Goal: Communication & Community: Ask a question

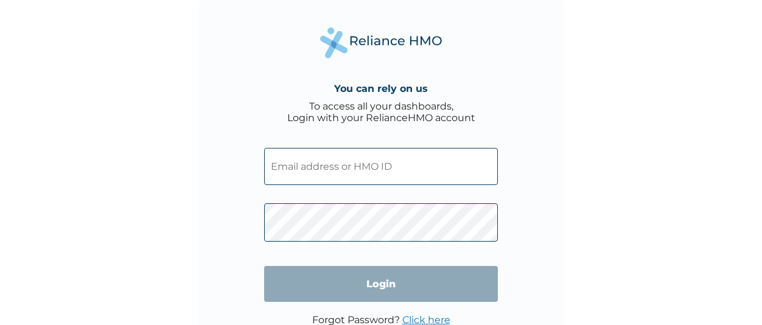
click at [325, 163] on input "text" at bounding box center [381, 166] width 234 height 37
type input "PPY/10693/A"
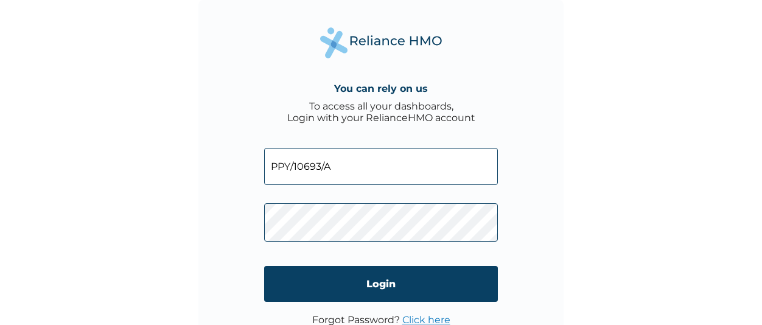
click input "Login" at bounding box center [381, 284] width 234 height 36
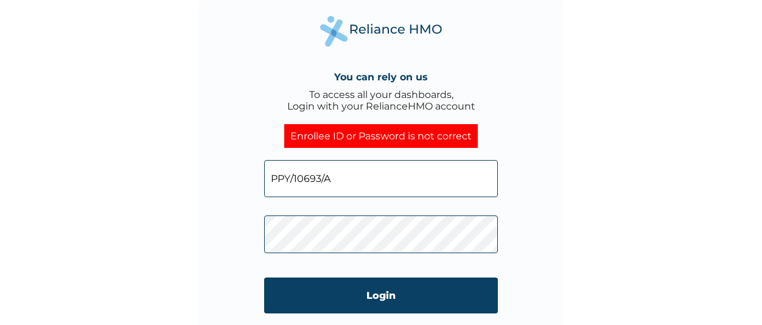
click input "Login" at bounding box center [381, 296] width 234 height 36
click at [339, 184] on input "PPY/10693/A" at bounding box center [381, 178] width 234 height 37
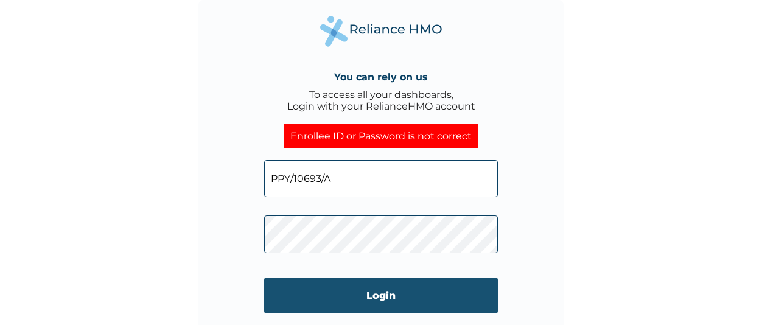
click at [324, 301] on input "Login" at bounding box center [381, 296] width 234 height 36
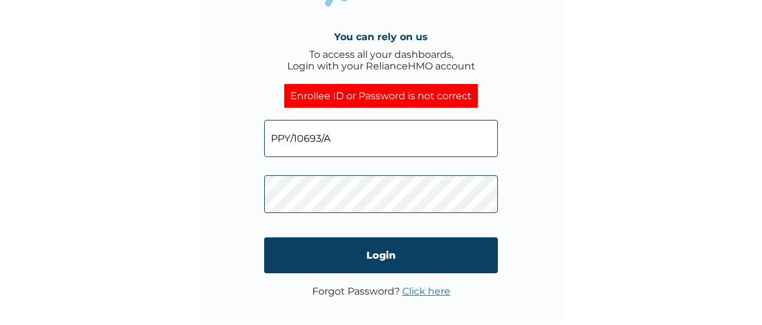
click at [421, 290] on link "Click here" at bounding box center [426, 291] width 48 height 12
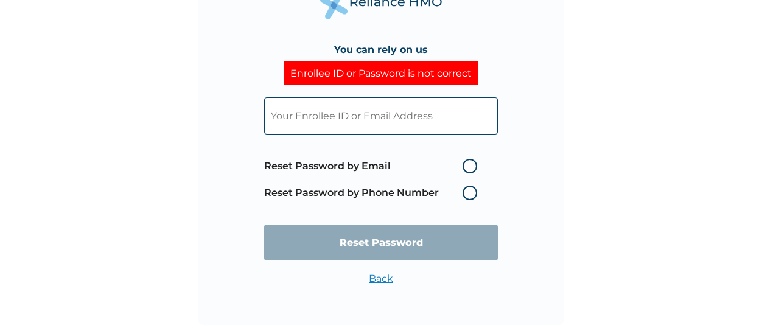
click at [380, 119] on input "text" at bounding box center [381, 115] width 234 height 37
type input "PPY/10693/A"
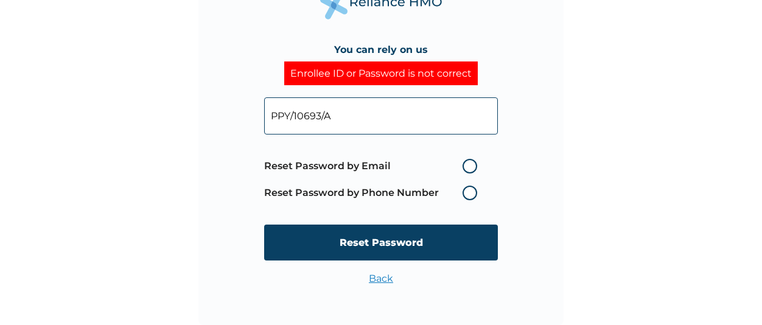
click at [395, 193] on label "Reset Password by Phone Number" at bounding box center [373, 193] width 219 height 15
click at [471, 195] on label "Reset Password by Phone Number" at bounding box center [373, 193] width 219 height 15
click at [463, 197] on label "Reset Password by Phone Number" at bounding box center [373, 193] width 219 height 15
click at [478, 193] on label "Reset Password by Phone Number" at bounding box center [373, 193] width 219 height 15
click at [469, 193] on label "Reset Password by Phone Number" at bounding box center [373, 193] width 219 height 15
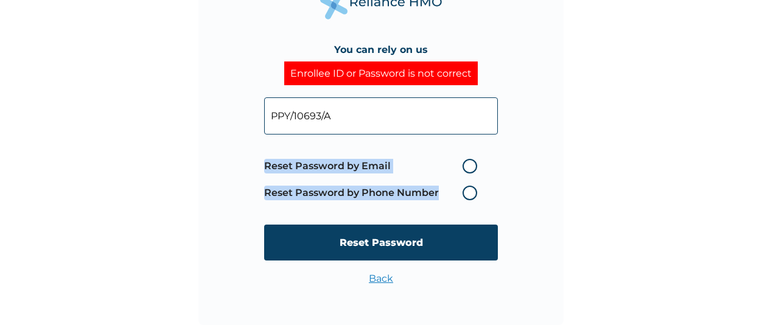
click at [469, 193] on label "Reset Password by Phone Number" at bounding box center [373, 193] width 219 height 15
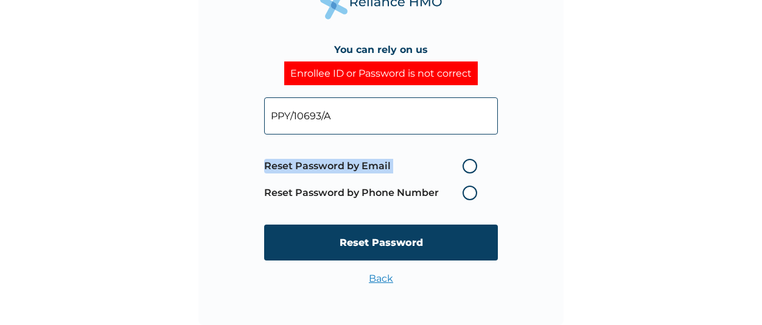
click at [469, 193] on label "Reset Password by Phone Number" at bounding box center [373, 193] width 219 height 15
click at [467, 166] on label "Reset Password by Email" at bounding box center [373, 166] width 219 height 15
click at [465, 166] on input "Reset Password by Email" at bounding box center [454, 165] width 19 height 19
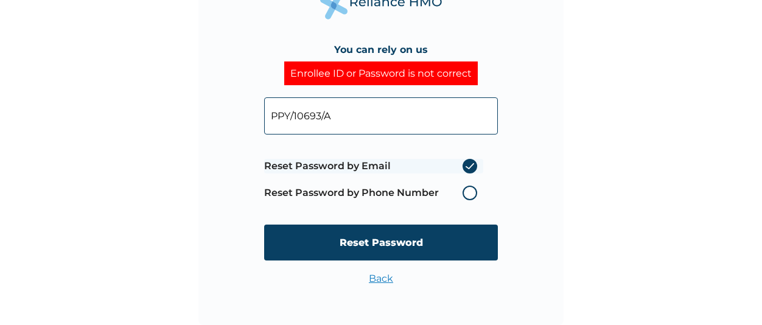
radio input "true"
click at [469, 192] on label "Reset Password by Phone Number" at bounding box center [373, 193] width 219 height 15
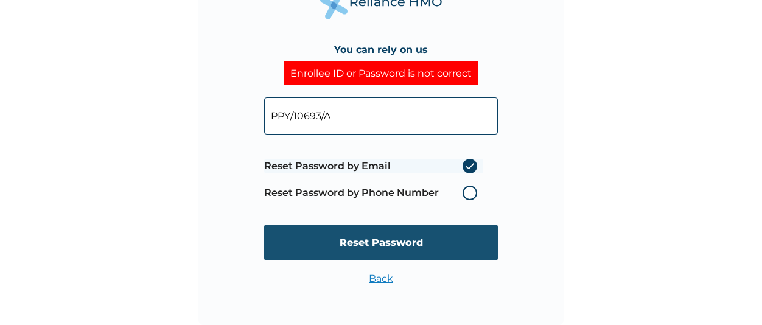
click at [391, 241] on input "Reset Password" at bounding box center [381, 243] width 234 height 36
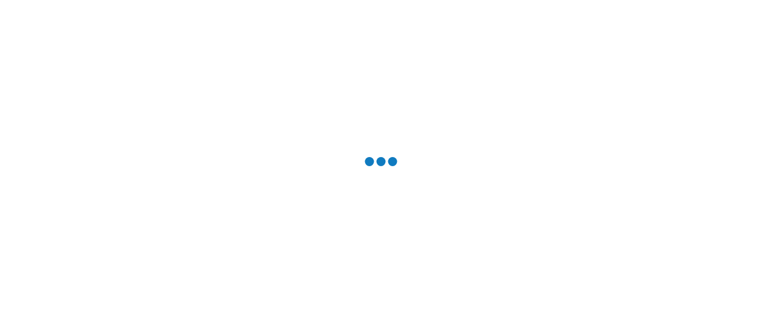
scroll to position [0, 0]
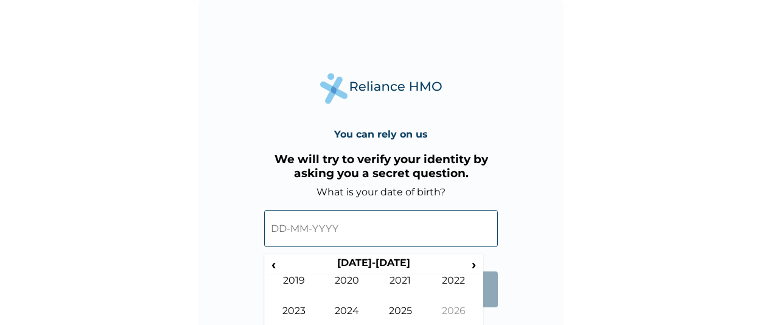
click at [382, 226] on input "text" at bounding box center [381, 228] width 234 height 37
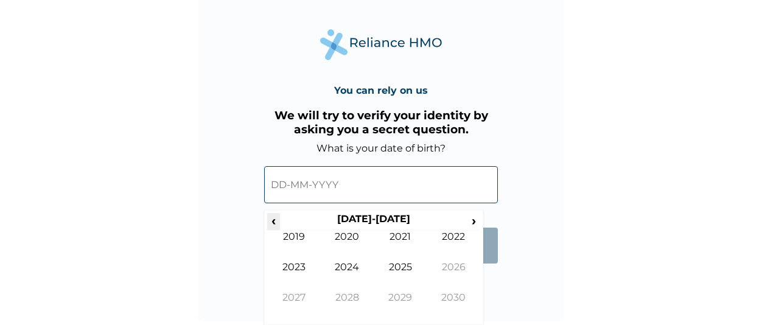
click at [276, 223] on span "‹" at bounding box center [273, 220] width 13 height 15
click at [273, 219] on span "‹" at bounding box center [273, 220] width 13 height 15
click at [396, 245] on td "2001" at bounding box center [401, 246] width 54 height 30
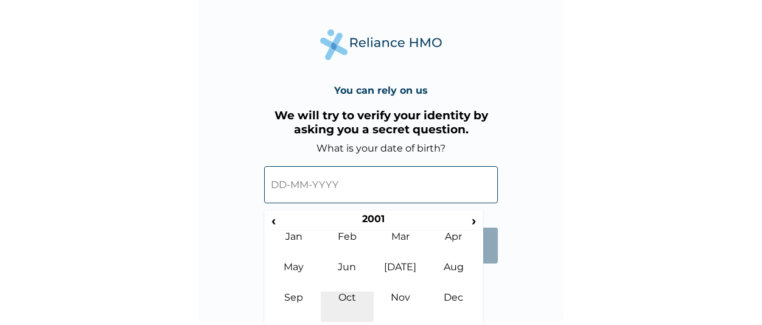
click at [349, 300] on td "Oct" at bounding box center [348, 307] width 54 height 30
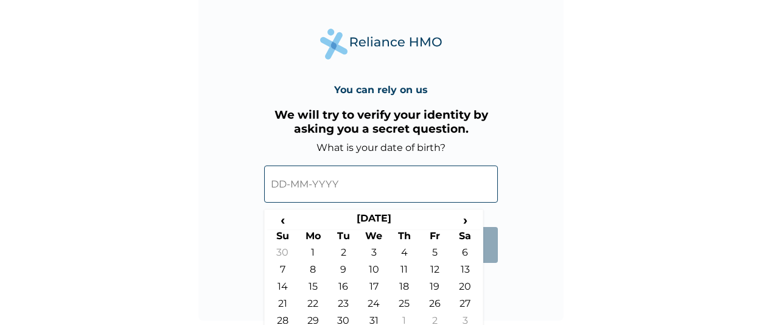
click at [344, 305] on td "23" at bounding box center [343, 306] width 30 height 17
type input "[DATE]"
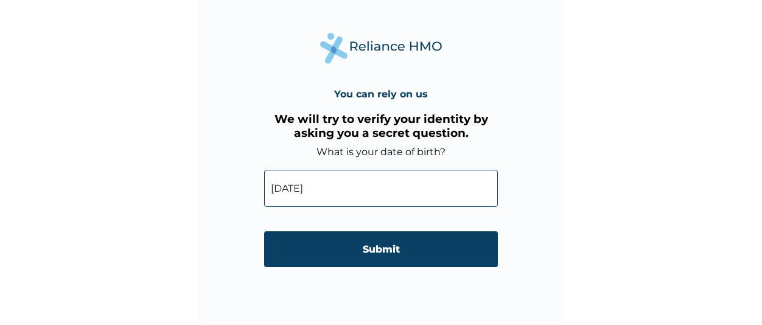
scroll to position [40, 0]
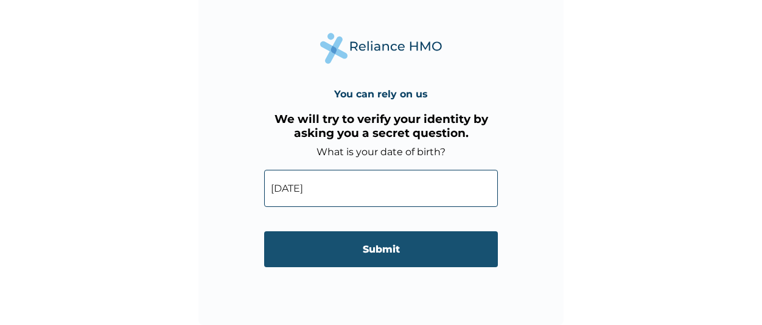
click at [379, 254] on input "Submit" at bounding box center [381, 249] width 234 height 36
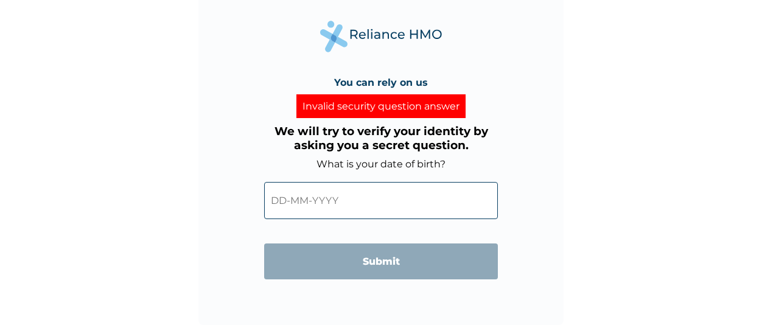
click at [366, 206] on input "text" at bounding box center [381, 200] width 234 height 37
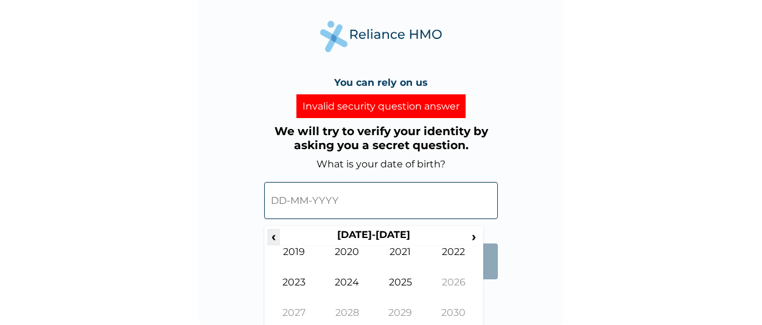
click at [273, 234] on span "‹" at bounding box center [273, 236] width 13 height 15
click at [400, 253] on td "2001" at bounding box center [401, 261] width 54 height 30
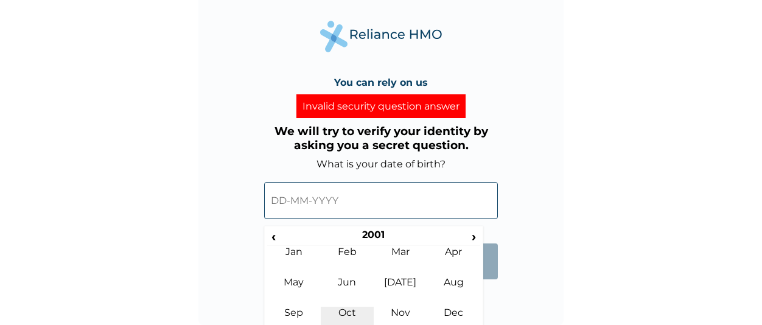
click at [349, 313] on td "Oct" at bounding box center [348, 322] width 54 height 30
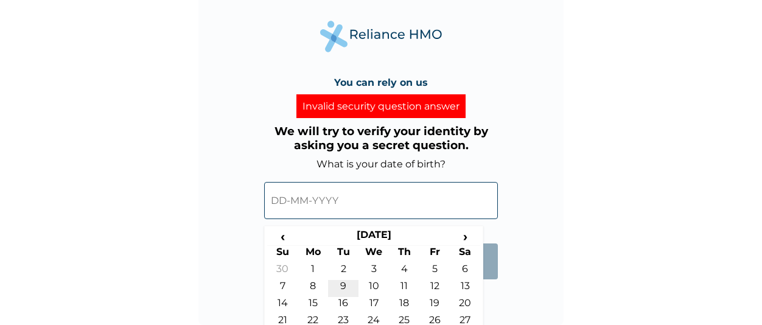
scroll to position [84, 0]
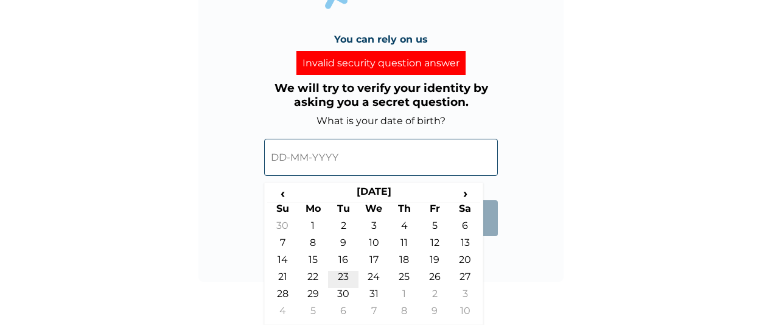
click at [344, 278] on td "23" at bounding box center [343, 279] width 30 height 17
type input "[DATE]"
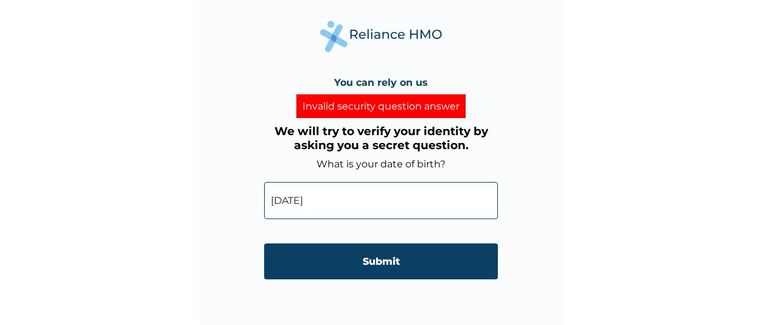
scroll to position [40, 0]
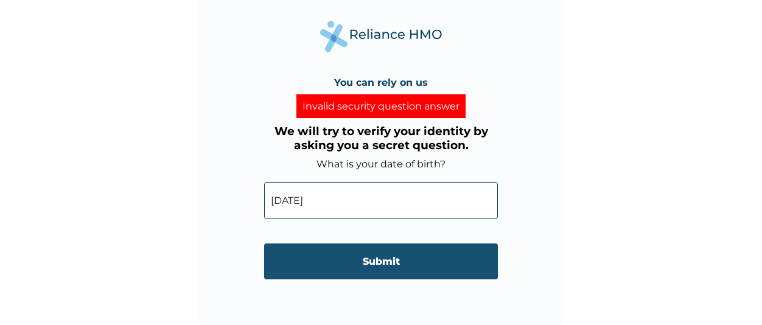
click at [375, 262] on input "Submit" at bounding box center [381, 261] width 234 height 36
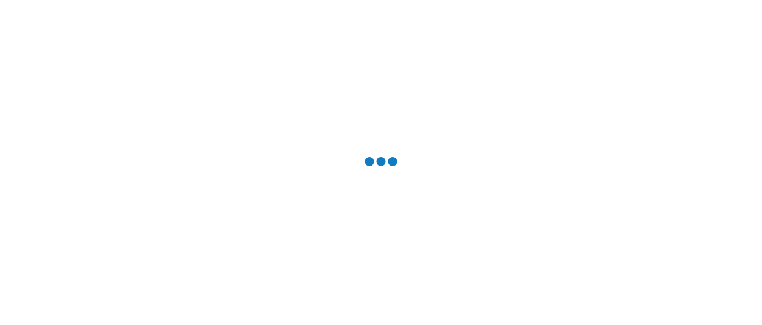
scroll to position [0, 0]
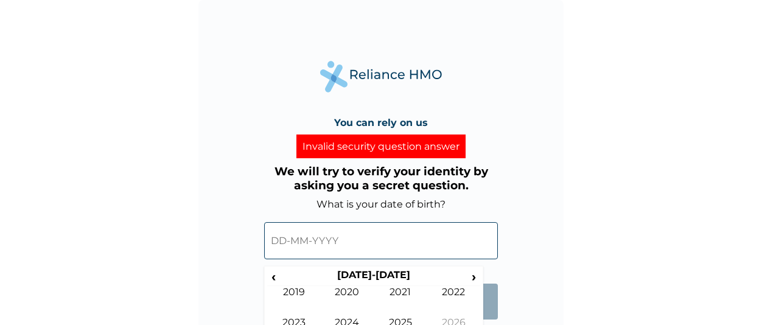
click at [380, 243] on input "text" at bounding box center [381, 240] width 234 height 37
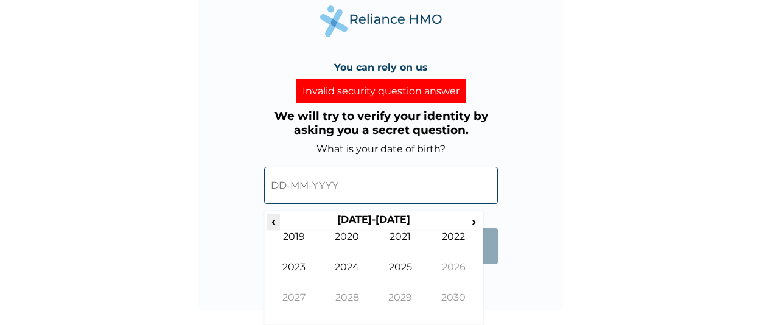
click at [278, 220] on span "‹" at bounding box center [273, 221] width 13 height 15
click at [358, 240] on td "2000" at bounding box center [348, 246] width 54 height 30
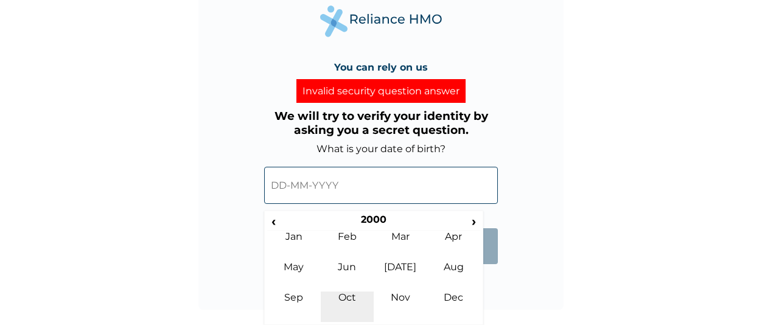
click at [355, 293] on td "Oct" at bounding box center [348, 307] width 54 height 30
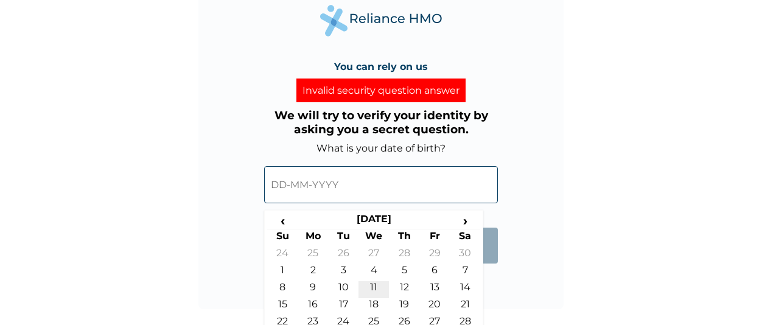
scroll to position [84, 0]
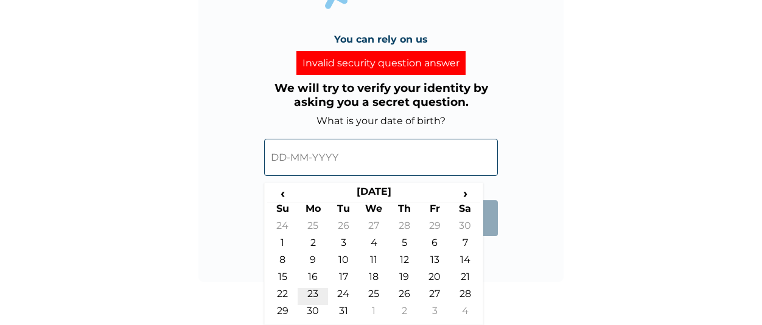
click at [318, 293] on td "23" at bounding box center [313, 296] width 30 height 17
type input "23-10-2000"
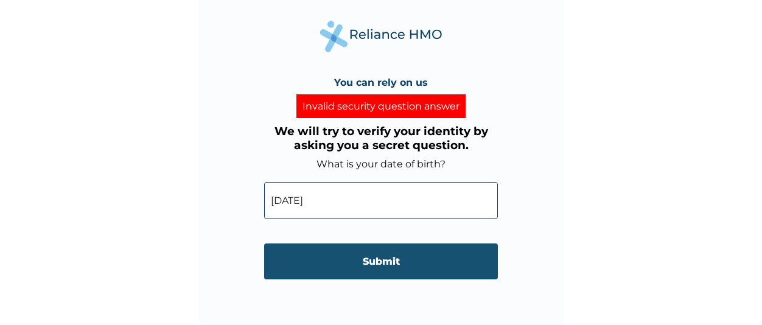
click at [365, 263] on input "Submit" at bounding box center [381, 261] width 234 height 36
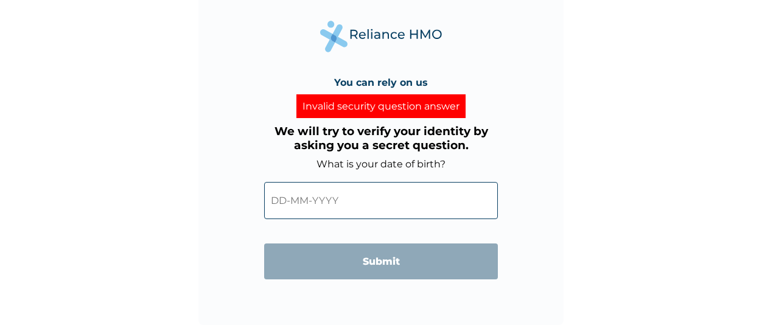
scroll to position [0, 0]
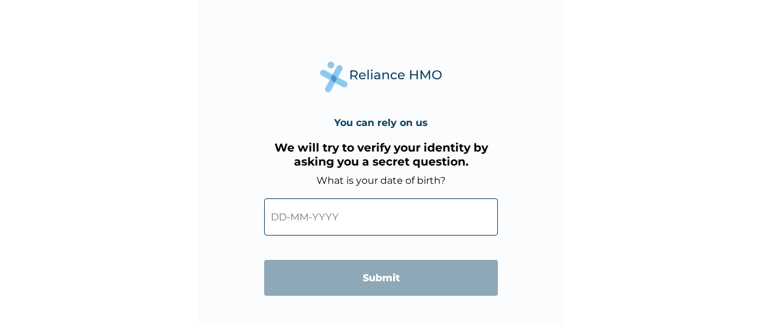
scroll to position [40, 0]
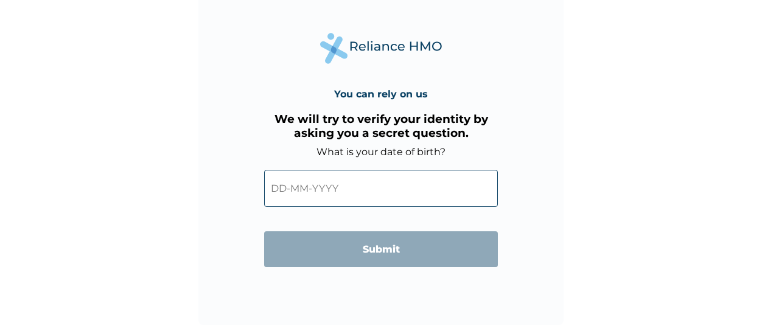
click at [366, 44] on img at bounding box center [381, 48] width 122 height 31
click at [354, 111] on div "We will try to verify your identity by asking you a secret question. What is yo…" at bounding box center [381, 179] width 234 height 146
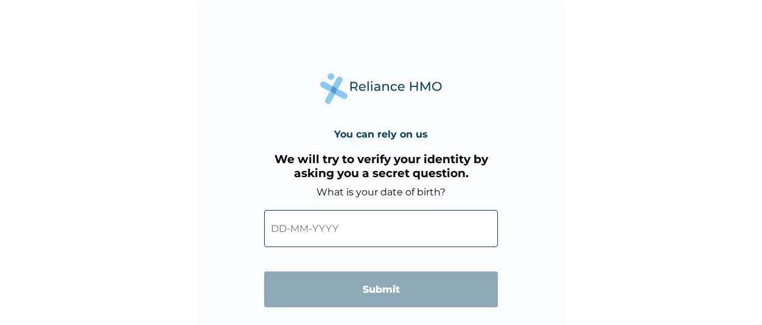
scroll to position [40, 0]
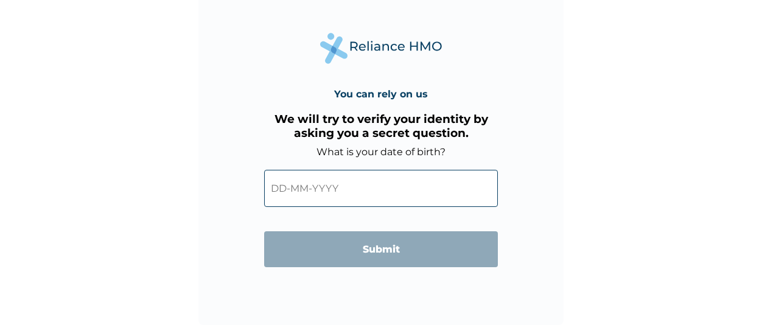
click at [408, 190] on input "text" at bounding box center [381, 188] width 234 height 37
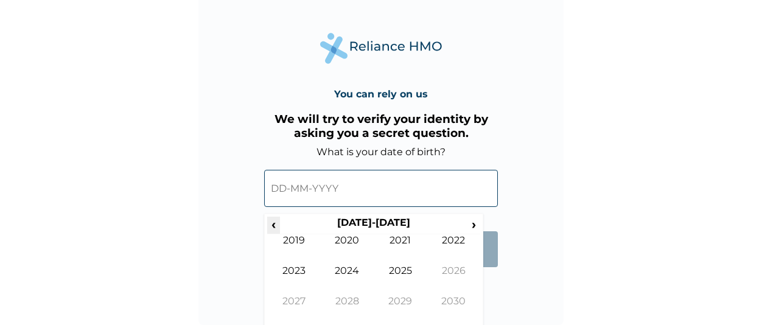
click at [279, 226] on span "‹" at bounding box center [273, 224] width 13 height 15
click at [413, 241] on td "2001" at bounding box center [401, 249] width 54 height 30
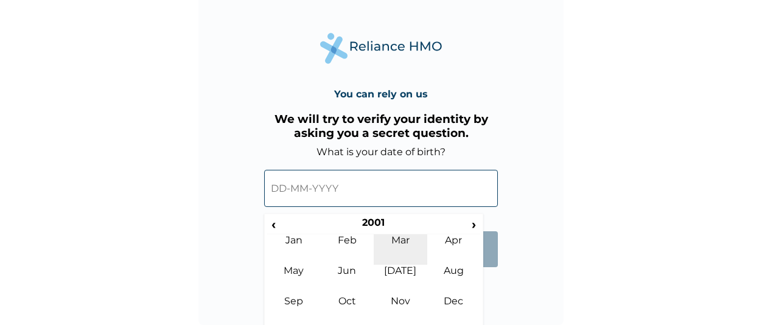
scroll to position [44, 0]
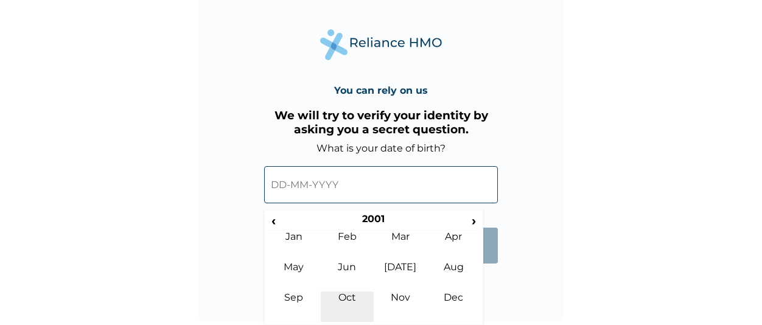
click at [340, 301] on td "Oct" at bounding box center [348, 307] width 54 height 30
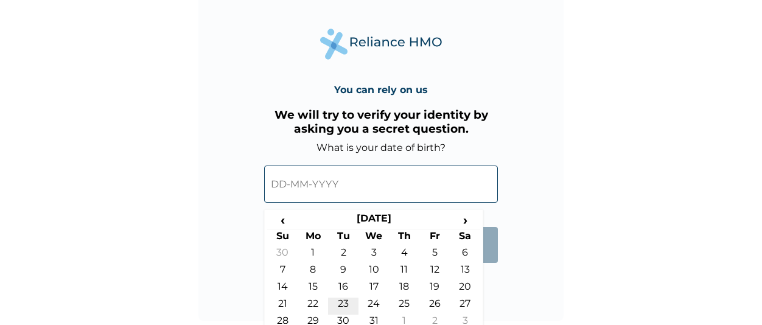
click at [344, 300] on td "23" at bounding box center [343, 306] width 30 height 17
type input "23-10-2001"
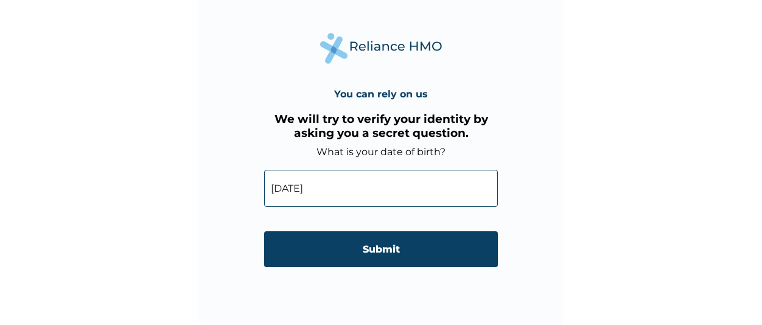
click at [368, 259] on input "Submit" at bounding box center [381, 249] width 234 height 36
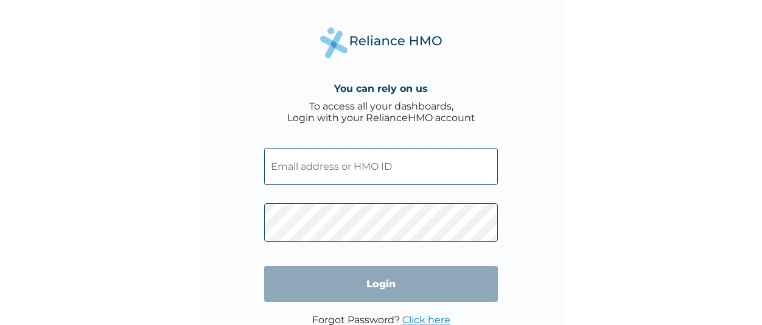
click at [366, 156] on input "text" at bounding box center [381, 166] width 234 height 37
type input "PPY/10693/A"
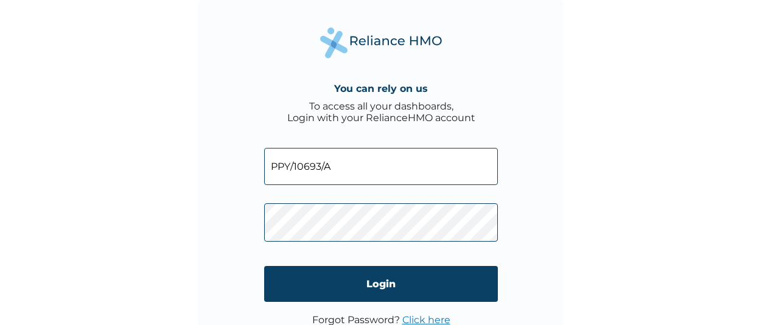
scroll to position [40, 0]
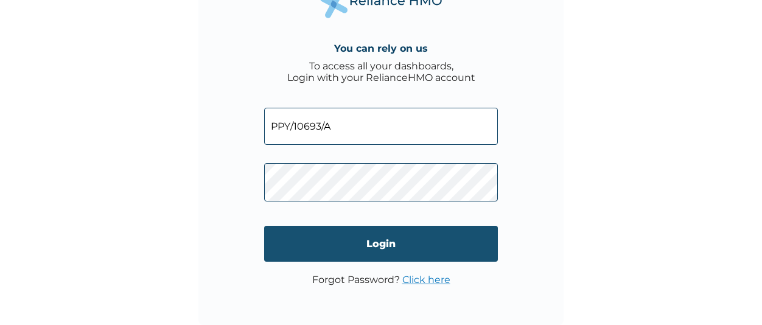
click at [360, 242] on input "Login" at bounding box center [381, 244] width 234 height 36
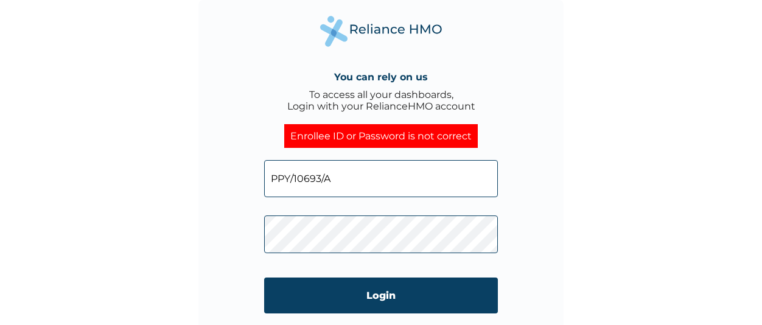
drag, startPoint x: 341, startPoint y: 182, endPoint x: 256, endPoint y: 173, distance: 85.7
click at [256, 173] on div "You can rely on us To access all your dashboards, Login with your RelianceHMO a…" at bounding box center [380, 182] width 365 height 365
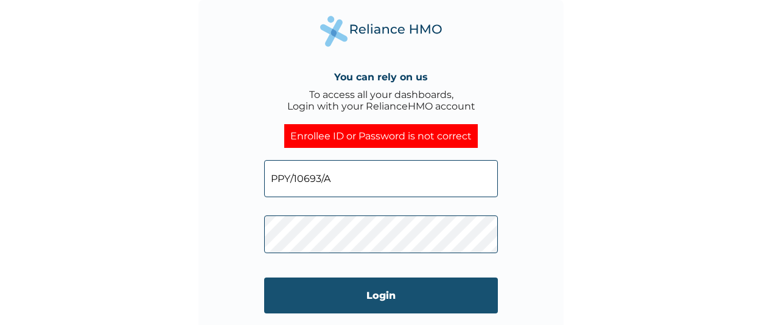
click at [337, 291] on input "Login" at bounding box center [381, 296] width 234 height 36
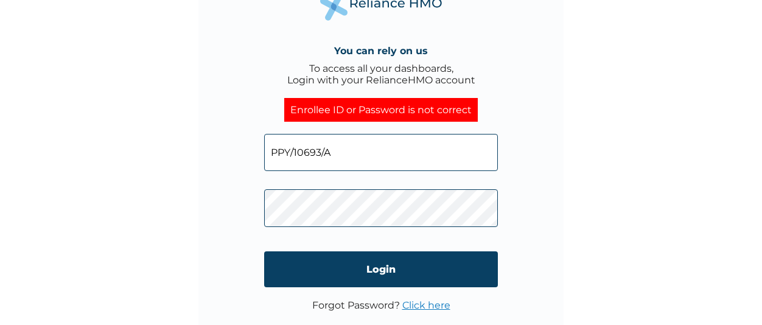
scroll to position [40, 0]
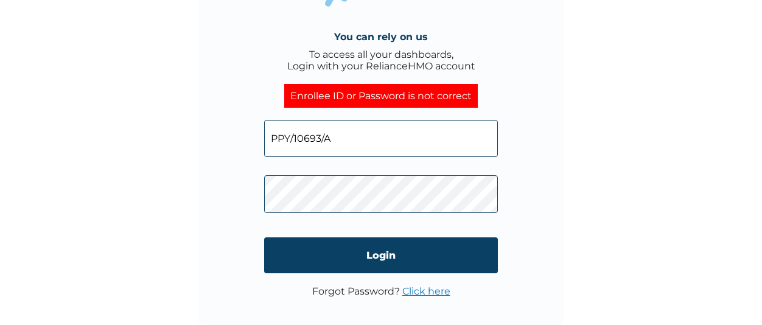
click at [245, 183] on div "You can rely on us To access all your dashboards, Login with your RelianceHMO a…" at bounding box center [380, 142] width 365 height 365
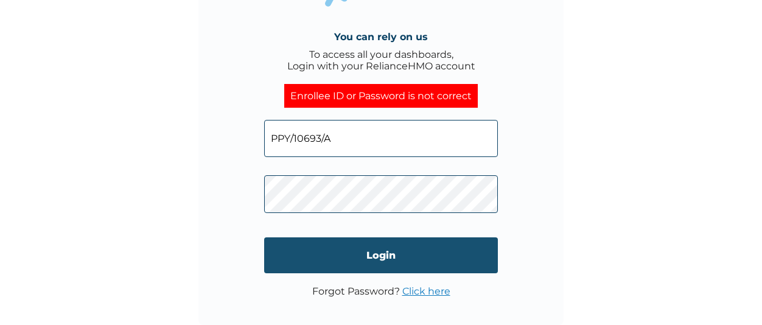
click at [307, 248] on input "Login" at bounding box center [381, 255] width 234 height 36
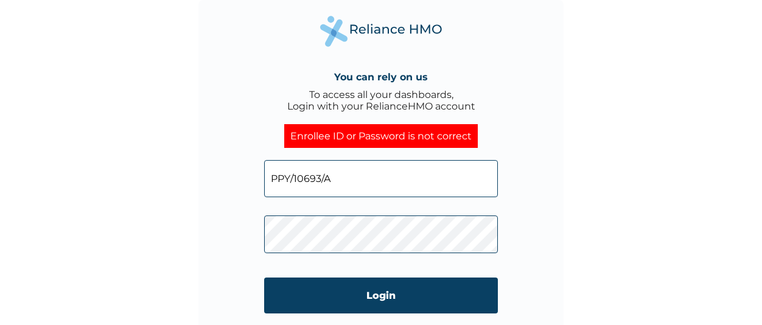
click at [222, 228] on div "You can rely on us To access all your dashboards, Login with your RelianceHMO a…" at bounding box center [380, 182] width 365 height 365
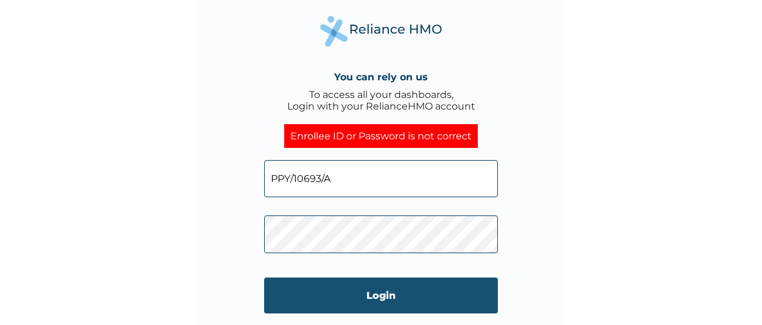
click at [306, 289] on input "Login" at bounding box center [381, 296] width 234 height 36
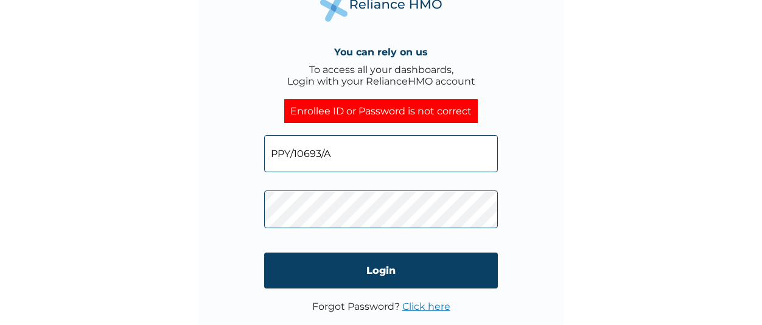
scroll to position [26, 0]
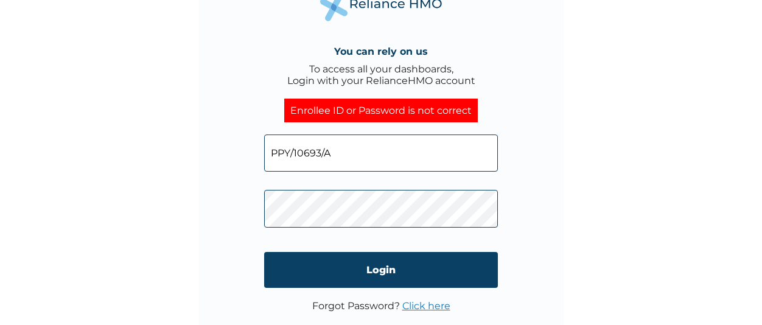
drag, startPoint x: 381, startPoint y: 155, endPoint x: 252, endPoint y: 153, distance: 129.0
click at [252, 153] on div "You can rely on us To access all your dashboards, Login with your RelianceHMO a…" at bounding box center [380, 156] width 365 height 365
paste input "balogun.emmanuel@palmpay-inc.com"
type input "balogun.emmanuel@palmpay-inc.com"
click at [250, 207] on div "You can rely on us To access all your dashboards, Login with your RelianceHMO a…" at bounding box center [380, 156] width 365 height 365
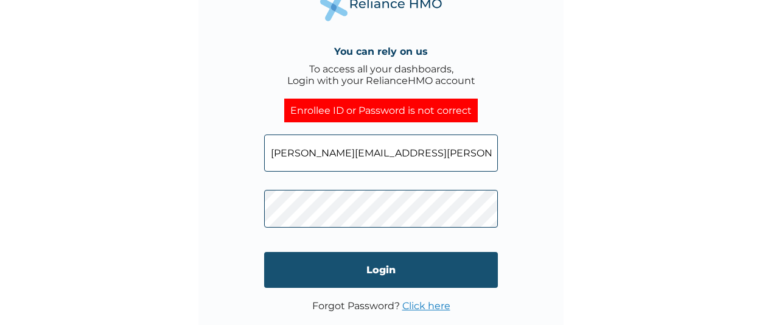
click at [321, 266] on input "Login" at bounding box center [381, 270] width 234 height 36
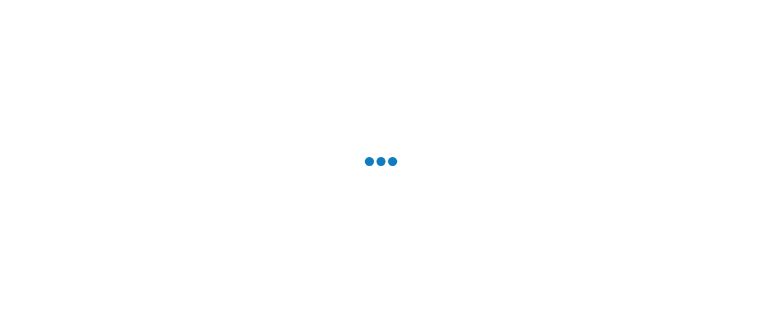
scroll to position [0, 0]
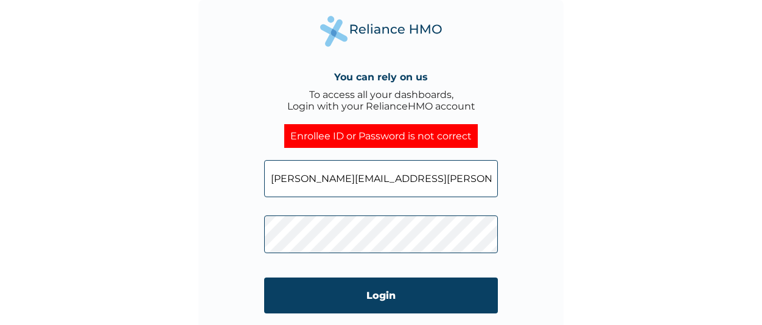
click at [228, 235] on div "You can rely on us To access all your dashboards, Login with your RelianceHMO a…" at bounding box center [380, 182] width 365 height 365
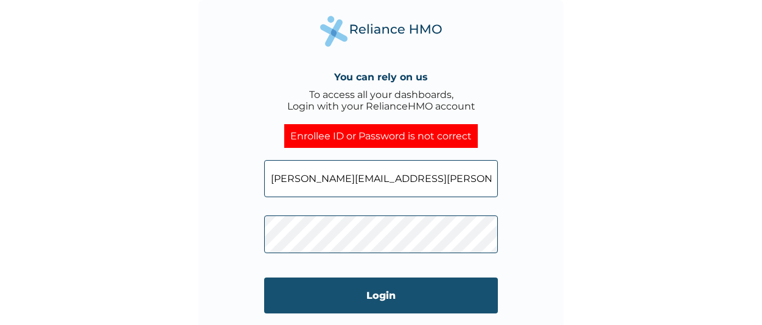
click at [291, 291] on input "Login" at bounding box center [381, 296] width 234 height 36
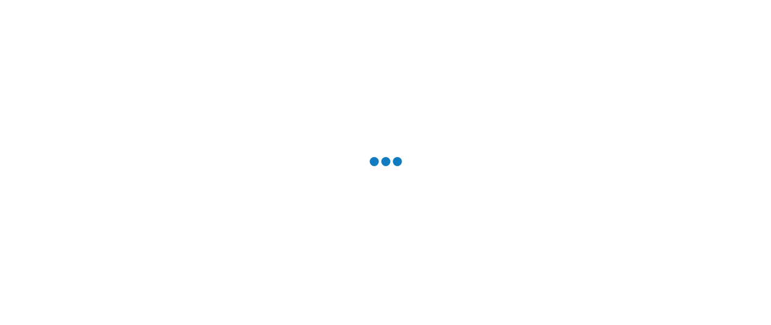
click at [291, 291] on div at bounding box center [385, 162] width 771 height 325
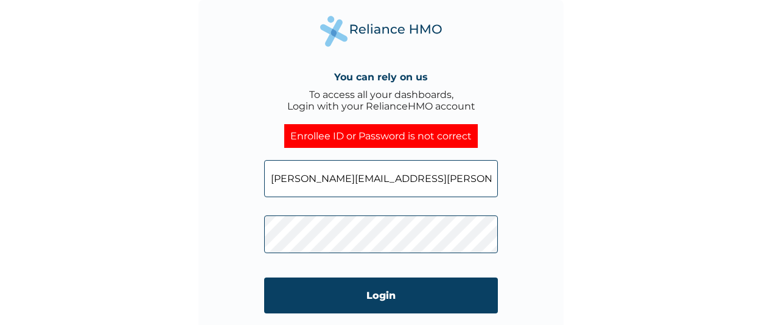
click at [253, 240] on div "You can rely on us To access all your dashboards, Login with your RelianceHMO a…" at bounding box center [380, 182] width 365 height 365
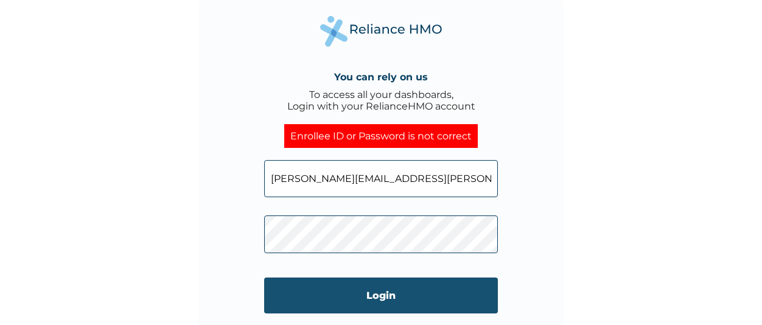
click at [295, 289] on input "Login" at bounding box center [381, 296] width 234 height 36
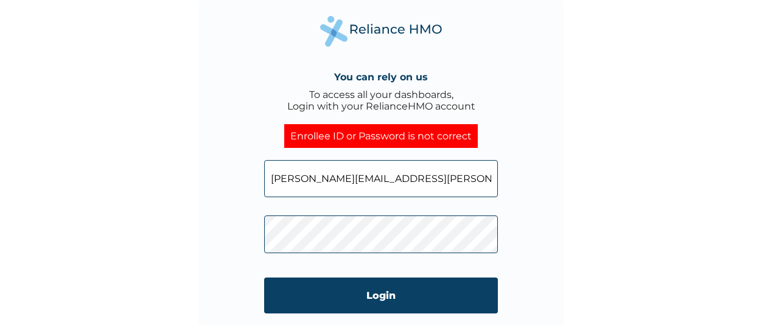
drag, startPoint x: 484, startPoint y: 183, endPoint x: 243, endPoint y: 196, distance: 241.4
click at [243, 196] on div "You can rely on us To access all your dashboards, Login with your RelianceHMO a…" at bounding box center [380, 182] width 365 height 365
paste input "PPY/10693/A"
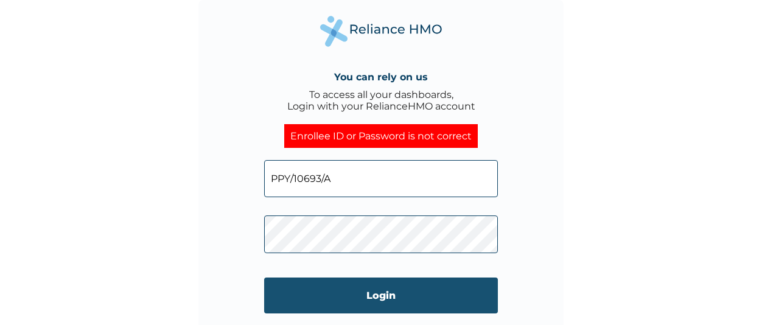
type input "PPY/10693/A"
click at [327, 289] on input "Login" at bounding box center [381, 296] width 234 height 36
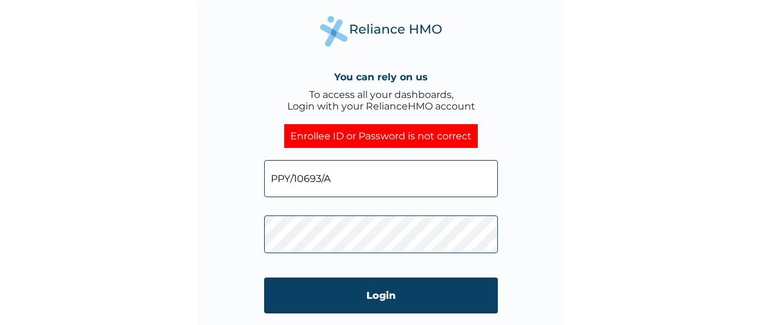
click at [250, 255] on div "You can rely on us To access all your dashboards, Login with your RelianceHMO a…" at bounding box center [380, 182] width 365 height 365
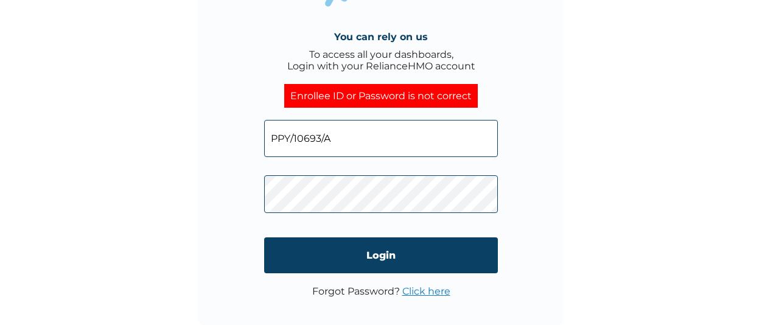
click at [422, 294] on link "Click here" at bounding box center [426, 291] width 48 height 12
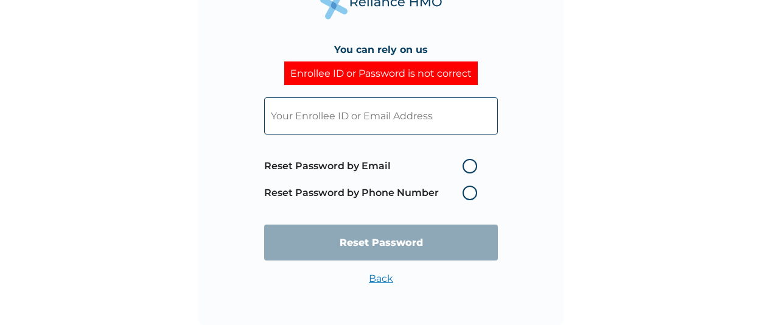
click at [468, 198] on label "Reset Password by Phone Number" at bounding box center [373, 193] width 219 height 15
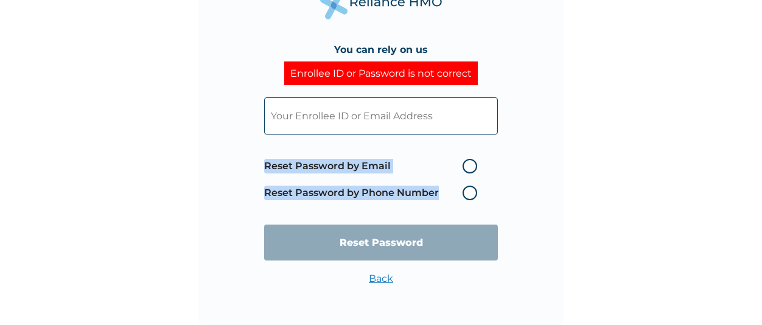
click at [468, 198] on label "Reset Password by Phone Number" at bounding box center [373, 193] width 219 height 15
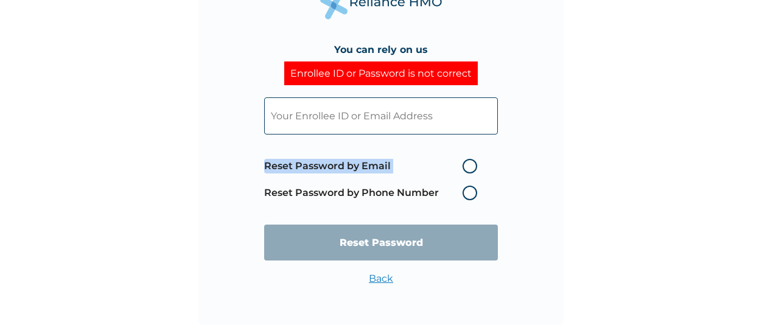
click at [468, 198] on label "Reset Password by Phone Number" at bounding box center [373, 193] width 219 height 15
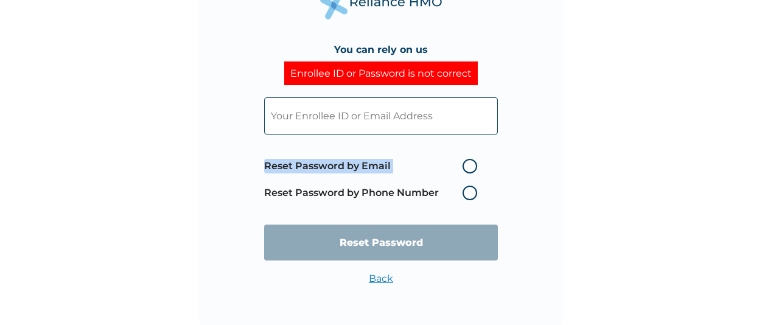
click at [351, 195] on label "Reset Password by Phone Number" at bounding box center [373, 193] width 219 height 15
click at [342, 170] on label "Reset Password by Email" at bounding box center [373, 166] width 219 height 15
click at [445, 170] on input "Reset Password by Email" at bounding box center [454, 165] width 19 height 19
radio input "true"
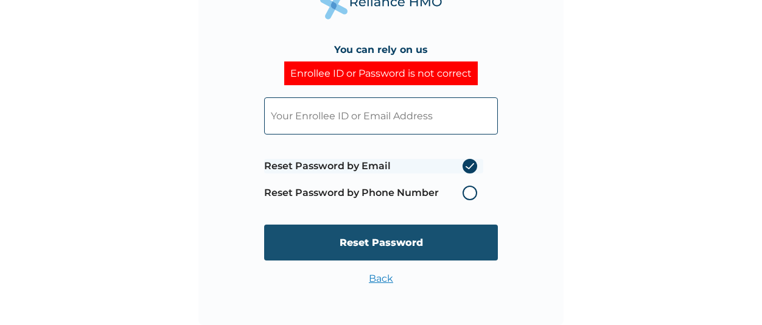
click at [359, 248] on input "Reset Password" at bounding box center [381, 243] width 234 height 36
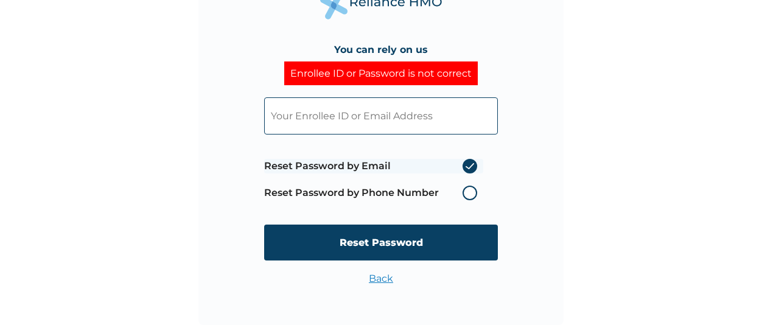
click at [377, 280] on link "Back" at bounding box center [381, 279] width 24 height 12
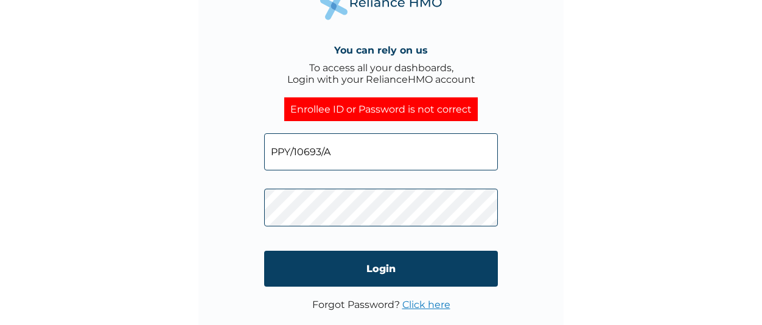
click at [384, 159] on input "PPY/10693/A" at bounding box center [381, 151] width 234 height 37
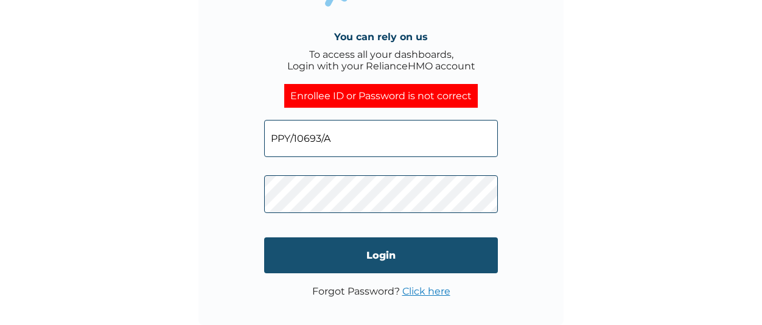
click at [338, 254] on input "Login" at bounding box center [381, 255] width 234 height 36
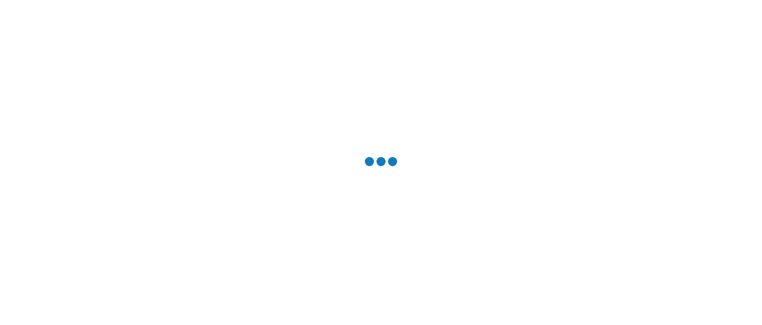
scroll to position [0, 0]
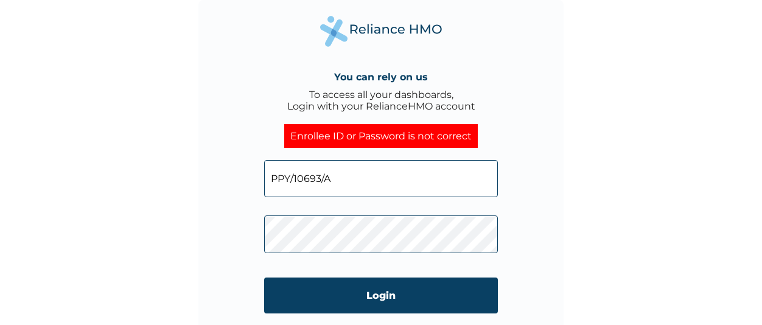
click at [205, 264] on div "You can rely on us To access all your dashboards, Login with your RelianceHMO a…" at bounding box center [380, 182] width 365 height 365
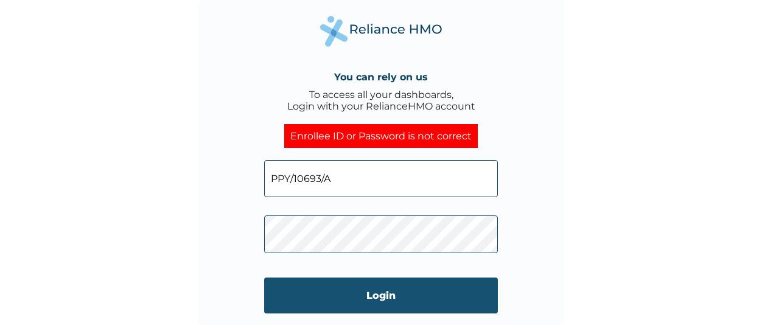
click at [290, 294] on input "Login" at bounding box center [381, 296] width 234 height 36
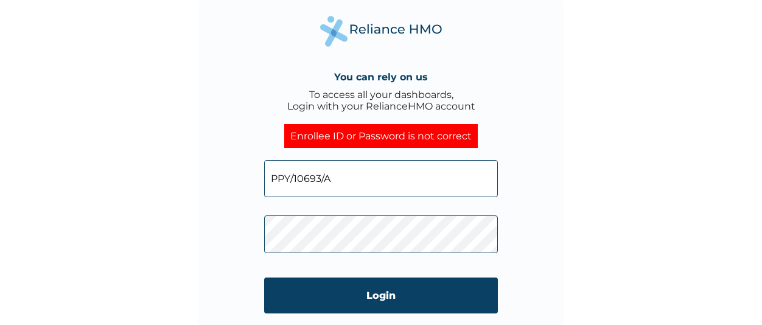
click at [345, 293] on input "Login" at bounding box center [381, 296] width 234 height 36
click at [252, 245] on div "You can rely on us To access all your dashboards, Login with your RelianceHMO a…" at bounding box center [380, 182] width 365 height 365
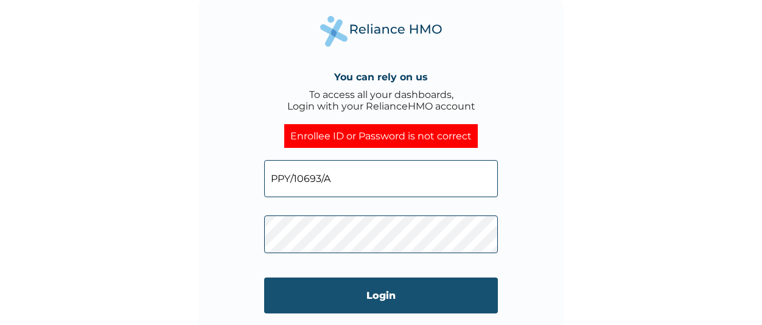
click at [332, 290] on input "Login" at bounding box center [381, 296] width 234 height 36
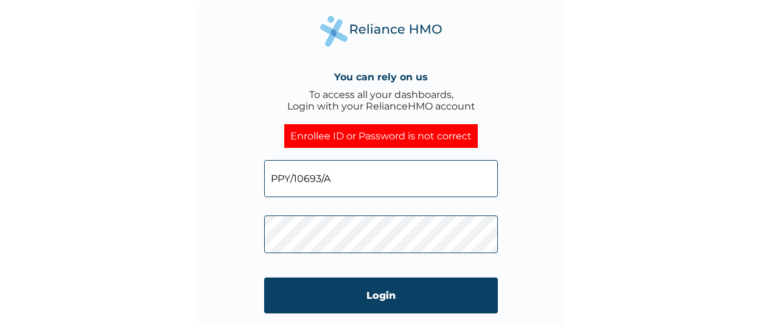
click at [351, 177] on input "PPY/10693/A" at bounding box center [381, 178] width 234 height 37
click at [272, 175] on input "PPY/10693/A" at bounding box center [381, 178] width 234 height 37
click at [259, 240] on div "You can rely on us To access all your dashboards, Login with your RelianceHMO a…" at bounding box center [380, 182] width 365 height 365
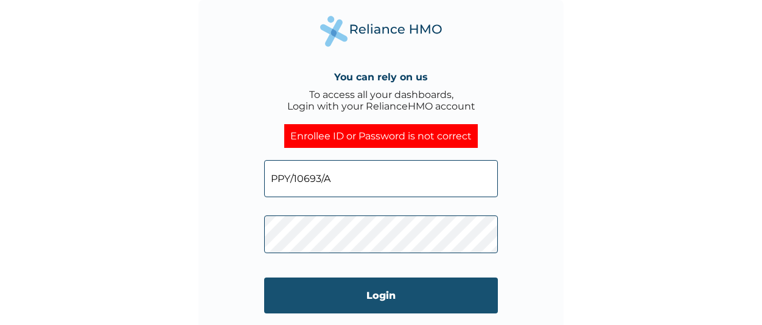
click at [319, 292] on input "Login" at bounding box center [381, 296] width 234 height 36
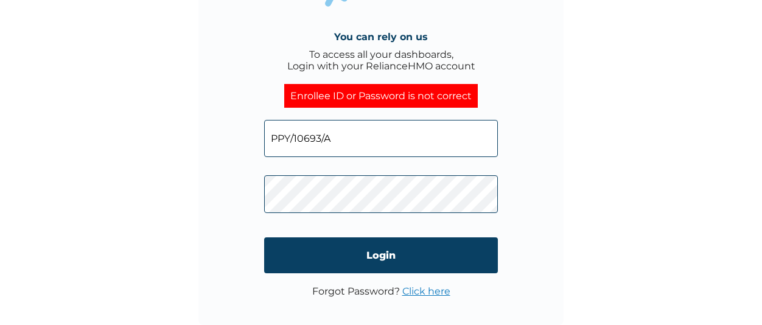
click at [254, 195] on div "You can rely on us To access all your dashboards, Login with your RelianceHMO a…" at bounding box center [380, 142] width 365 height 365
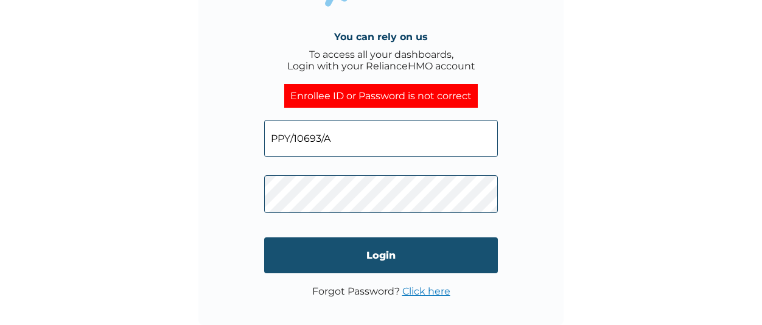
click at [344, 259] on input "Login" at bounding box center [381, 255] width 234 height 36
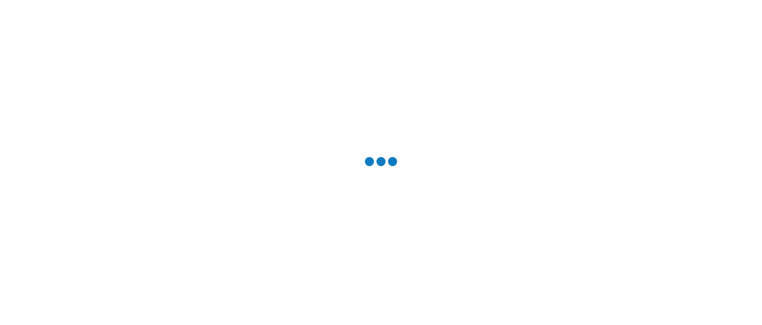
scroll to position [0, 0]
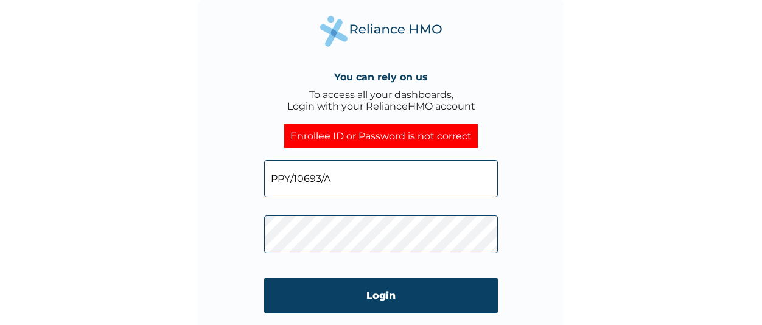
click at [236, 232] on div "You can rely on us To access all your dashboards, Login with your RelianceHMO a…" at bounding box center [380, 182] width 365 height 365
click input "Login" at bounding box center [381, 296] width 234 height 36
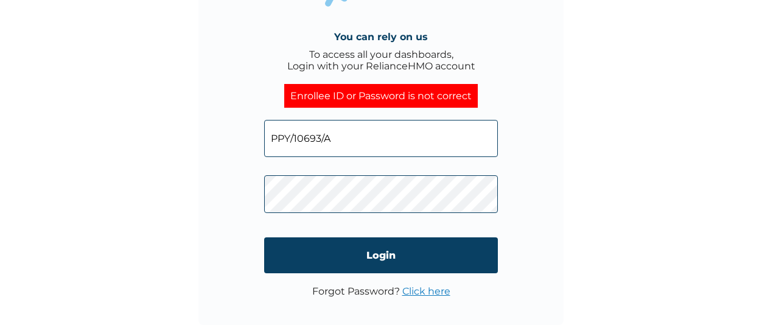
click at [425, 290] on link "Click here" at bounding box center [426, 291] width 48 height 12
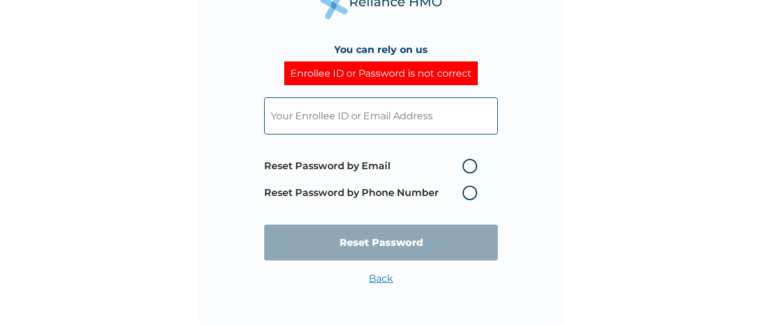
click at [470, 169] on label "Reset Password by Email" at bounding box center [373, 166] width 219 height 15
click at [465, 169] on input "Reset Password by Email" at bounding box center [454, 165] width 19 height 19
radio input "true"
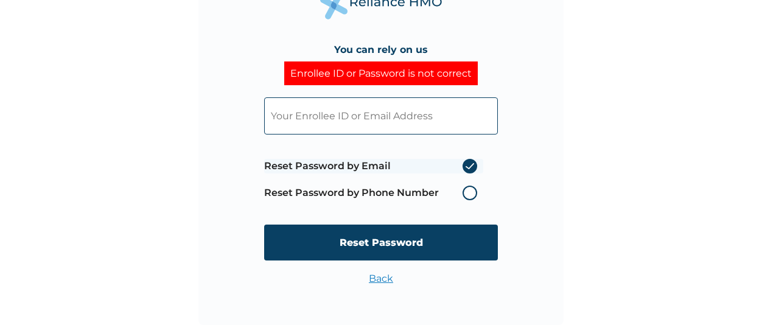
click at [380, 131] on input "text" at bounding box center [381, 115] width 234 height 37
type input "PPY/10693/A"
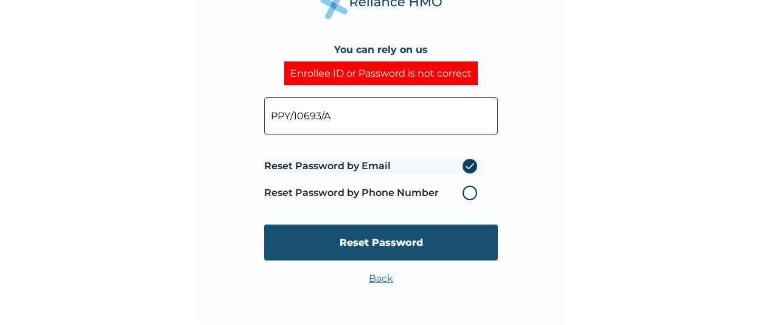
click at [335, 253] on input "Reset Password" at bounding box center [381, 243] width 234 height 36
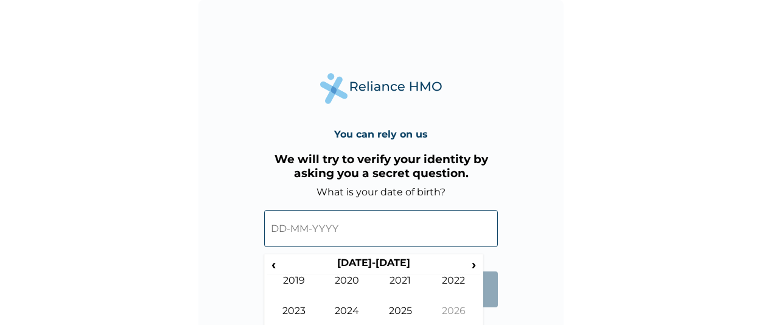
click at [433, 236] on input "text" at bounding box center [381, 228] width 234 height 37
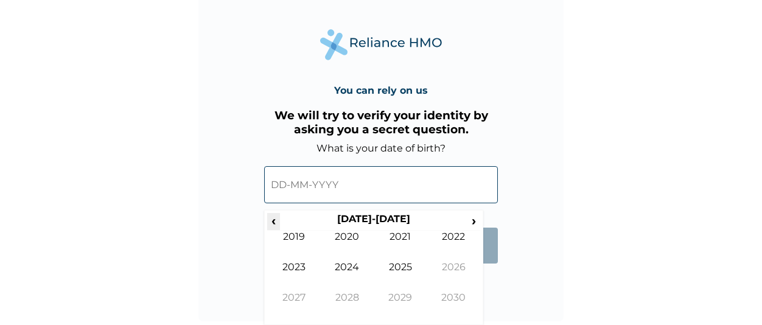
click at [275, 221] on span "‹" at bounding box center [273, 220] width 13 height 15
click at [388, 237] on td "2001" at bounding box center [401, 246] width 54 height 30
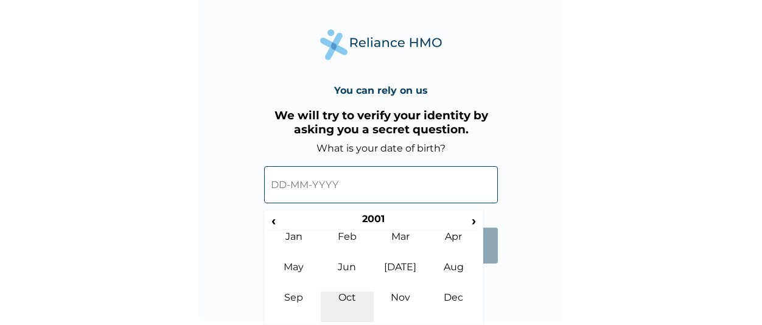
click at [348, 295] on td "Oct" at bounding box center [348, 307] width 54 height 30
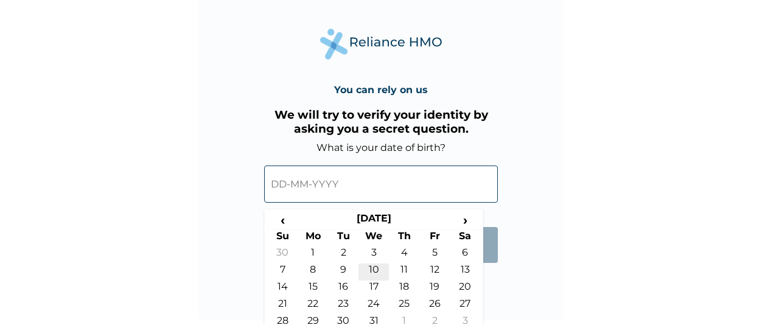
scroll to position [72, 0]
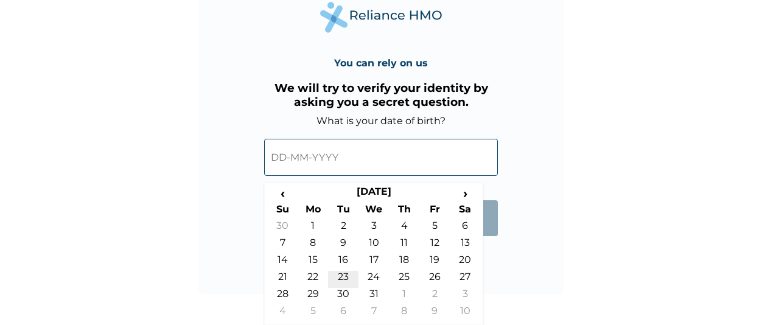
click at [344, 277] on td "23" at bounding box center [343, 279] width 30 height 17
type input "[DATE]"
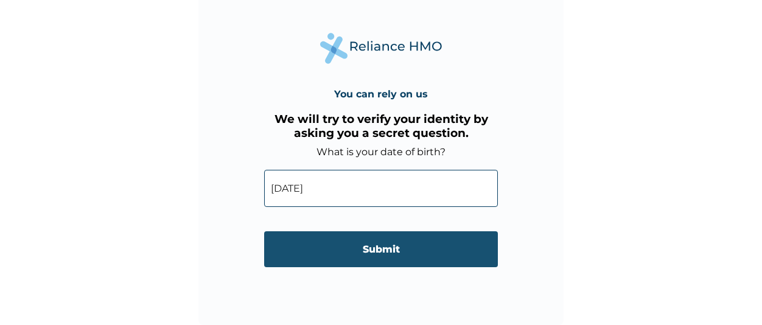
click at [370, 245] on input "Submit" at bounding box center [381, 249] width 234 height 36
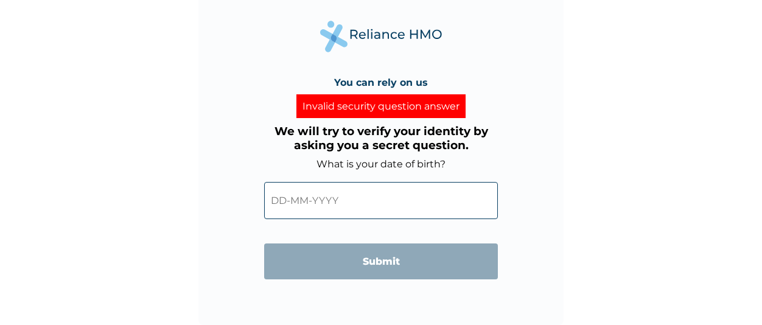
scroll to position [1, 0]
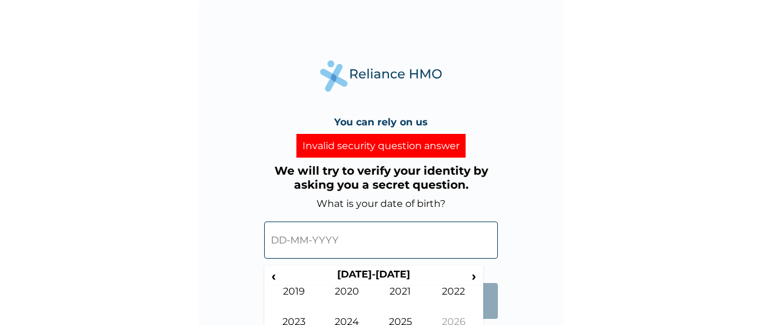
click at [363, 229] on input "text" at bounding box center [381, 240] width 234 height 37
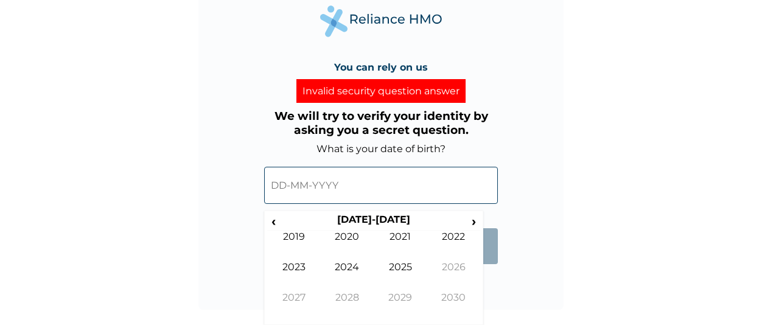
click at [281, 184] on input "text" at bounding box center [381, 185] width 234 height 37
click at [274, 225] on span "‹" at bounding box center [273, 221] width 13 height 15
click at [397, 236] on td "2001" at bounding box center [401, 246] width 54 height 30
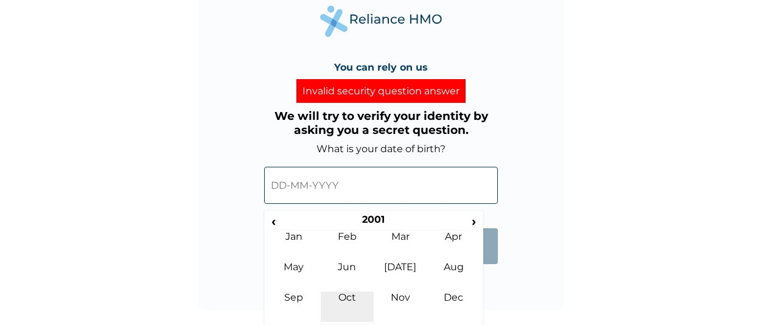
click at [355, 302] on td "Oct" at bounding box center [348, 307] width 54 height 30
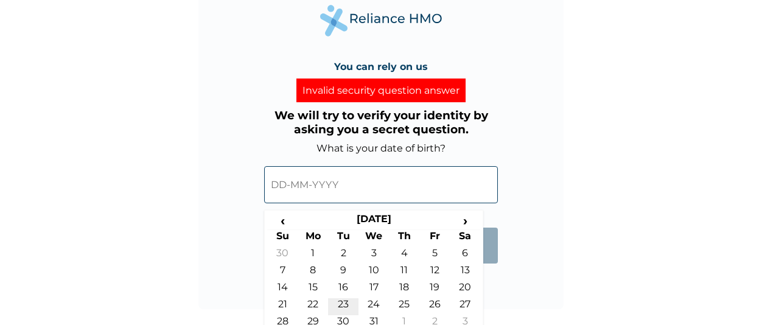
click at [348, 308] on td "23" at bounding box center [343, 306] width 30 height 17
type input "23-10-2001"
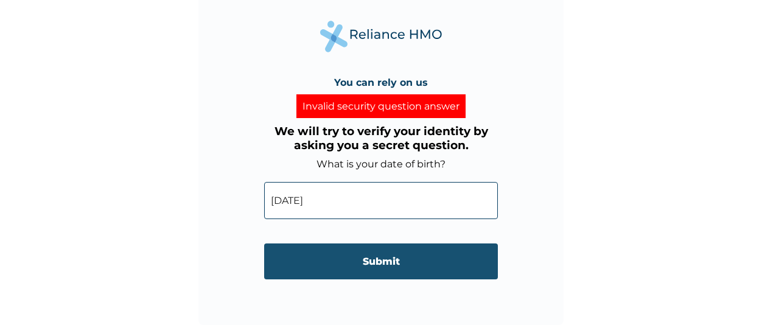
click at [344, 267] on input "Submit" at bounding box center [381, 261] width 234 height 36
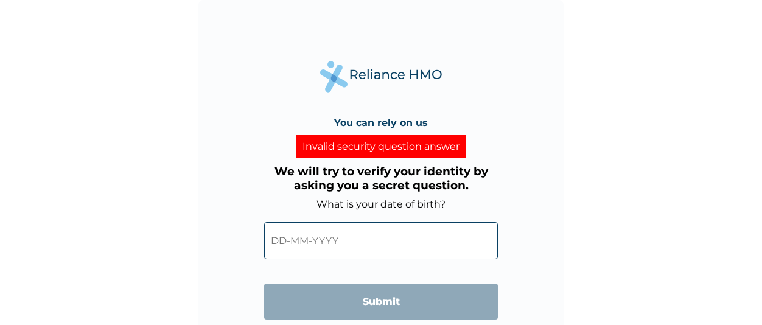
click at [352, 246] on input "text" at bounding box center [381, 240] width 234 height 37
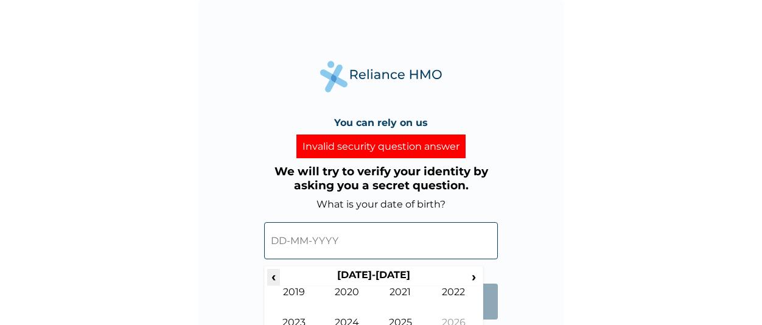
click at [271, 279] on span "‹" at bounding box center [273, 276] width 13 height 15
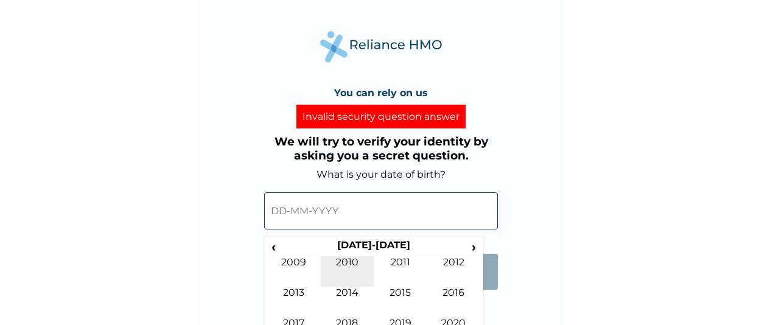
scroll to position [56, 0]
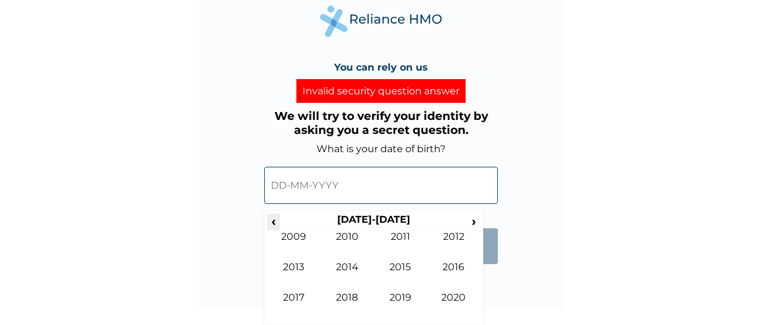
click at [277, 220] on span "‹" at bounding box center [273, 221] width 13 height 15
click at [336, 249] on td "2000" at bounding box center [348, 246] width 54 height 30
click at [351, 304] on td "Oct" at bounding box center [348, 307] width 54 height 30
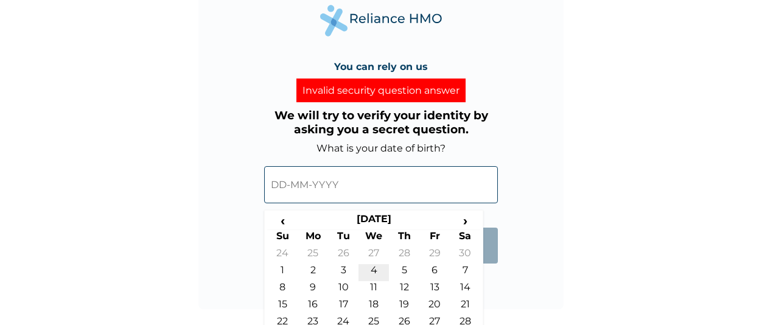
scroll to position [84, 0]
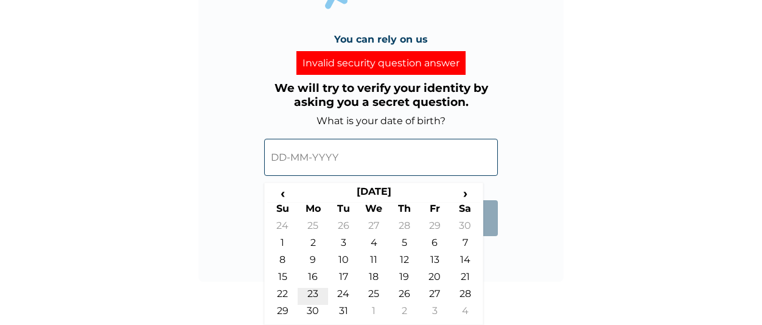
click at [317, 299] on td "23" at bounding box center [313, 296] width 30 height 17
click at [327, 182] on div "23-10-2000 ‹ October 2000 › Su Mo Tu We Th Fr Sa 24 25 26 27 28 29 30 1 2 3 4 5…" at bounding box center [381, 154] width 234 height 55
click at [289, 193] on span "‹" at bounding box center [282, 193] width 30 height 15
click at [462, 192] on span "›" at bounding box center [465, 193] width 30 height 15
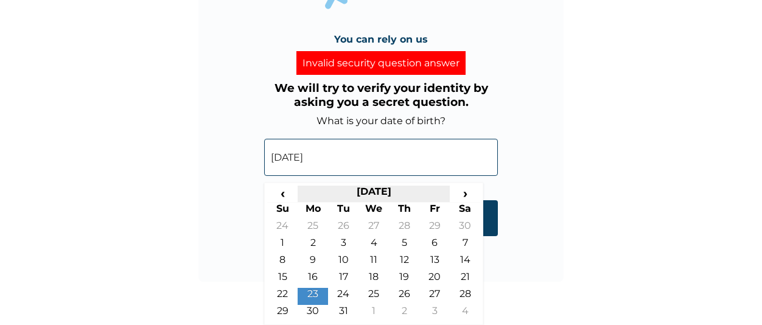
click at [407, 190] on th "October 2000" at bounding box center [374, 194] width 152 height 17
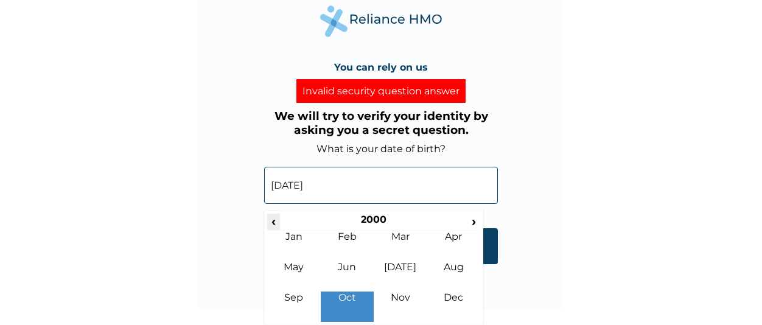
click at [275, 222] on span "‹" at bounding box center [273, 221] width 13 height 15
click at [472, 221] on span "›" at bounding box center [473, 221] width 13 height 15
click at [347, 301] on td "Oct" at bounding box center [348, 307] width 54 height 30
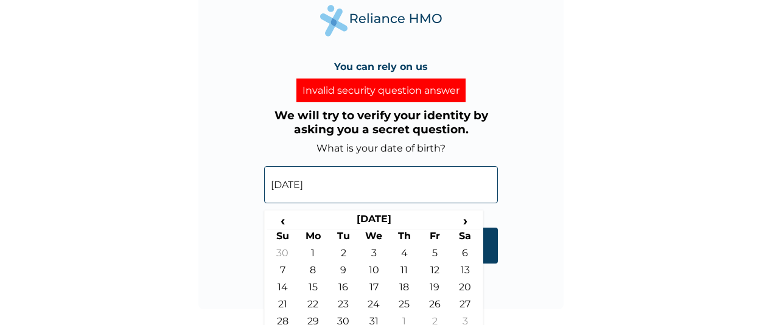
scroll to position [84, 0]
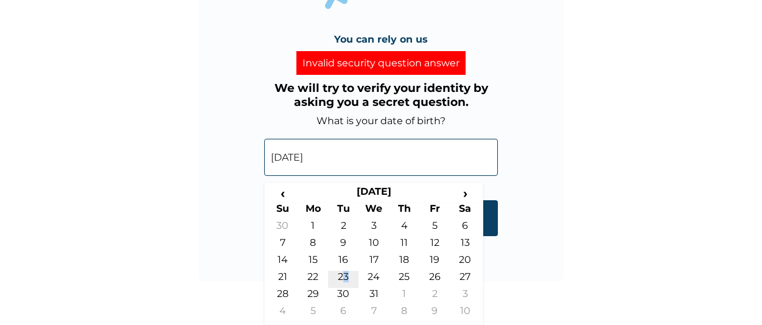
click at [346, 278] on td "23" at bounding box center [343, 279] width 30 height 17
type input "[DATE]"
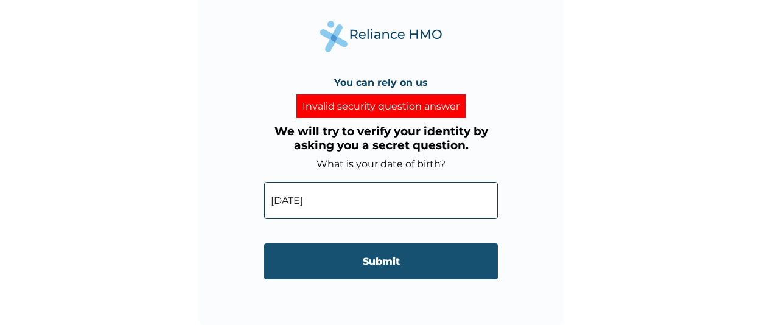
click at [348, 265] on input "Submit" at bounding box center [381, 261] width 234 height 36
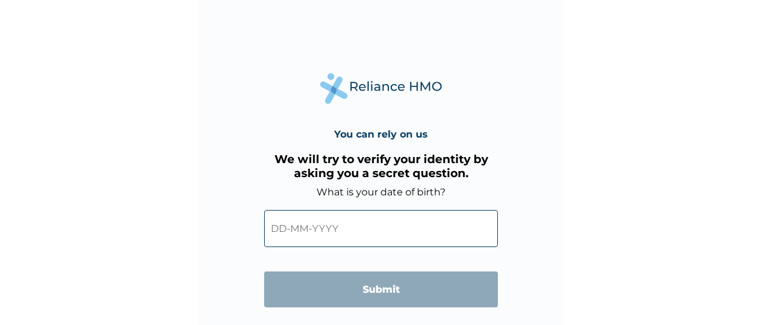
scroll to position [40, 0]
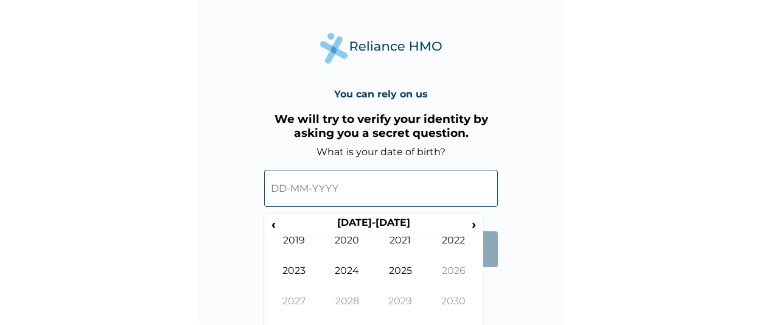
click at [313, 190] on input "text" at bounding box center [381, 188] width 234 height 37
click at [270, 229] on span "‹" at bounding box center [273, 224] width 13 height 15
click at [398, 244] on td "2001" at bounding box center [401, 249] width 54 height 30
click at [470, 225] on span "›" at bounding box center [473, 224] width 13 height 15
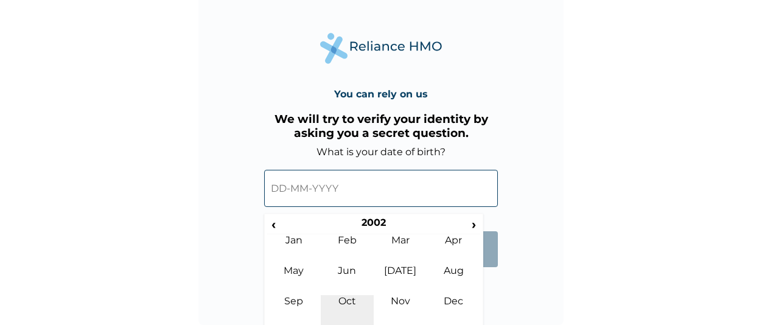
click at [356, 300] on td "Oct" at bounding box center [348, 310] width 54 height 30
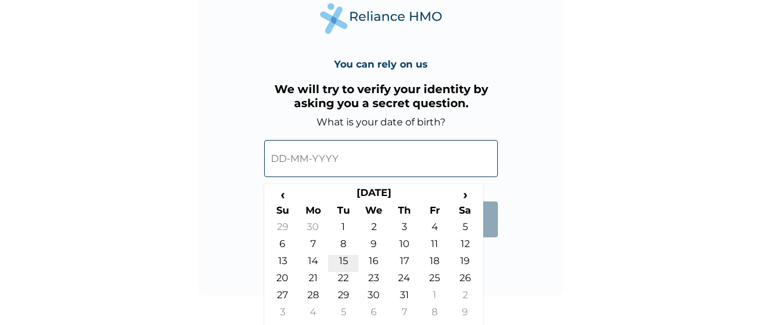
scroll to position [72, 0]
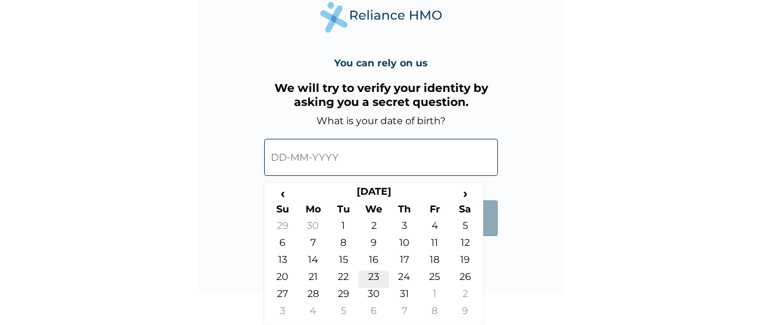
click at [385, 276] on td "23" at bounding box center [373, 279] width 30 height 17
type input "[DATE]"
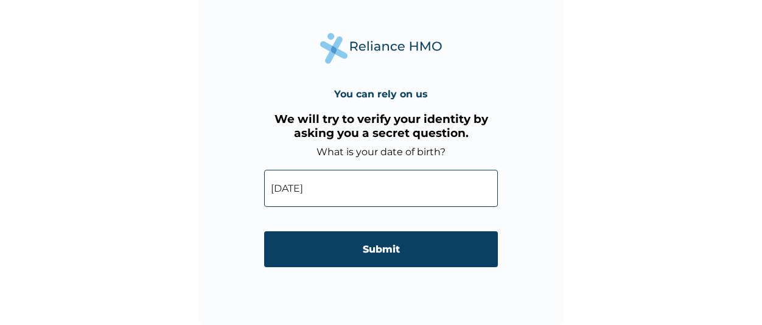
scroll to position [40, 0]
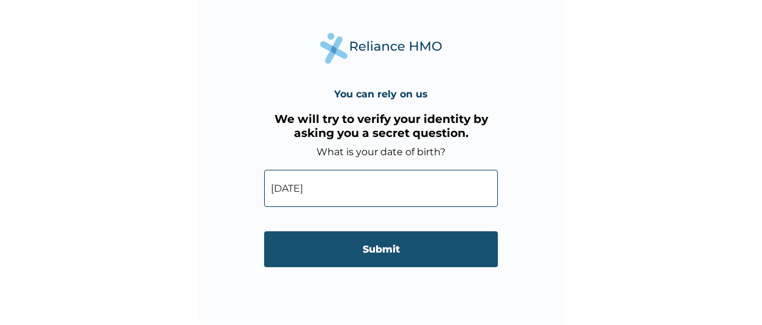
click at [352, 249] on input "Submit" at bounding box center [381, 249] width 234 height 36
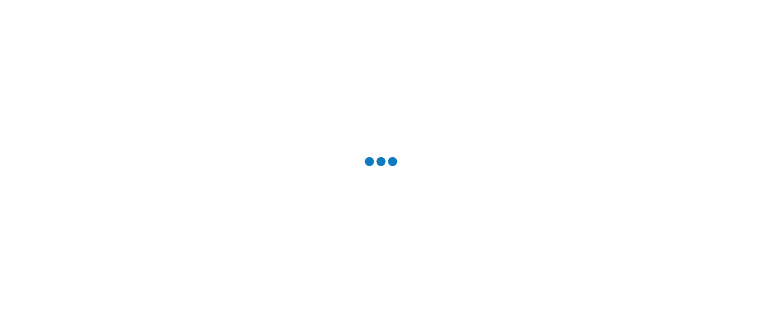
scroll to position [0, 0]
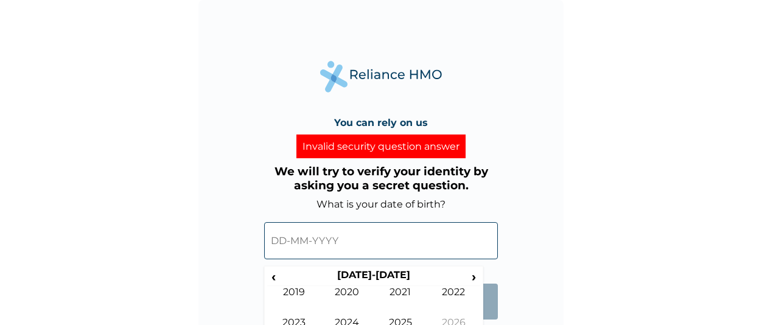
click at [351, 244] on input "text" at bounding box center [381, 240] width 234 height 37
click at [273, 277] on span "‹" at bounding box center [273, 276] width 13 height 15
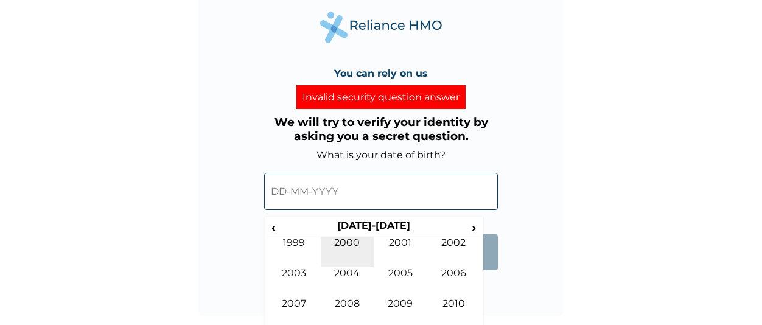
scroll to position [56, 0]
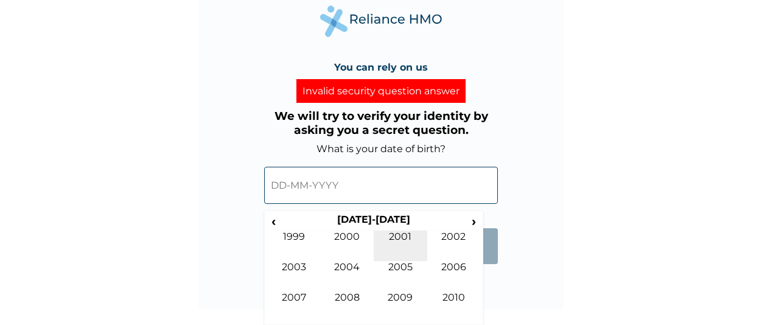
click at [408, 231] on td "2001" at bounding box center [401, 246] width 54 height 30
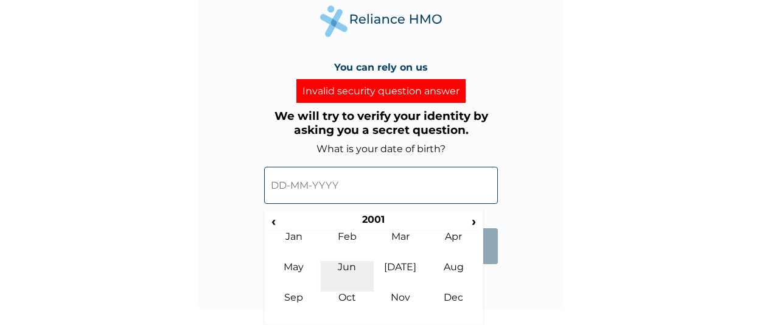
click at [356, 289] on td "Jun" at bounding box center [348, 276] width 54 height 30
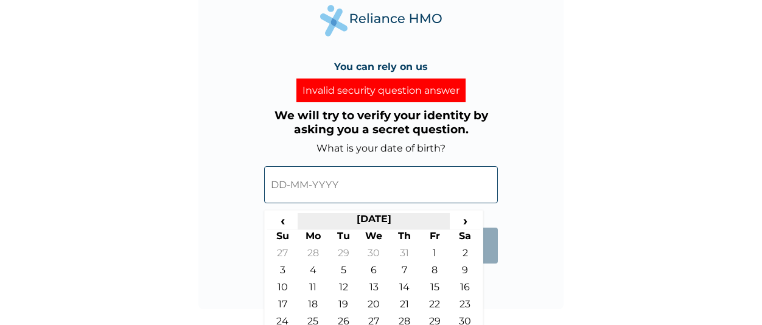
click at [358, 223] on th "June 2001" at bounding box center [374, 221] width 152 height 17
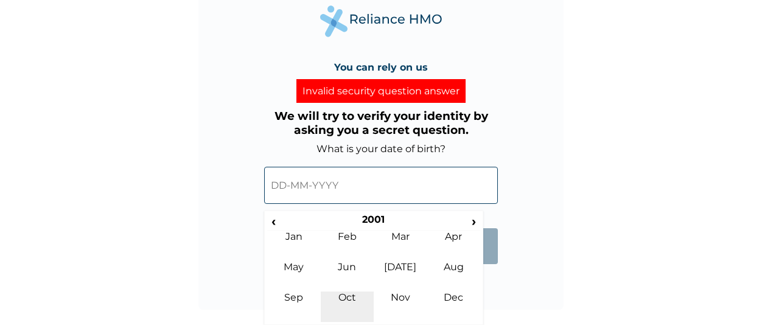
click at [351, 296] on td "Oct" at bounding box center [348, 307] width 54 height 30
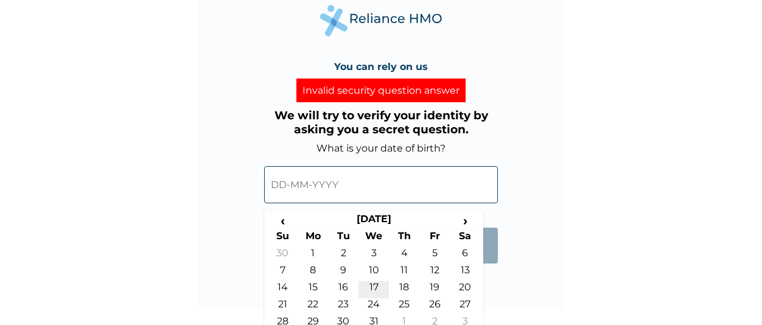
scroll to position [84, 0]
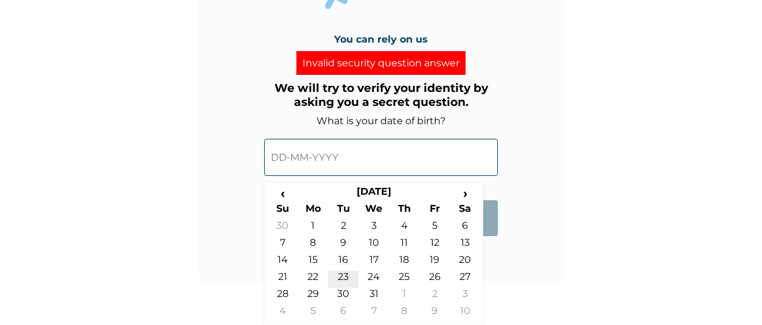
click at [346, 271] on td "23" at bounding box center [343, 279] width 30 height 17
type input "23-10-2001"
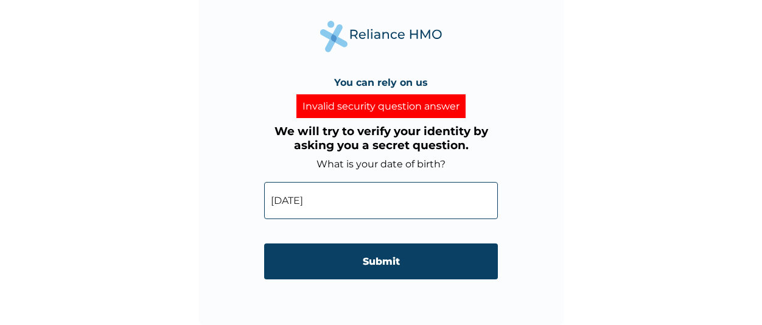
scroll to position [40, 0]
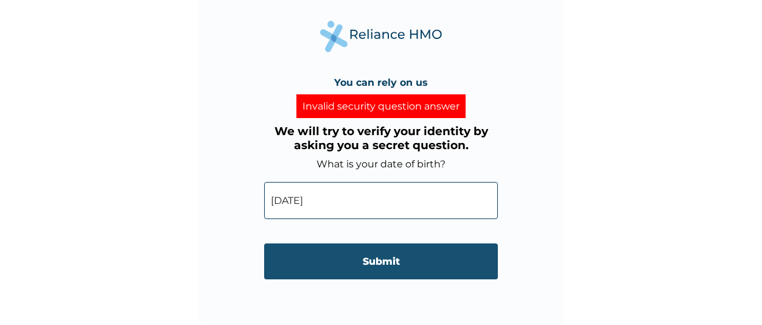
click at [352, 261] on input "Submit" at bounding box center [381, 261] width 234 height 36
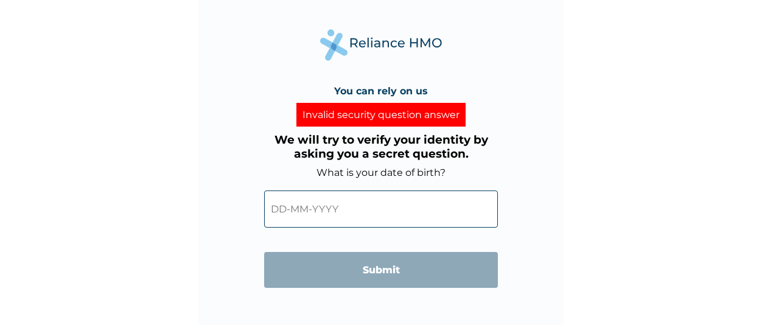
scroll to position [33, 0]
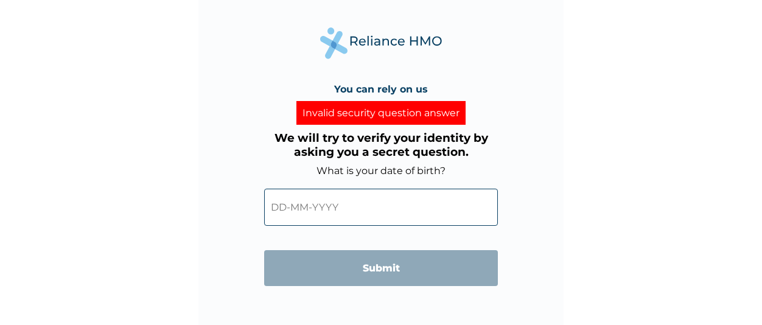
click at [334, 207] on input "text" at bounding box center [381, 207] width 234 height 37
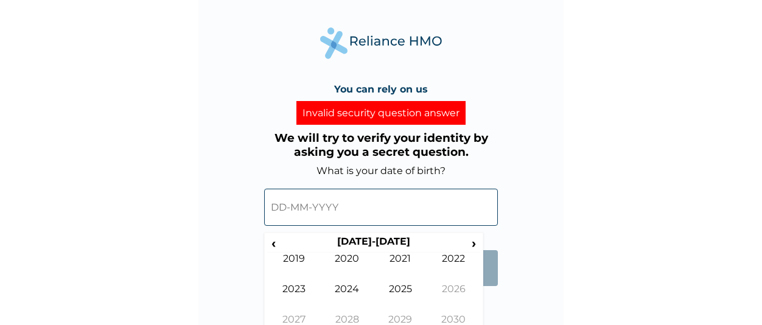
scroll to position [56, 0]
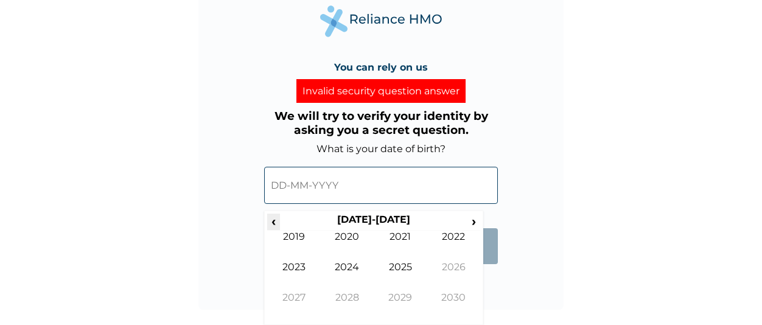
click at [273, 228] on span "‹" at bounding box center [273, 221] width 13 height 15
click at [274, 228] on span "‹" at bounding box center [273, 221] width 13 height 15
click at [391, 239] on td "2001" at bounding box center [401, 246] width 54 height 30
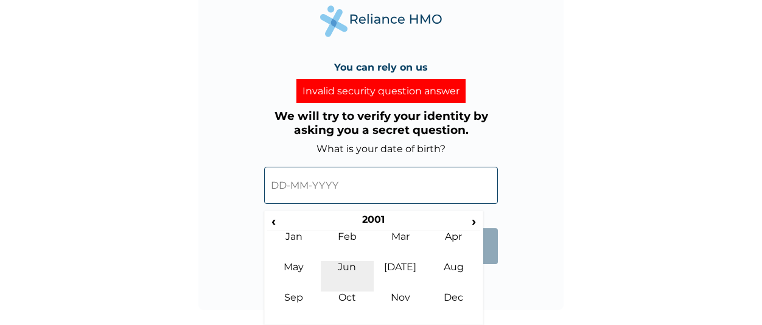
click at [348, 289] on td "Jun" at bounding box center [348, 276] width 54 height 30
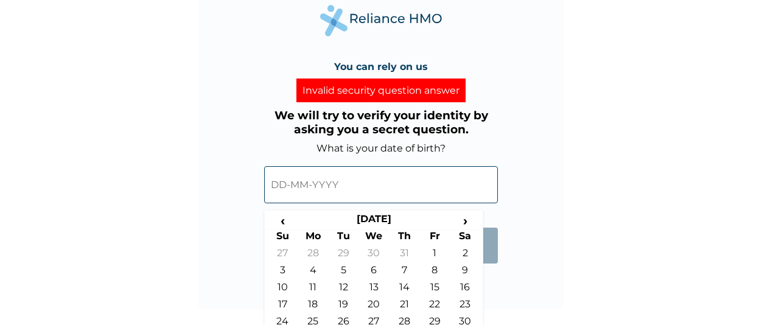
click at [348, 289] on td "12" at bounding box center [343, 289] width 30 height 17
click at [348, 207] on div "12-06-2001 ‹ June 2001 › Su Mo Tu We Th Fr Sa 27 28 29 30 31 1 2 3 4 5 6 7 8 9 …" at bounding box center [381, 181] width 234 height 55
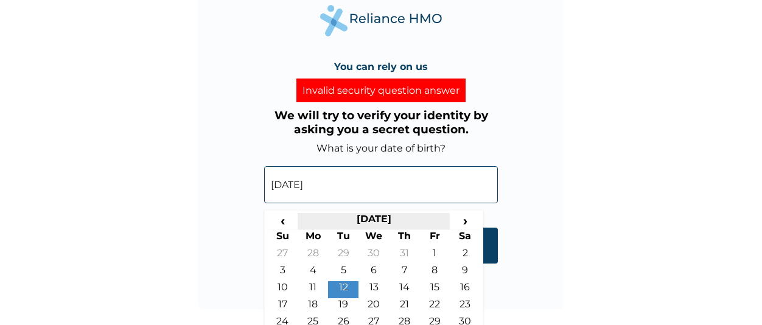
click at [357, 218] on th "June 2001" at bounding box center [374, 221] width 152 height 17
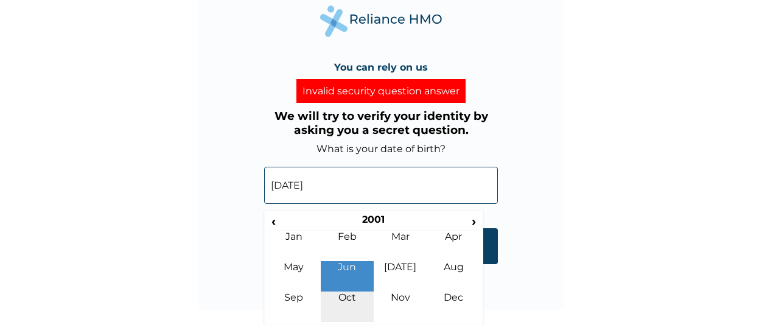
click at [348, 299] on td "Oct" at bounding box center [348, 307] width 54 height 30
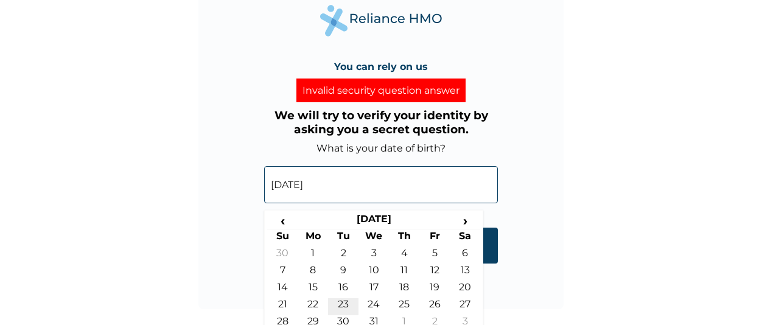
click at [343, 304] on td "23" at bounding box center [343, 306] width 30 height 17
type input "23-10-2001"
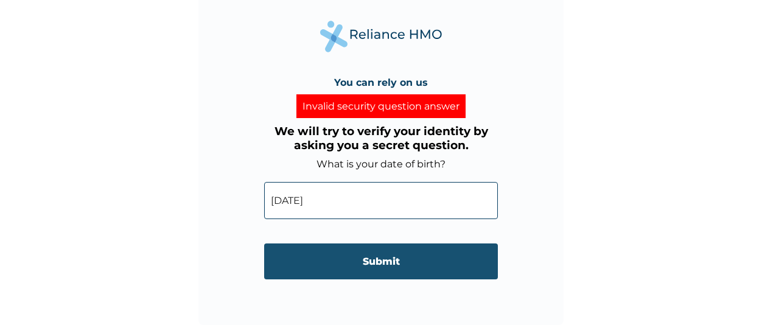
click at [371, 259] on input "Submit" at bounding box center [381, 261] width 234 height 36
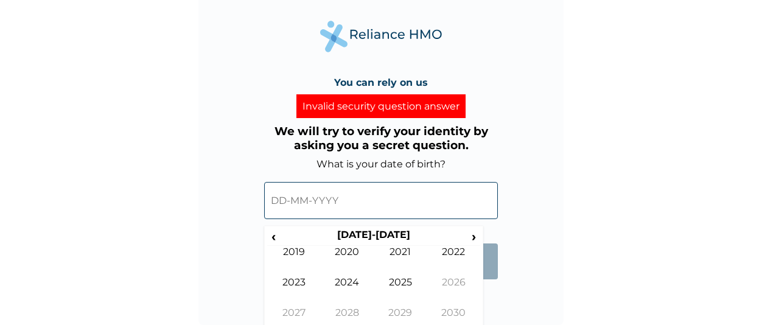
click at [309, 199] on input "text" at bounding box center [381, 200] width 234 height 37
click at [275, 240] on span "‹" at bounding box center [273, 236] width 13 height 15
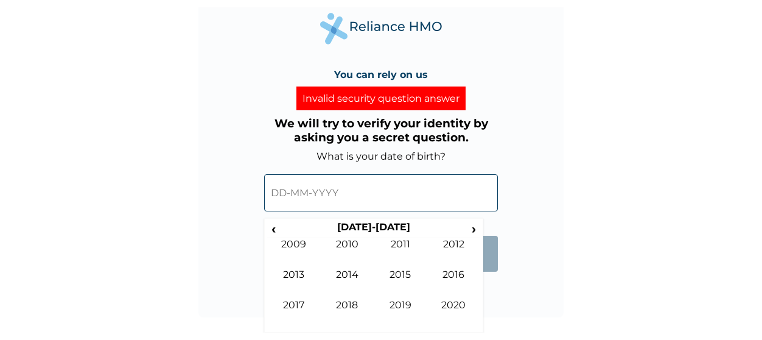
scroll to position [41, 0]
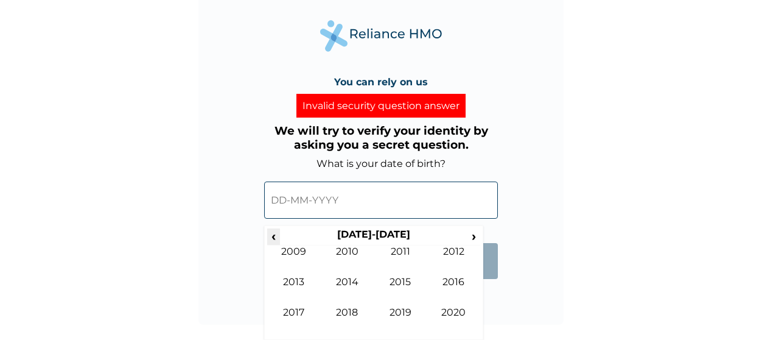
click at [278, 234] on span "‹" at bounding box center [273, 235] width 13 height 15
click at [395, 255] on td "2001" at bounding box center [401, 260] width 54 height 30
click at [351, 313] on td "Oct" at bounding box center [348, 321] width 54 height 30
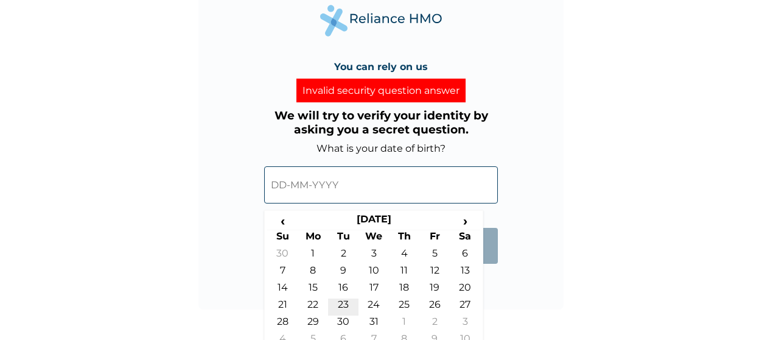
click at [343, 309] on td "23" at bounding box center [343, 306] width 30 height 17
type input "23-10-2001"
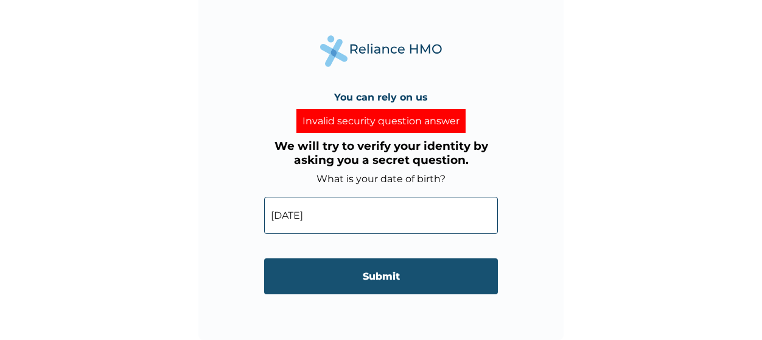
click at [348, 280] on input "Submit" at bounding box center [381, 276] width 234 height 36
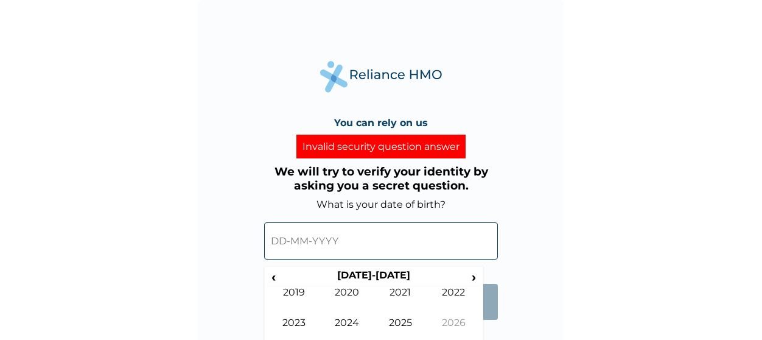
click at [347, 245] on input "text" at bounding box center [381, 240] width 234 height 37
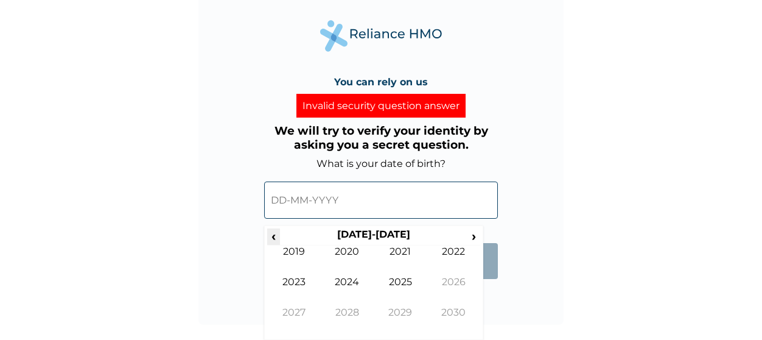
click at [269, 232] on span "‹" at bounding box center [273, 235] width 13 height 15
click at [405, 257] on td "2001" at bounding box center [401, 260] width 54 height 30
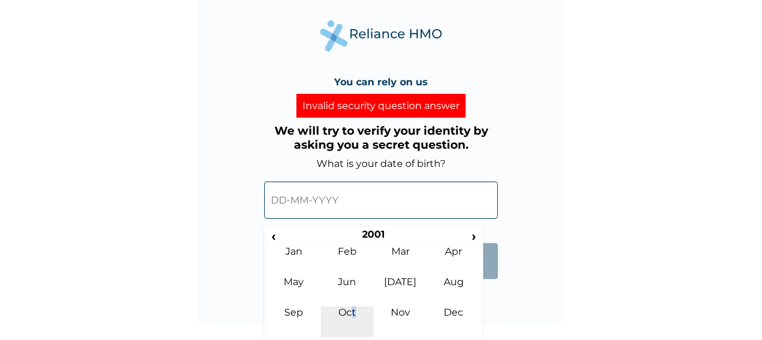
click at [354, 308] on td "Oct" at bounding box center [348, 321] width 54 height 30
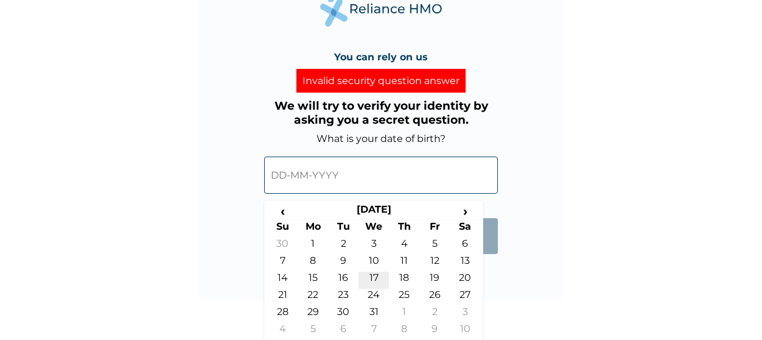
scroll to position [69, 0]
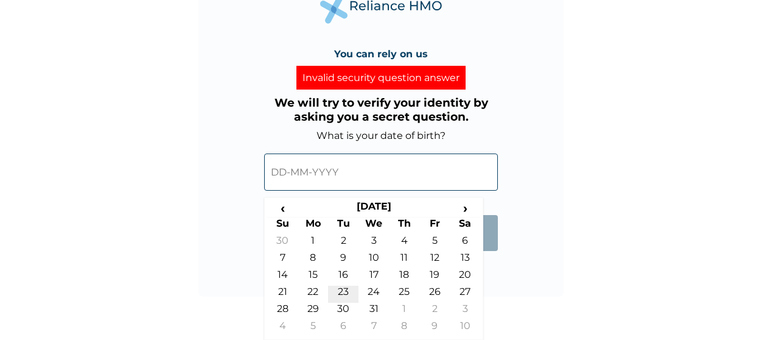
click at [349, 288] on td "23" at bounding box center [343, 293] width 30 height 17
type input "23-10-2001"
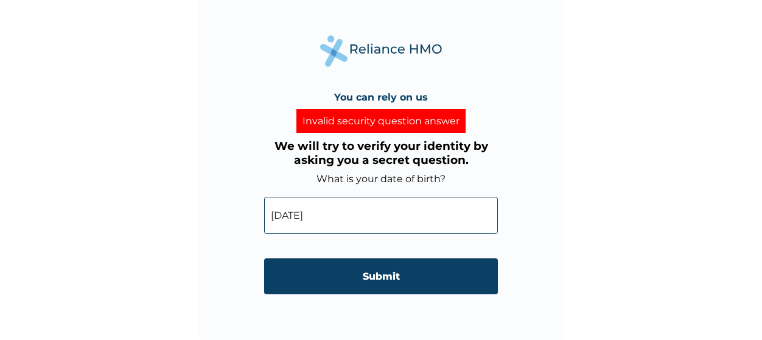
scroll to position [26, 0]
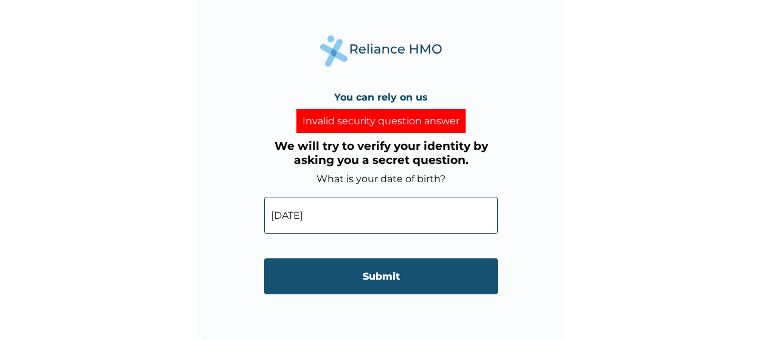
click at [380, 282] on input "Submit" at bounding box center [381, 276] width 234 height 36
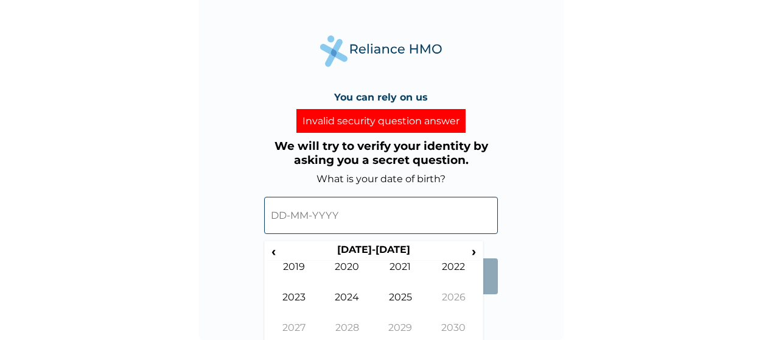
click at [328, 217] on input "text" at bounding box center [381, 215] width 234 height 37
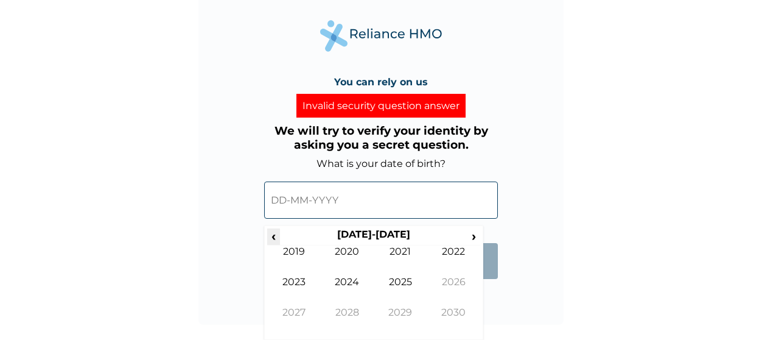
click at [273, 231] on span "‹" at bounding box center [273, 235] width 13 height 15
click at [276, 234] on span "‹" at bounding box center [273, 235] width 13 height 15
click at [396, 253] on td "2001" at bounding box center [401, 260] width 54 height 30
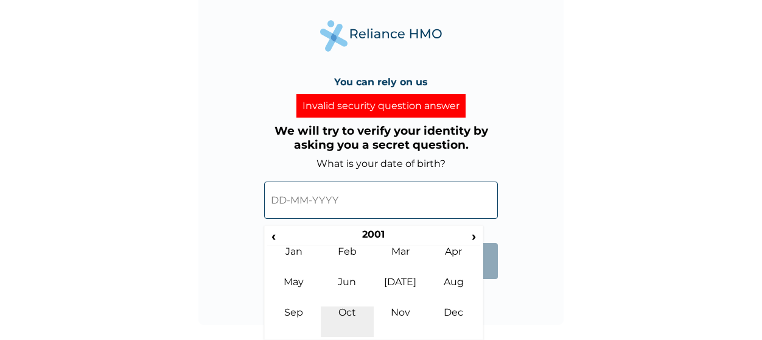
click at [339, 307] on td "Oct" at bounding box center [348, 321] width 54 height 30
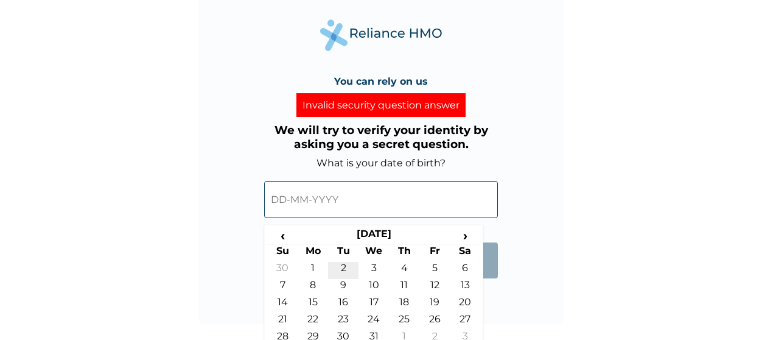
click at [348, 270] on td "2" at bounding box center [343, 270] width 30 height 17
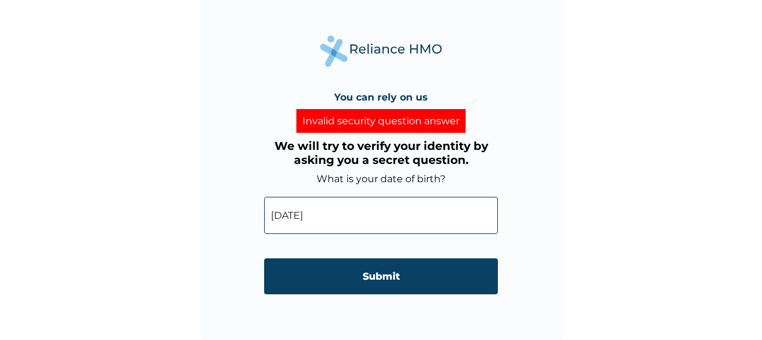
click at [327, 211] on input "02-10-2001" at bounding box center [381, 215] width 234 height 37
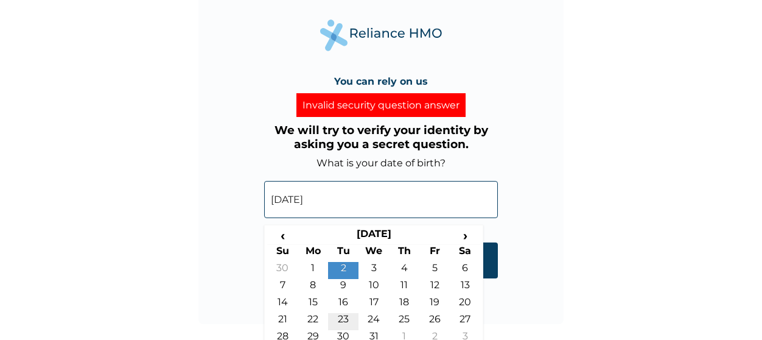
scroll to position [69, 0]
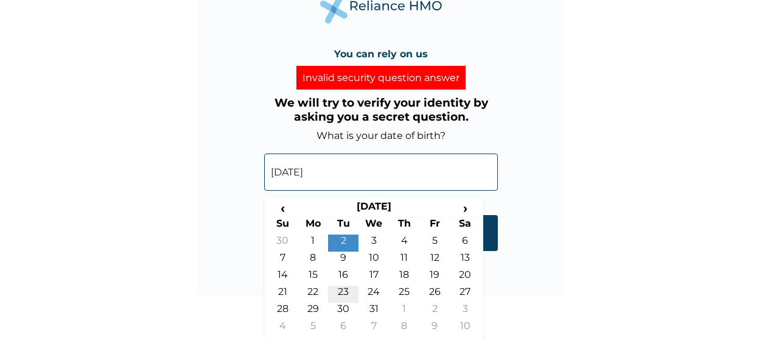
click at [341, 292] on td "23" at bounding box center [343, 293] width 30 height 17
type input "[DATE]"
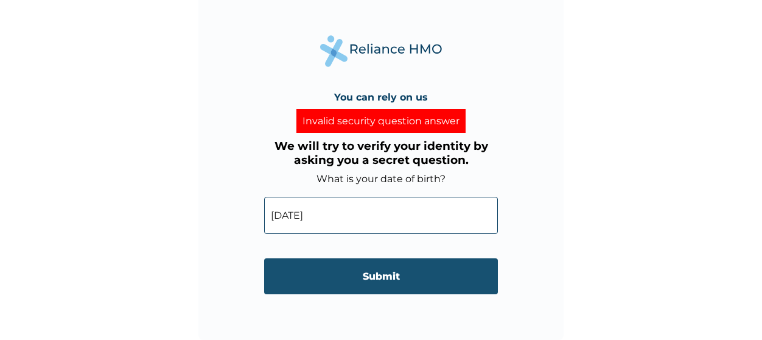
click at [340, 278] on input "Submit" at bounding box center [381, 276] width 234 height 36
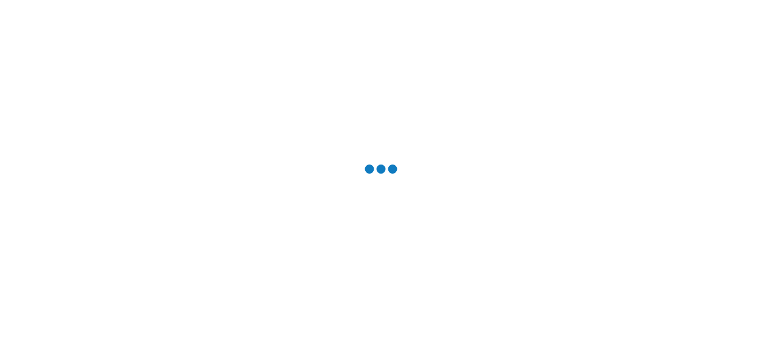
scroll to position [0, 0]
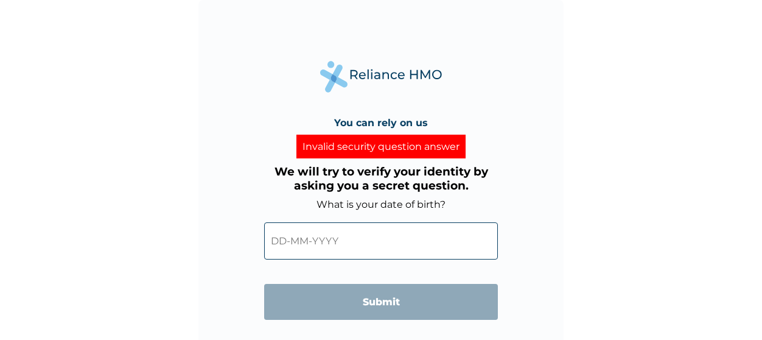
click at [340, 278] on form "What is your date of birth? ‹ 2020-2029 › 2019 2020 2021 2022 2023 2024 2025 20…" at bounding box center [381, 264] width 234 height 133
click at [332, 246] on input "text" at bounding box center [381, 240] width 234 height 37
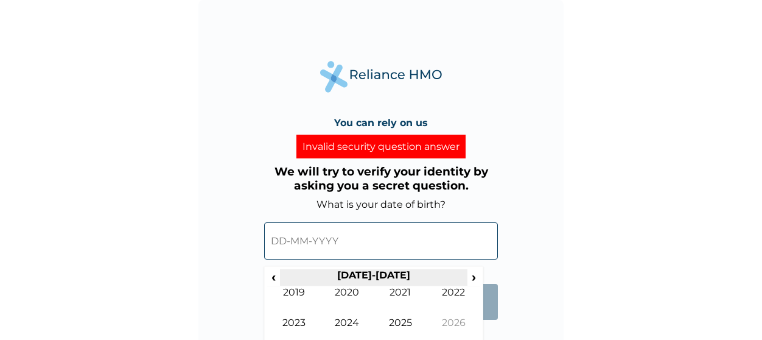
scroll to position [41, 0]
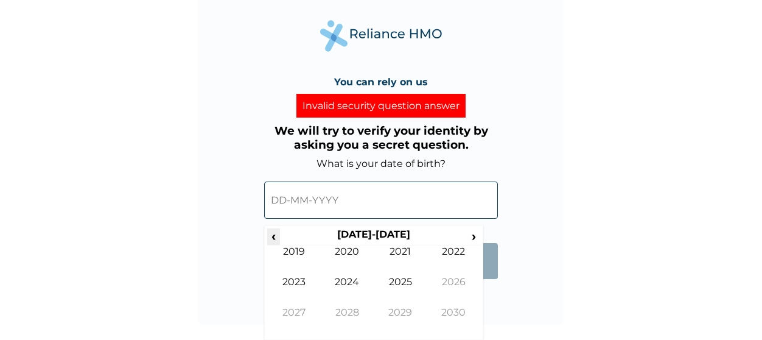
click at [273, 235] on span "‹" at bounding box center [273, 235] width 13 height 15
click at [453, 246] on td "2002" at bounding box center [454, 260] width 54 height 30
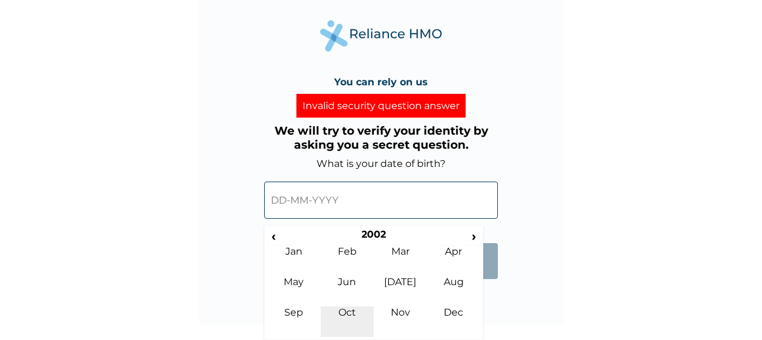
click at [357, 321] on td "Oct" at bounding box center [348, 321] width 54 height 30
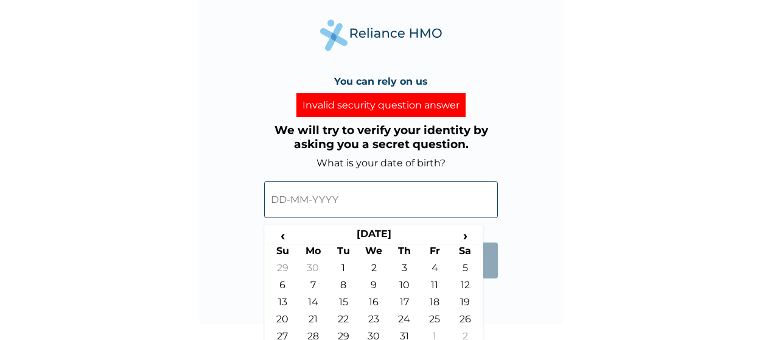
scroll to position [69, 0]
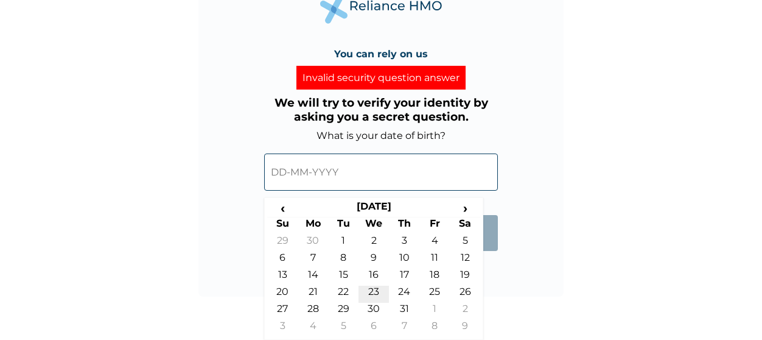
click at [377, 295] on td "23" at bounding box center [373, 293] width 30 height 17
type input "23-10-2002"
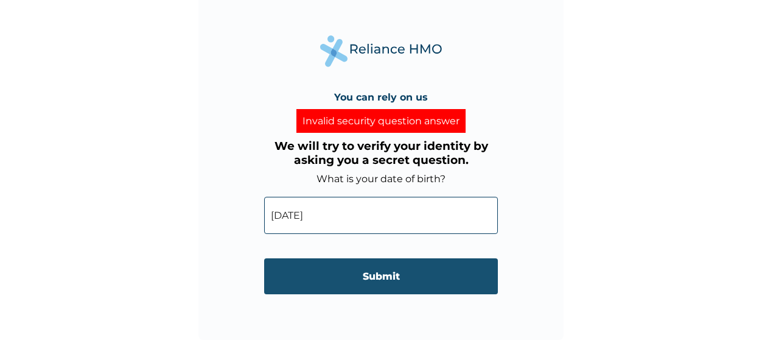
click at [386, 274] on input "Submit" at bounding box center [381, 276] width 234 height 36
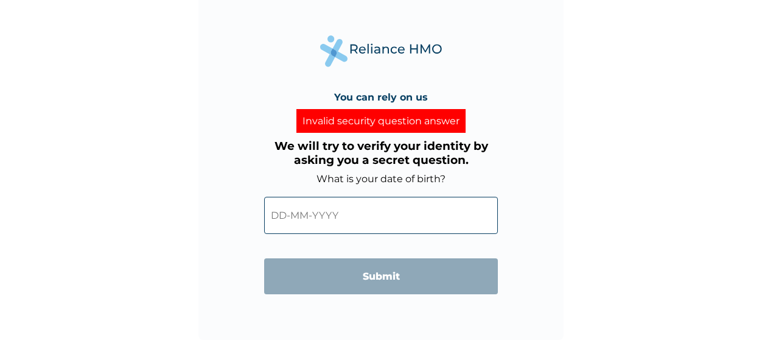
click at [376, 222] on input "text" at bounding box center [381, 215] width 234 height 37
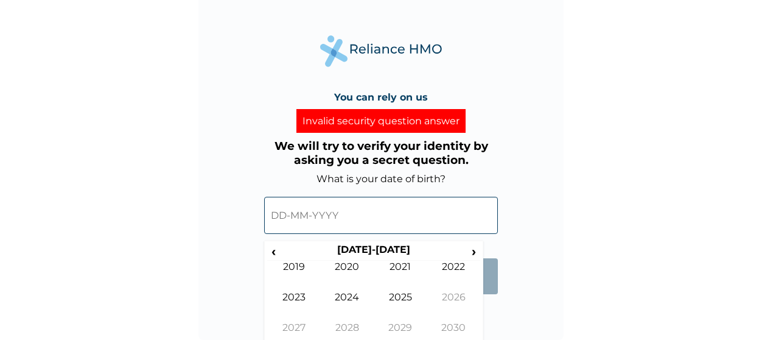
scroll to position [41, 0]
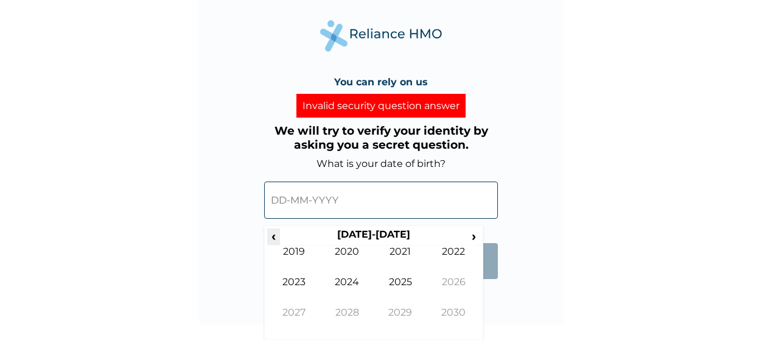
click at [277, 232] on span "‹" at bounding box center [273, 235] width 13 height 15
click at [388, 256] on td "2001" at bounding box center [401, 260] width 54 height 30
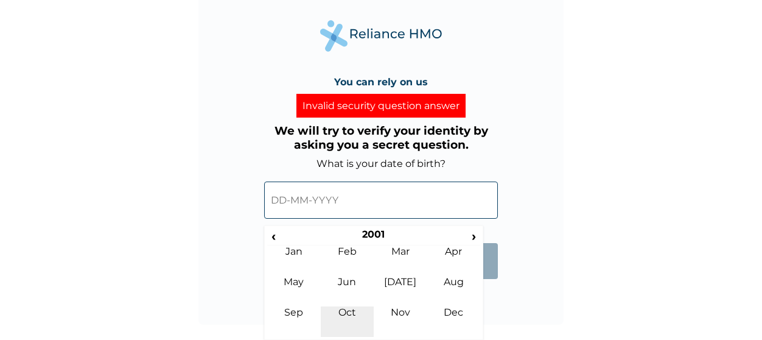
click at [351, 318] on td "Oct" at bounding box center [348, 321] width 54 height 30
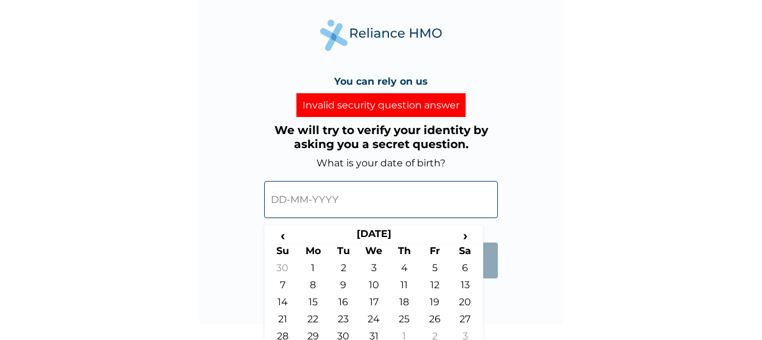
click at [351, 318] on td "23" at bounding box center [343, 321] width 30 height 17
type input "23-10-2001"
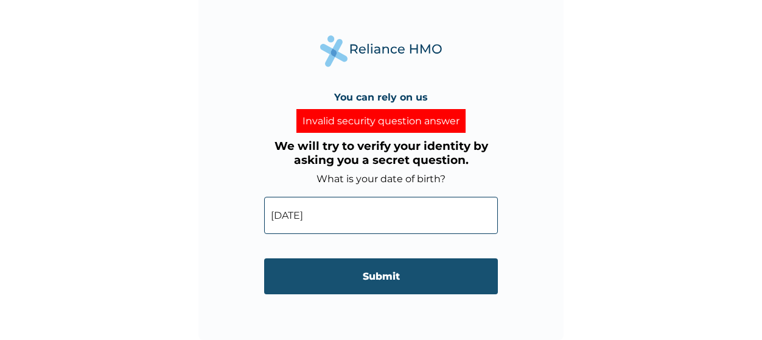
click at [382, 271] on input "Submit" at bounding box center [381, 276] width 234 height 36
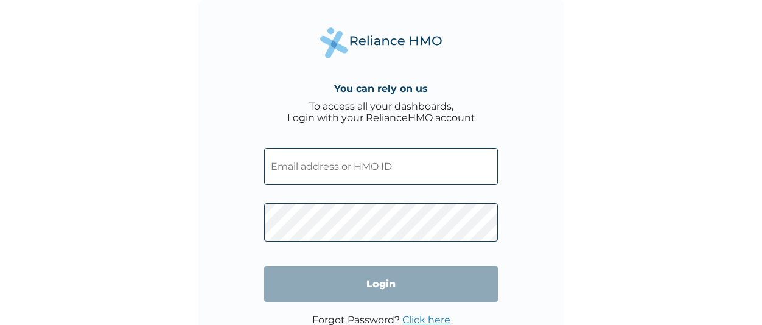
scroll to position [40, 0]
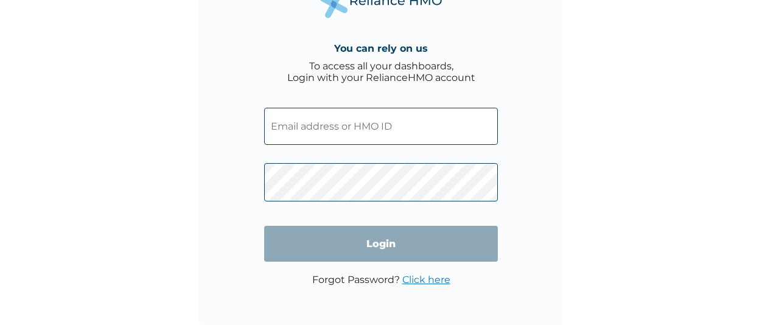
click at [342, 136] on input "text" at bounding box center [381, 126] width 234 height 37
type input "[PERSON_NAME][EMAIL_ADDRESS][PERSON_NAME][DOMAIN_NAME]"
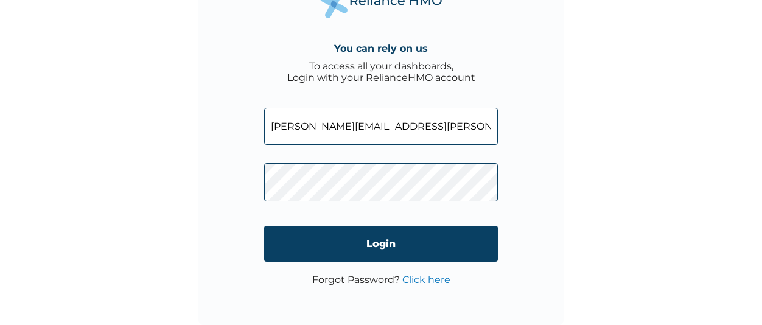
drag, startPoint x: 472, startPoint y: 136, endPoint x: 246, endPoint y: 143, distance: 225.9
click at [246, 143] on div "You can rely on us To access all your dashboards, Login with your RelianceHMO a…" at bounding box center [380, 142] width 365 height 365
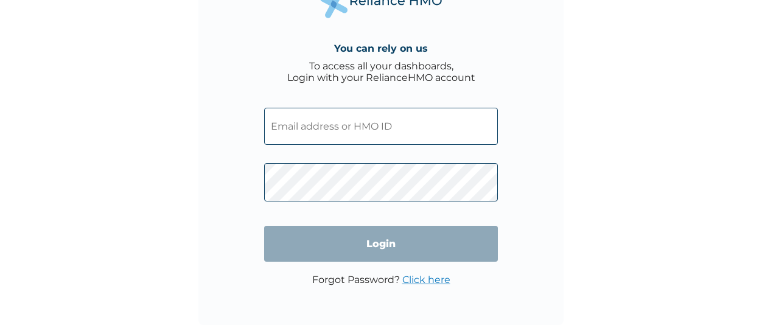
click at [436, 113] on input "text" at bounding box center [381, 126] width 234 height 37
type input "PPY/10693/A"
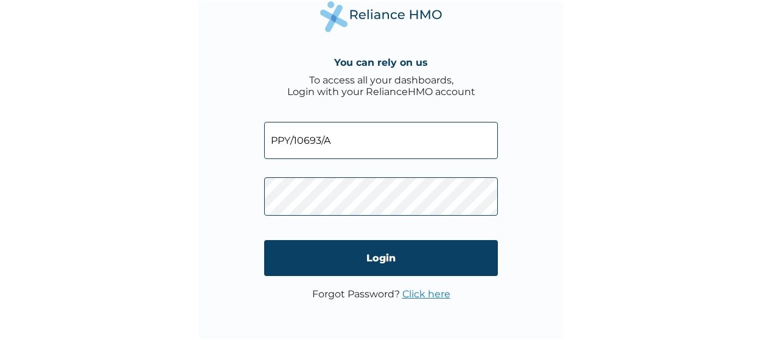
scroll to position [26, 0]
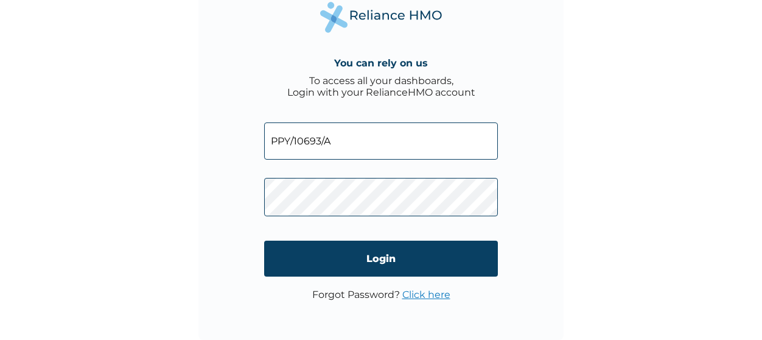
click at [461, 51] on div "You can rely on us To access all your dashboards, Login with your RelianceHMO a…" at bounding box center [380, 156] width 365 height 365
click at [371, 222] on span at bounding box center [381, 194] width 234 height 57
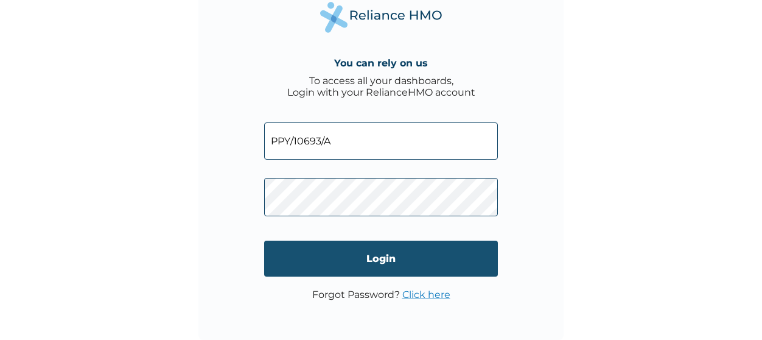
click at [351, 267] on input "Login" at bounding box center [381, 258] width 234 height 36
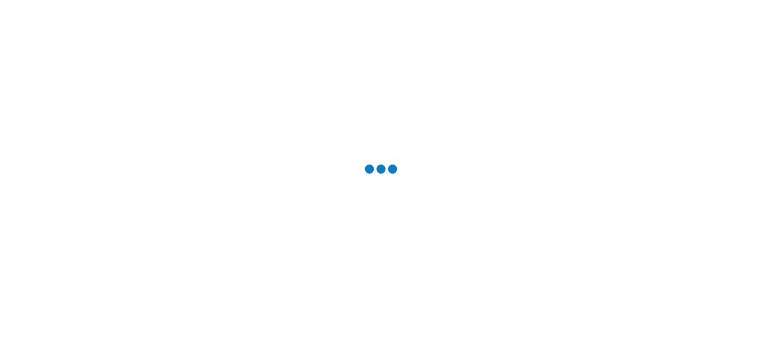
scroll to position [0, 0]
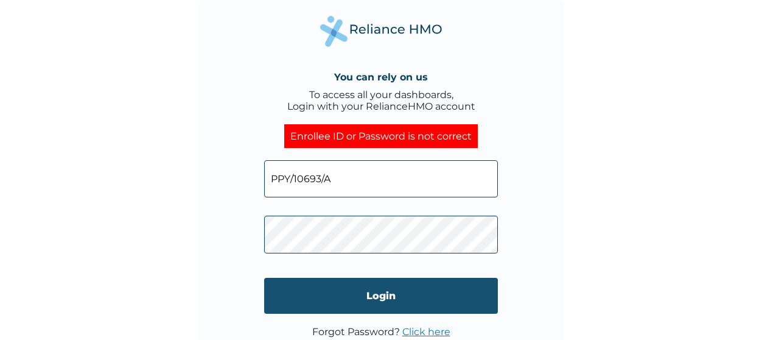
click at [393, 293] on input "Login" at bounding box center [381, 296] width 234 height 36
click at [373, 296] on input "Login" at bounding box center [381, 296] width 234 height 36
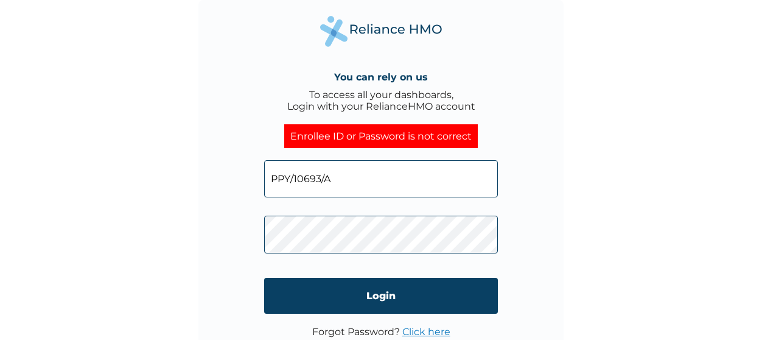
scroll to position [26, 0]
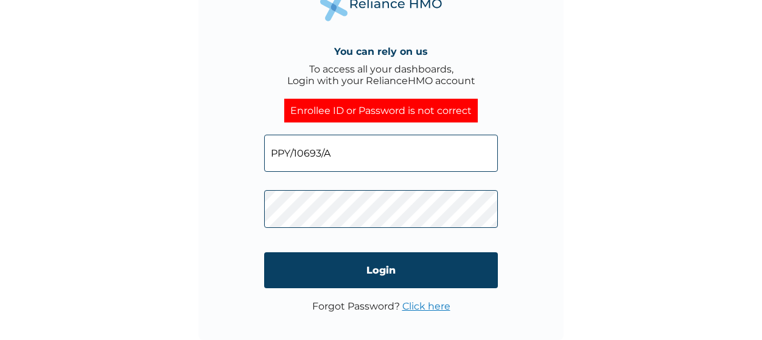
click at [256, 201] on div "You can rely on us To access all your dashboards, Login with your RelianceHMO a…" at bounding box center [380, 156] width 365 height 365
click input "Login" at bounding box center [381, 270] width 234 height 36
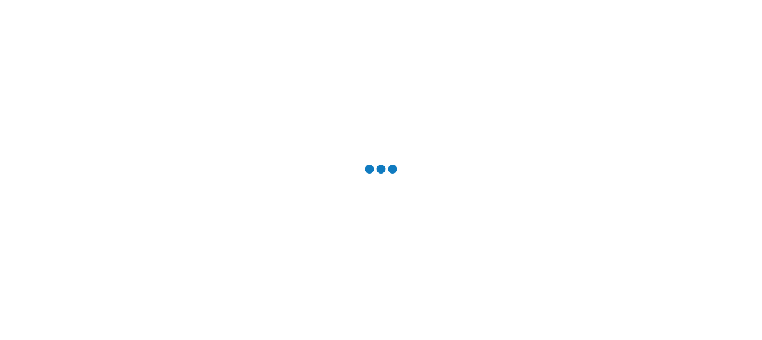
scroll to position [0, 0]
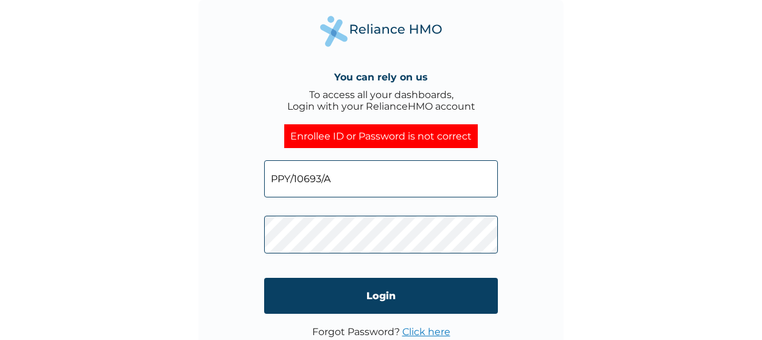
click at [239, 243] on div "You can rely on us To access all your dashboards, Login with your RelianceHMO a…" at bounding box center [380, 182] width 365 height 365
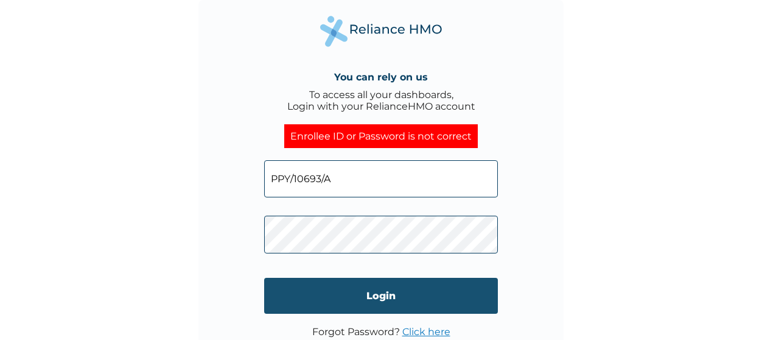
click at [314, 294] on input "Login" at bounding box center [381, 296] width 234 height 36
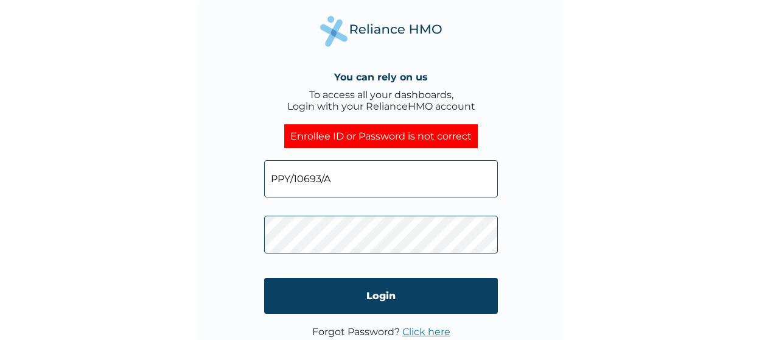
click at [250, 236] on div "You can rely on us To access all your dashboards, Login with your RelianceHMO a…" at bounding box center [380, 182] width 365 height 365
click input "Login" at bounding box center [381, 296] width 234 height 36
click at [246, 217] on div "You can rely on us To access all your dashboards, Login with your RelianceHMO a…" at bounding box center [380, 182] width 365 height 365
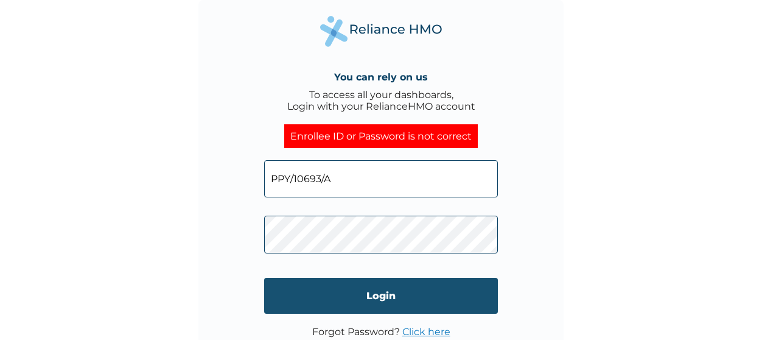
click at [297, 293] on input "Login" at bounding box center [381, 296] width 234 height 36
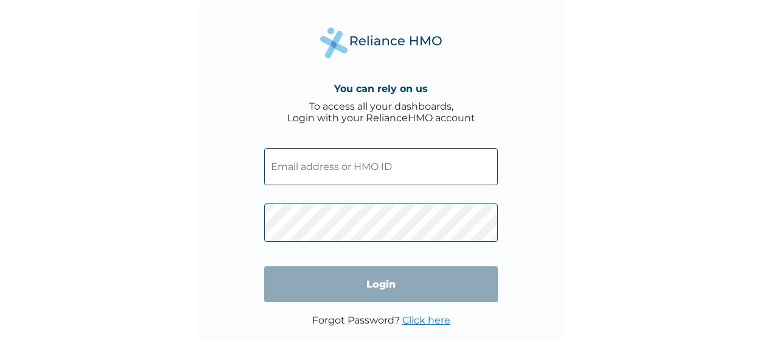
scroll to position [12, 0]
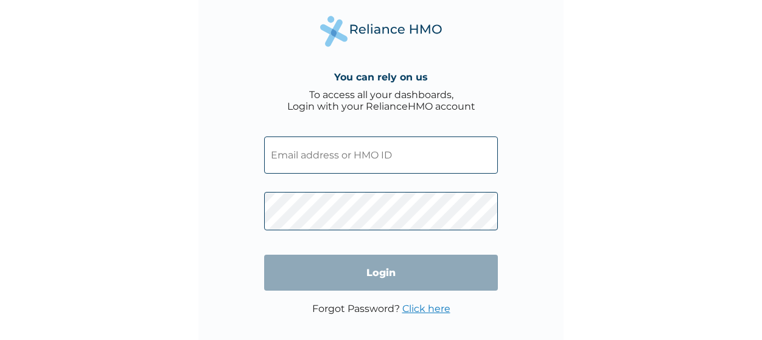
click at [298, 158] on input "text" at bounding box center [381, 154] width 234 height 37
type input "PPY/10693/A"
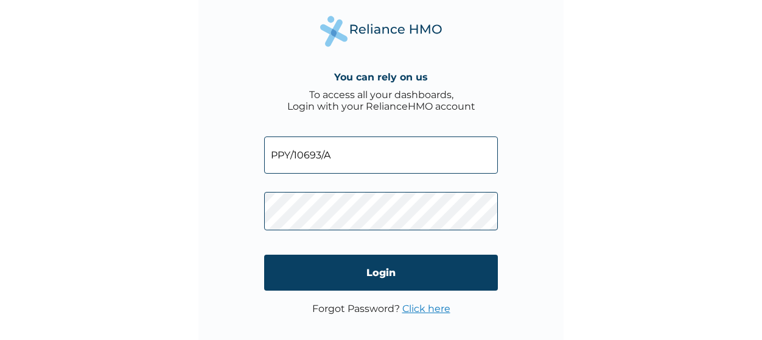
click input "Login" at bounding box center [381, 272] width 234 height 36
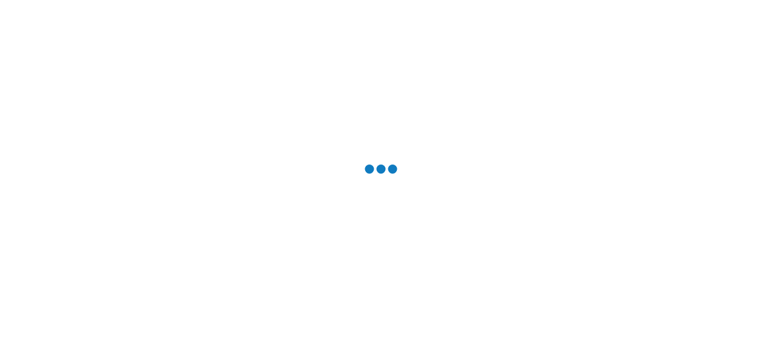
scroll to position [0, 0]
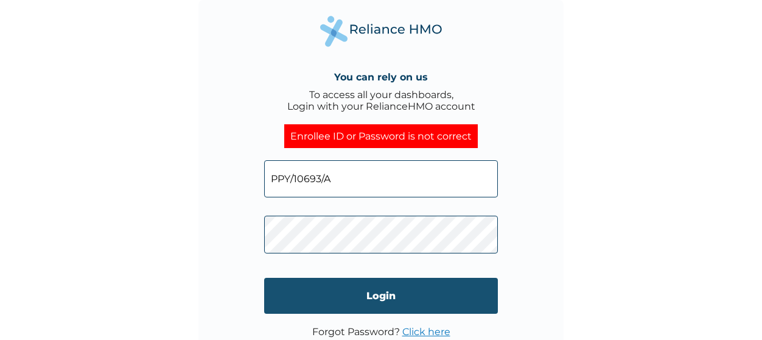
click at [332, 300] on input "Login" at bounding box center [381, 296] width 234 height 36
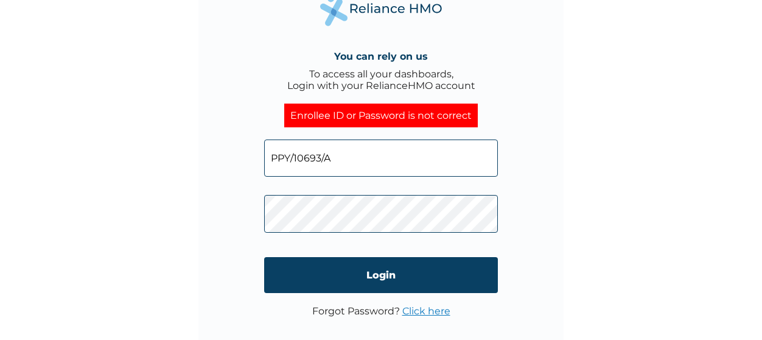
scroll to position [26, 0]
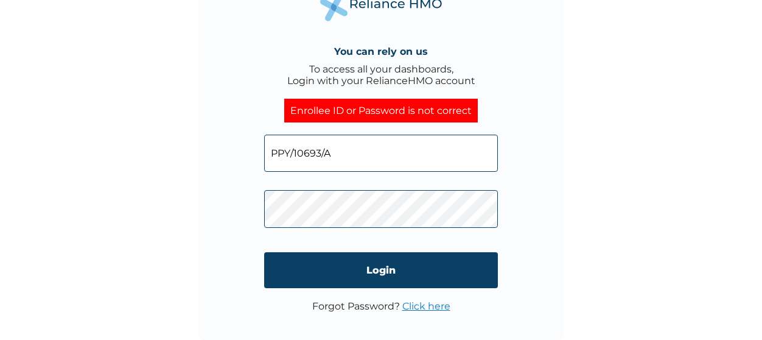
click at [206, 186] on div "You can rely on us To access all your dashboards, Login with your RelianceHMO a…" at bounding box center [380, 156] width 365 height 365
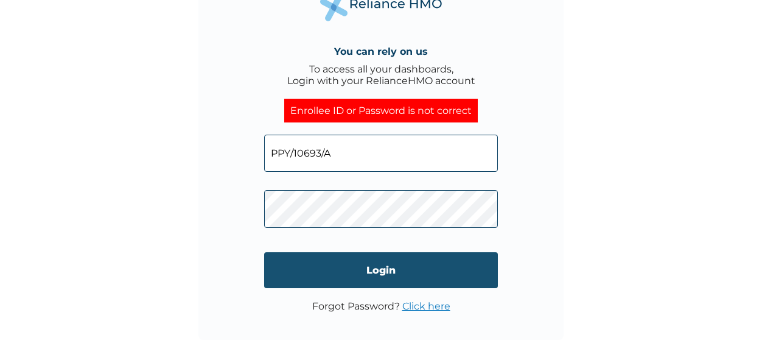
click at [338, 261] on input "Login" at bounding box center [381, 270] width 234 height 36
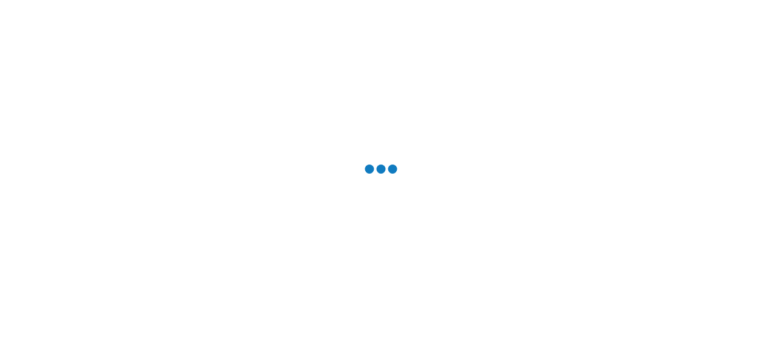
scroll to position [0, 0]
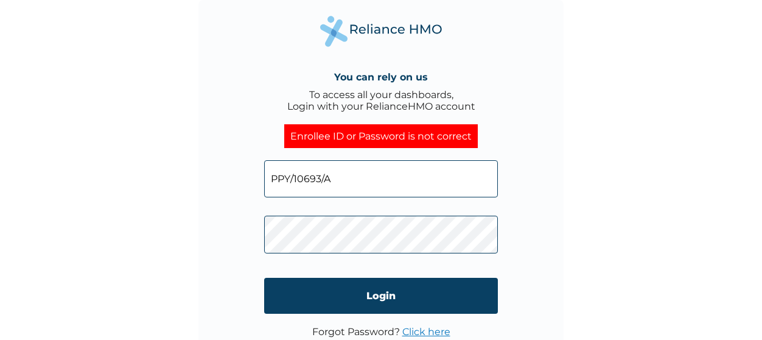
click at [242, 234] on div "You can rely on us To access all your dashboards, Login with your RelianceHMO a…" at bounding box center [380, 182] width 365 height 365
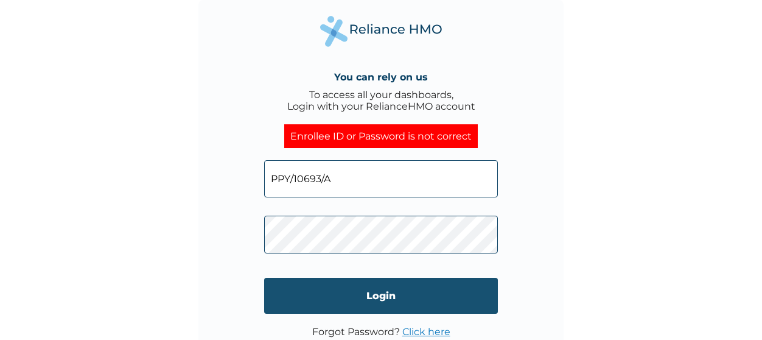
click at [335, 307] on input "Login" at bounding box center [381, 296] width 234 height 36
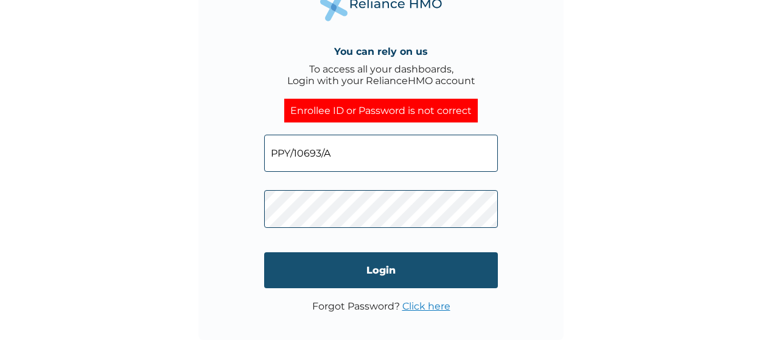
click at [374, 271] on input "Login" at bounding box center [381, 270] width 234 height 36
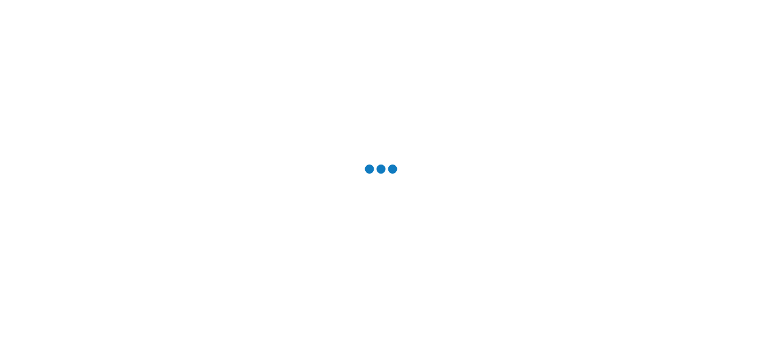
scroll to position [0, 0]
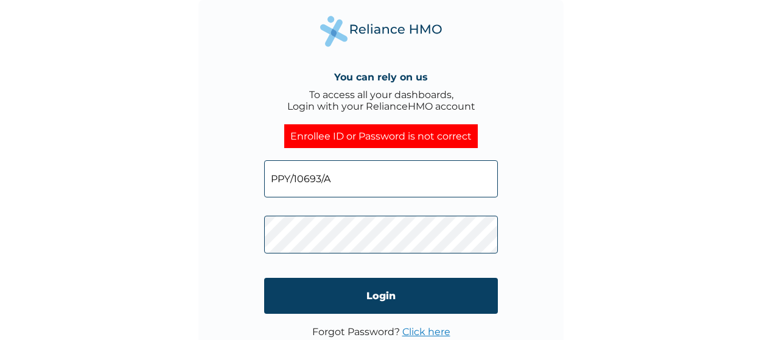
drag, startPoint x: 373, startPoint y: 267, endPoint x: 368, endPoint y: 279, distance: 13.7
click at [372, 267] on form "PPY/10693/A Login" at bounding box center [381, 237] width 234 height 178
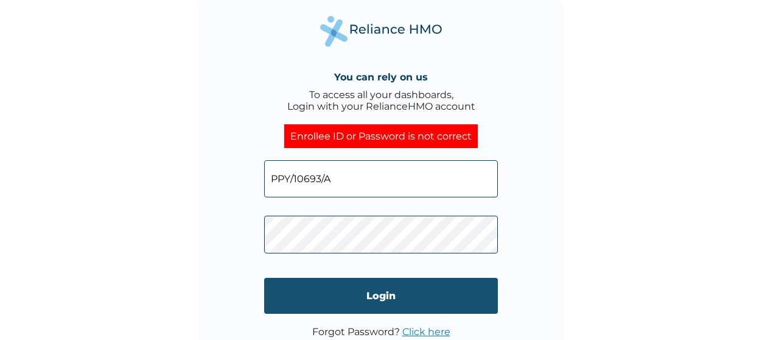
click at [362, 295] on input "Login" at bounding box center [381, 296] width 234 height 36
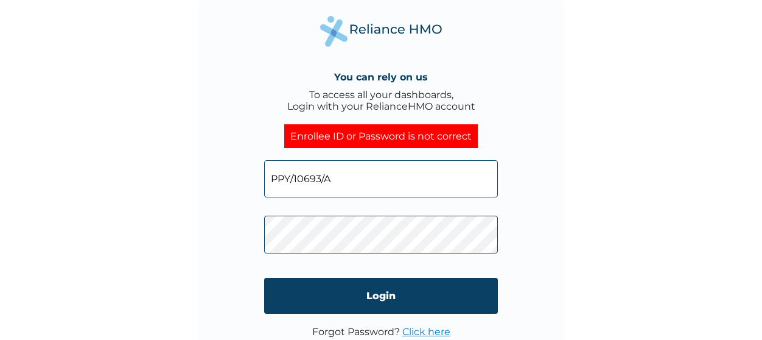
click at [235, 301] on div "You can rely on us To access all your dashboards, Login with your RelianceHMO a…" at bounding box center [380, 182] width 365 height 365
click at [738, 114] on div "You can rely on us To access all your dashboards, Login with your RelianceHMO a…" at bounding box center [381, 170] width 762 height 340
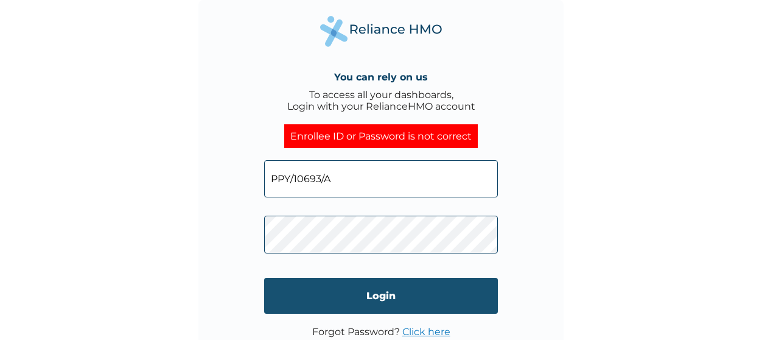
click at [330, 298] on input "Login" at bounding box center [381, 296] width 234 height 36
click at [344, 290] on input "Login" at bounding box center [381, 296] width 234 height 36
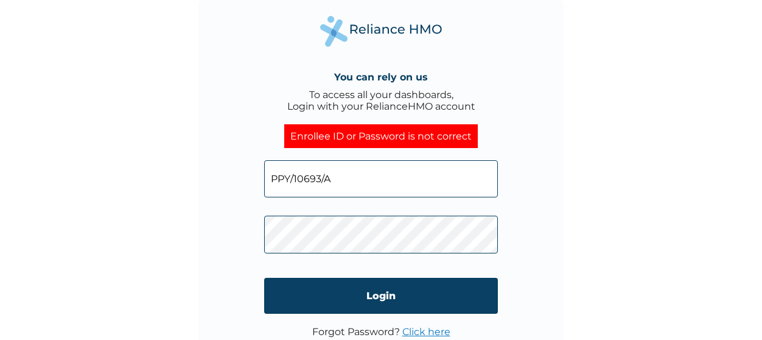
click input "Login" at bounding box center [381, 296] width 234 height 36
click at [260, 233] on div "You can rely on us To access all your dashboards, Login with your RelianceHMO a…" at bounding box center [380, 182] width 365 height 365
click at [722, 72] on div "You can rely on us To access all your dashboards, Login with your RelianceHMO a…" at bounding box center [381, 170] width 762 height 340
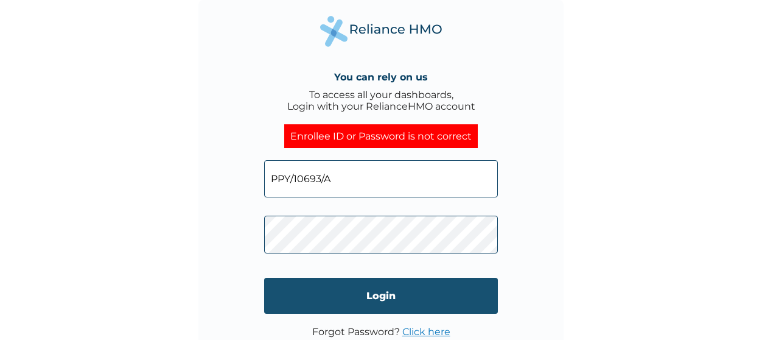
click at [314, 287] on input "Login" at bounding box center [381, 296] width 234 height 36
click at [323, 287] on input "Login" at bounding box center [381, 296] width 234 height 36
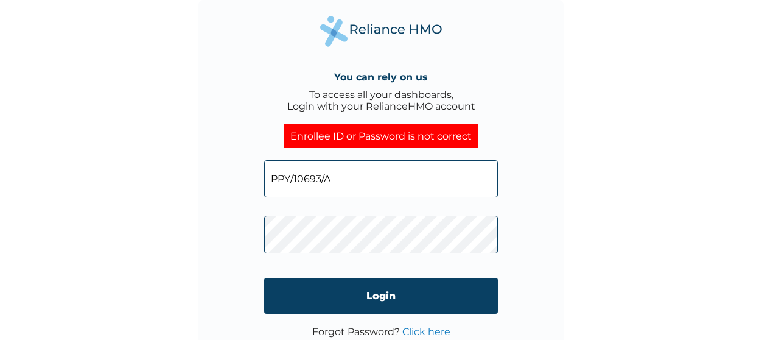
click at [262, 243] on div "You can rely on us To access all your dashboards, Login with your RelianceHMO a…" at bounding box center [380, 182] width 365 height 365
click at [495, 47] on div "You can rely on us To access all your dashboards, Login with your RelianceHMO a…" at bounding box center [380, 182] width 365 height 365
click at [249, 248] on div "You can rely on us To access all your dashboards, Login with your RelianceHMO a…" at bounding box center [380, 182] width 365 height 365
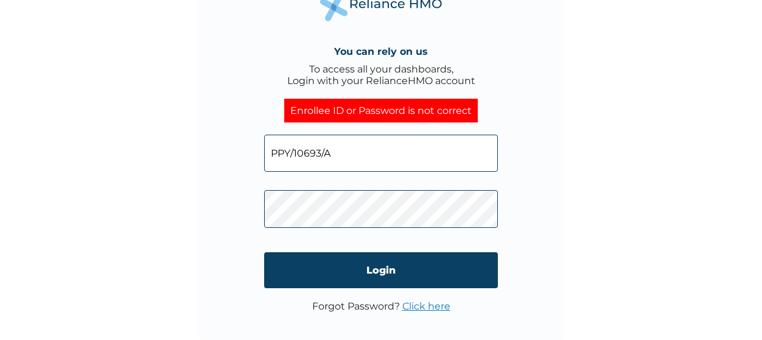
scroll to position [25, 0]
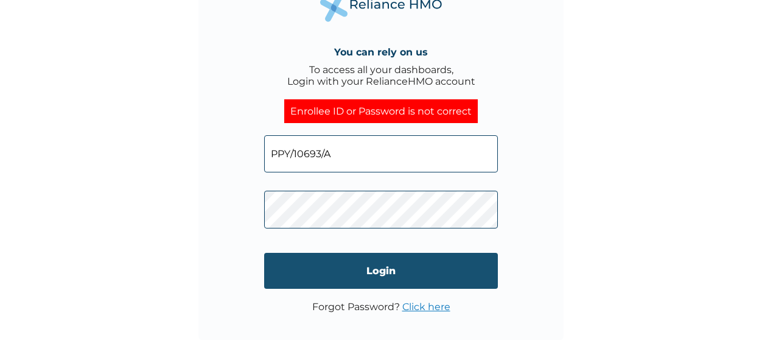
click at [365, 260] on input "Login" at bounding box center [381, 271] width 234 height 36
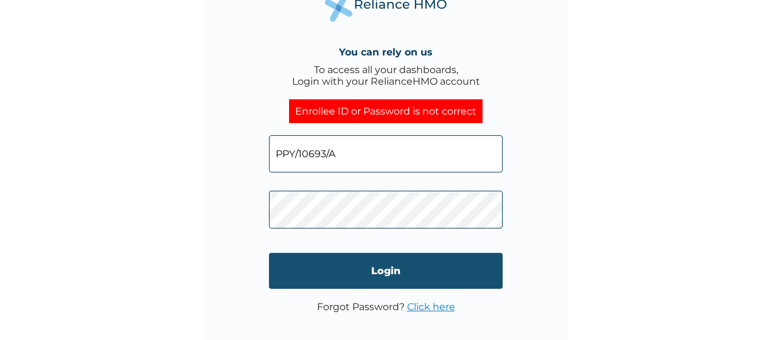
scroll to position [0, 0]
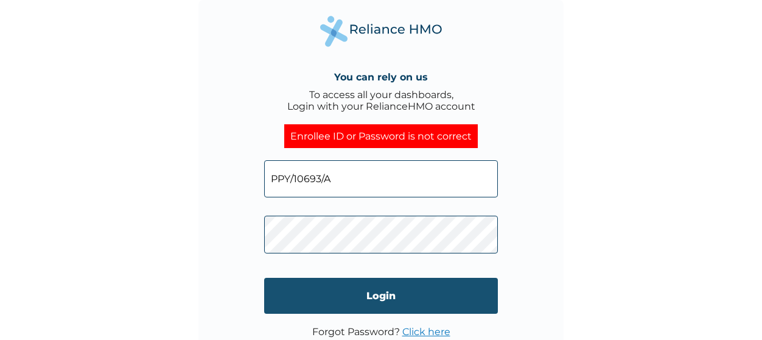
click at [331, 287] on input "Login" at bounding box center [381, 296] width 234 height 36
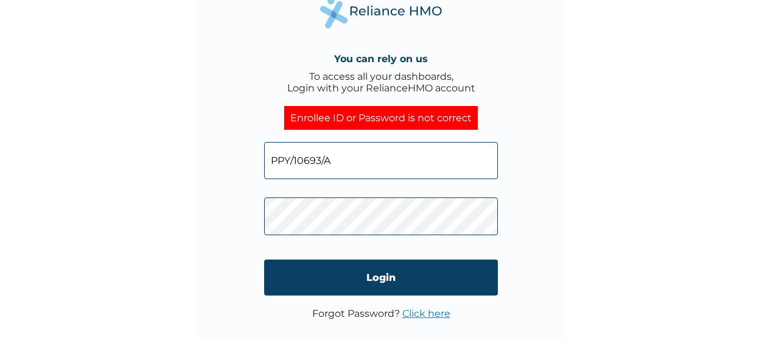
scroll to position [26, 0]
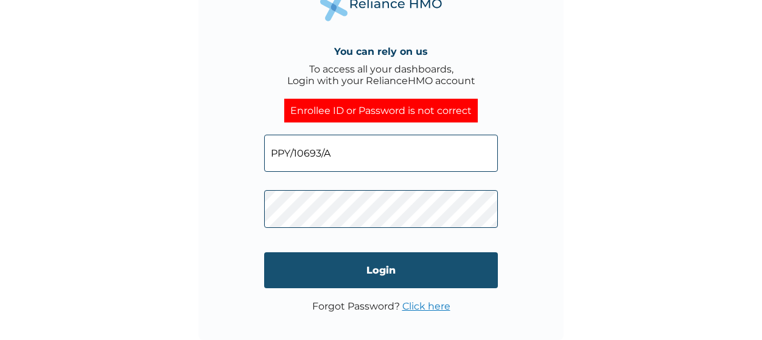
click at [348, 267] on input "Login" at bounding box center [381, 270] width 234 height 36
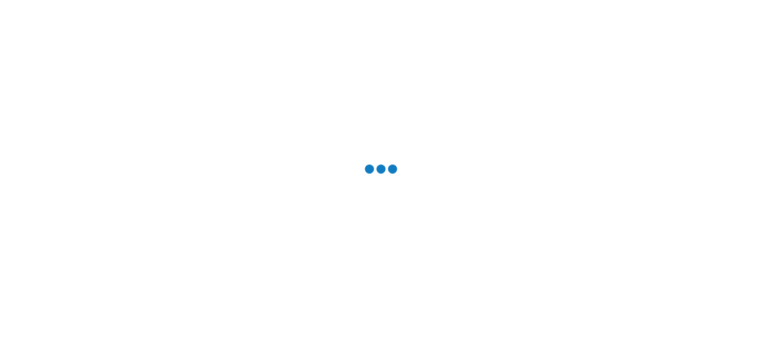
scroll to position [0, 0]
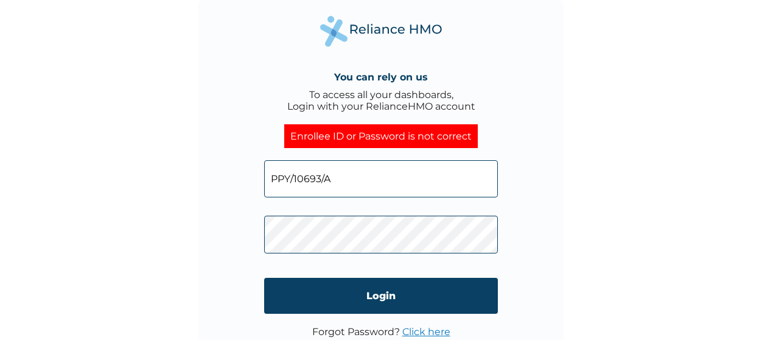
drag, startPoint x: 354, startPoint y: 210, endPoint x: 626, endPoint y: 219, distance: 271.6
click at [626, 219] on div "You can rely on us To access all your dashboards, Login with your RelianceHMO a…" at bounding box center [381, 170] width 762 height 340
click at [487, 30] on div "You can rely on us To access all your dashboards, Login with your RelianceHMO a…" at bounding box center [380, 182] width 365 height 365
click at [311, 180] on input "PPY/10693/A" at bounding box center [381, 178] width 234 height 37
click at [229, 242] on div "You can rely on us To access all your dashboards, Login with your RelianceHMO a…" at bounding box center [380, 182] width 365 height 365
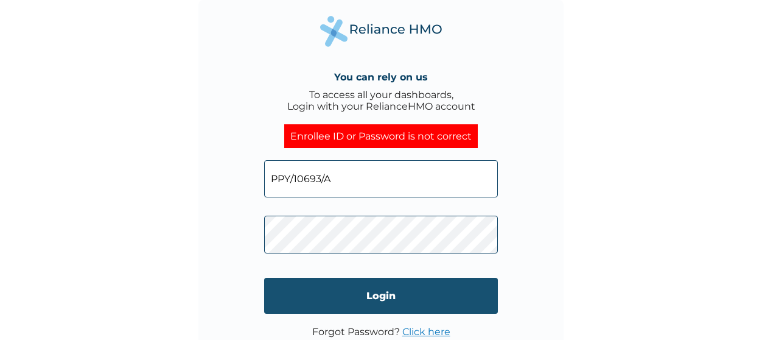
click at [313, 292] on input "Login" at bounding box center [381, 296] width 234 height 36
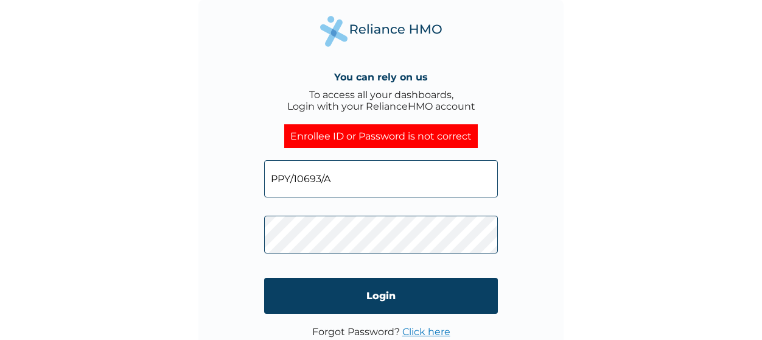
click at [358, 179] on input "PPY/10693/A" at bounding box center [381, 178] width 234 height 37
click at [243, 225] on div "You can rely on us To access all your dashboards, Login with your RelianceHMO a…" at bounding box center [380, 182] width 365 height 365
click input "Login" at bounding box center [381, 296] width 234 height 36
click at [494, 43] on div "You can rely on us To access all your dashboards, Login with your RelianceHMO a…" at bounding box center [380, 182] width 365 height 365
click at [229, 244] on div "You can rely on us To access all your dashboards, Login with your RelianceHMO a…" at bounding box center [380, 182] width 365 height 365
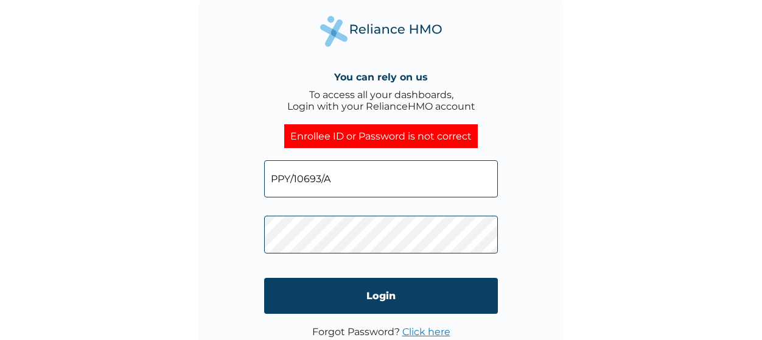
click at [354, 181] on input "PPY/10693/A" at bounding box center [381, 178] width 234 height 37
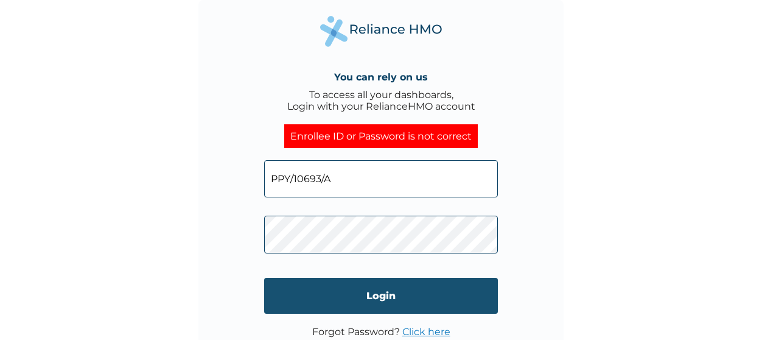
scroll to position [26, 0]
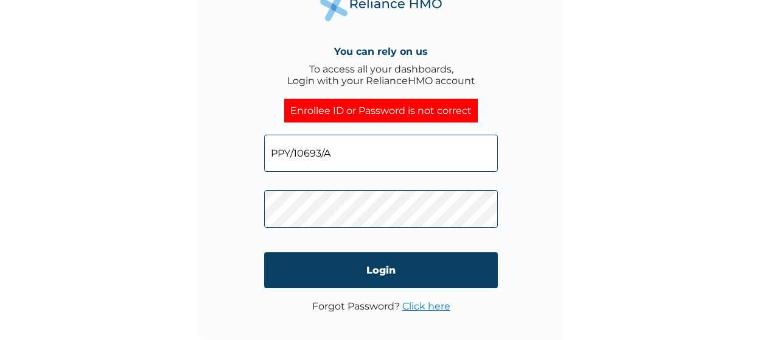
click input "Login" at bounding box center [381, 270] width 234 height 36
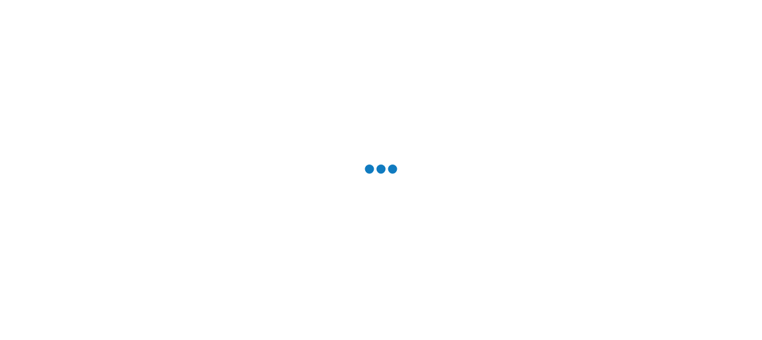
scroll to position [0, 0]
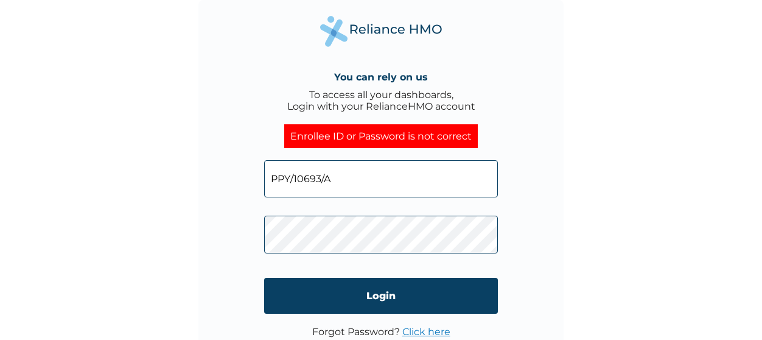
click at [226, 237] on div "You can rely on us To access all your dashboards, Login with your RelianceHMO a…" at bounding box center [380, 182] width 365 height 365
click input "Login" at bounding box center [381, 296] width 234 height 36
click at [202, 239] on div "You can rely on us To access all your dashboards, Login with your RelianceHMO a…" at bounding box center [380, 182] width 365 height 365
click input "Login" at bounding box center [381, 296] width 234 height 36
click at [218, 237] on div "You can rely on us To access all your dashboards, Login with your RelianceHMO a…" at bounding box center [380, 182] width 365 height 365
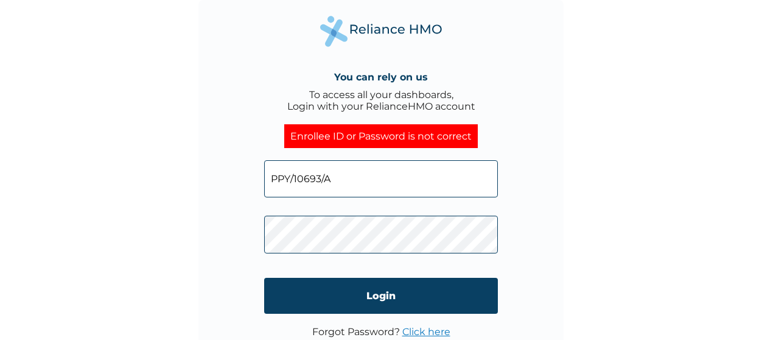
click input "Login" at bounding box center [381, 296] width 234 height 36
click at [190, 226] on div "You can rely on us To access all your dashboards, Login with your RelianceHMO a…" at bounding box center [381, 170] width 762 height 340
click input "Login" at bounding box center [381, 296] width 234 height 36
click at [246, 231] on div "You can rely on us To access all your dashboards, Login with your RelianceHMO a…" at bounding box center [380, 182] width 365 height 365
click input "Login" at bounding box center [381, 296] width 234 height 36
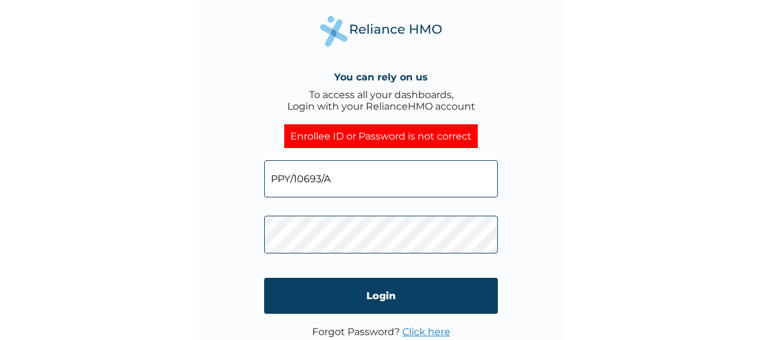
drag, startPoint x: 256, startPoint y: 232, endPoint x: 254, endPoint y: 240, distance: 8.6
click at [254, 240] on div "You can rely on us To access all your dashboards, Login with your RelianceHMO a…" at bounding box center [380, 182] width 365 height 365
click at [234, 232] on div "You can rely on us To access all your dashboards, Login with your RelianceHMO a…" at bounding box center [380, 182] width 365 height 365
click input "Login" at bounding box center [381, 296] width 234 height 36
click at [366, 184] on input "PPY/10693/A" at bounding box center [381, 178] width 234 height 37
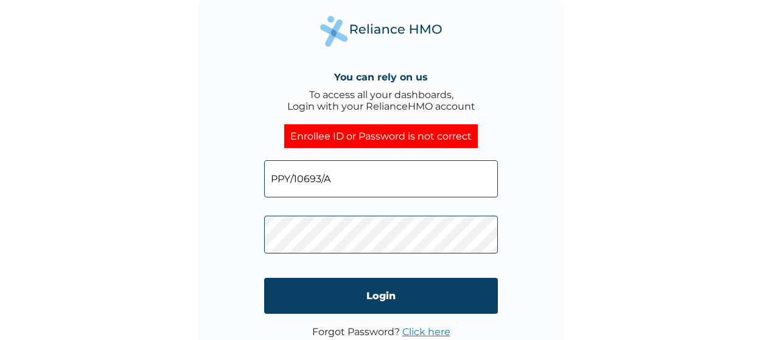
click at [335, 191] on input "PPY/10693/A" at bounding box center [381, 178] width 234 height 37
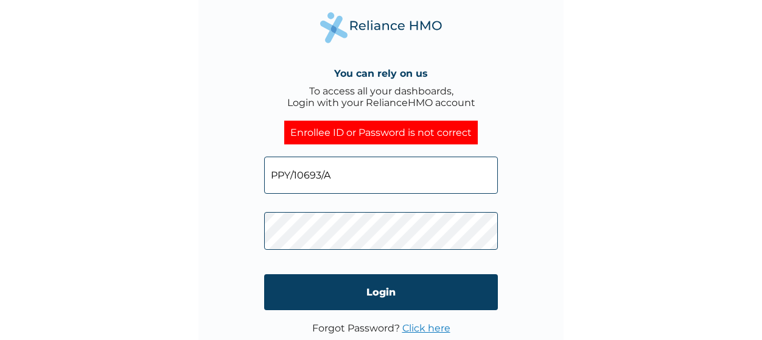
scroll to position [3, 0]
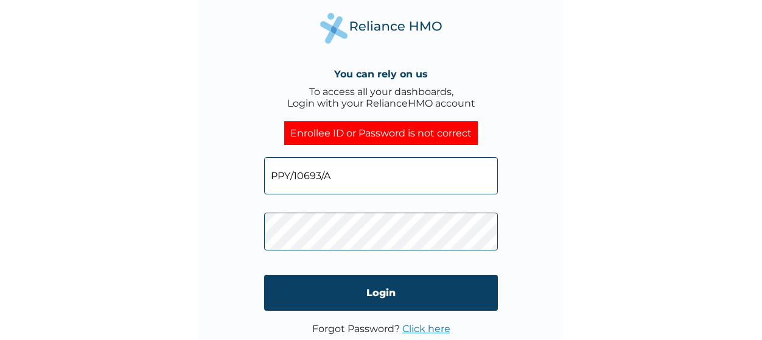
click at [254, 221] on div "You can rely on us To access all your dashboards, Login with your RelianceHMO a…" at bounding box center [380, 179] width 365 height 365
click input "Login" at bounding box center [381, 292] width 234 height 36
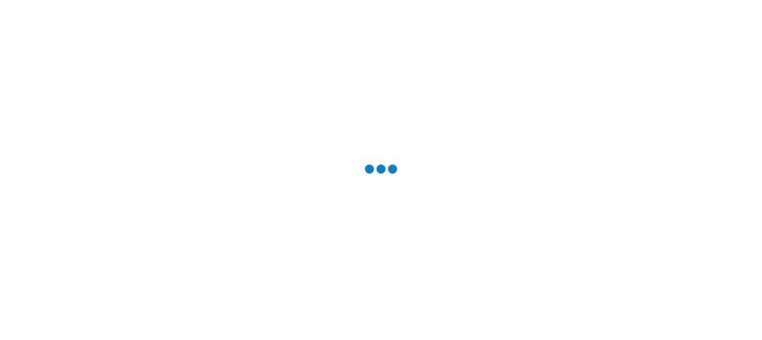
scroll to position [0, 0]
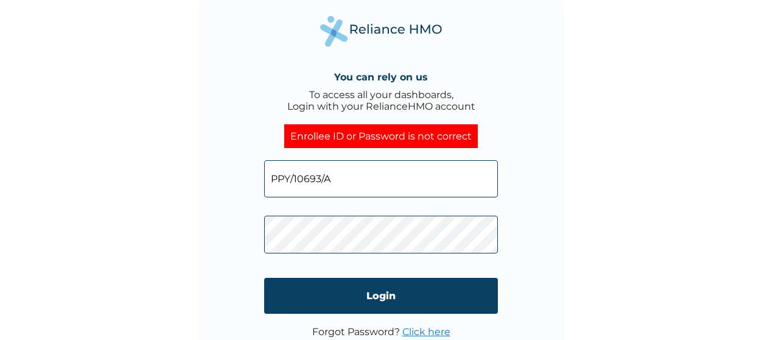
click at [220, 232] on div "You can rely on us To access all your dashboards, Login with your RelianceHMO a…" at bounding box center [380, 182] width 365 height 365
click input "Login" at bounding box center [381, 296] width 234 height 36
click at [419, 184] on input "PPY/10693/A" at bounding box center [381, 178] width 234 height 37
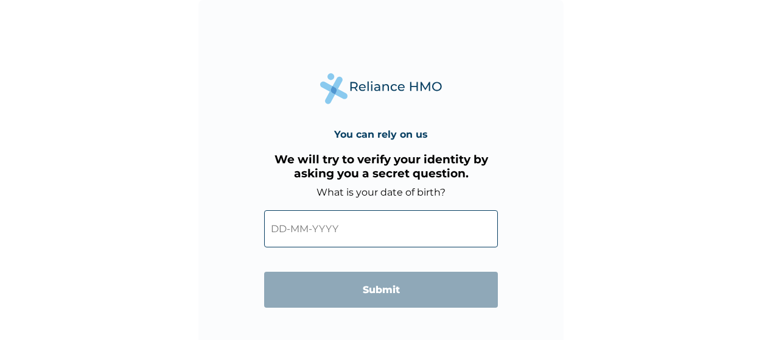
scroll to position [26, 0]
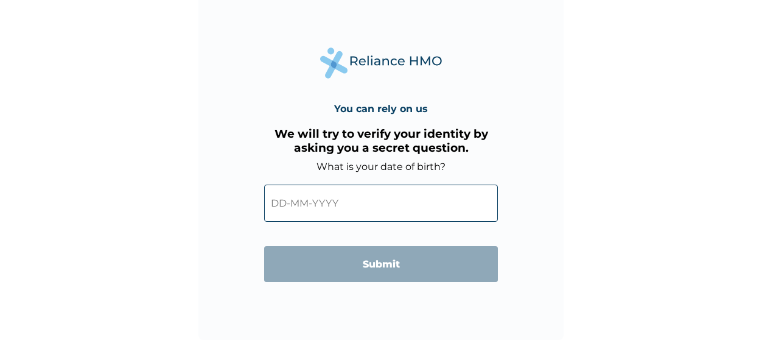
click at [337, 225] on div "‹ [DATE]-[DATE] › 2019 2020 2021 2022 2023 2024 2025 2026 2027 2028 2029 2030" at bounding box center [381, 199] width 234 height 55
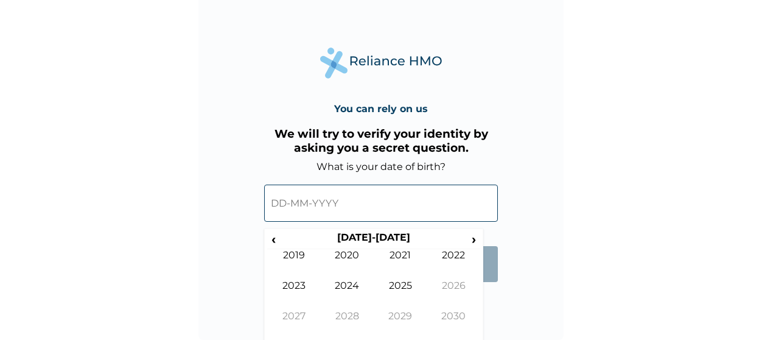
click at [332, 216] on input "text" at bounding box center [381, 202] width 234 height 37
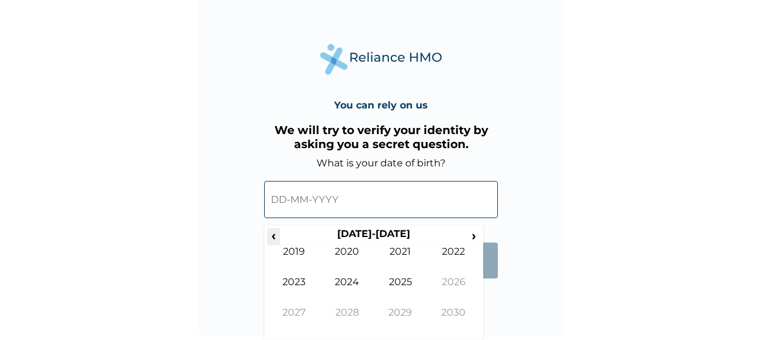
click at [270, 236] on span "‹" at bounding box center [273, 235] width 13 height 15
click at [345, 254] on td "2000" at bounding box center [348, 260] width 54 height 30
click at [472, 233] on span "›" at bounding box center [473, 235] width 13 height 15
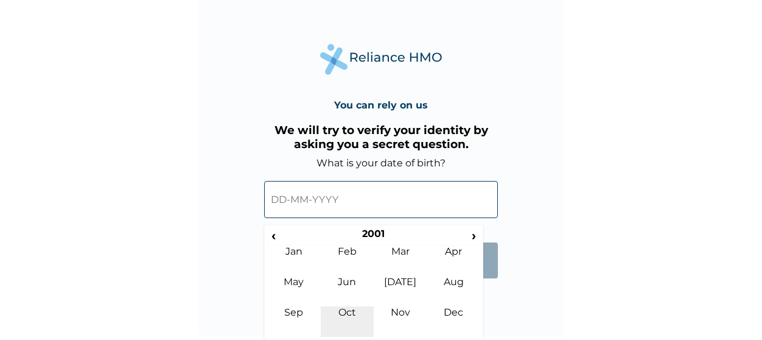
click at [344, 316] on td "Oct" at bounding box center [348, 321] width 54 height 30
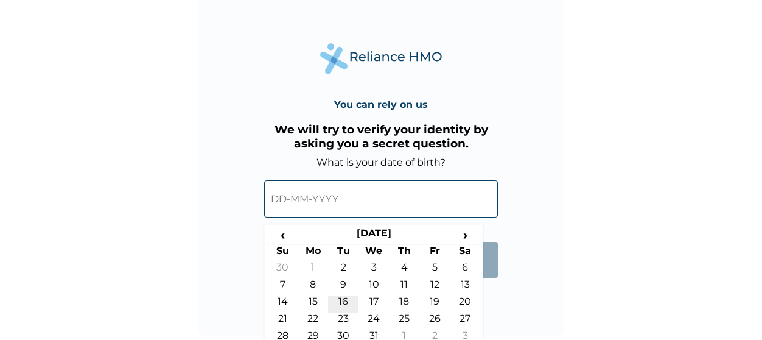
scroll to position [57, 0]
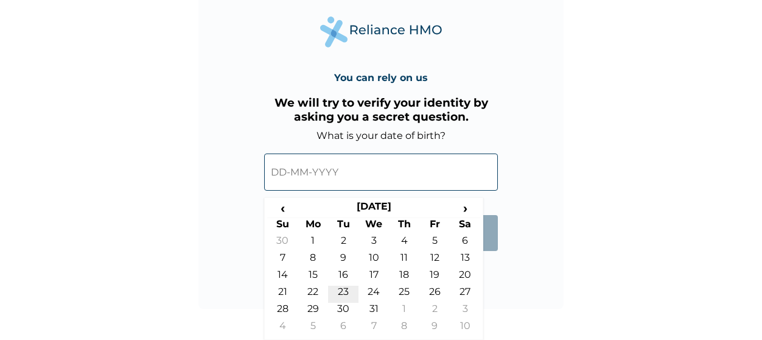
click at [344, 292] on td "23" at bounding box center [343, 293] width 30 height 17
type input "[DATE]"
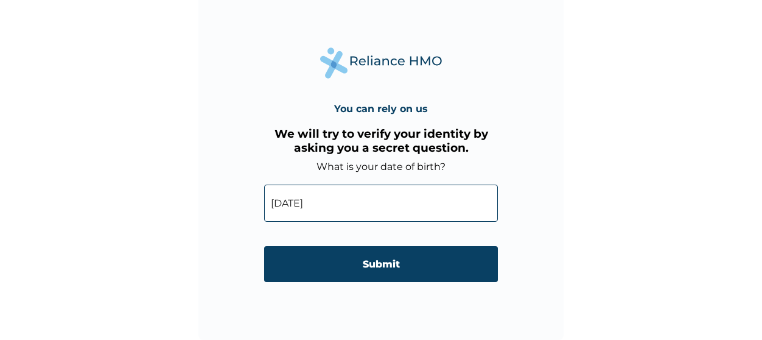
scroll to position [26, 0]
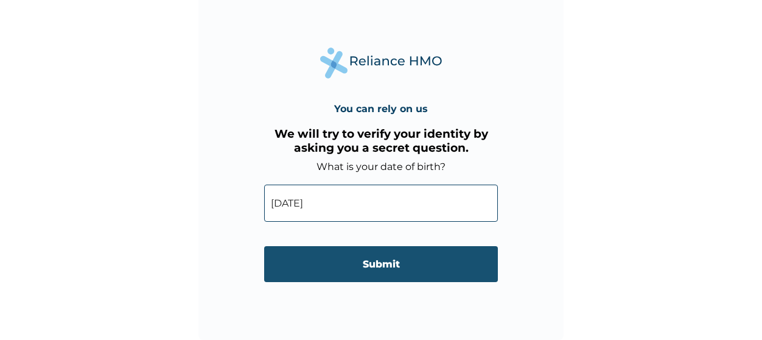
click at [340, 265] on input "Submit" at bounding box center [381, 264] width 234 height 36
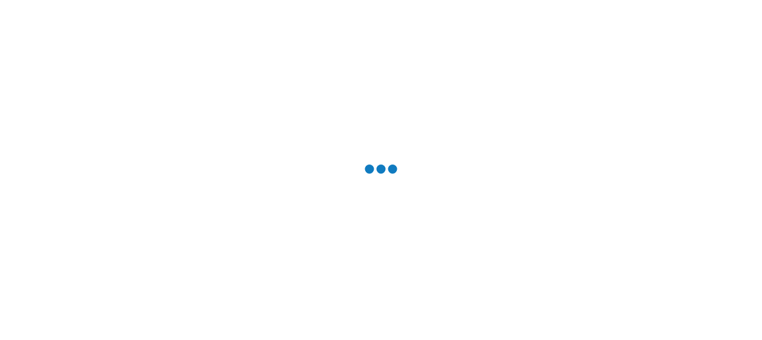
scroll to position [0, 0]
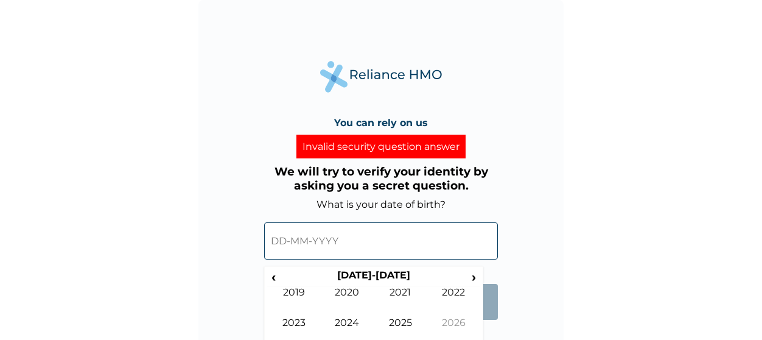
click at [339, 229] on input "text" at bounding box center [381, 240] width 234 height 37
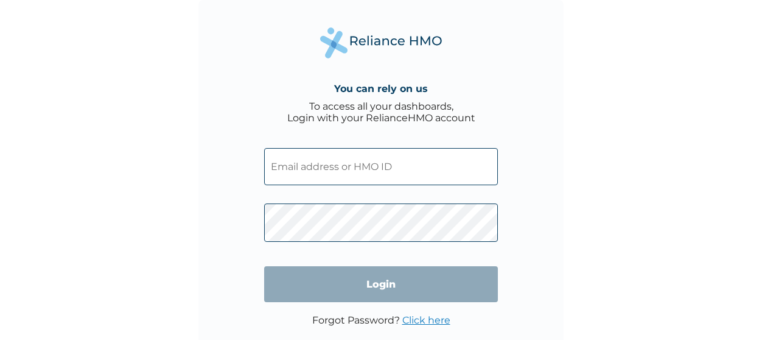
scroll to position [12, 0]
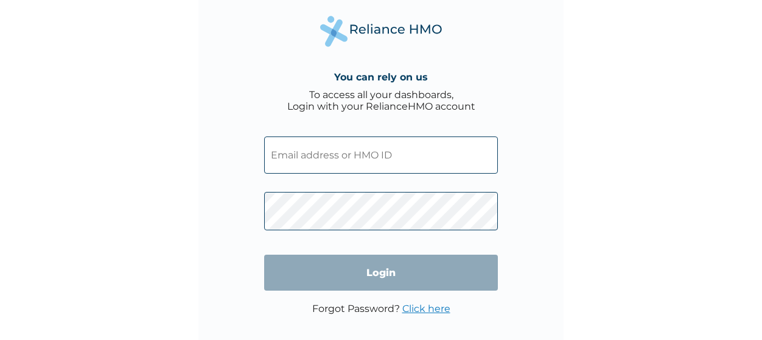
click at [316, 147] on input "text" at bounding box center [381, 154] width 234 height 37
type input "PPY/10693/A"
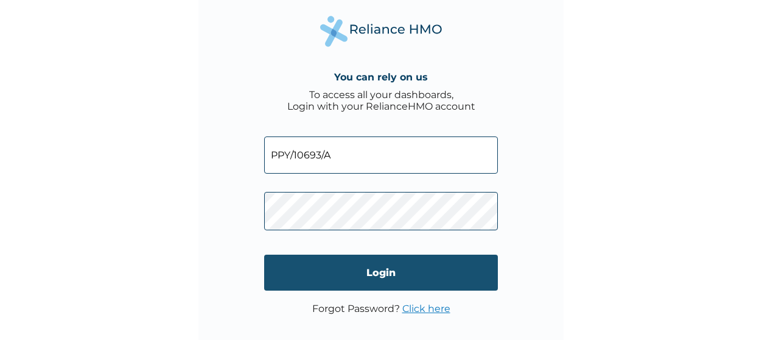
click at [322, 266] on input "Login" at bounding box center [381, 272] width 234 height 36
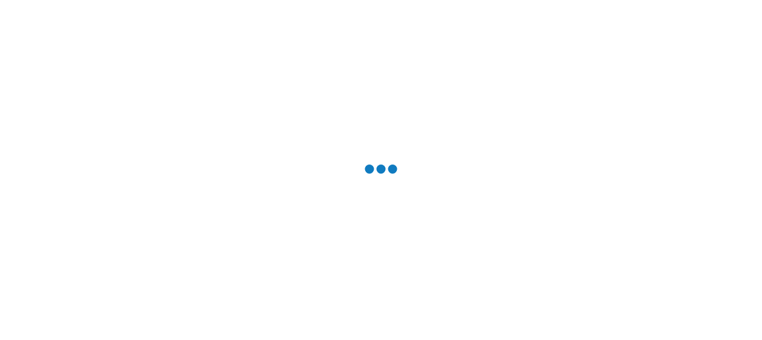
scroll to position [0, 0]
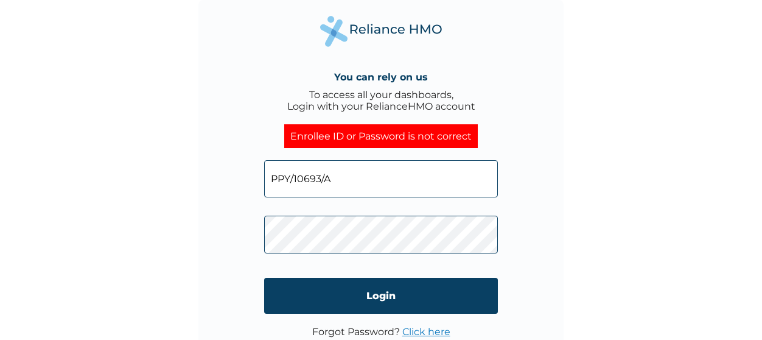
click input "Login" at bounding box center [381, 296] width 234 height 36
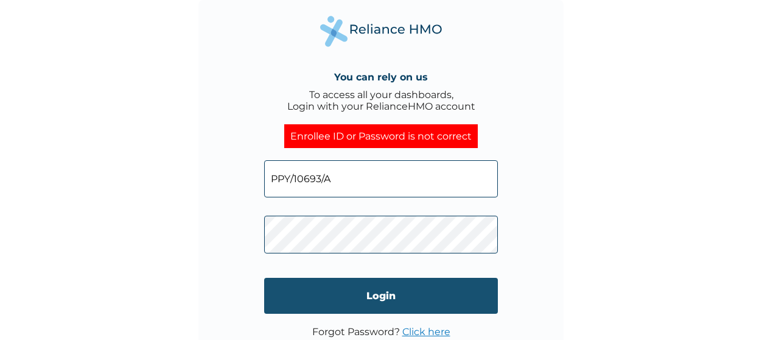
scroll to position [26, 0]
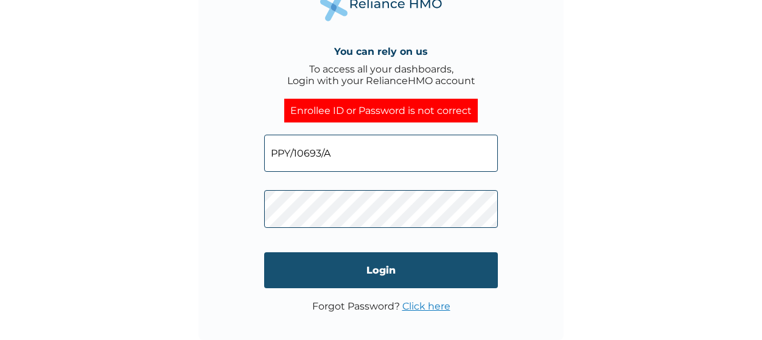
click at [363, 263] on input "Login" at bounding box center [381, 270] width 234 height 36
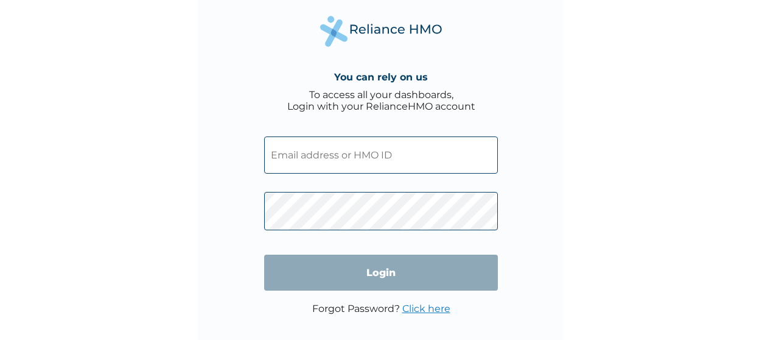
click at [329, 161] on input "text" at bounding box center [381, 154] width 234 height 37
type input "ademolabalogun704@gmail.com"
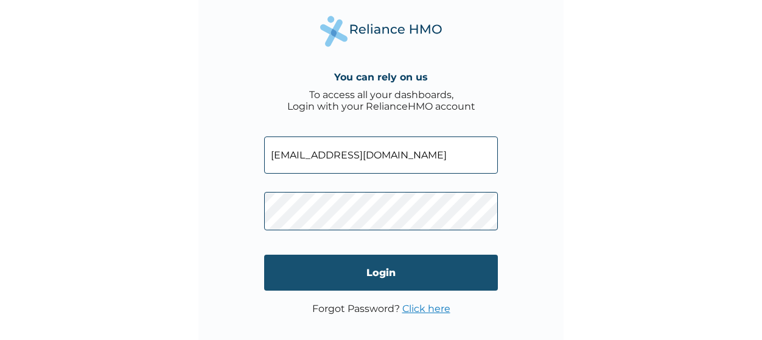
click at [317, 256] on input "Login" at bounding box center [381, 272] width 234 height 36
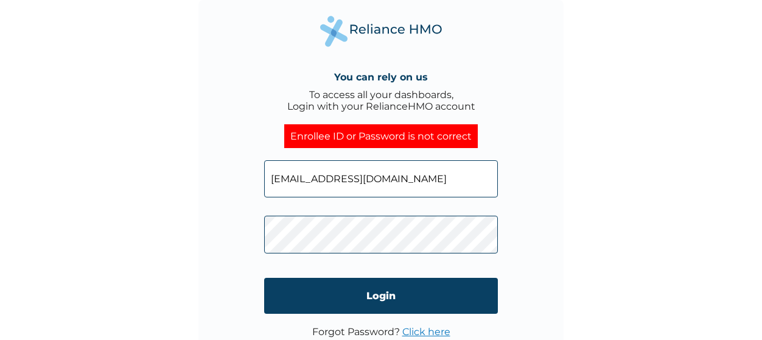
drag, startPoint x: 446, startPoint y: 184, endPoint x: 226, endPoint y: 170, distance: 220.7
click at [226, 170] on div "You can rely on us To access all your dashboards, Login with your RelianceHMO a…" at bounding box center [380, 182] width 365 height 365
click at [300, 172] on input "text" at bounding box center [381, 178] width 234 height 37
type input "PPY/10693/A"
click at [203, 232] on div "You can rely on us To access all your dashboards, Login with your RelianceHMO a…" at bounding box center [380, 182] width 365 height 365
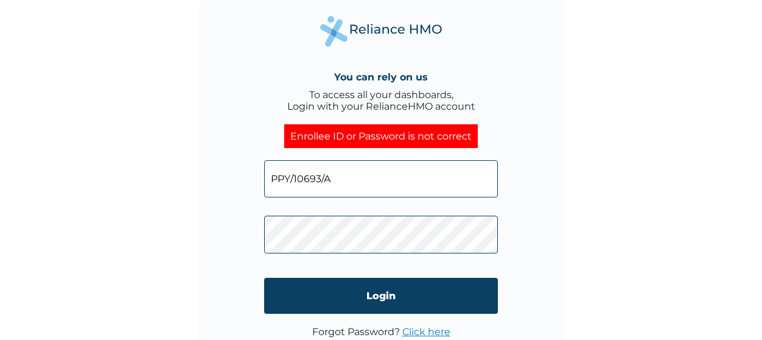
click input "Login" at bounding box center [381, 296] width 234 height 36
click at [245, 226] on div "You can rely on us To access all your dashboards, Login with your RelianceHMO a…" at bounding box center [380, 182] width 365 height 365
click input "Login" at bounding box center [381, 296] width 234 height 36
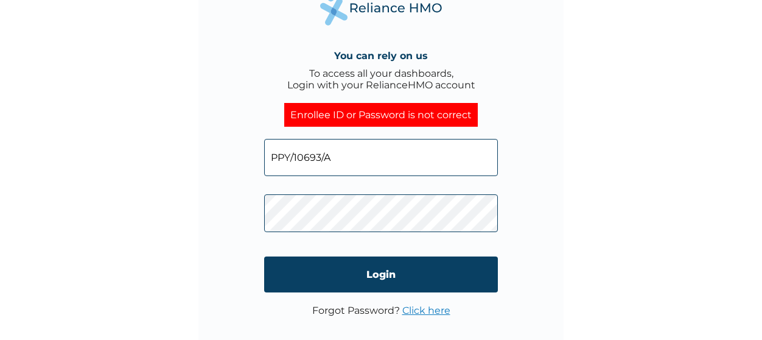
scroll to position [23, 0]
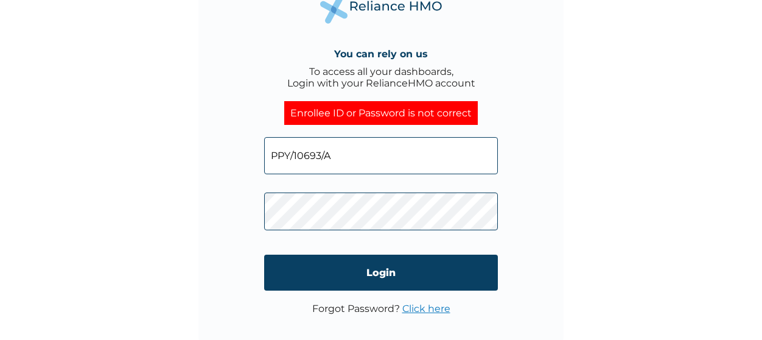
click at [415, 309] on link "Click here" at bounding box center [426, 308] width 48 height 12
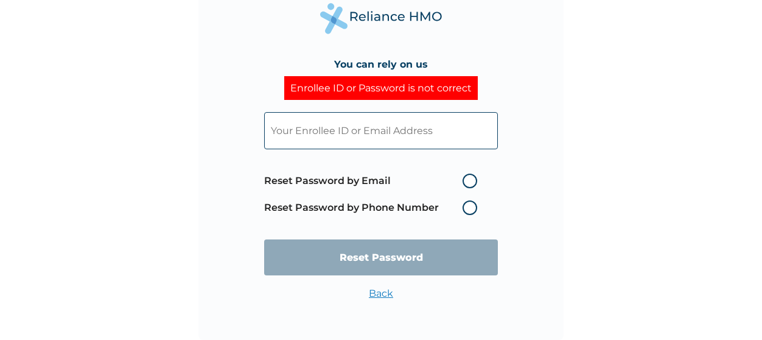
click at [467, 181] on label "Reset Password by Email" at bounding box center [373, 180] width 219 height 15
click at [465, 181] on input "Reset Password by Email" at bounding box center [454, 180] width 19 height 19
radio input "true"
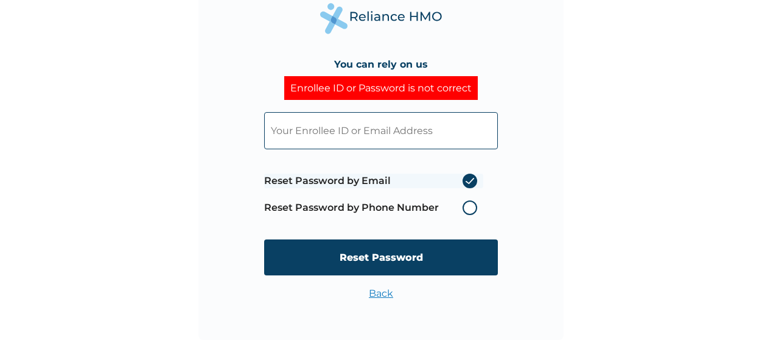
click at [389, 130] on input "text" at bounding box center [381, 130] width 234 height 37
type input "PPY/10693/A"
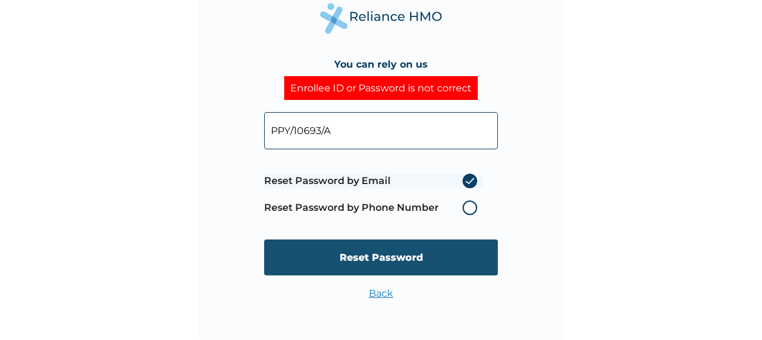
click at [351, 258] on input "Reset Password" at bounding box center [381, 257] width 234 height 36
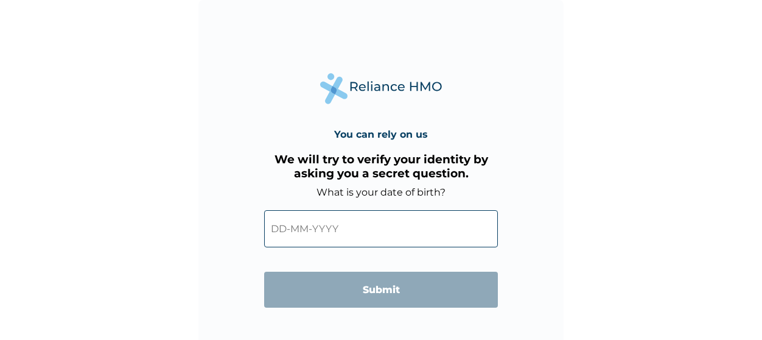
scroll to position [26, 0]
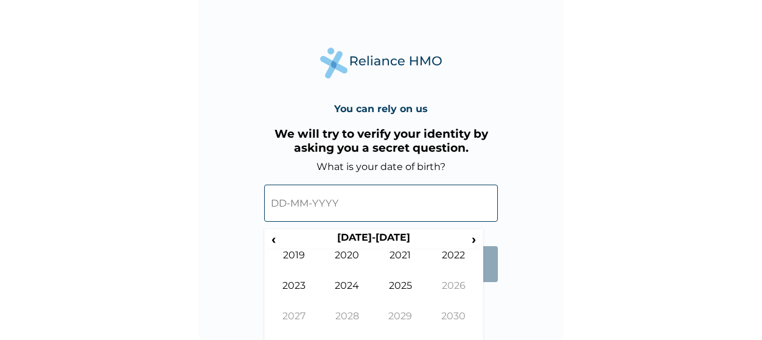
click at [304, 208] on input "text" at bounding box center [381, 202] width 234 height 37
click at [279, 236] on span "‹" at bounding box center [273, 238] width 13 height 15
click at [353, 259] on td "2000" at bounding box center [348, 264] width 54 height 30
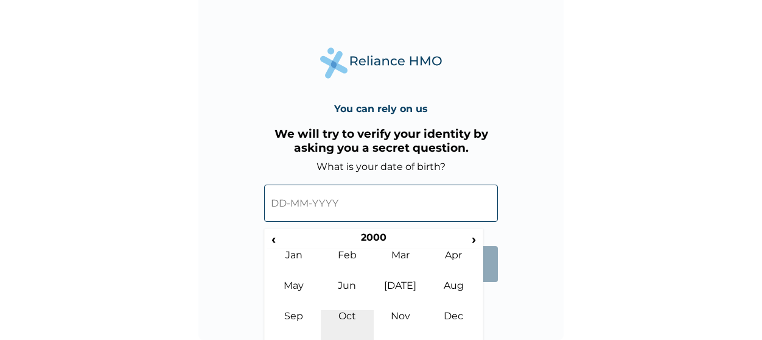
click at [358, 310] on td "Oct" at bounding box center [348, 325] width 54 height 30
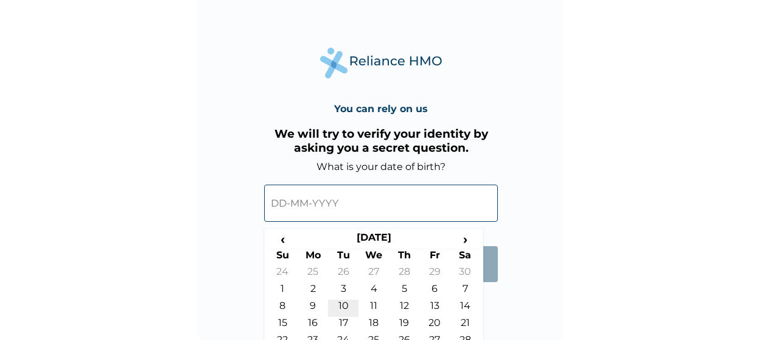
scroll to position [57, 0]
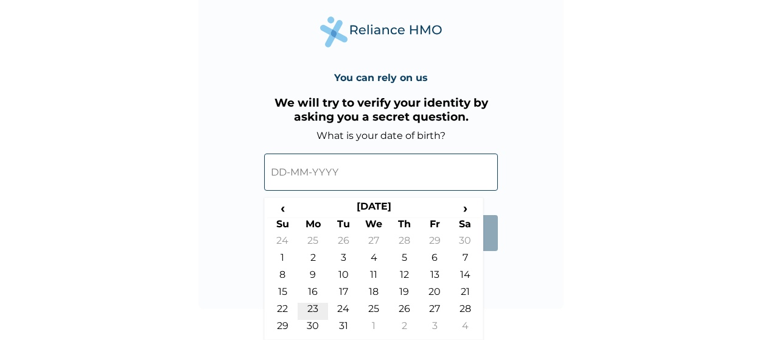
click at [318, 308] on td "23" at bounding box center [313, 310] width 30 height 17
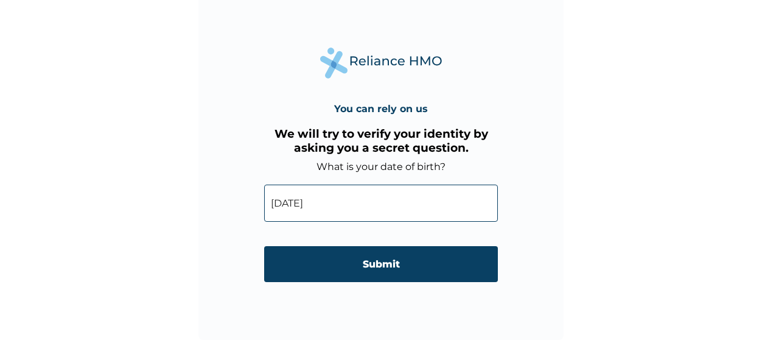
click at [365, 208] on div "[DATE] ‹ [DATE] › Su Mo Tu We Th Fr Sa 24 25 26 27 28 29 30 1 2 3 4 5 6 7 8 9 1…" at bounding box center [381, 199] width 234 height 55
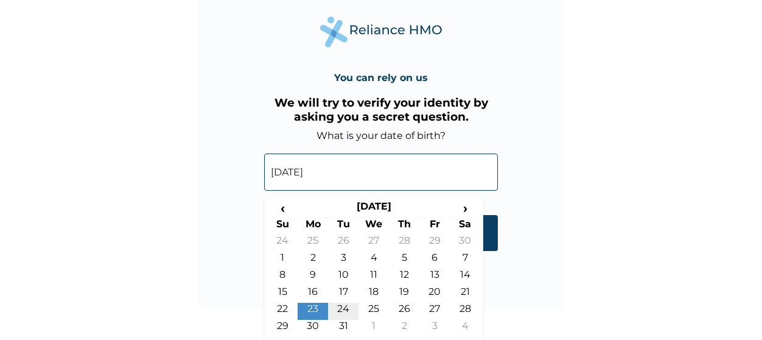
click at [346, 307] on td "24" at bounding box center [343, 310] width 30 height 17
type input "24-10-2000"
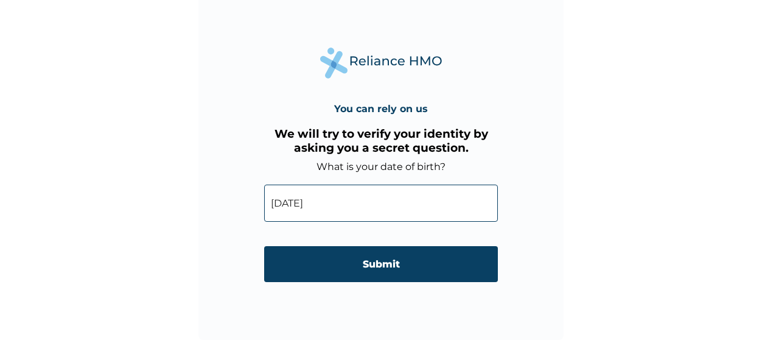
scroll to position [26, 0]
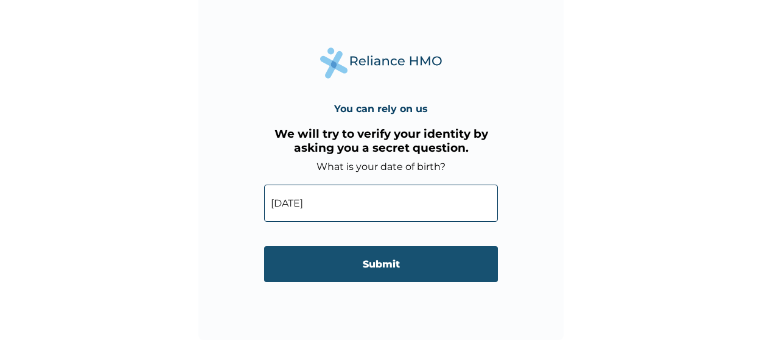
click at [347, 280] on input "Submit" at bounding box center [381, 264] width 234 height 36
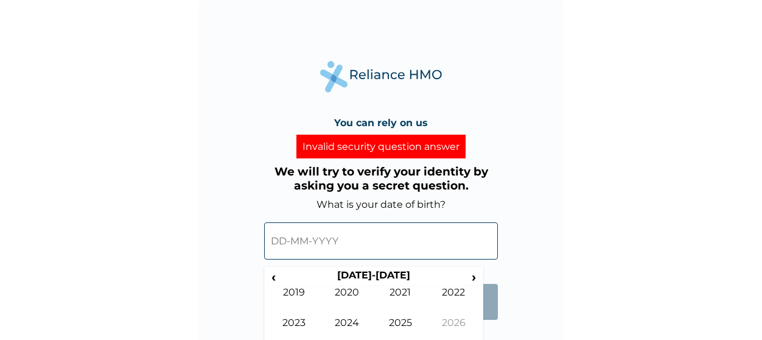
click at [347, 256] on input "text" at bounding box center [381, 240] width 234 height 37
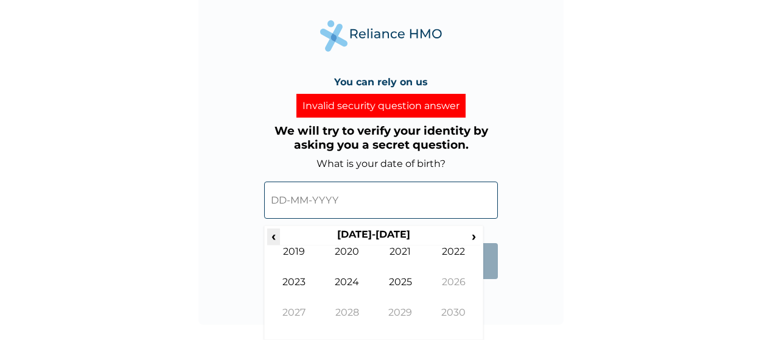
click at [279, 235] on span "‹" at bounding box center [273, 235] width 13 height 15
click at [469, 232] on span "›" at bounding box center [473, 235] width 13 height 15
click at [402, 252] on td "2001" at bounding box center [401, 260] width 54 height 30
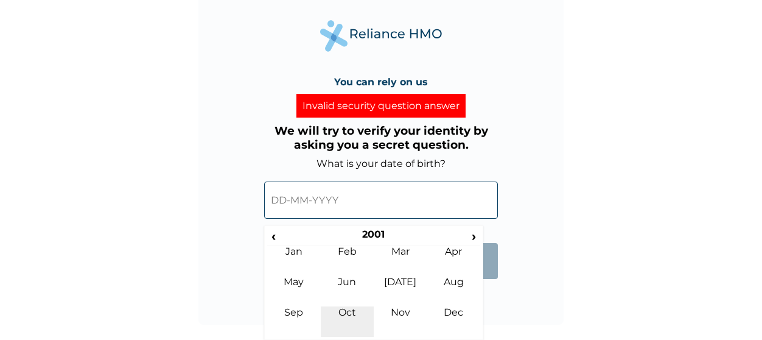
click at [357, 310] on td "Oct" at bounding box center [348, 321] width 54 height 30
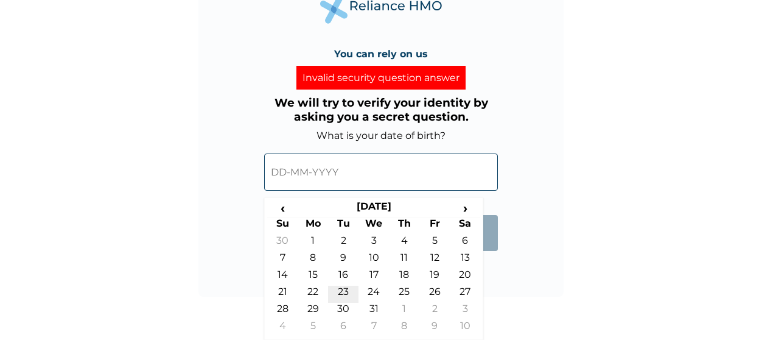
click at [344, 290] on td "23" at bounding box center [343, 293] width 30 height 17
type input "23-10-2001"
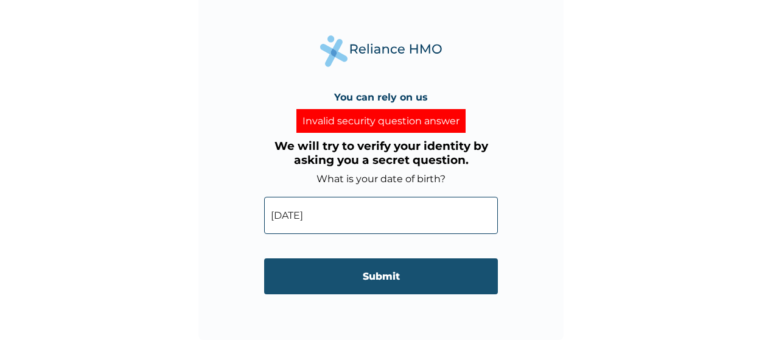
click at [372, 288] on input "Submit" at bounding box center [381, 276] width 234 height 36
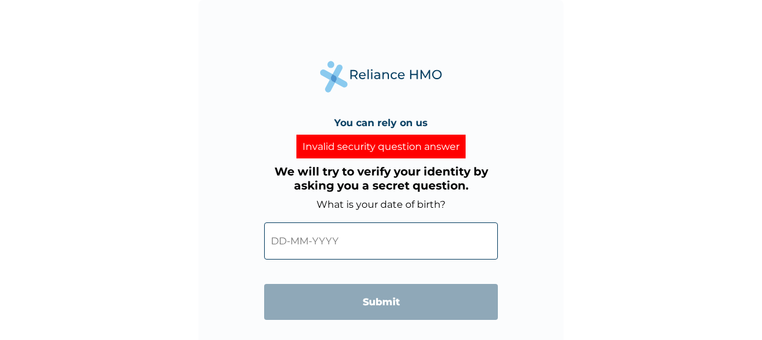
click at [335, 242] on input "text" at bounding box center [381, 240] width 234 height 37
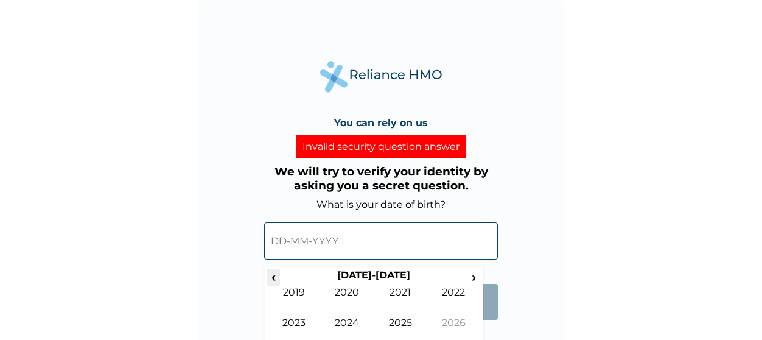
click at [273, 270] on span "‹" at bounding box center [273, 276] width 13 height 15
click at [274, 270] on span "‹" at bounding box center [273, 276] width 13 height 15
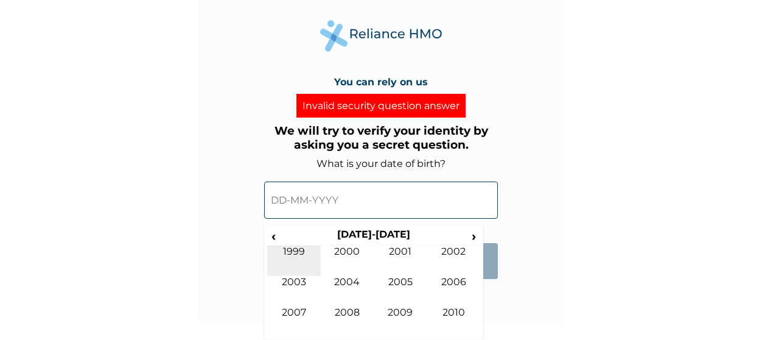
click at [295, 254] on td "1999" at bounding box center [294, 260] width 54 height 30
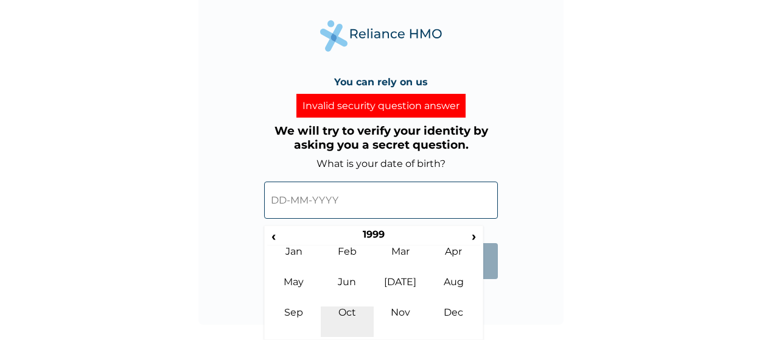
click at [349, 309] on td "Oct" at bounding box center [348, 321] width 54 height 30
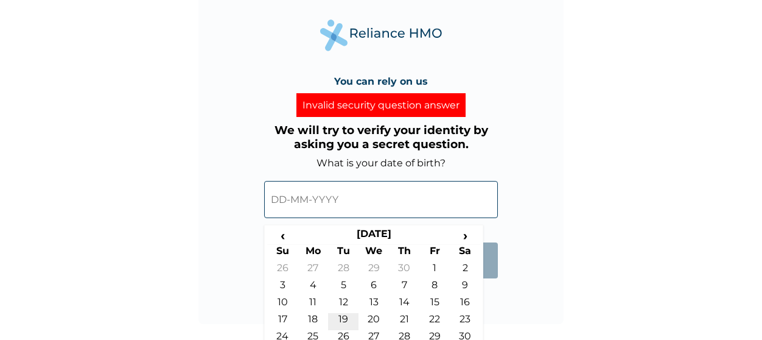
scroll to position [69, 0]
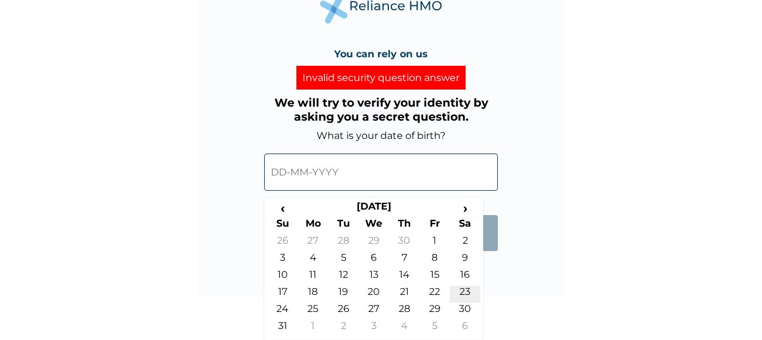
click at [466, 293] on td "23" at bounding box center [465, 293] width 30 height 17
type input "23-10-1999"
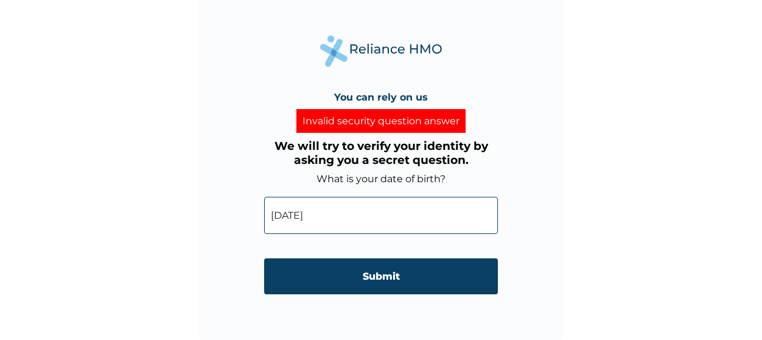
scroll to position [26, 0]
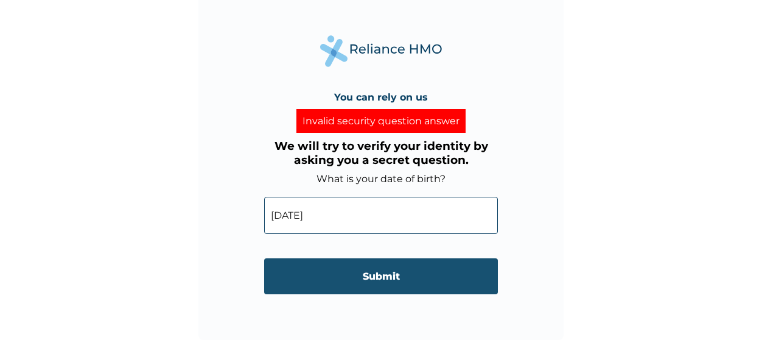
click at [419, 284] on input "Submit" at bounding box center [381, 276] width 234 height 36
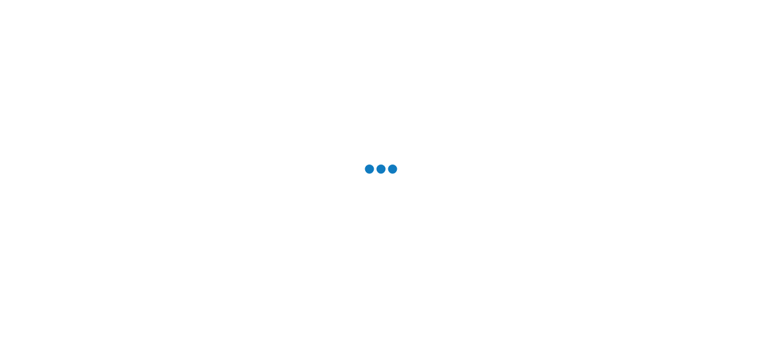
scroll to position [0, 0]
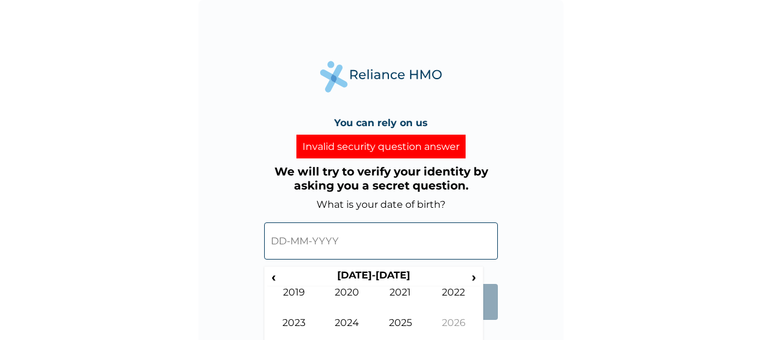
click at [349, 242] on input "text" at bounding box center [381, 240] width 234 height 37
click at [278, 276] on span "‹" at bounding box center [273, 276] width 13 height 15
click at [276, 272] on span "‹" at bounding box center [273, 276] width 13 height 15
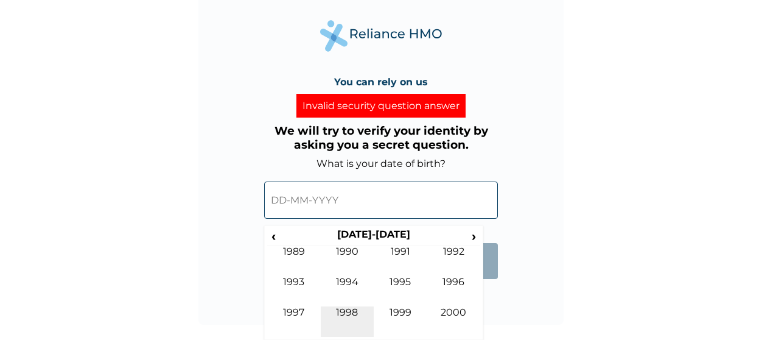
click at [358, 313] on td "1998" at bounding box center [348, 321] width 54 height 30
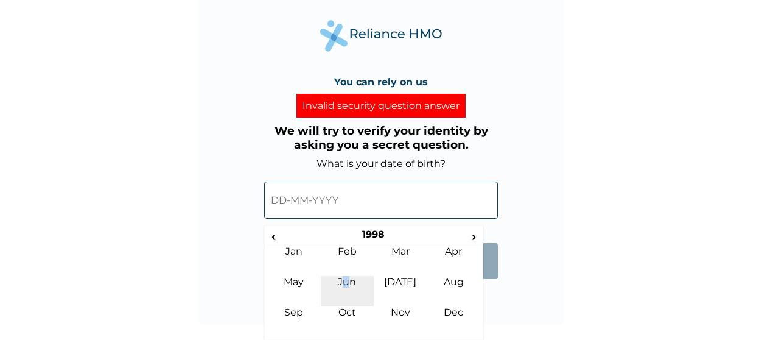
click at [346, 305] on td "Jun" at bounding box center [348, 291] width 54 height 30
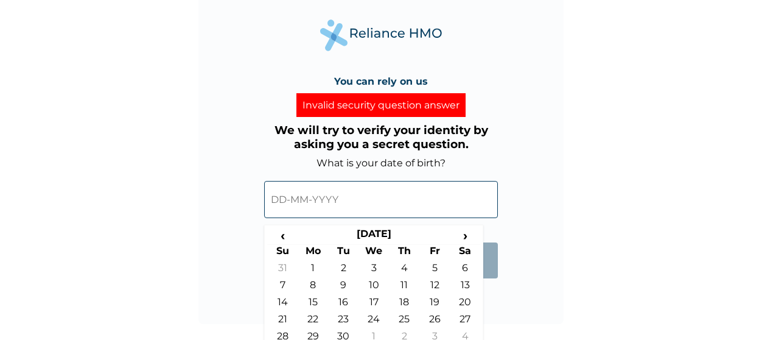
click at [345, 317] on td "23" at bounding box center [343, 321] width 30 height 17
type input "23-06-1998"
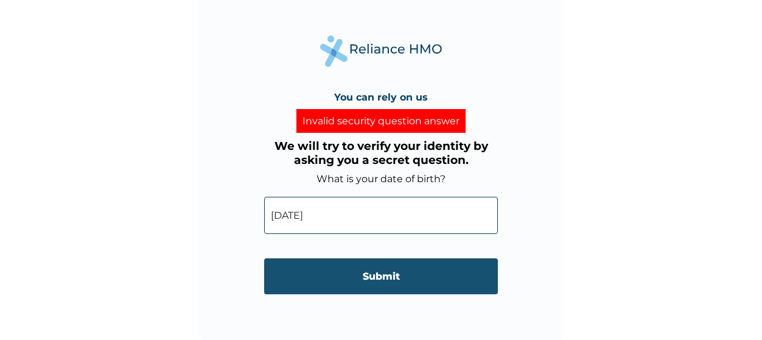
click at [340, 283] on input "Submit" at bounding box center [381, 276] width 234 height 36
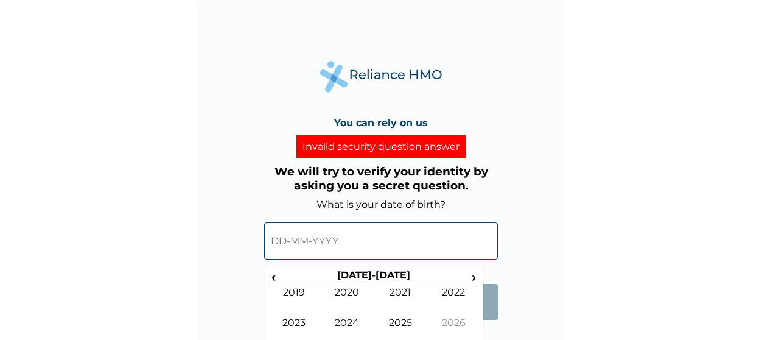
click at [320, 250] on input "text" at bounding box center [381, 240] width 234 height 37
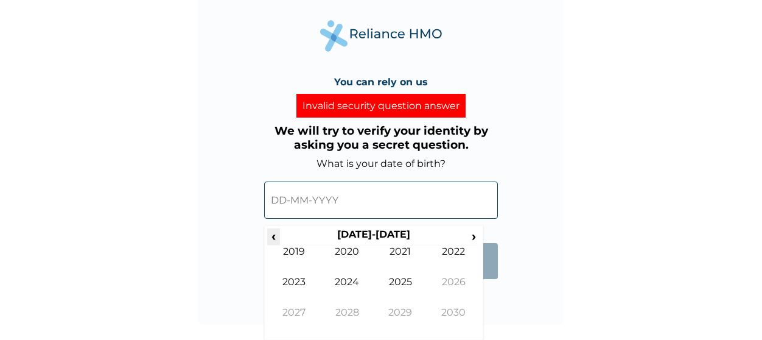
click at [274, 241] on span "‹" at bounding box center [273, 235] width 13 height 15
click at [293, 288] on td "2003" at bounding box center [294, 291] width 54 height 30
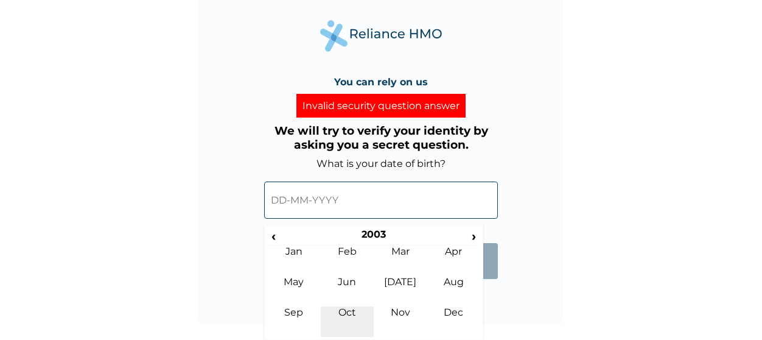
click at [350, 313] on td "Oct" at bounding box center [348, 321] width 54 height 30
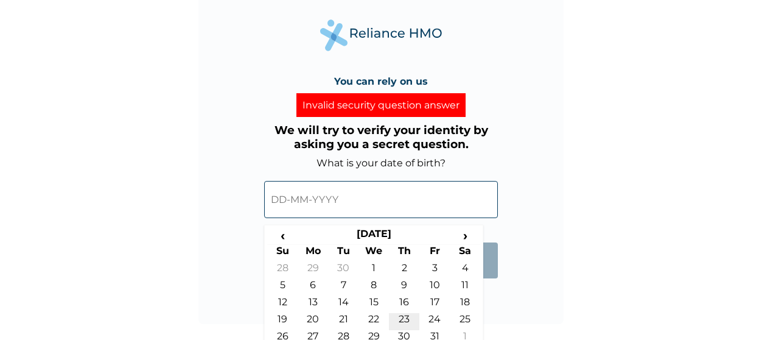
click at [399, 315] on td "23" at bounding box center [404, 321] width 30 height 17
type input "23-10-2003"
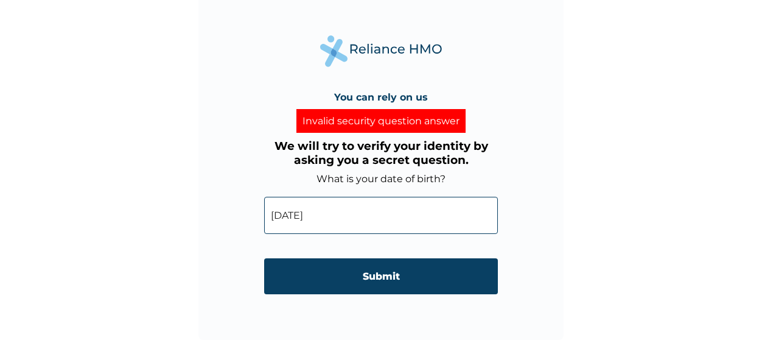
scroll to position [26, 0]
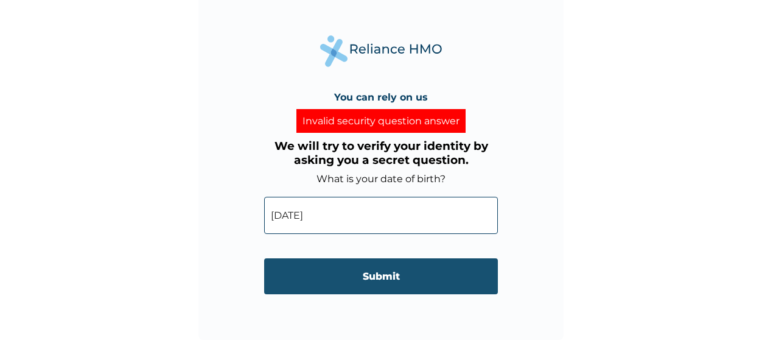
click at [352, 278] on input "Submit" at bounding box center [381, 276] width 234 height 36
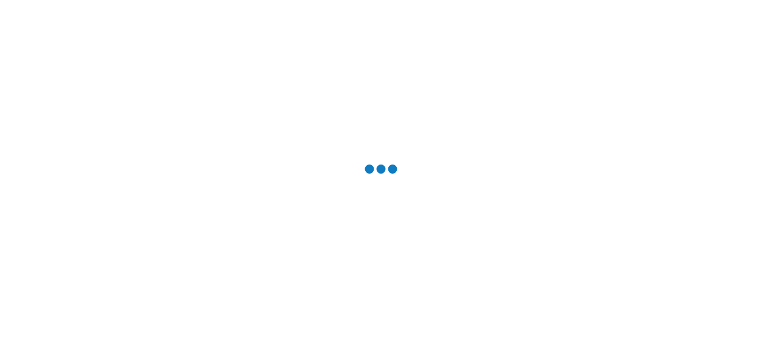
scroll to position [0, 0]
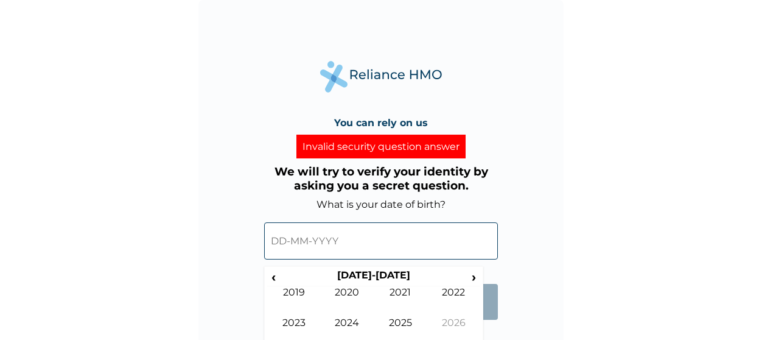
click at [353, 231] on input "text" at bounding box center [381, 240] width 234 height 37
click at [276, 278] on span "‹" at bounding box center [273, 276] width 13 height 15
click at [450, 290] on td "2002" at bounding box center [454, 301] width 54 height 30
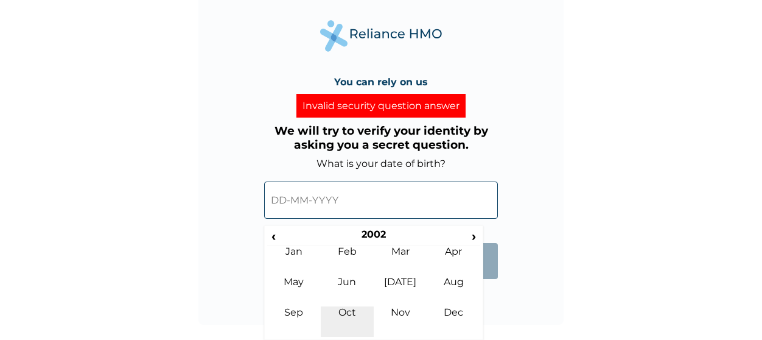
click at [343, 308] on td "Oct" at bounding box center [348, 321] width 54 height 30
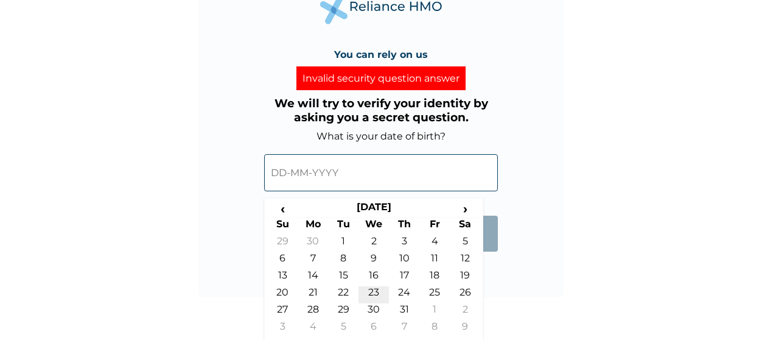
click at [380, 295] on td "23" at bounding box center [373, 294] width 30 height 17
type input "23-10-2002"
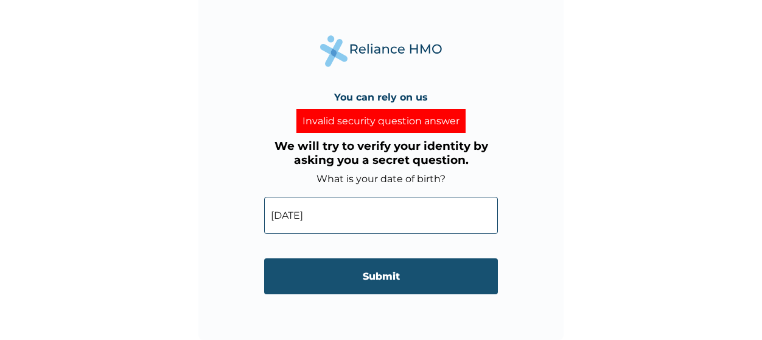
click at [394, 276] on input "Submit" at bounding box center [381, 276] width 234 height 36
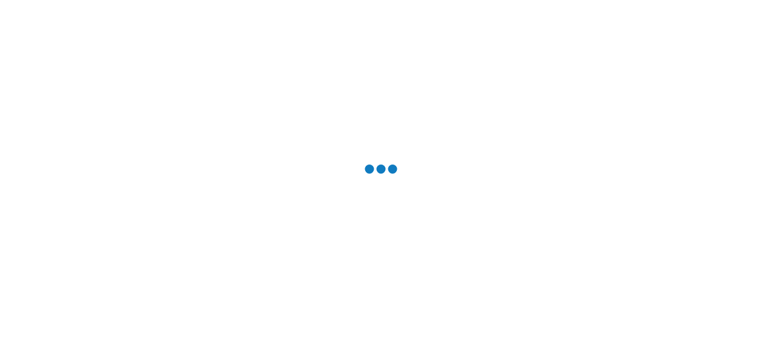
scroll to position [0, 0]
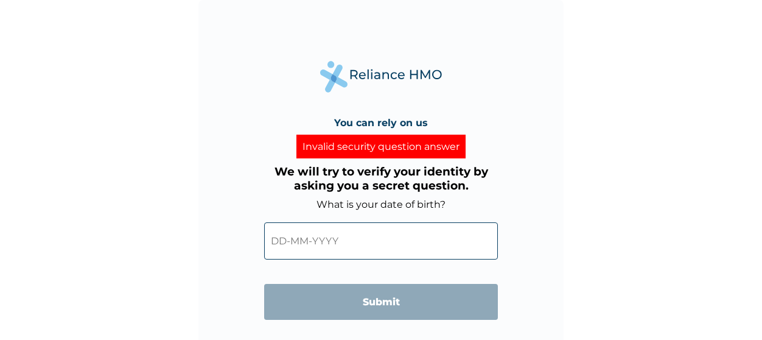
click at [347, 243] on input "text" at bounding box center [381, 240] width 234 height 37
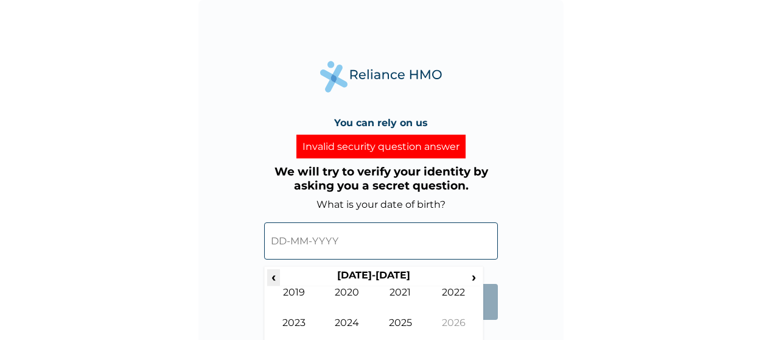
click at [268, 275] on div "‹ 2020-2029 › 2019 2020 2021 2022 2023 2024 2025 2026 2027 2028 2029 2030" at bounding box center [373, 323] width 219 height 115
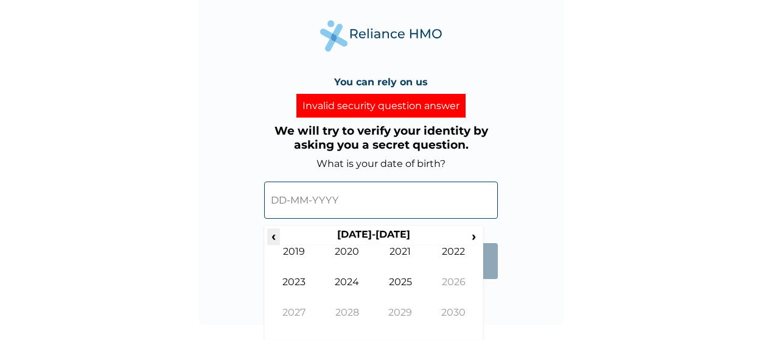
click at [273, 240] on span "‹" at bounding box center [273, 235] width 13 height 15
click at [410, 260] on td "2001" at bounding box center [401, 260] width 54 height 30
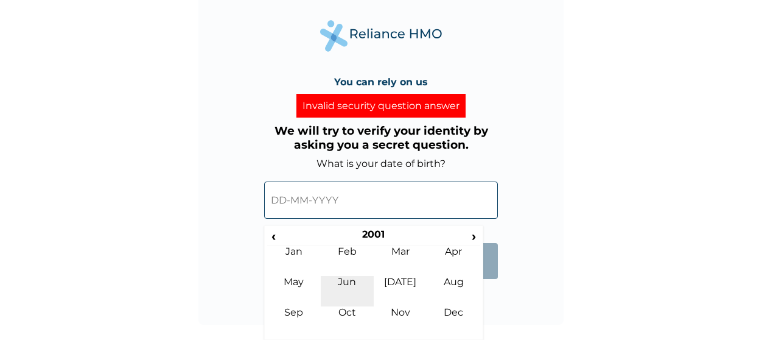
click at [352, 305] on td "Jun" at bounding box center [348, 291] width 54 height 30
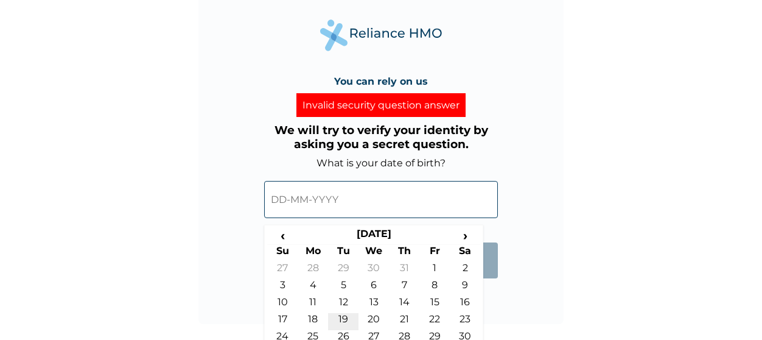
scroll to position [69, 0]
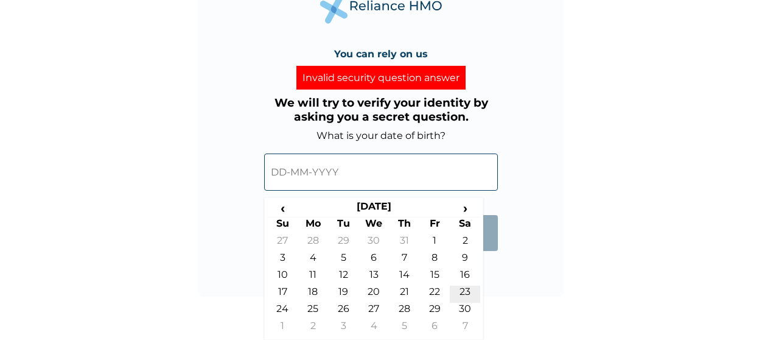
click at [458, 293] on td "23" at bounding box center [465, 293] width 30 height 17
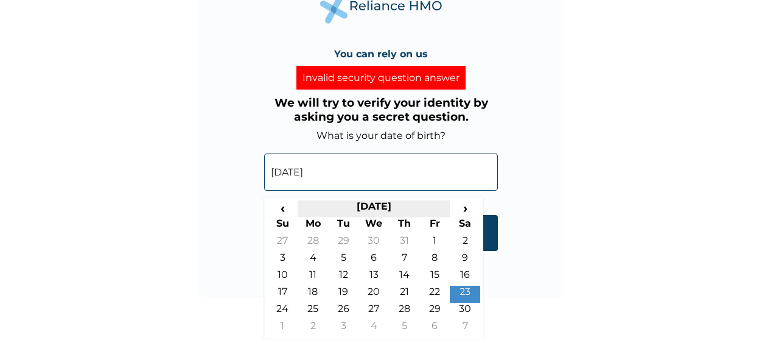
click at [379, 197] on div "23-06-2001 ‹ June 2001 › Su Mo Tu We Th Fr Sa 27 28 29 30 31 1 2 3 4 5 6 7 8 9 …" at bounding box center [381, 168] width 234 height 55
click at [361, 204] on th "June 2001" at bounding box center [374, 208] width 152 height 17
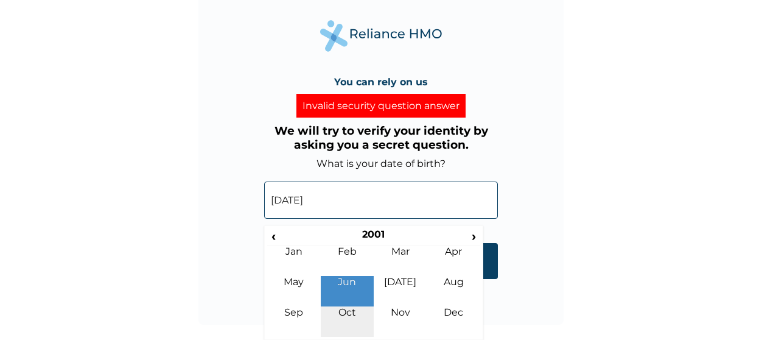
click at [352, 307] on td "Oct" at bounding box center [348, 321] width 54 height 30
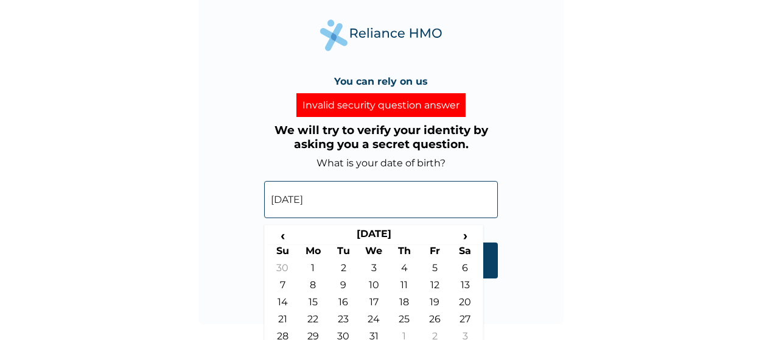
scroll to position [69, 0]
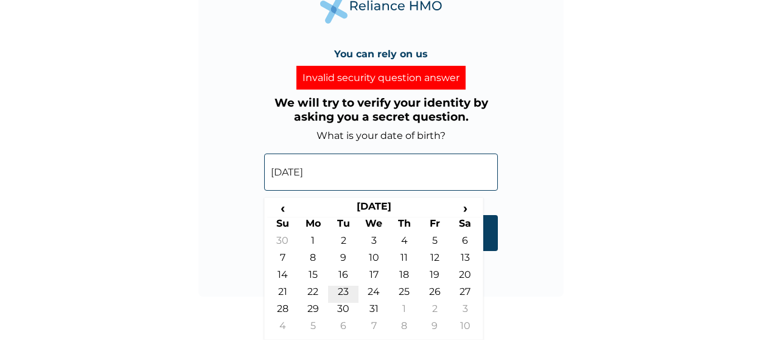
click at [343, 299] on td "23" at bounding box center [343, 293] width 30 height 17
type input "23-10-2001"
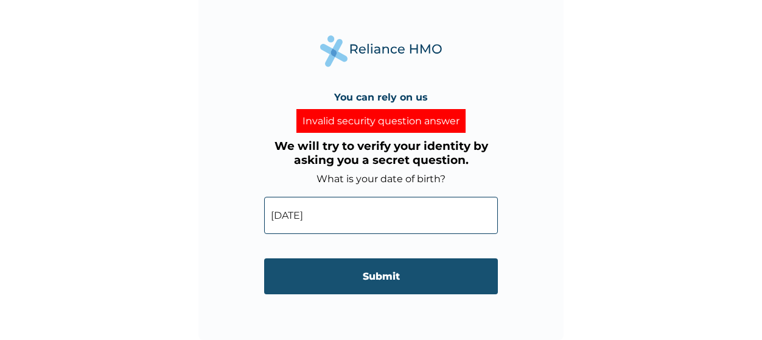
click at [344, 267] on input "Submit" at bounding box center [381, 276] width 234 height 36
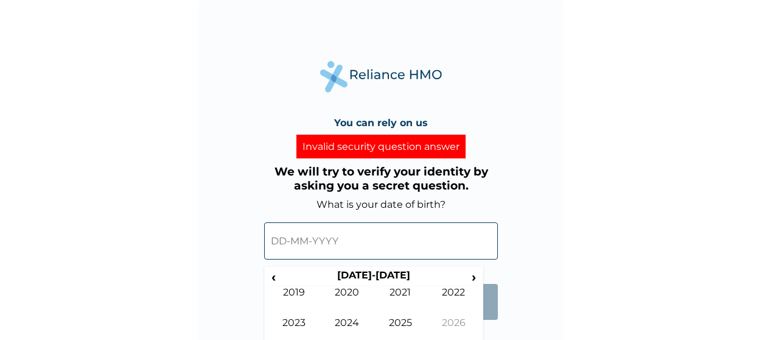
click at [327, 237] on input "text" at bounding box center [381, 240] width 234 height 37
click at [273, 277] on span "‹" at bounding box center [273, 276] width 13 height 15
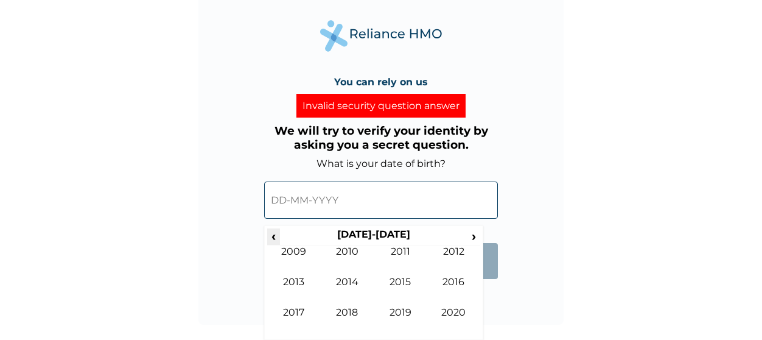
click at [273, 236] on span "‹" at bounding box center [273, 235] width 13 height 15
click at [355, 260] on td "2000" at bounding box center [348, 260] width 54 height 30
click at [351, 307] on td "Oct" at bounding box center [348, 321] width 54 height 30
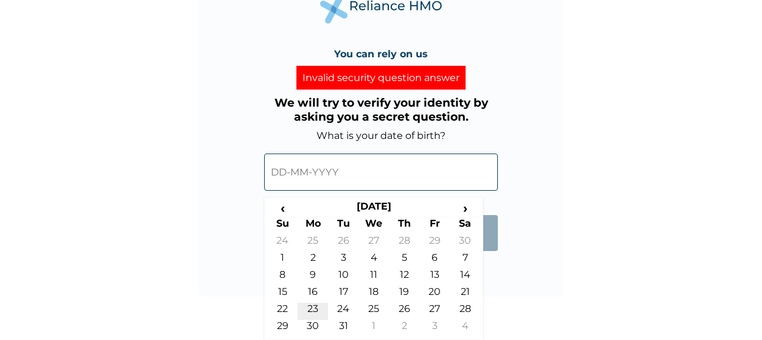
click at [308, 316] on td "23" at bounding box center [313, 310] width 30 height 17
type input "23-10-2000"
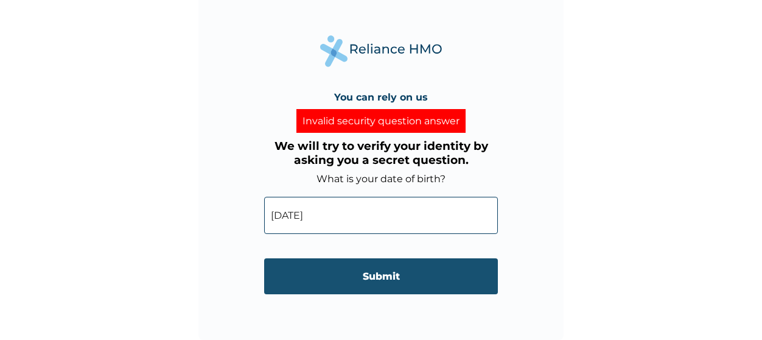
click at [343, 278] on input "Submit" at bounding box center [381, 276] width 234 height 36
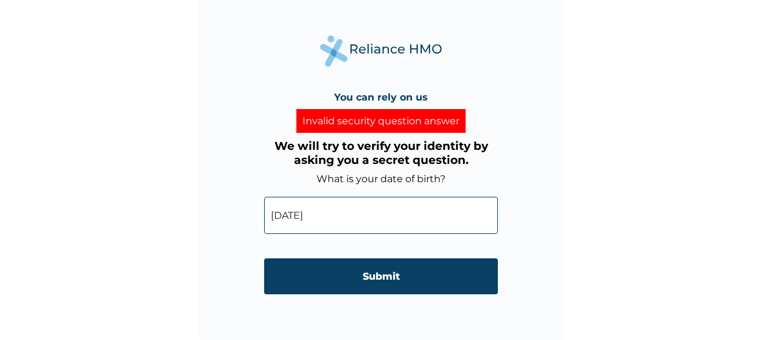
scroll to position [0, 0]
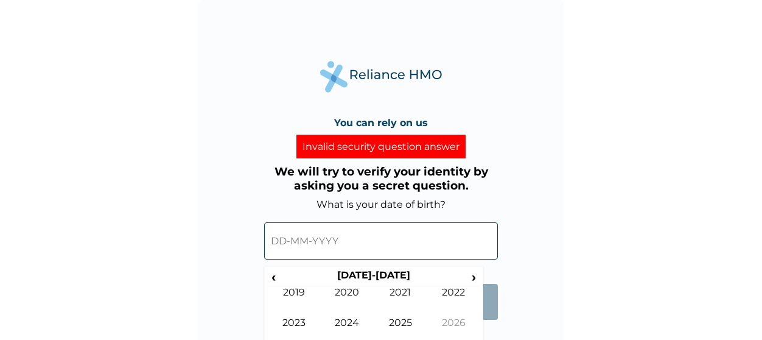
click at [325, 249] on input "text" at bounding box center [381, 240] width 234 height 37
click at [280, 276] on span "‹" at bounding box center [273, 276] width 13 height 15
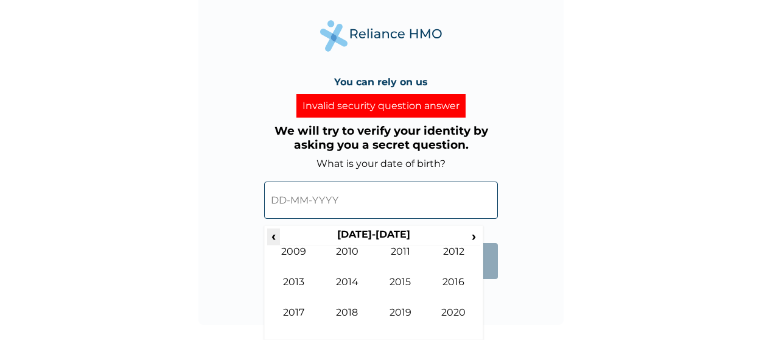
click at [279, 240] on span "‹" at bounding box center [273, 235] width 13 height 15
click at [285, 252] on td "1999" at bounding box center [294, 260] width 54 height 30
click at [357, 310] on td "Oct" at bounding box center [348, 321] width 54 height 30
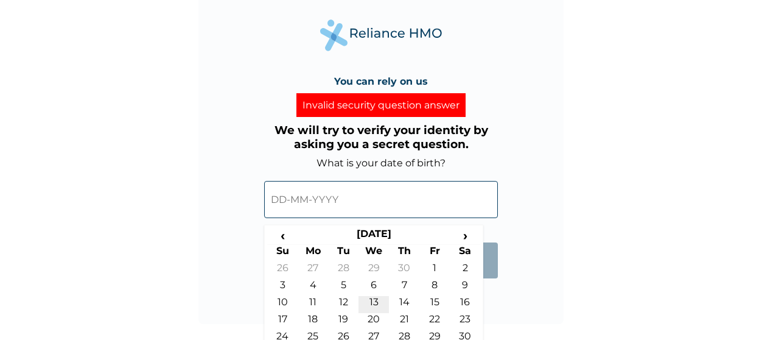
scroll to position [69, 0]
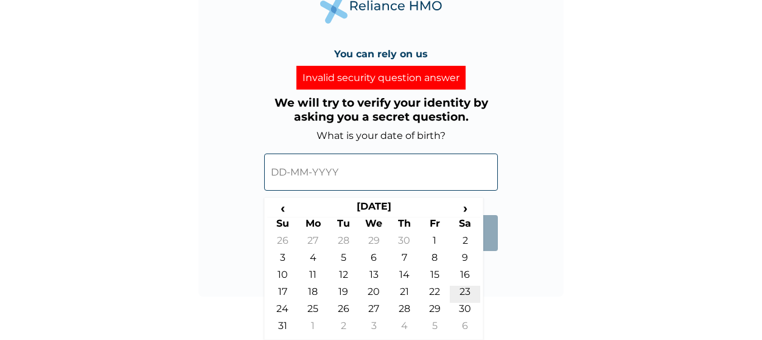
click at [474, 298] on td "23" at bounding box center [465, 293] width 30 height 17
type input "23-10-1999"
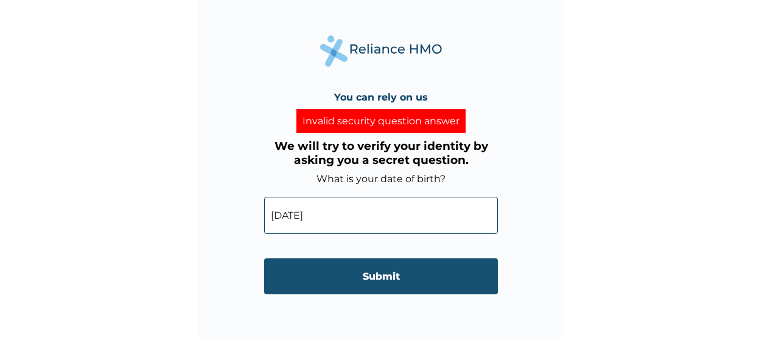
click at [444, 286] on input "Submit" at bounding box center [381, 276] width 234 height 36
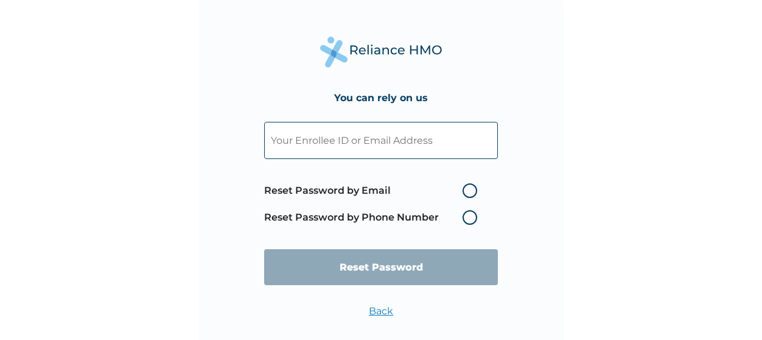
click at [381, 310] on link "Back" at bounding box center [381, 311] width 24 height 12
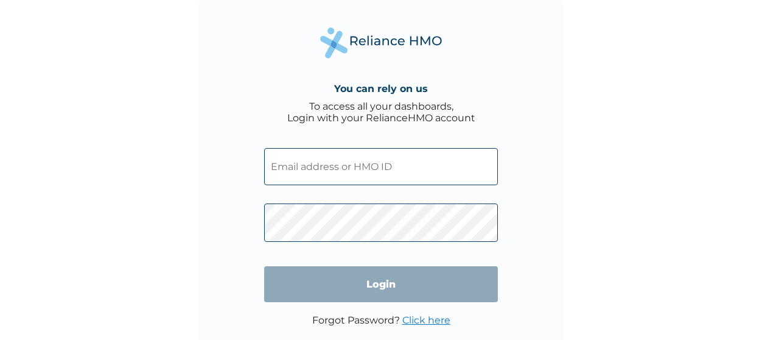
click at [348, 169] on input "text" at bounding box center [381, 166] width 234 height 37
type input "PPY/10693/A"
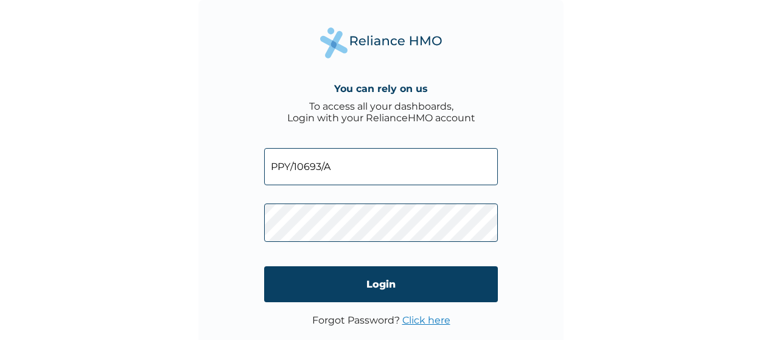
click input "Login" at bounding box center [381, 284] width 234 height 36
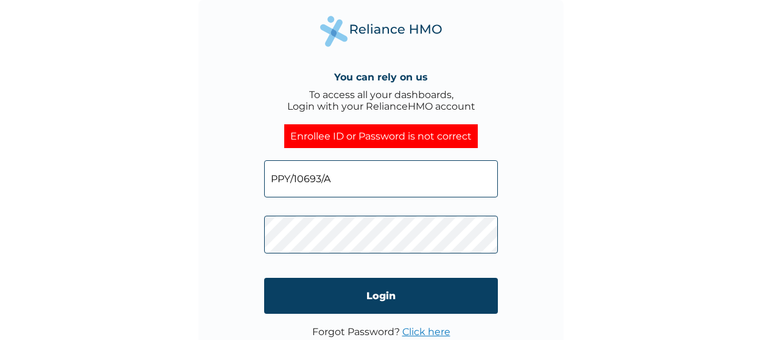
click at [435, 329] on link "Click here" at bounding box center [426, 332] width 48 height 12
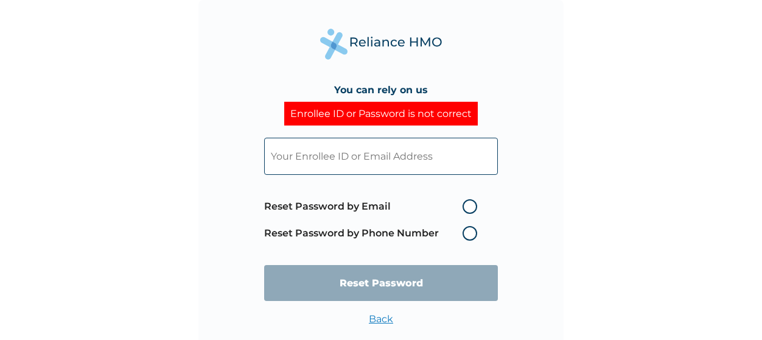
click at [466, 240] on label "Reset Password by Phone Number" at bounding box center [373, 233] width 219 height 15
click at [470, 237] on label "Reset Password by Phone Number" at bounding box center [373, 233] width 219 height 15
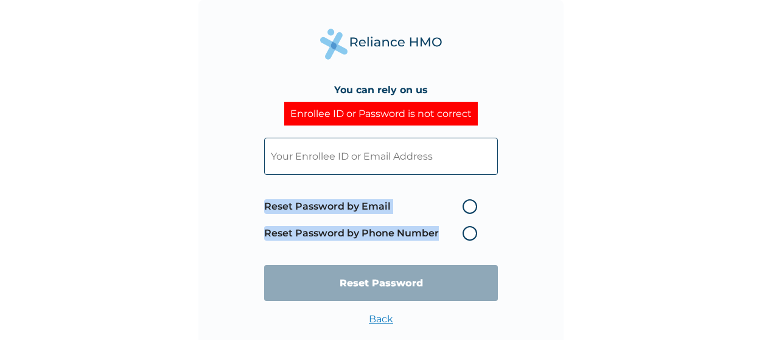
click at [470, 237] on label "Reset Password by Phone Number" at bounding box center [373, 233] width 219 height 15
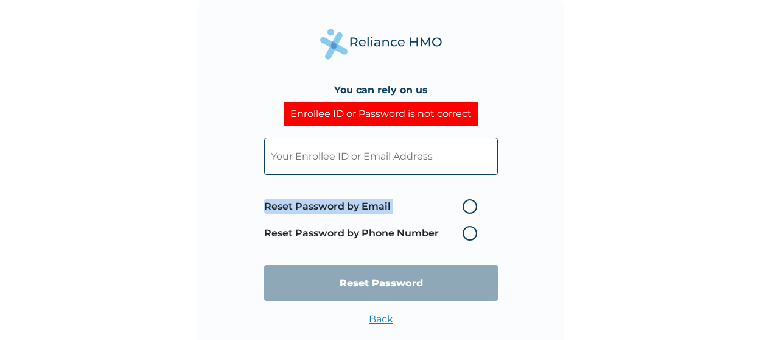
click at [470, 237] on label "Reset Password by Phone Number" at bounding box center [373, 233] width 219 height 15
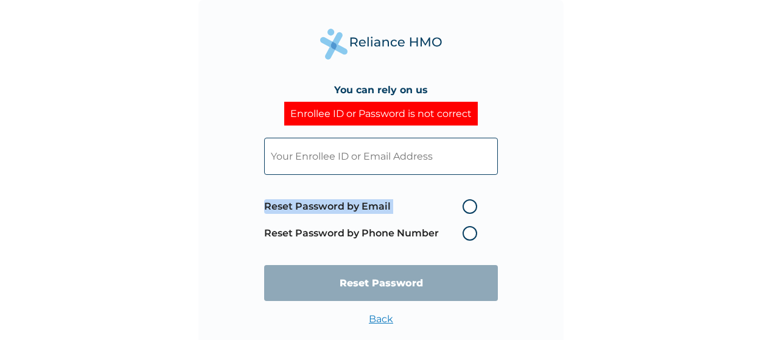
click at [470, 237] on label "Reset Password by Phone Number" at bounding box center [373, 233] width 219 height 15
click at [377, 315] on link "Back" at bounding box center [381, 319] width 24 height 12
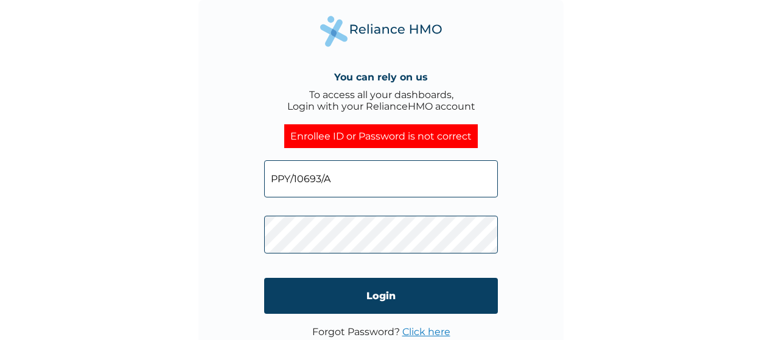
drag, startPoint x: 353, startPoint y: 174, endPoint x: 229, endPoint y: 158, distance: 124.6
click at [229, 158] on div "You can rely on us To access all your dashboards, Login with your RelianceHMO a…" at bounding box center [380, 182] width 365 height 365
click at [237, 214] on div "You can rely on us To access all your dashboards, Login with your RelianceHMO a…" at bounding box center [380, 182] width 365 height 365
click input "Login" at bounding box center [381, 296] width 234 height 36
click at [441, 326] on form "PPY/10693/A Login" at bounding box center [381, 237] width 234 height 178
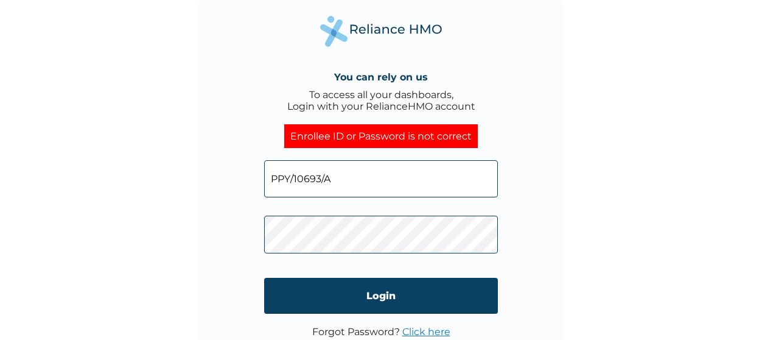
scroll to position [26, 0]
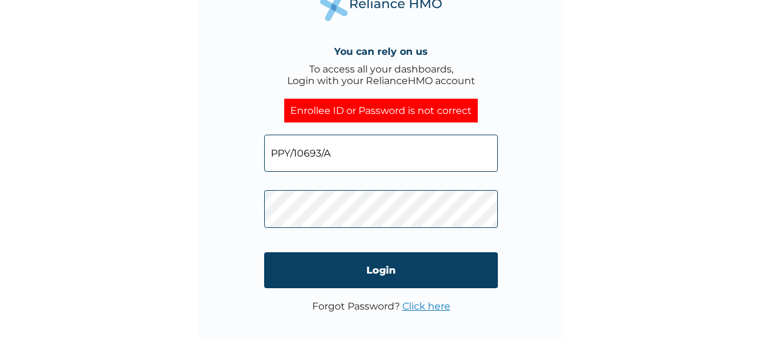
click at [433, 312] on link "Click here" at bounding box center [426, 306] width 48 height 12
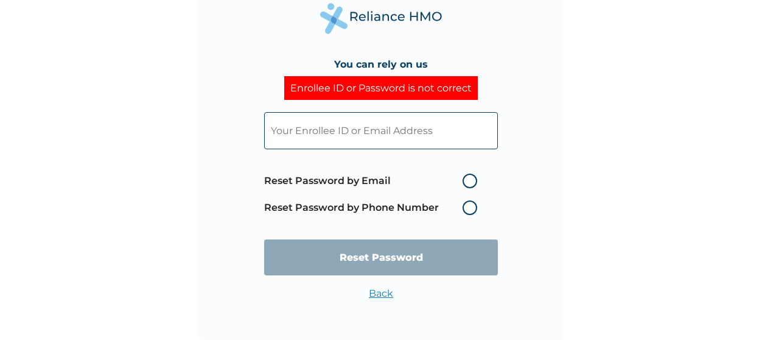
click at [468, 180] on label "Reset Password by Email" at bounding box center [373, 180] width 219 height 15
click at [465, 180] on input "Reset Password by Email" at bounding box center [454, 180] width 19 height 19
radio input "true"
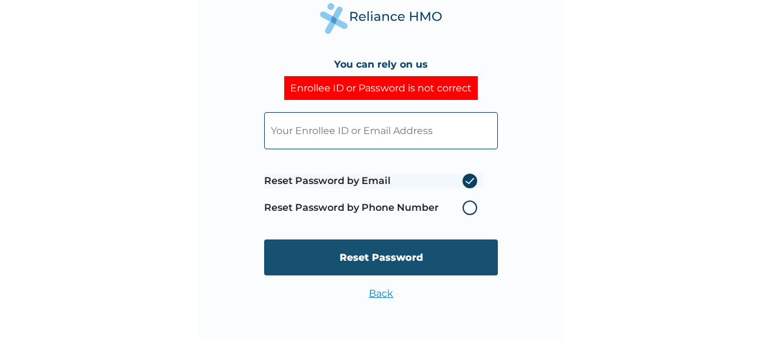
click at [419, 254] on input "Reset Password" at bounding box center [381, 257] width 234 height 36
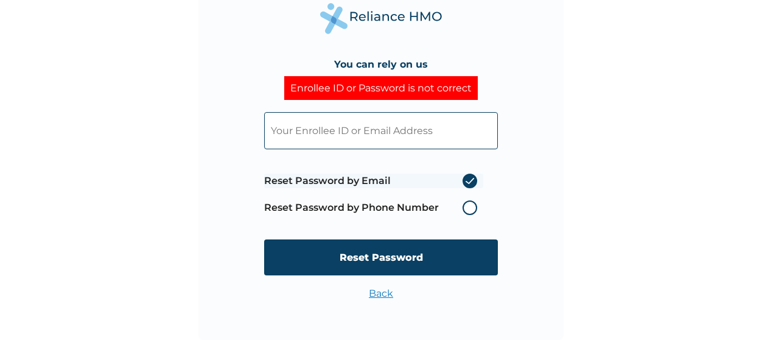
click at [306, 132] on input "text" at bounding box center [381, 130] width 234 height 37
type input "PPY/10693/A"
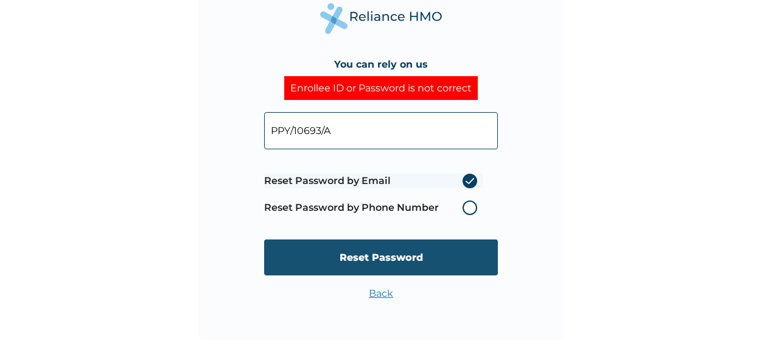
click at [375, 257] on input "Reset Password" at bounding box center [381, 257] width 234 height 36
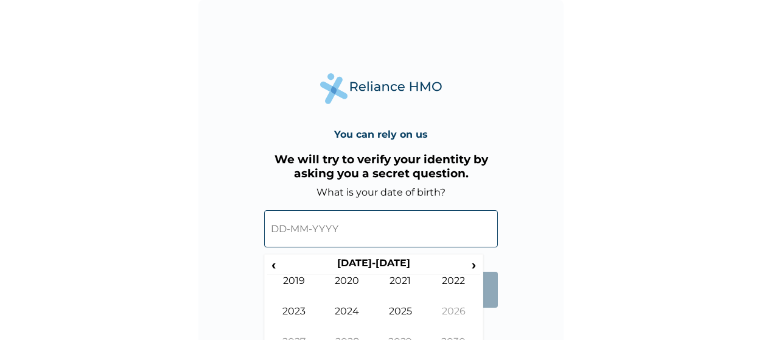
click at [433, 240] on input "text" at bounding box center [381, 228] width 234 height 37
click at [276, 267] on span "‹" at bounding box center [273, 264] width 13 height 15
click at [405, 278] on td "2001" at bounding box center [401, 289] width 54 height 30
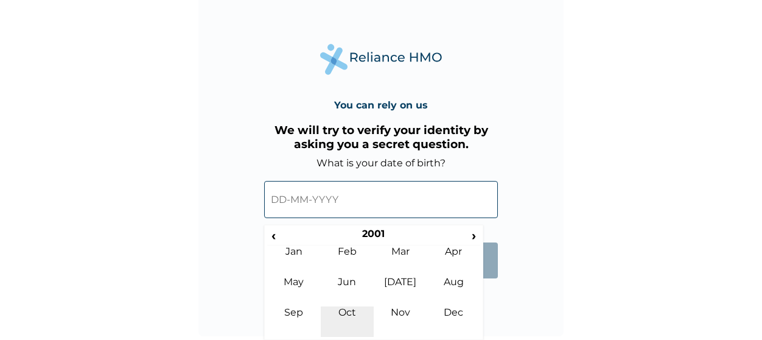
click at [349, 313] on td "Oct" at bounding box center [348, 321] width 54 height 30
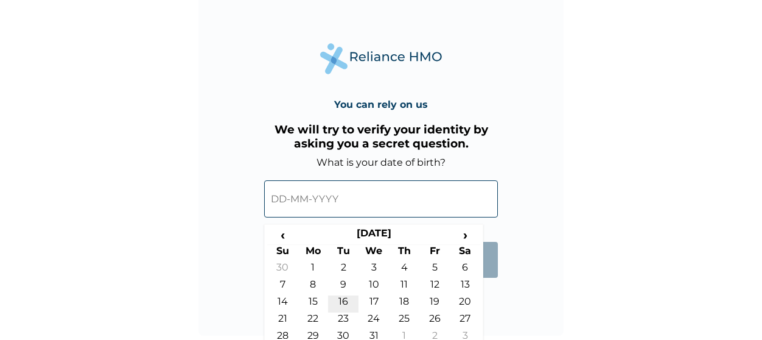
click at [348, 311] on td "16" at bounding box center [343, 303] width 30 height 17
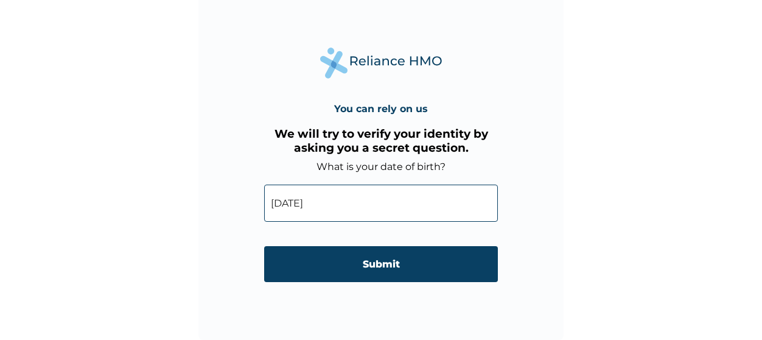
click at [363, 209] on input "16-10-2001" at bounding box center [381, 202] width 234 height 37
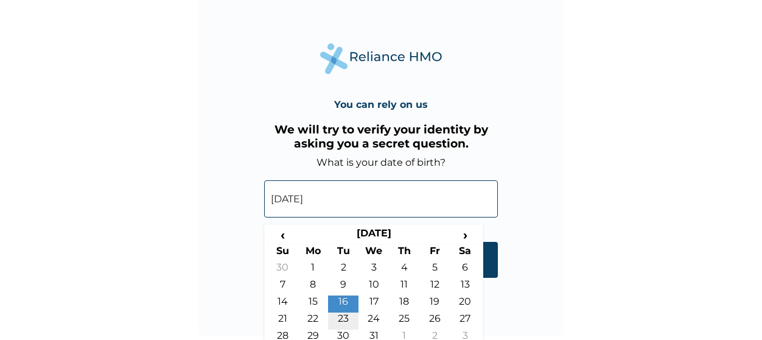
click at [344, 317] on td "23" at bounding box center [343, 320] width 30 height 17
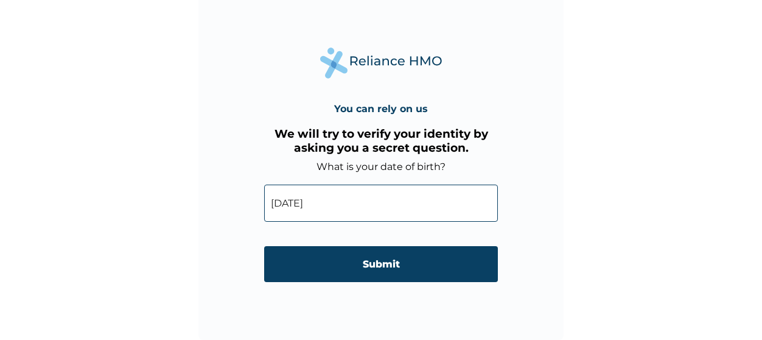
type input "23-10-2001"
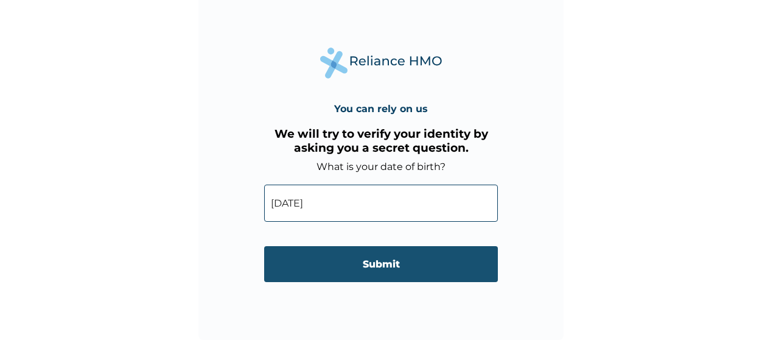
click at [371, 270] on input "Submit" at bounding box center [381, 264] width 234 height 36
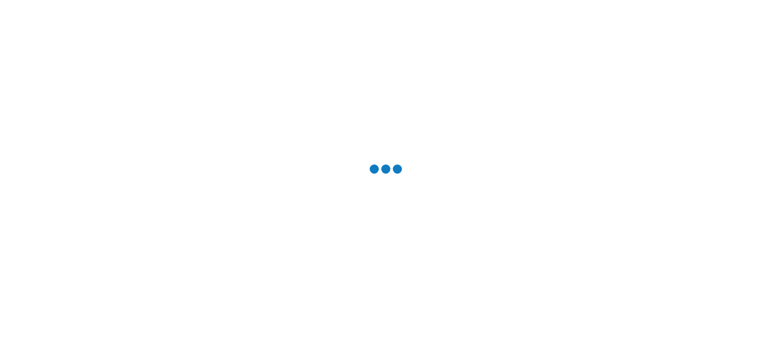
scroll to position [0, 0]
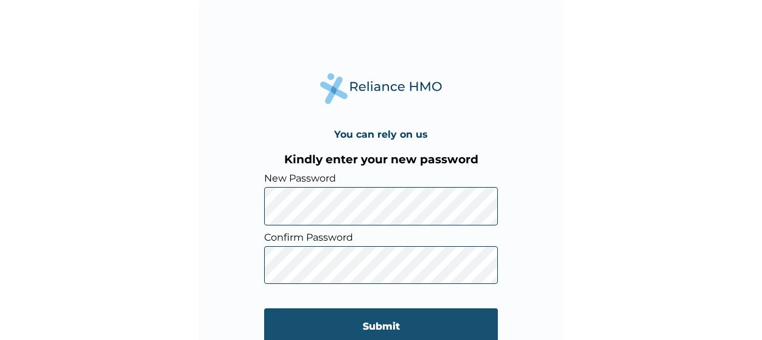
click at [339, 318] on input "Submit" at bounding box center [381, 326] width 234 height 36
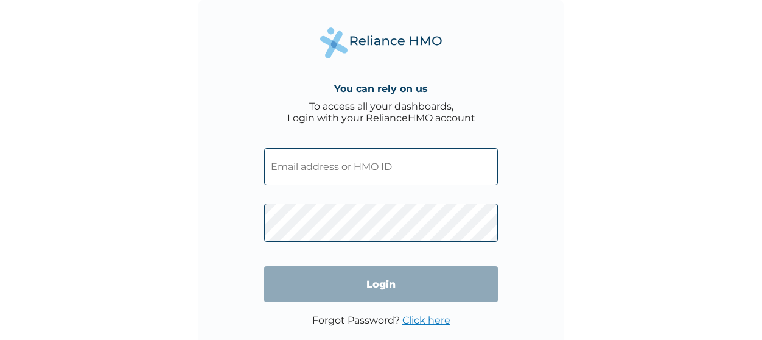
click at [304, 171] on input "text" at bounding box center [381, 166] width 234 height 37
type input "PPY/10693/A"
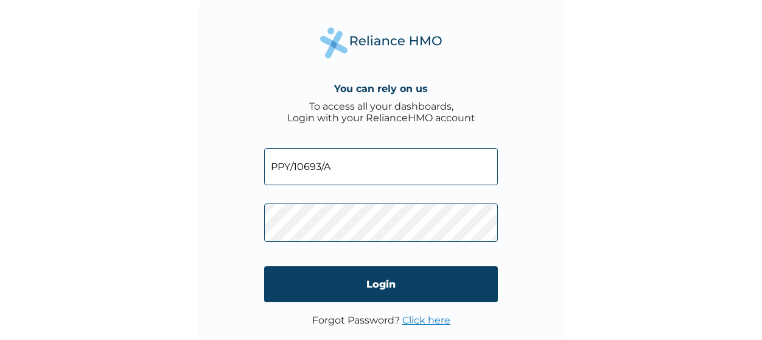
click input "Login" at bounding box center [381, 284] width 234 height 36
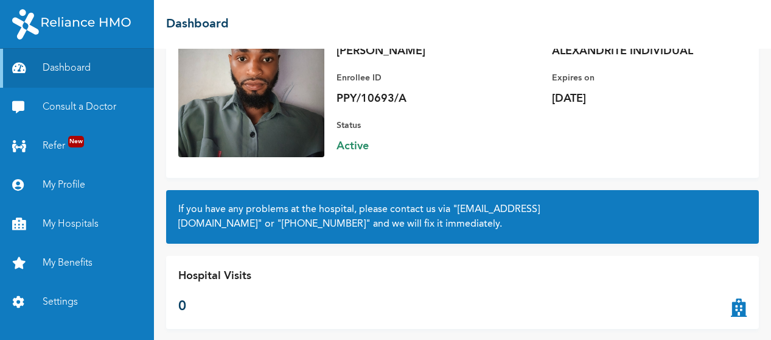
scroll to position [127, 0]
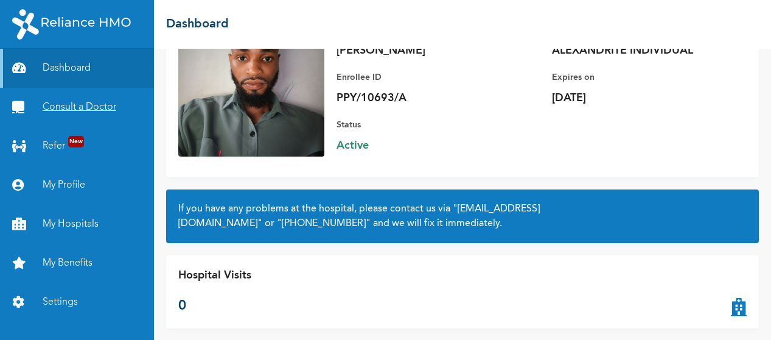
click at [74, 107] on link "Consult a Doctor" at bounding box center [77, 107] width 154 height 39
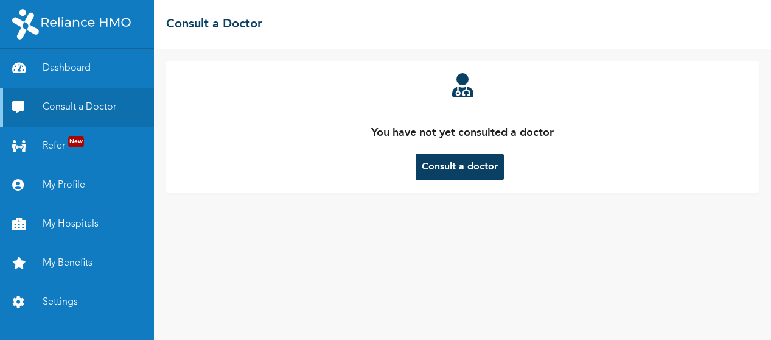
click at [445, 169] on button "Consult a doctor" at bounding box center [460, 166] width 88 height 27
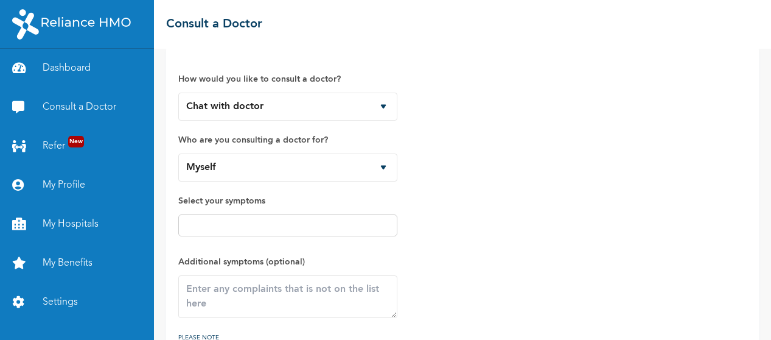
scroll to position [16, 0]
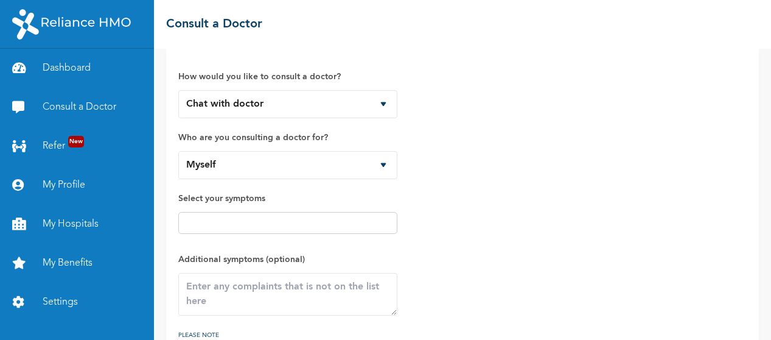
click at [265, 214] on div at bounding box center [287, 223] width 219 height 22
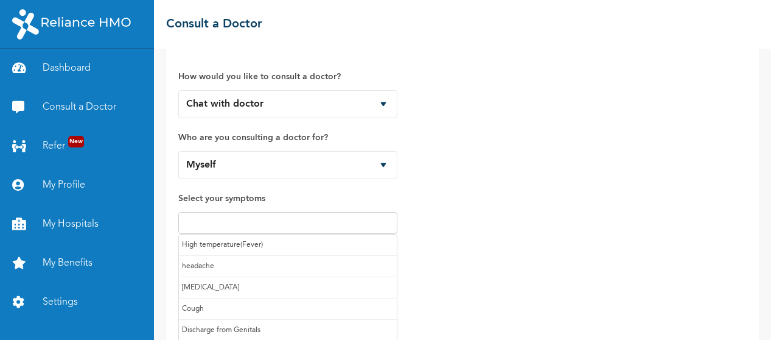
click at [255, 218] on input "text" at bounding box center [288, 222] width 212 height 15
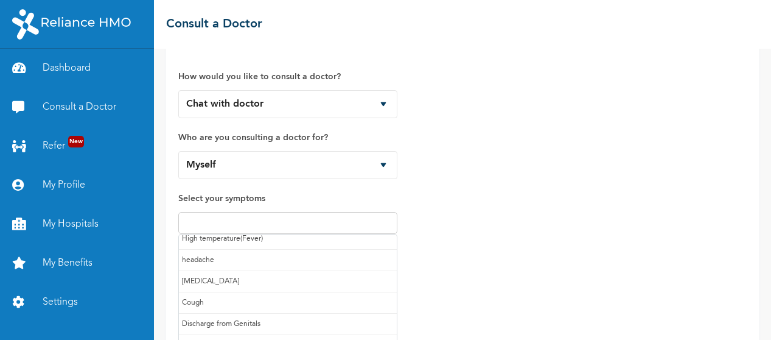
scroll to position [5, 0]
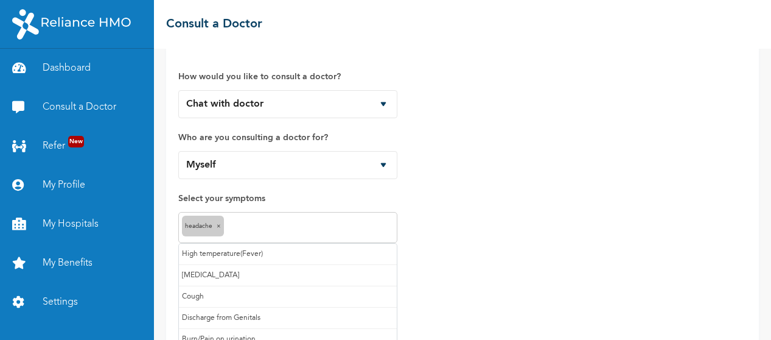
click at [265, 229] on input "text" at bounding box center [310, 227] width 167 height 15
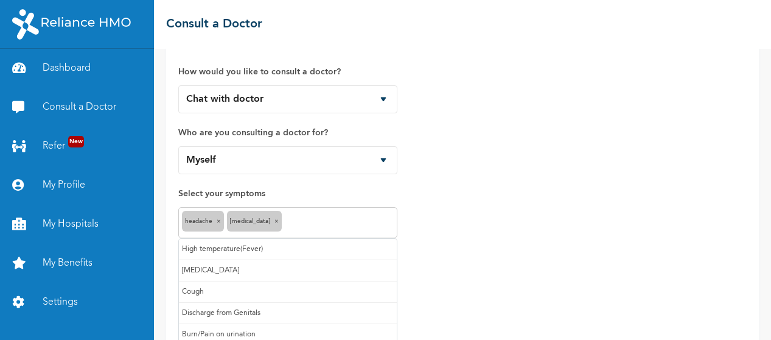
click at [322, 226] on input "text" at bounding box center [339, 222] width 109 height 15
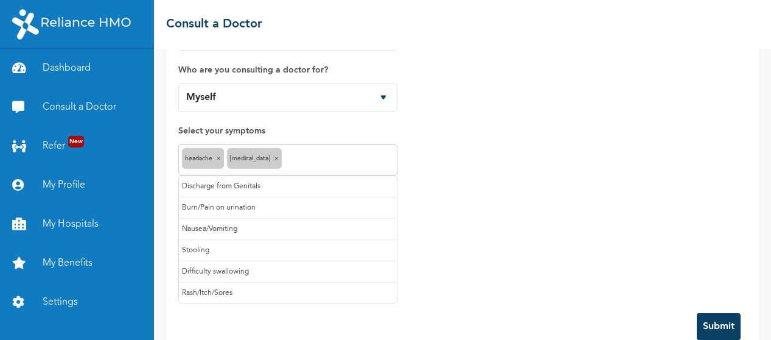
scroll to position [86, 0]
click at [341, 157] on input "text" at bounding box center [339, 160] width 109 height 15
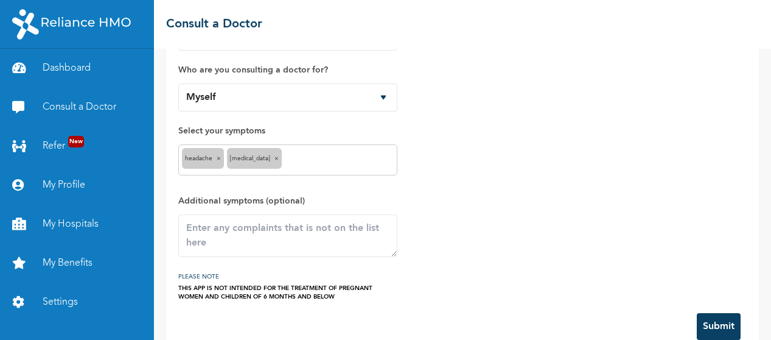
click at [461, 167] on div "How would you like to consult a doctor? Chat with doctor Phone Call Who are you…" at bounding box center [462, 145] width 568 height 311
click at [327, 228] on textarea at bounding box center [287, 235] width 219 height 43
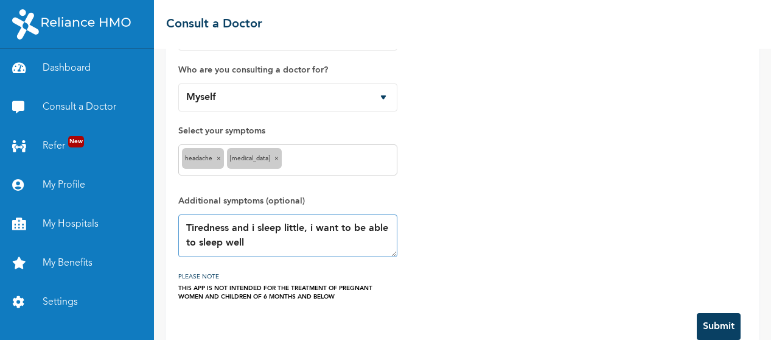
scroll to position [108, 0]
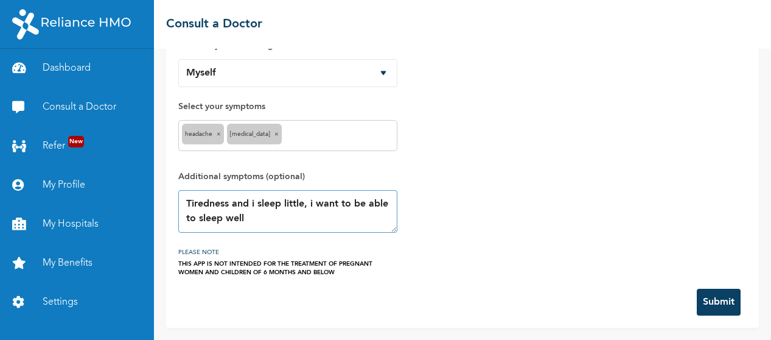
type textarea "Tiredness and i sleep little, i want to be able to sleep well"
click at [707, 295] on button "Submit" at bounding box center [719, 301] width 44 height 27
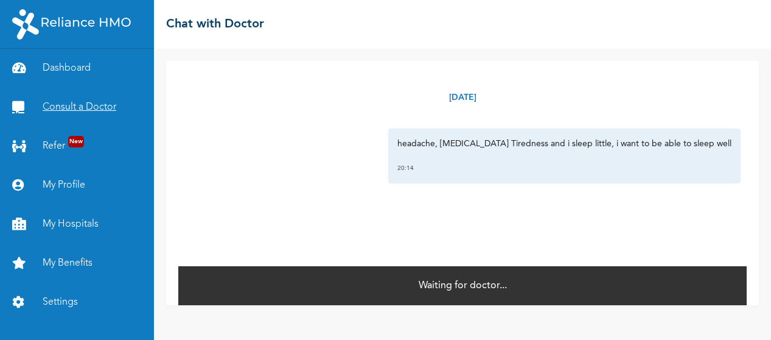
click at [86, 100] on link "Consult a Doctor" at bounding box center [77, 107] width 154 height 39
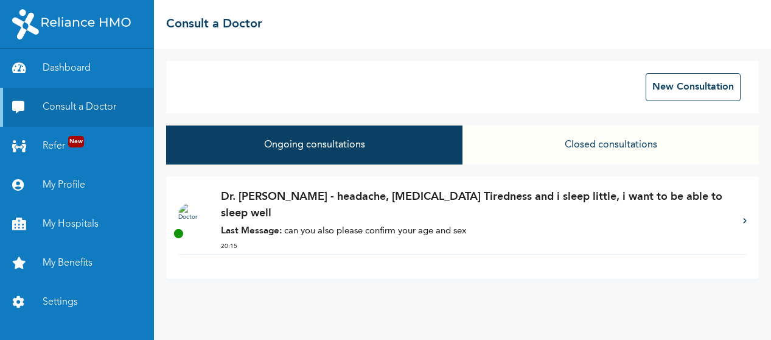
click at [396, 200] on p "Dr. [PERSON_NAME] - headache, [MEDICAL_DATA] Tiredness and i sleep little, i wa…" at bounding box center [476, 205] width 510 height 33
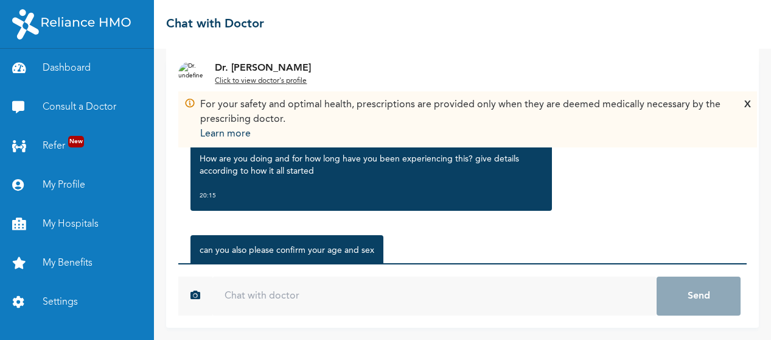
scroll to position [195, 0]
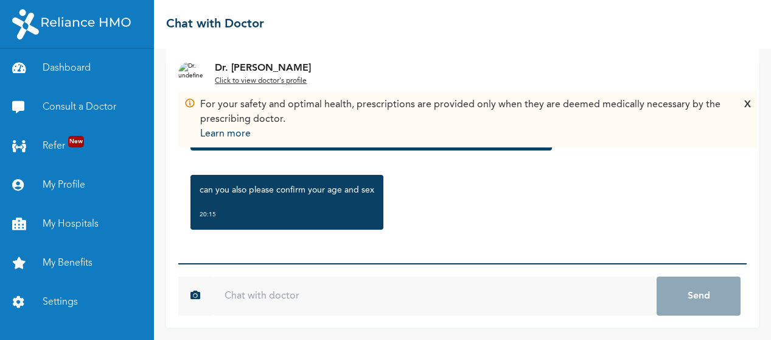
click at [351, 284] on input "text" at bounding box center [434, 295] width 444 height 39
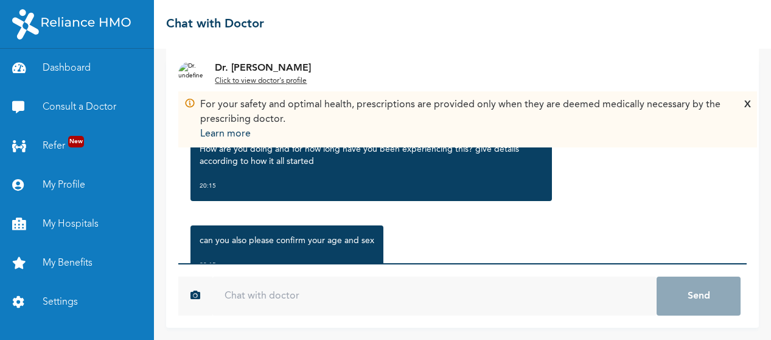
scroll to position [144, 0]
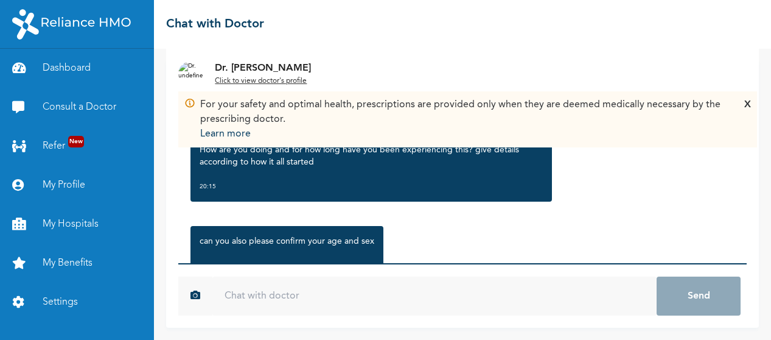
click at [749, 102] on div "X" at bounding box center [747, 119] width 7 height 44
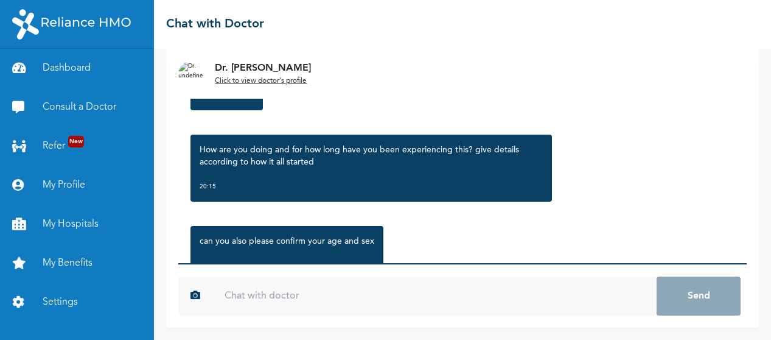
click at [412, 298] on input "text" at bounding box center [434, 295] width 444 height 39
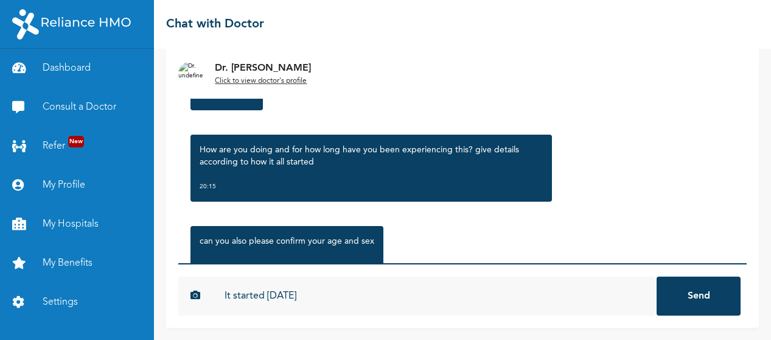
type input "It started [DATE]"
click at [657, 276] on button "Send" at bounding box center [699, 295] width 84 height 39
type input "I feel runing nose, tired and headachs at time"
click at [150, 184] on link "My Profile" at bounding box center [77, 185] width 154 height 39
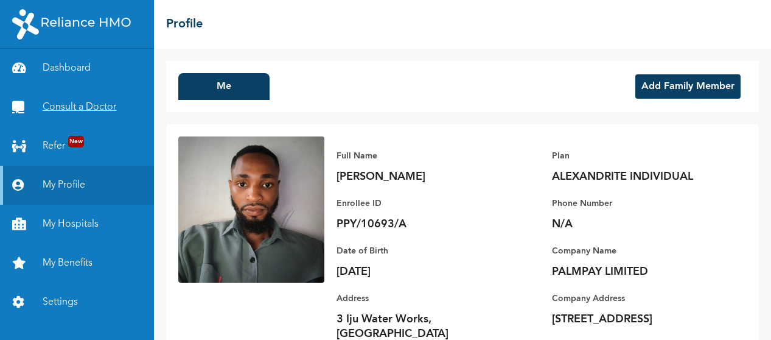
click at [87, 113] on link "Consult a Doctor" at bounding box center [77, 107] width 154 height 39
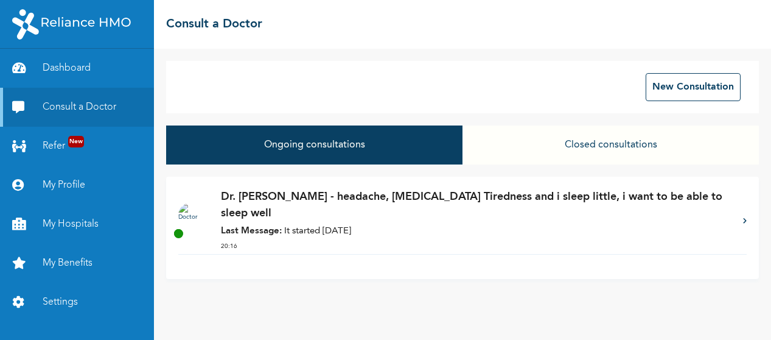
click at [404, 206] on div "Dr. [PERSON_NAME] - headache, [MEDICAL_DATA] Tiredness and i sleep little, i wa…" at bounding box center [476, 221] width 510 height 65
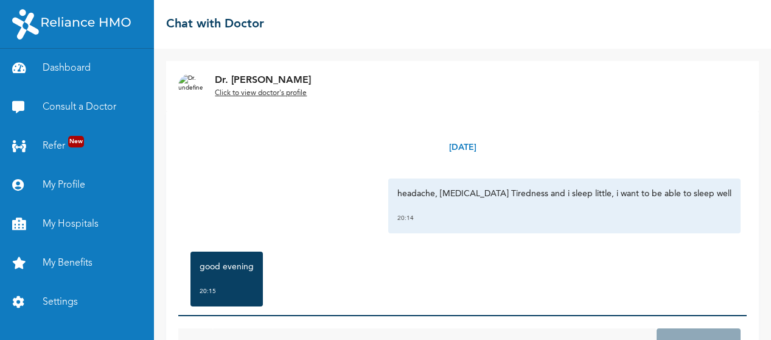
scroll to position [52, 0]
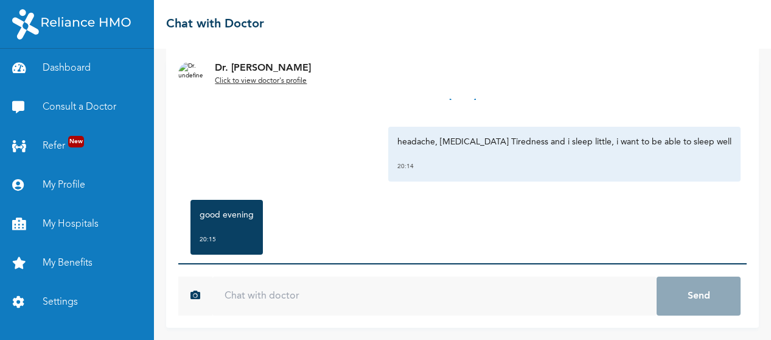
click at [316, 302] on input "text" at bounding box center [434, 295] width 444 height 39
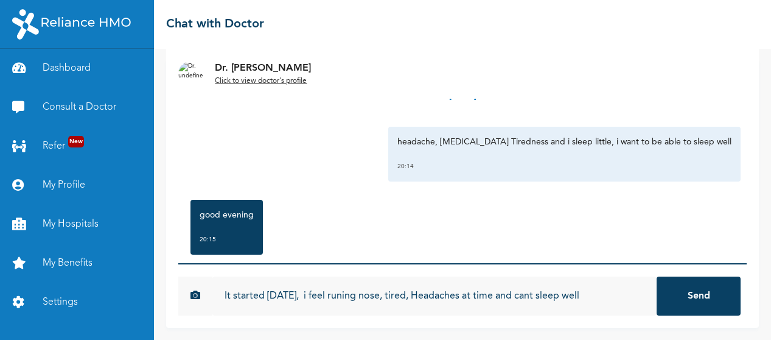
type input "It started [DATE], i feel runing nose, tired, Headaches at time and cant sleep …"
click at [657, 276] on button "Send" at bounding box center [699, 295] width 84 height 39
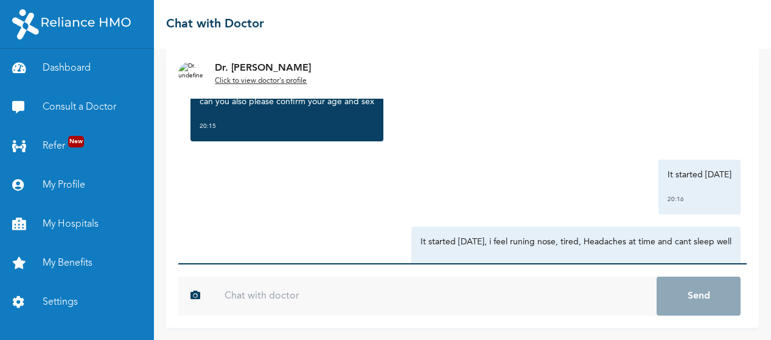
scroll to position [329, 0]
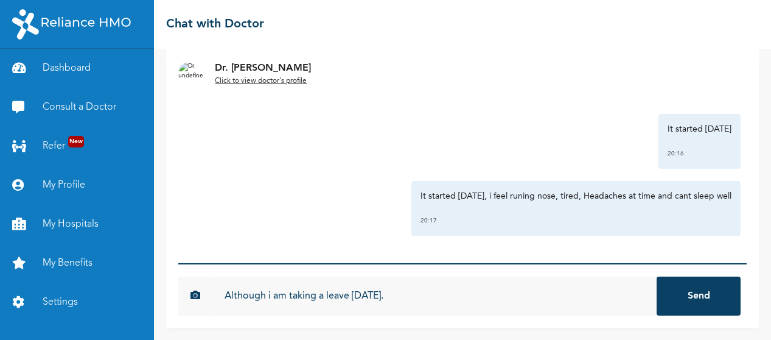
type input "Although i am taking a leave [DATE]."
click at [657, 276] on button "Send" at bounding box center [699, 295] width 84 height 39
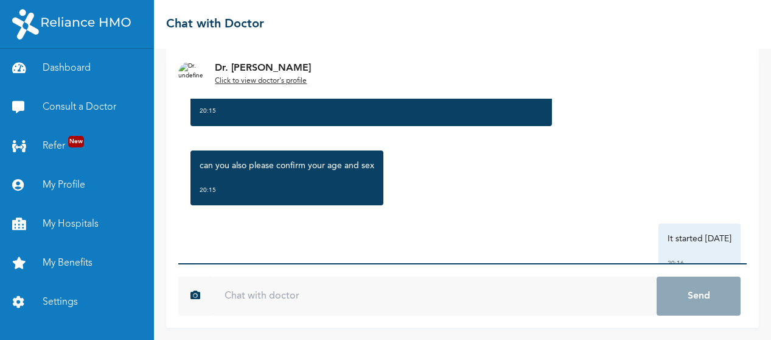
scroll to position [219, 0]
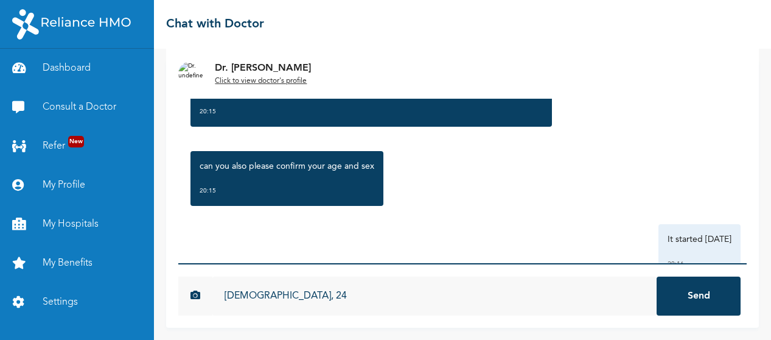
type input "[DEMOGRAPHIC_DATA], 24"
click at [657, 276] on button "Send" at bounding box center [699, 295] width 84 height 39
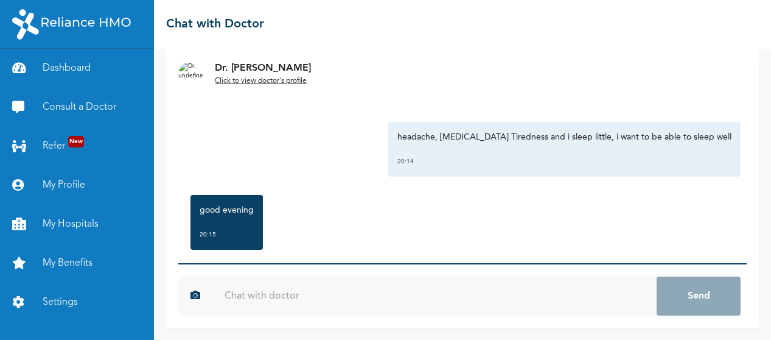
scroll to position [6, 0]
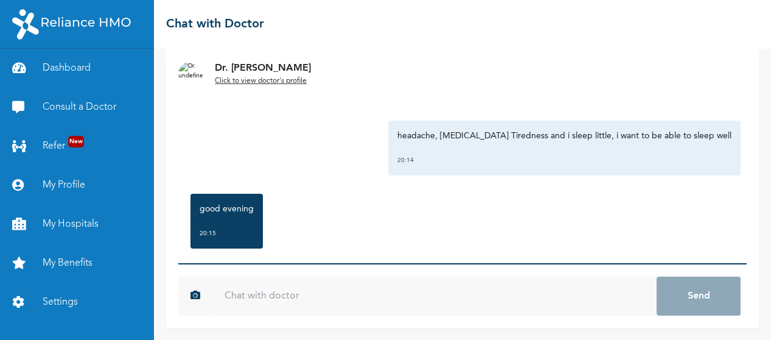
click at [280, 83] on u "Click to view doctor's profile" at bounding box center [261, 80] width 92 height 7
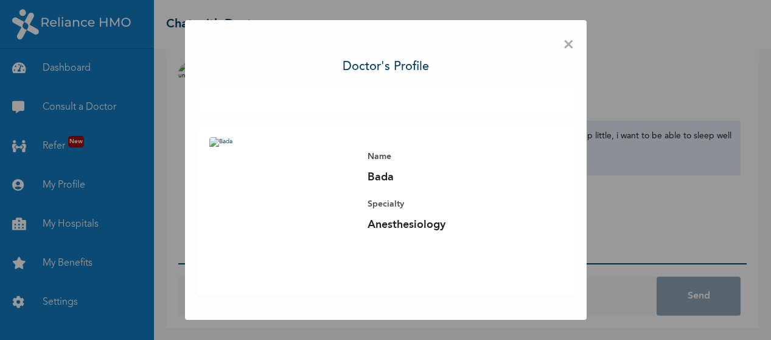
click at [565, 45] on span "×" at bounding box center [569, 45] width 12 height 26
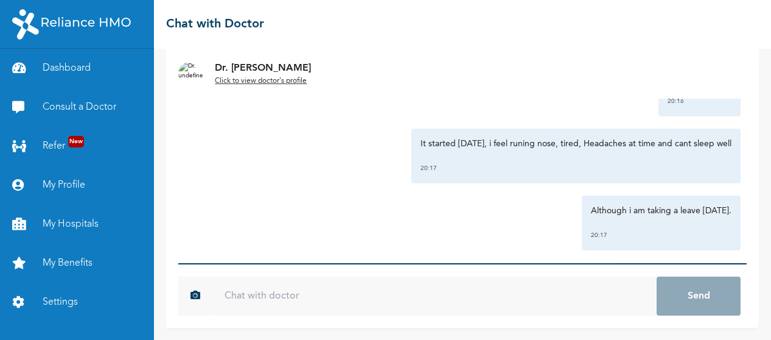
scroll to position [463, 0]
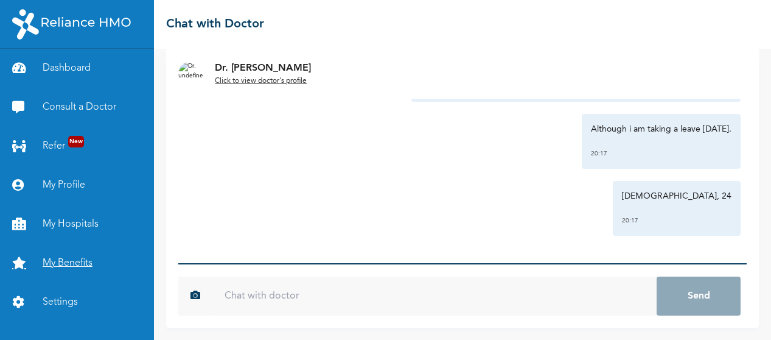
click at [75, 264] on link "My Benefits" at bounding box center [77, 262] width 154 height 39
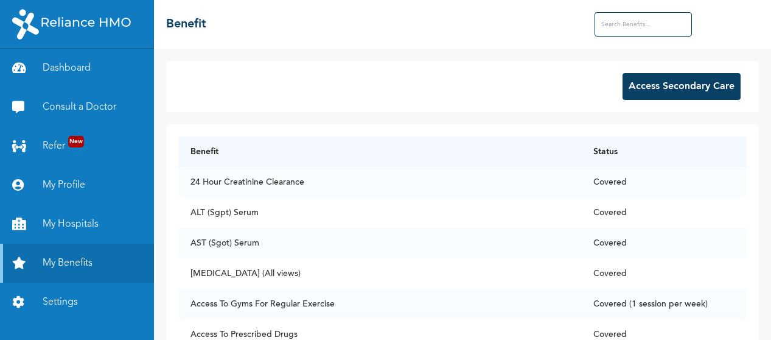
click at [647, 80] on button "Access Secondary Care" at bounding box center [682, 86] width 118 height 27
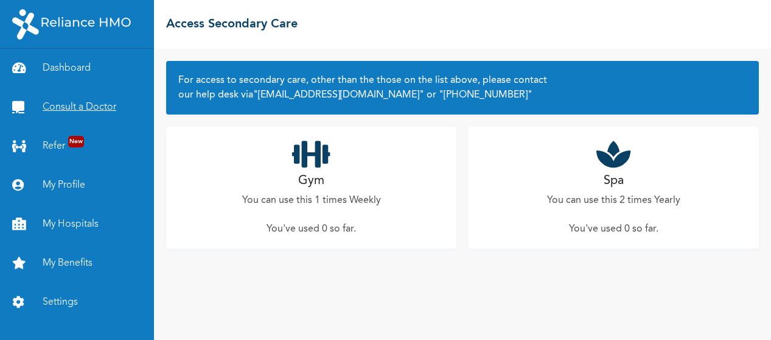
click at [76, 103] on link "Consult a Doctor" at bounding box center [77, 107] width 154 height 39
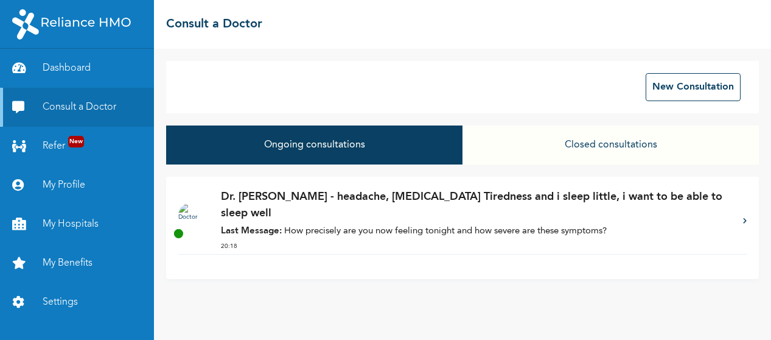
click at [451, 225] on p "Last Message: How precisely are you now feeling tonight and how severe are thes…" at bounding box center [476, 232] width 510 height 14
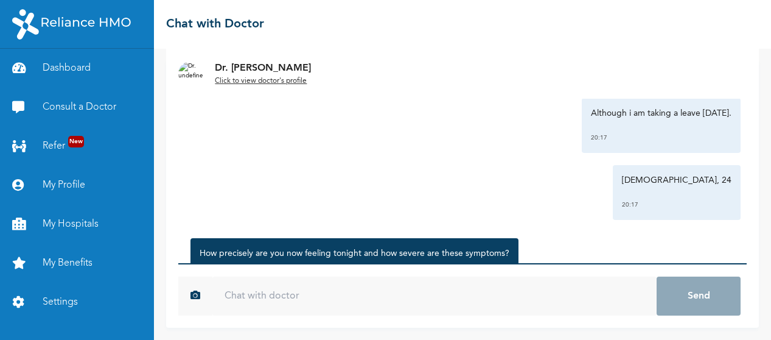
scroll to position [542, 0]
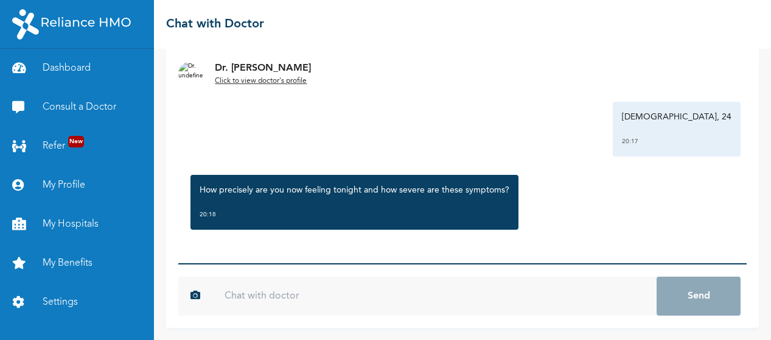
click at [270, 293] on input "text" at bounding box center [434, 295] width 444 height 39
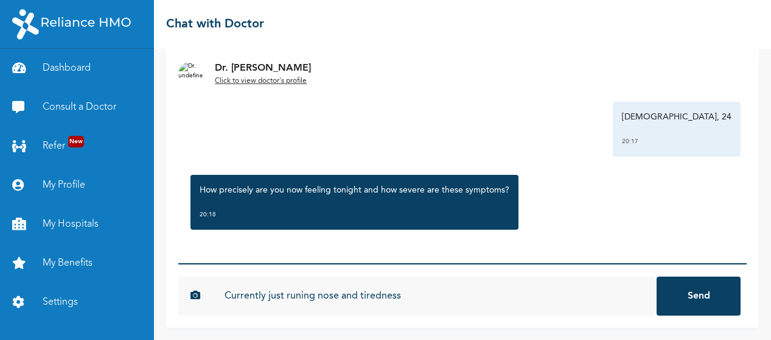
type input "Currently just runing nose and tiredness"
click at [657, 276] on button "Send" at bounding box center [699, 295] width 84 height 39
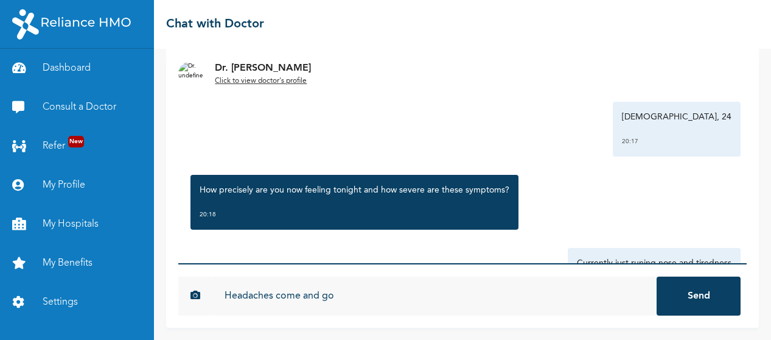
type input "Headaches come and go"
click at [657, 276] on button "Send" at bounding box center [699, 295] width 84 height 39
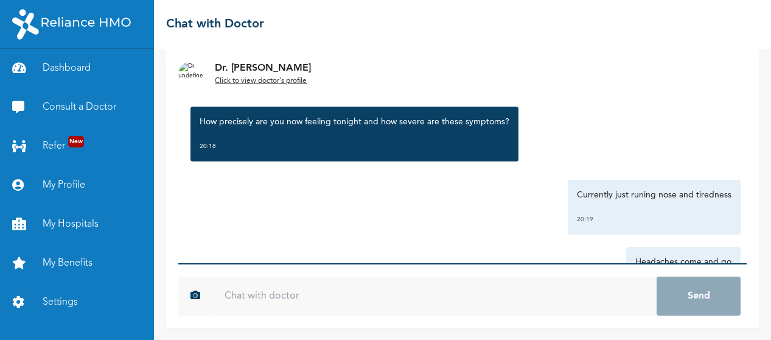
scroll to position [676, 0]
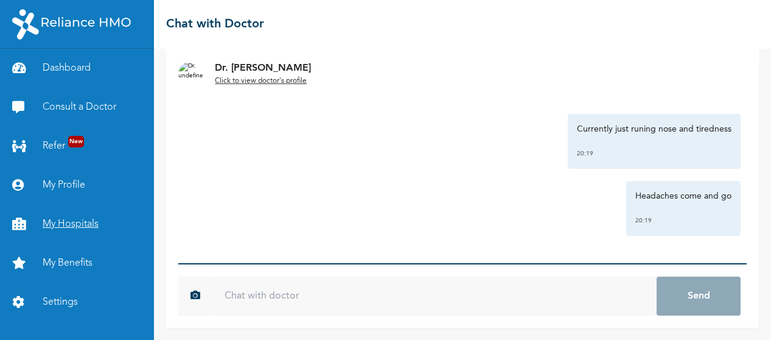
click at [78, 208] on link "My Hospitals" at bounding box center [77, 223] width 154 height 39
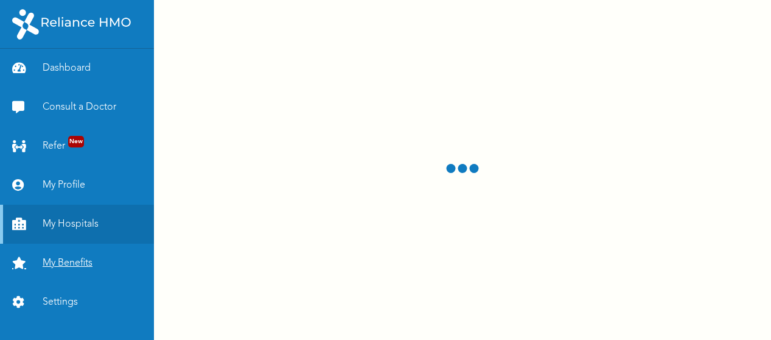
click at [62, 249] on link "My Benefits" at bounding box center [77, 262] width 154 height 39
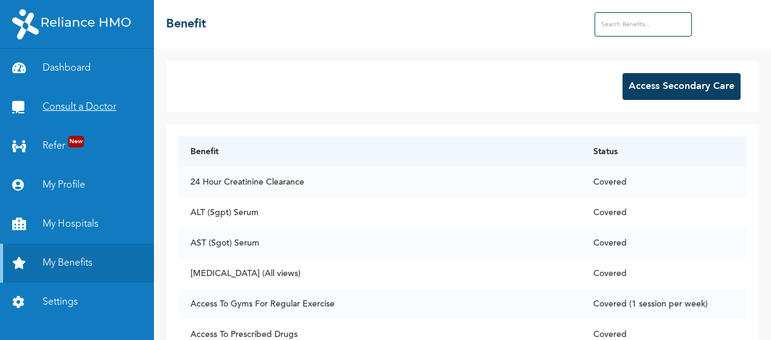
click at [92, 107] on link "Consult a Doctor" at bounding box center [77, 107] width 154 height 39
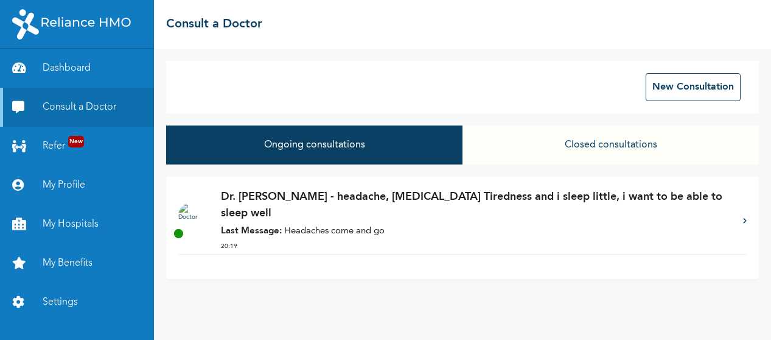
click at [368, 225] on p "Last Message: Headaches come and go" at bounding box center [476, 232] width 510 height 14
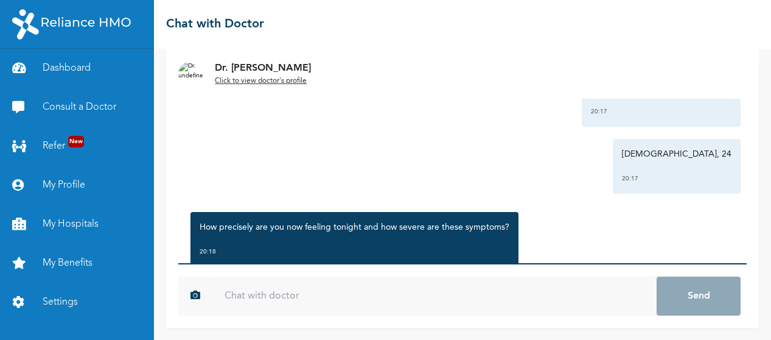
scroll to position [676, 0]
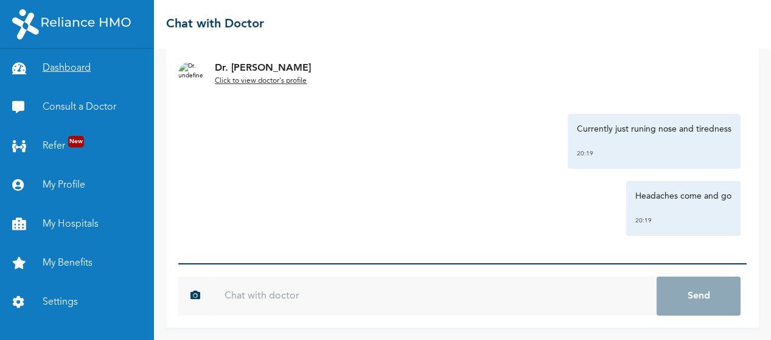
click at [79, 71] on link "Dashboard" at bounding box center [77, 68] width 154 height 39
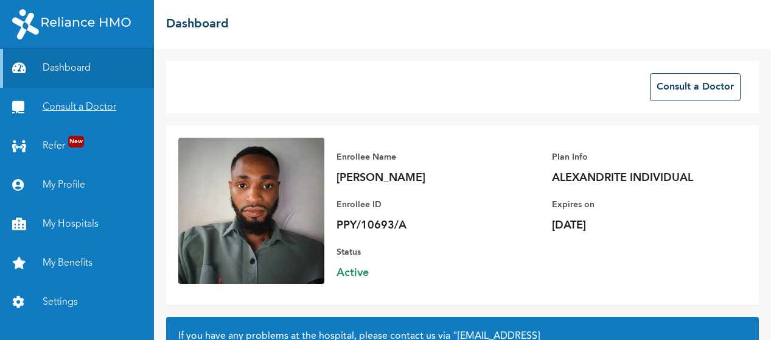
click at [71, 110] on link "Consult a Doctor" at bounding box center [77, 107] width 154 height 39
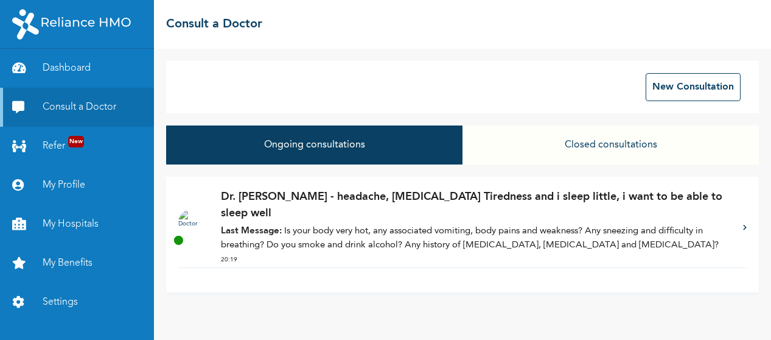
click at [342, 225] on p "Last Message: Is your body very hot, any associated vomiting, body pains and we…" at bounding box center [476, 238] width 510 height 27
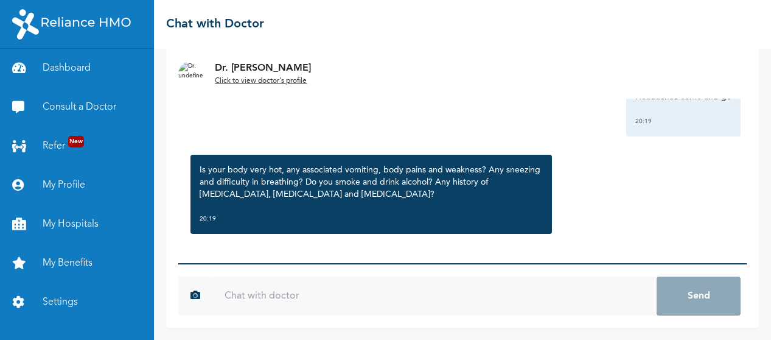
scroll to position [780, 0]
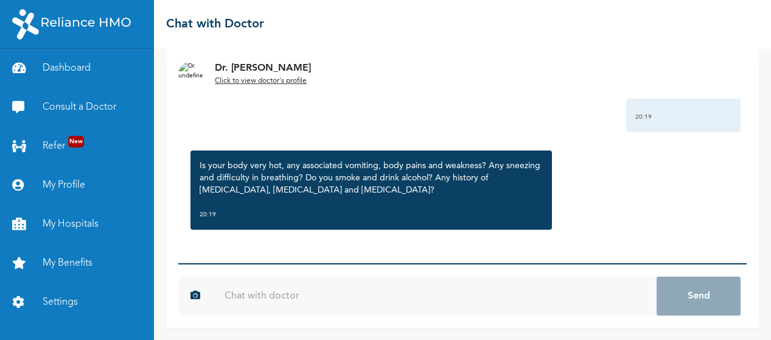
click at [287, 299] on input "text" at bounding box center [434, 295] width 444 height 39
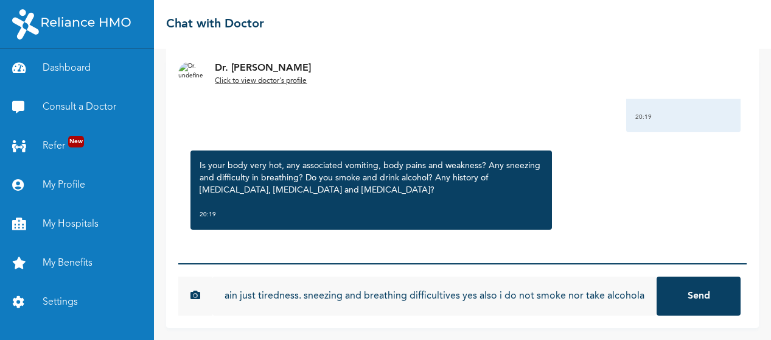
scroll to position [0, 213]
type input "No body hot, not vomiting, no precised body pain just tiredness. sneezing and b…"
click at [657, 276] on button "Send" at bounding box center [699, 295] width 84 height 39
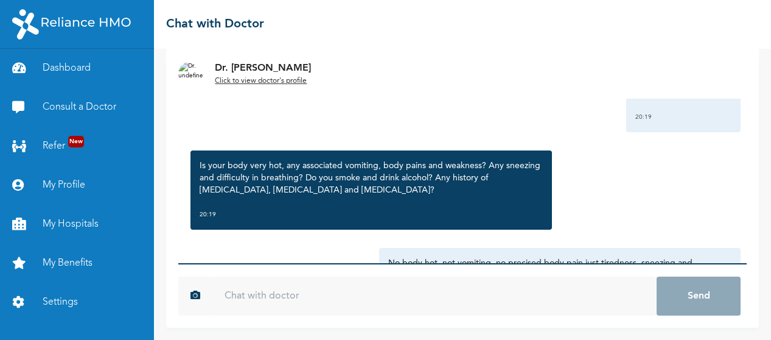
scroll to position [0, 0]
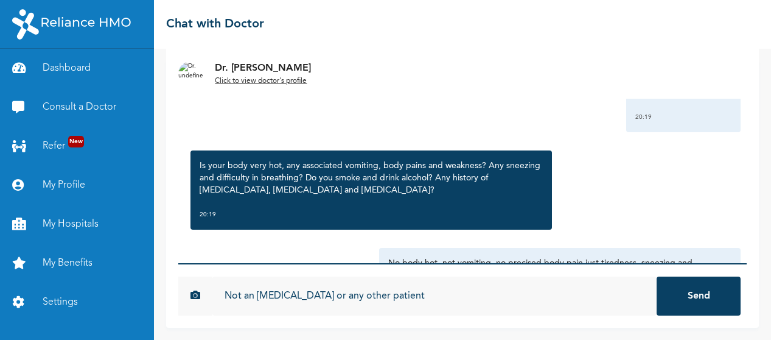
type input "Not an [MEDICAL_DATA] or any other patient"
click at [657, 276] on button "Send" at bounding box center [699, 295] width 84 height 39
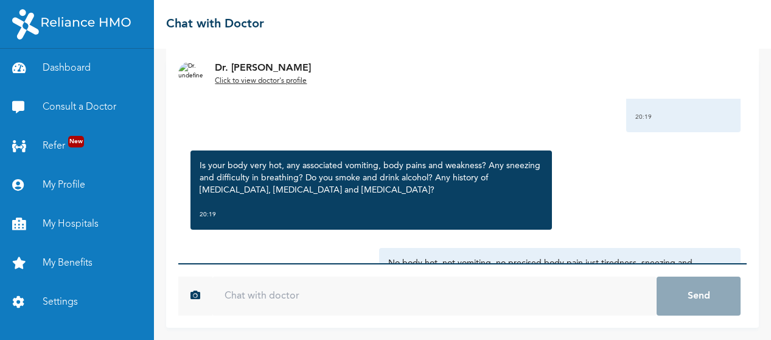
scroll to position [926, 0]
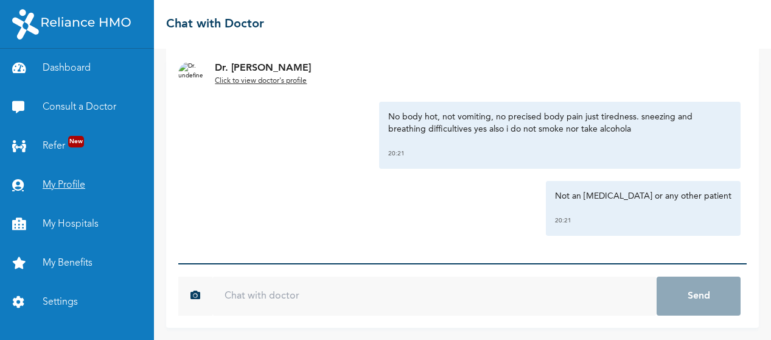
click at [77, 180] on link "My Profile" at bounding box center [77, 185] width 154 height 39
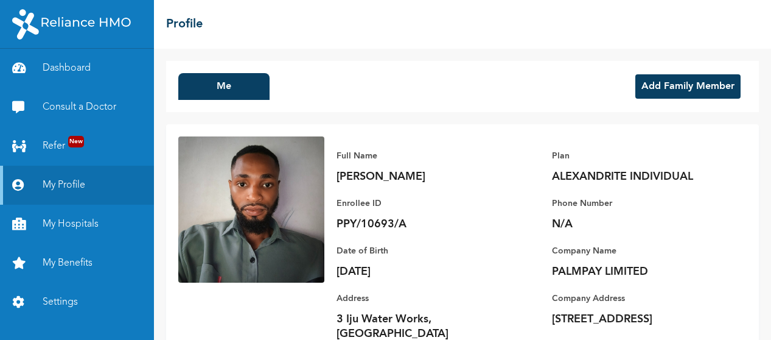
scroll to position [50, 0]
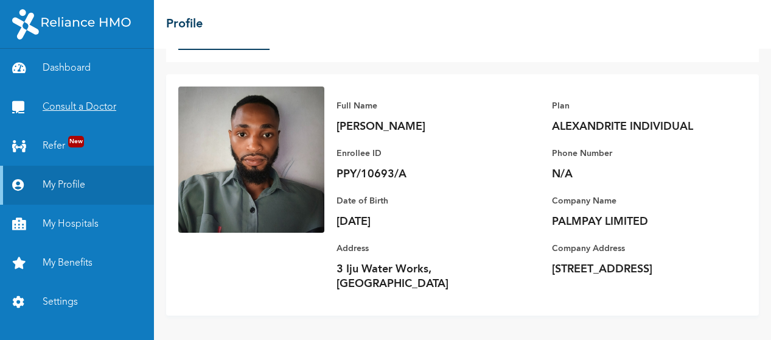
click at [93, 102] on link "Consult a Doctor" at bounding box center [77, 107] width 154 height 39
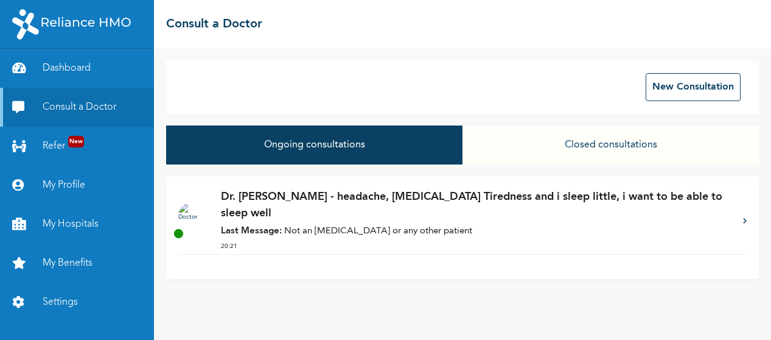
click at [428, 225] on p "Last Message: Not an [MEDICAL_DATA] or any other patient" at bounding box center [476, 232] width 510 height 14
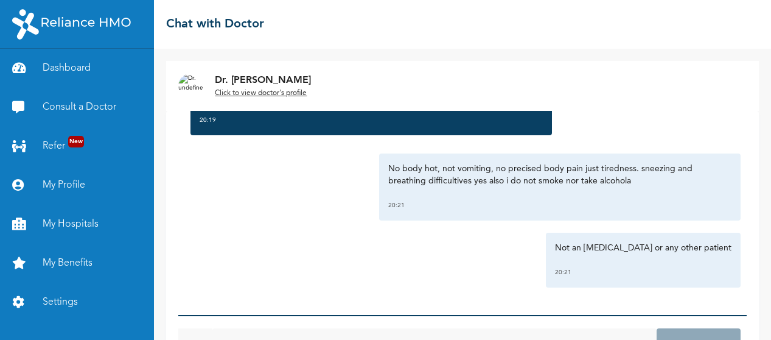
scroll to position [52, 0]
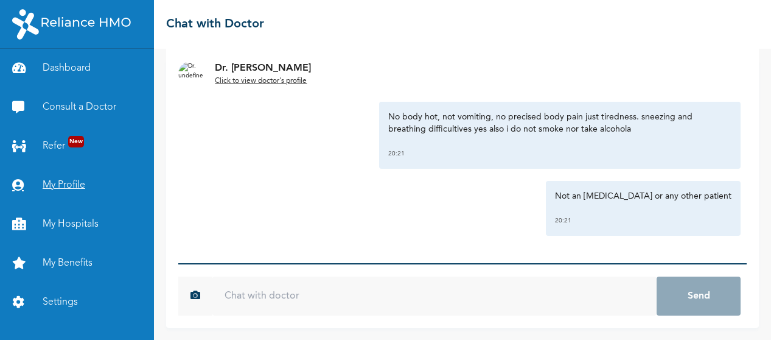
click at [82, 195] on link "My Profile" at bounding box center [77, 185] width 154 height 39
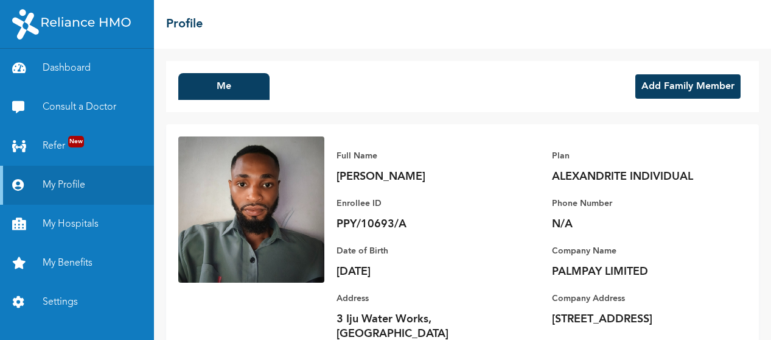
click at [672, 85] on button "Add Family Member" at bounding box center [687, 86] width 105 height 24
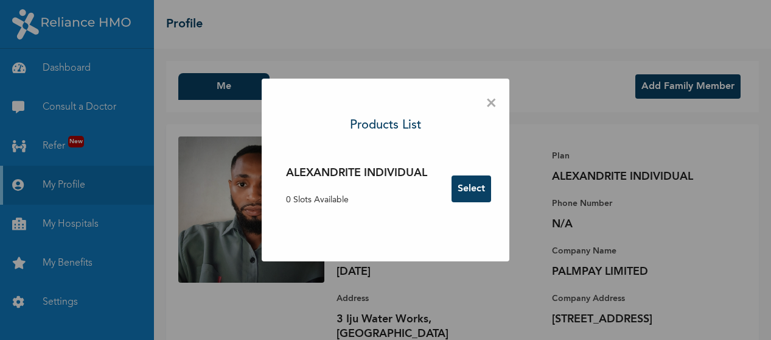
click at [478, 192] on button "Select" at bounding box center [472, 188] width 40 height 27
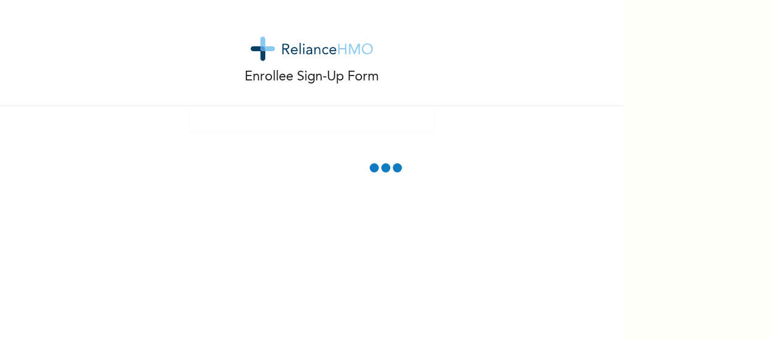
click at [406, 99] on div "Enrollee Sign-Up Form" at bounding box center [311, 53] width 623 height 106
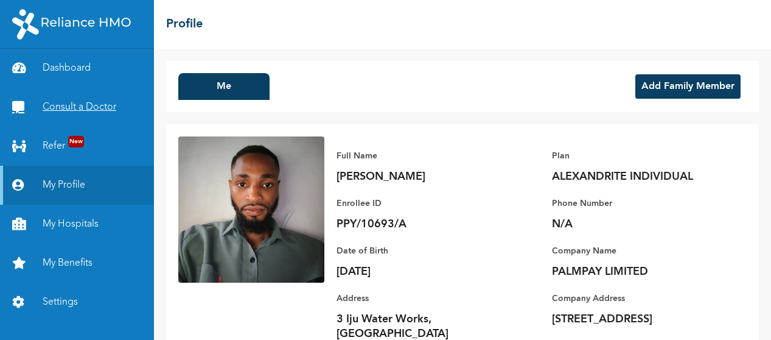
click at [79, 114] on link "Consult a Doctor" at bounding box center [77, 107] width 154 height 39
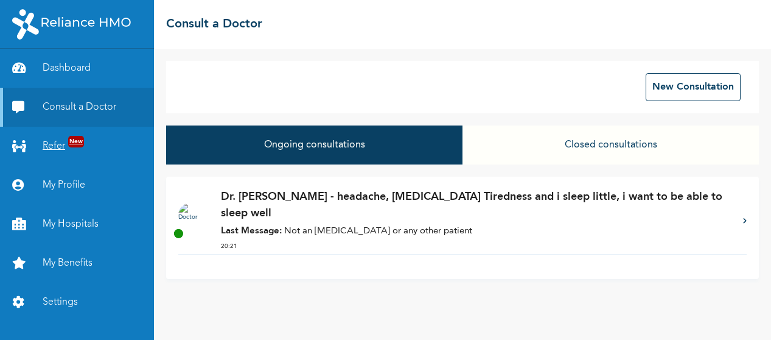
click at [72, 144] on span "New" at bounding box center [76, 142] width 16 height 12
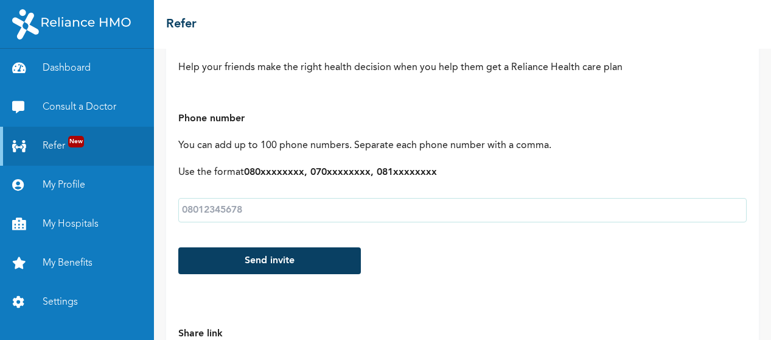
scroll to position [93, 0]
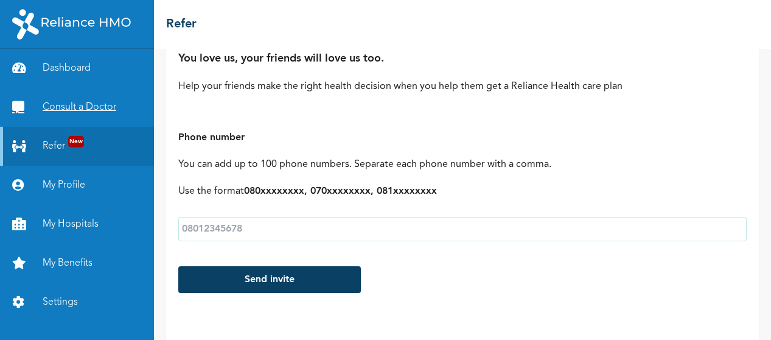
click at [122, 118] on link "Consult a Doctor" at bounding box center [77, 107] width 154 height 39
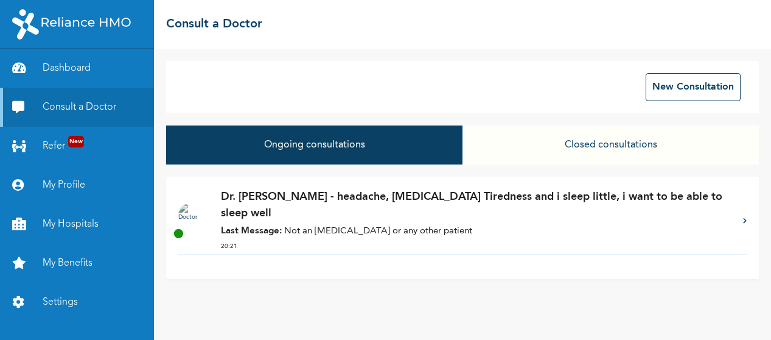
click at [470, 225] on div "Dr. [PERSON_NAME] - headache, [MEDICAL_DATA] Tiredness and i sleep little, i wa…" at bounding box center [476, 221] width 510 height 65
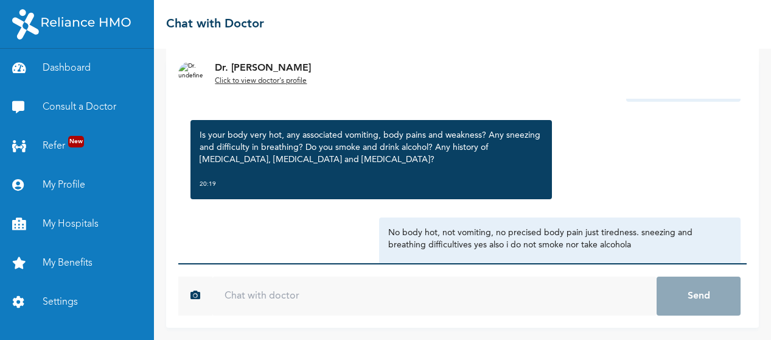
scroll to position [926, 0]
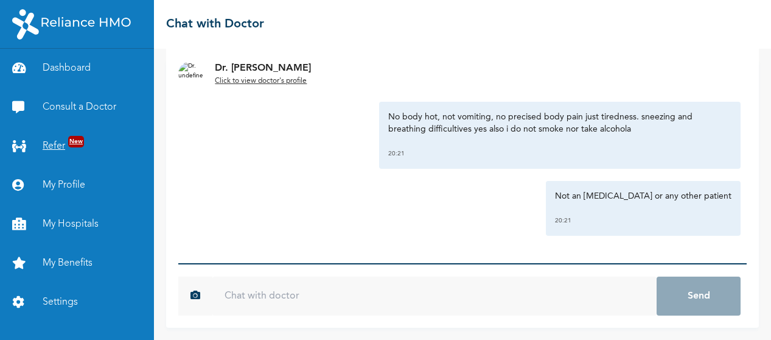
click at [122, 152] on link "Refer New" at bounding box center [77, 146] width 154 height 39
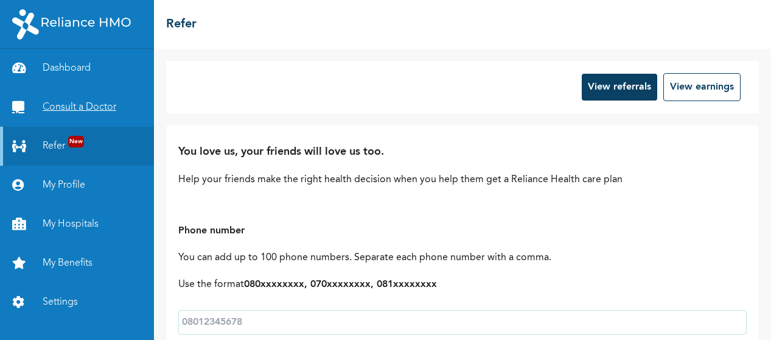
click at [121, 122] on link "Consult a Doctor" at bounding box center [77, 107] width 154 height 39
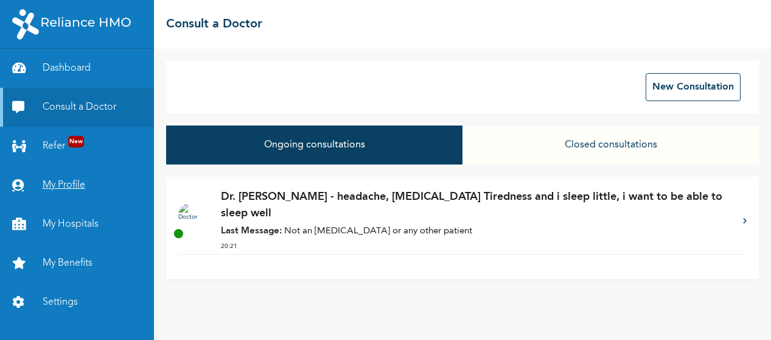
click at [59, 179] on link "My Profile" at bounding box center [77, 185] width 154 height 39
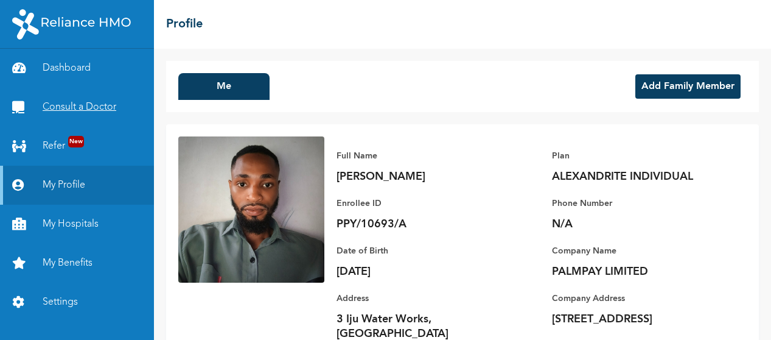
click at [65, 117] on link "Consult a Doctor" at bounding box center [77, 107] width 154 height 39
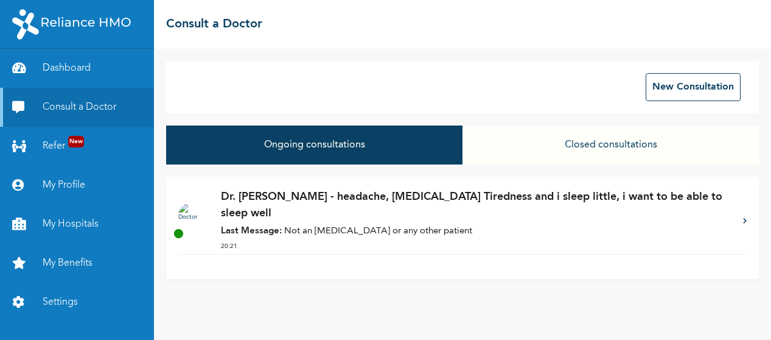
click at [388, 225] on p "Last Message: Not an [MEDICAL_DATA] or any other patient" at bounding box center [476, 232] width 510 height 14
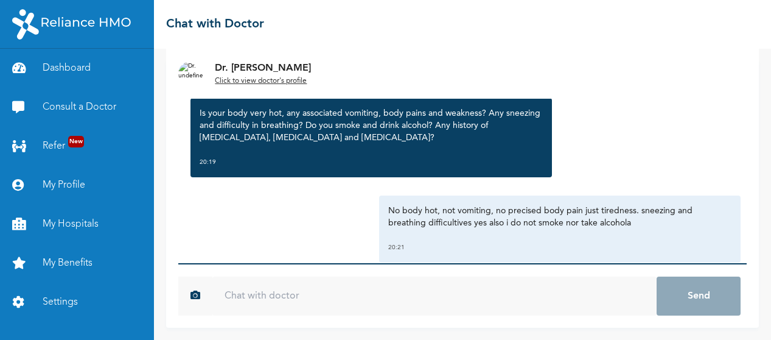
scroll to position [926, 0]
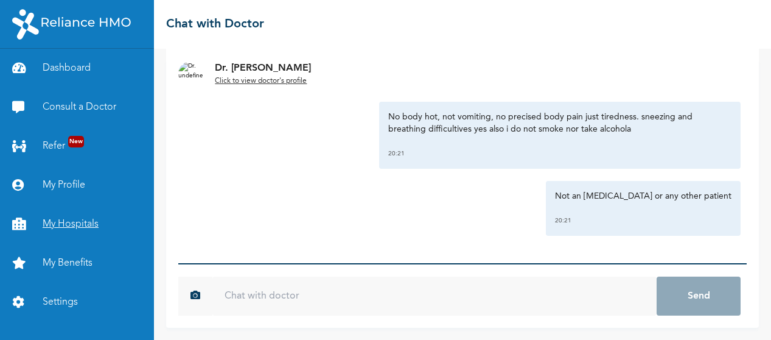
click at [92, 224] on link "My Hospitals" at bounding box center [77, 223] width 154 height 39
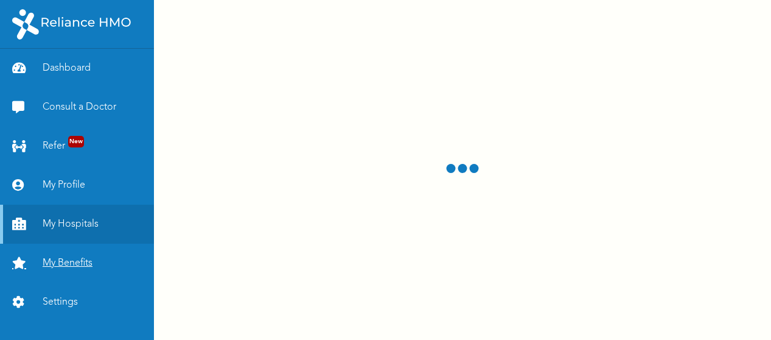
click at [86, 265] on link "My Benefits" at bounding box center [77, 262] width 154 height 39
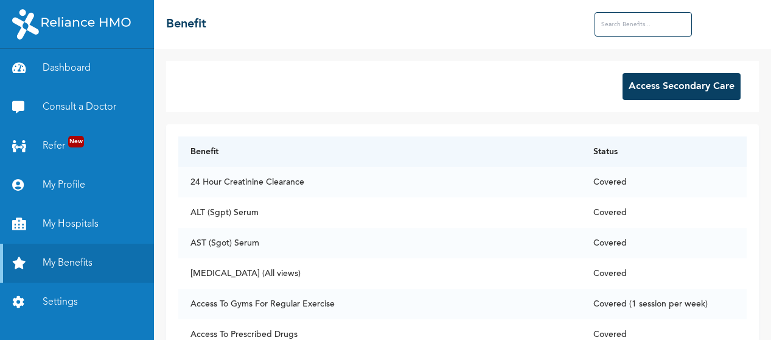
click at [654, 94] on button "Access Secondary Care" at bounding box center [682, 86] width 118 height 27
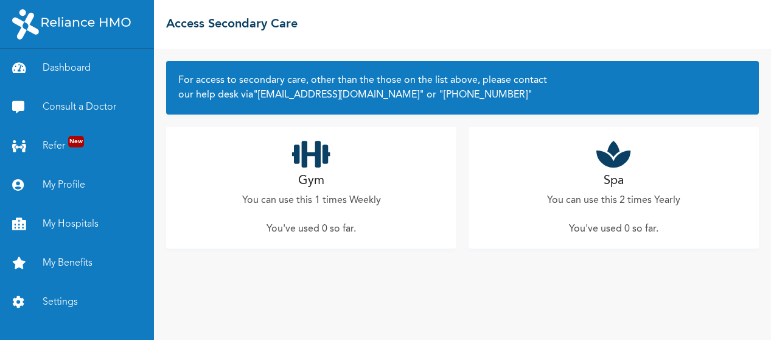
click at [585, 231] on p "You've used 0 so far ." at bounding box center [613, 229] width 89 height 15
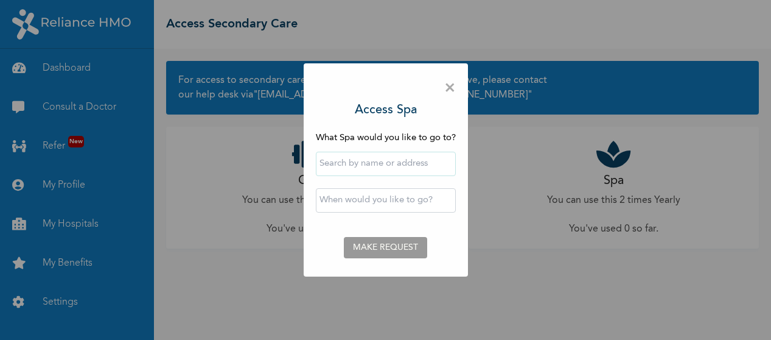
click at [447, 92] on span "×" at bounding box center [450, 88] width 12 height 26
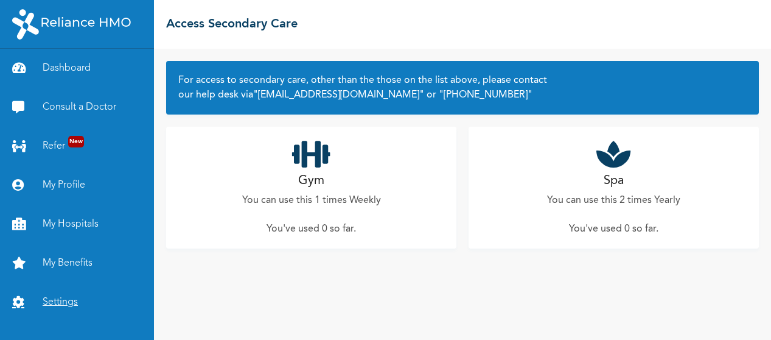
click at [68, 306] on link "Settings" at bounding box center [77, 301] width 154 height 39
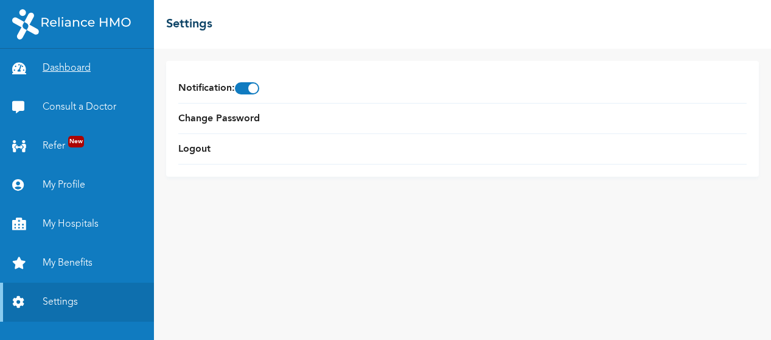
click at [80, 62] on link "Dashboard" at bounding box center [77, 68] width 154 height 39
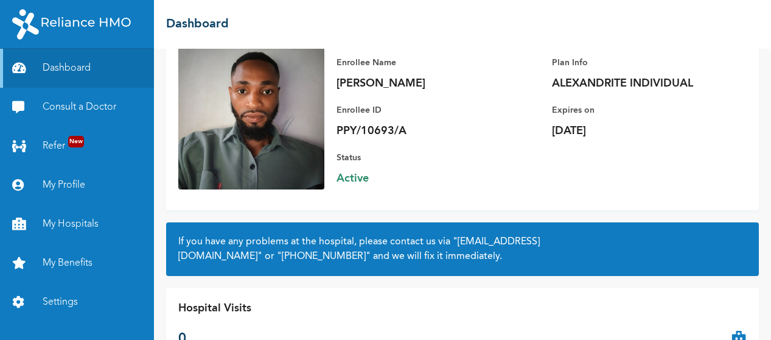
scroll to position [141, 0]
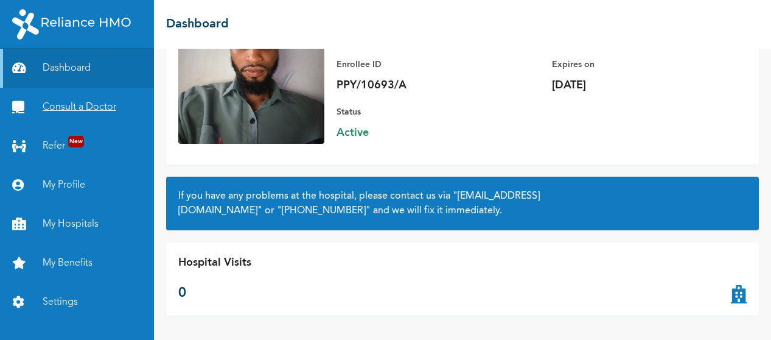
click at [67, 114] on link "Consult a Doctor" at bounding box center [77, 107] width 154 height 39
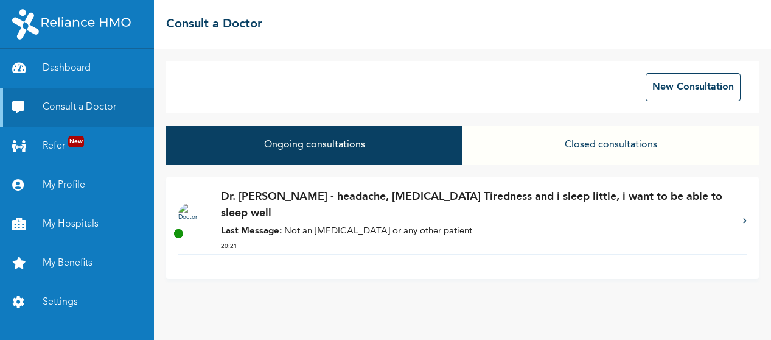
click at [344, 225] on p "Last Message: Not an [MEDICAL_DATA] or any other patient" at bounding box center [476, 232] width 510 height 14
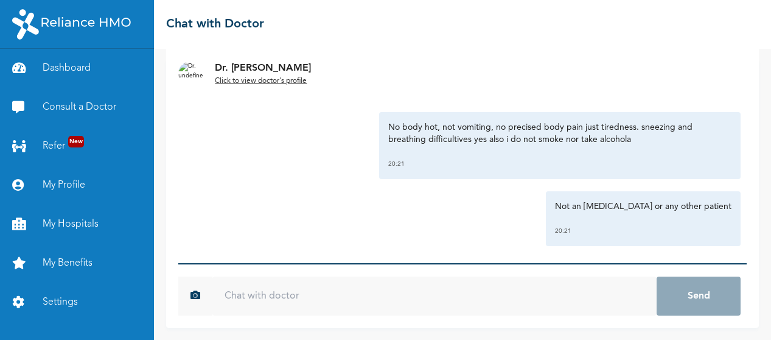
scroll to position [926, 0]
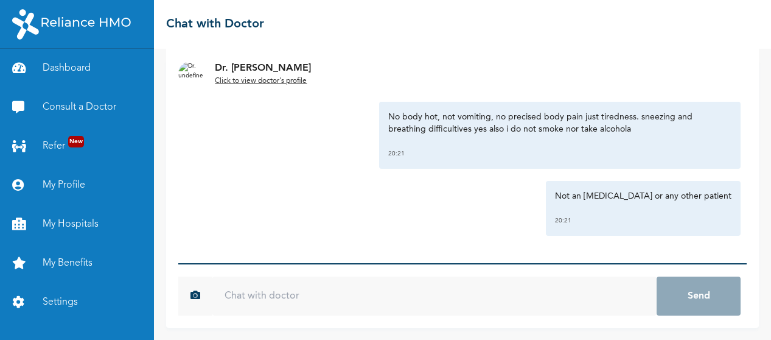
click at [251, 79] on u "Click to view doctor's profile" at bounding box center [261, 80] width 92 height 7
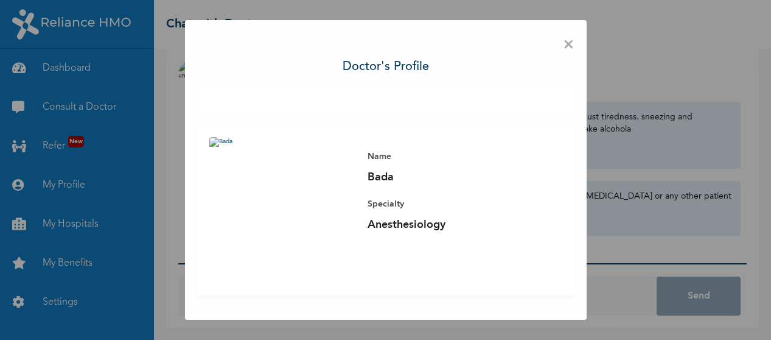
click at [568, 51] on span "×" at bounding box center [569, 45] width 12 height 26
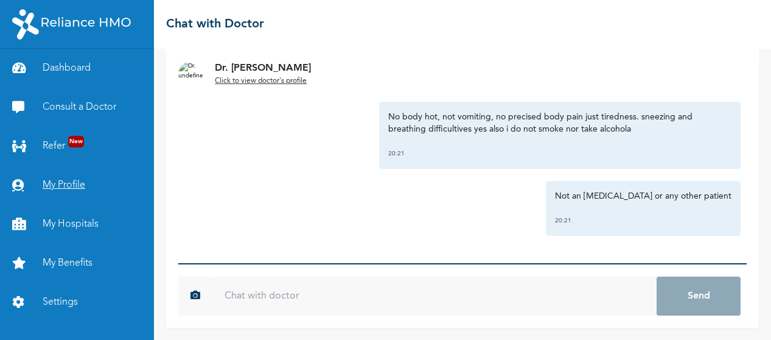
click at [60, 189] on link "My Profile" at bounding box center [77, 185] width 154 height 39
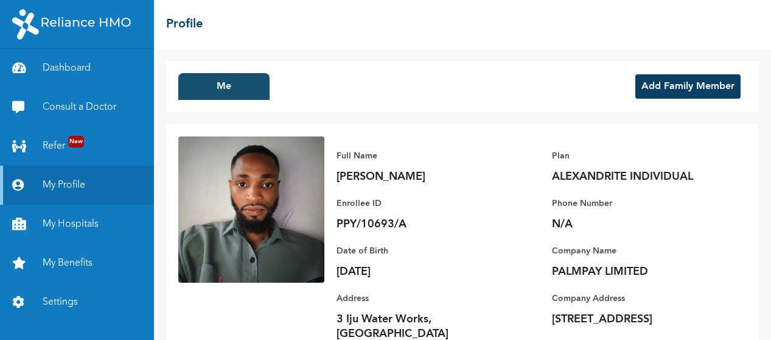
click at [229, 87] on button "Me" at bounding box center [223, 86] width 91 height 27
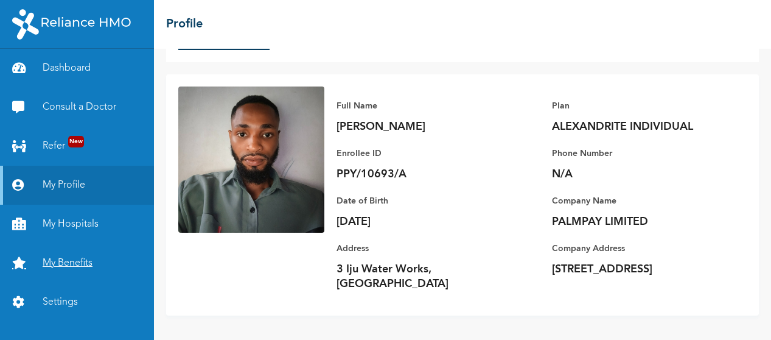
click at [69, 266] on link "My Benefits" at bounding box center [77, 262] width 154 height 39
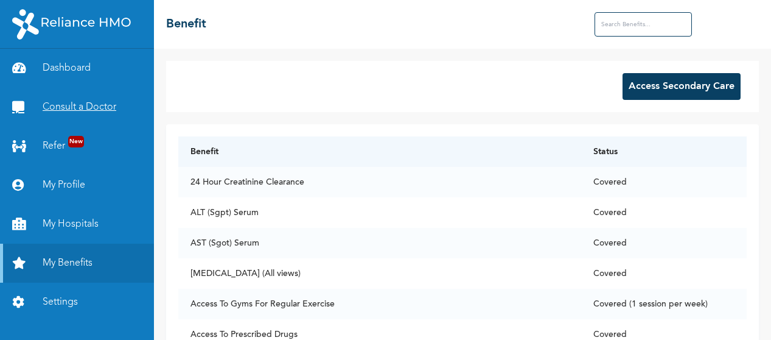
click at [69, 103] on link "Consult a Doctor" at bounding box center [77, 107] width 154 height 39
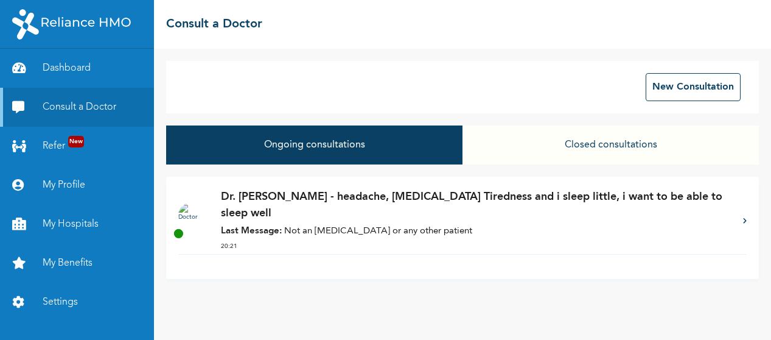
click at [564, 144] on button "Closed consultations" at bounding box center [611, 144] width 296 height 39
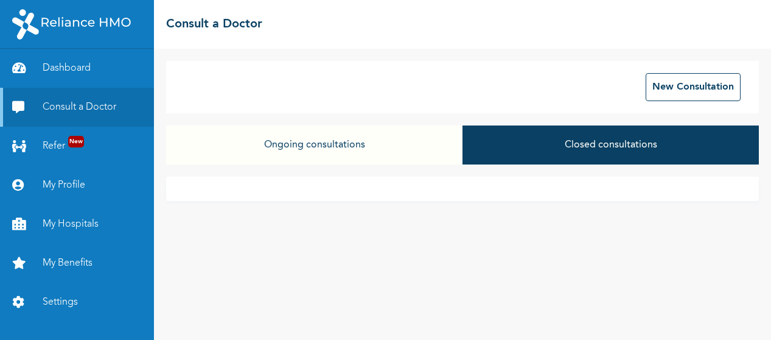
click at [406, 139] on button "Ongoing consultations" at bounding box center [314, 144] width 296 height 39
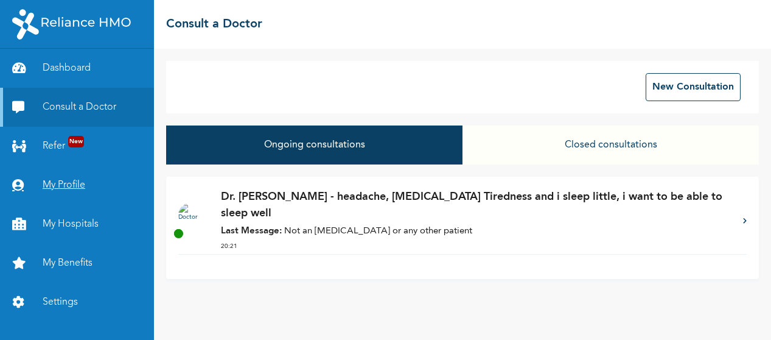
click at [49, 186] on link "My Profile" at bounding box center [77, 185] width 154 height 39
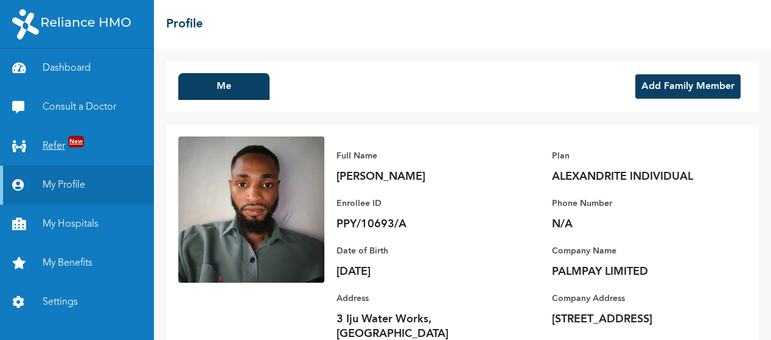
click at [64, 152] on link "Refer New" at bounding box center [77, 146] width 154 height 39
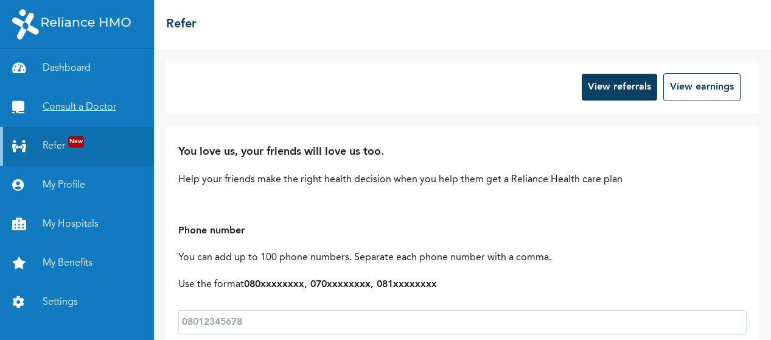
click at [82, 117] on link "Consult a Doctor" at bounding box center [77, 107] width 154 height 39
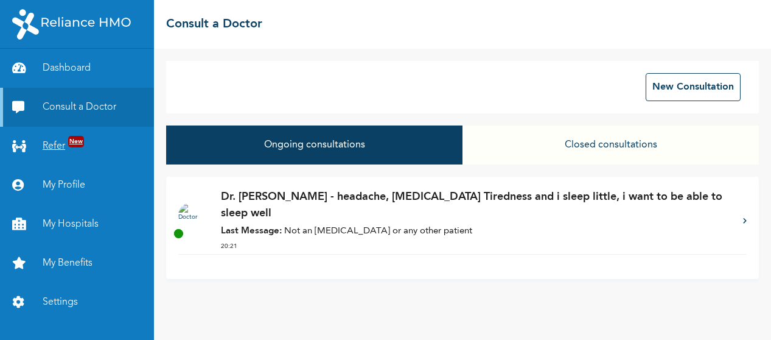
click at [75, 149] on link "Refer New" at bounding box center [77, 146] width 154 height 39
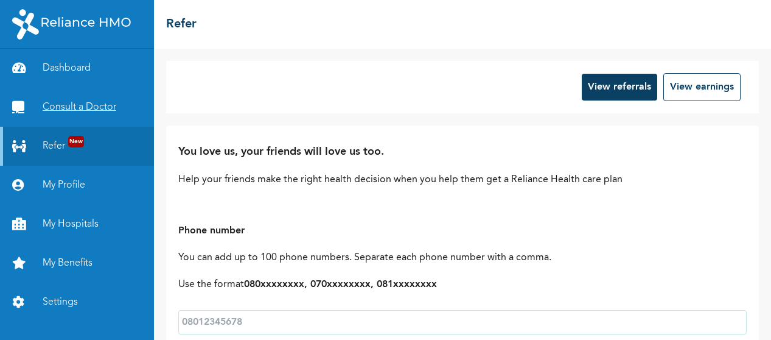
click at [86, 106] on link "Consult a Doctor" at bounding box center [77, 107] width 154 height 39
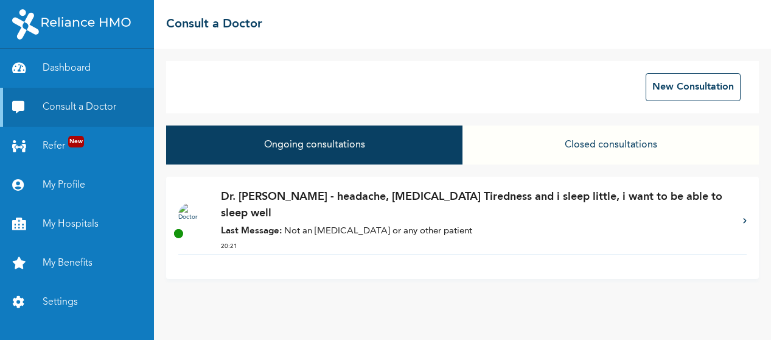
click at [713, 15] on div "☰ Consult a Doctor" at bounding box center [462, 24] width 617 height 49
click at [87, 176] on link "My Profile" at bounding box center [77, 185] width 154 height 39
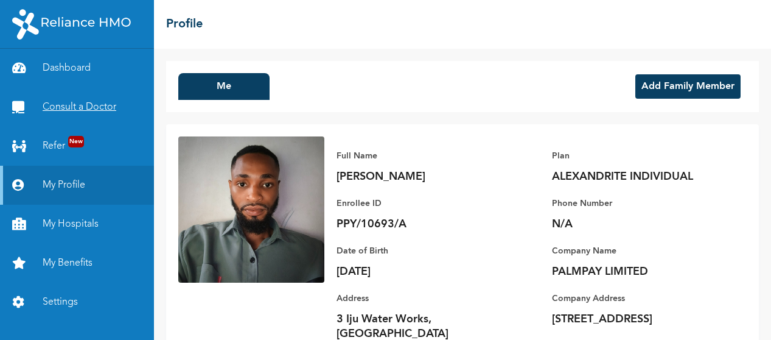
click at [81, 111] on link "Consult a Doctor" at bounding box center [77, 107] width 154 height 39
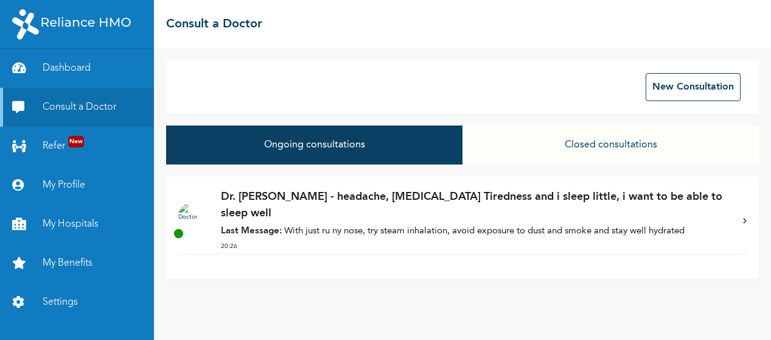
click at [391, 225] on div "Dr. [PERSON_NAME] - headache, [MEDICAL_DATA] Tiredness and i sleep little, i wa…" at bounding box center [476, 221] width 510 height 65
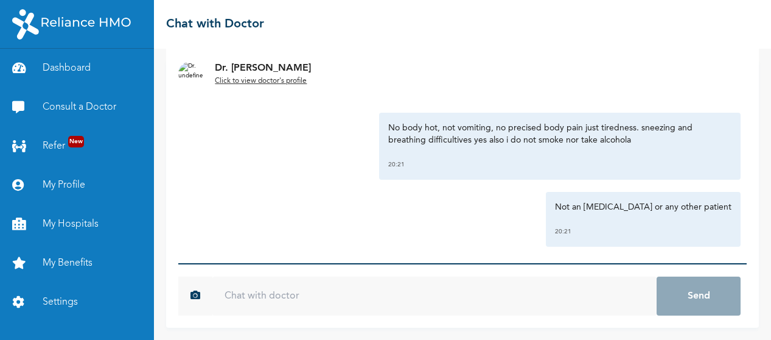
scroll to position [1017, 0]
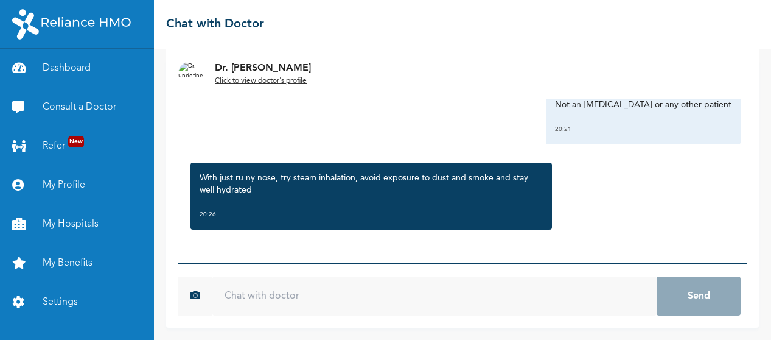
click at [301, 304] on input "text" at bounding box center [434, 295] width 444 height 39
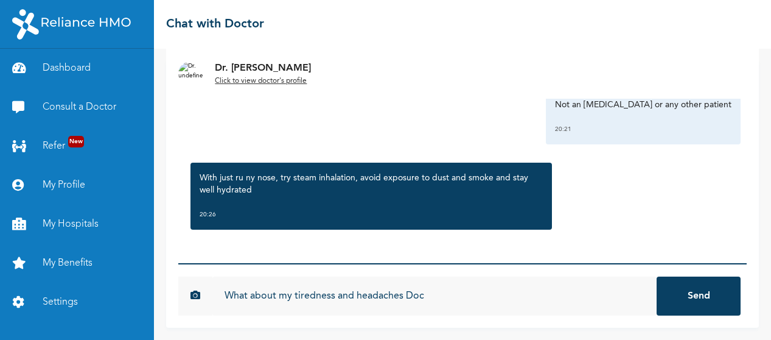
type input "What about my tiredness and headaches Doc"
click at [657, 276] on button "Send" at bounding box center [699, 295] width 84 height 39
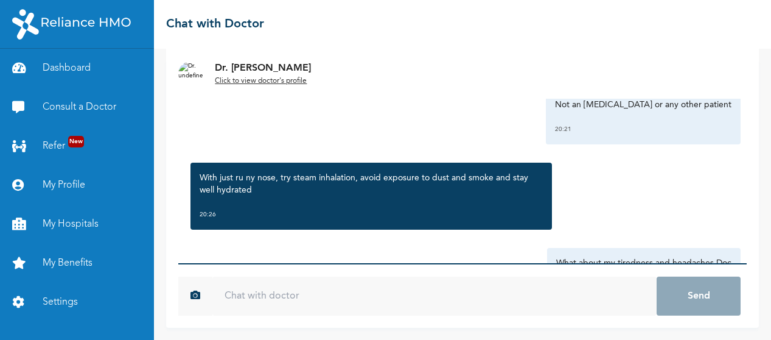
scroll to position [1084, 0]
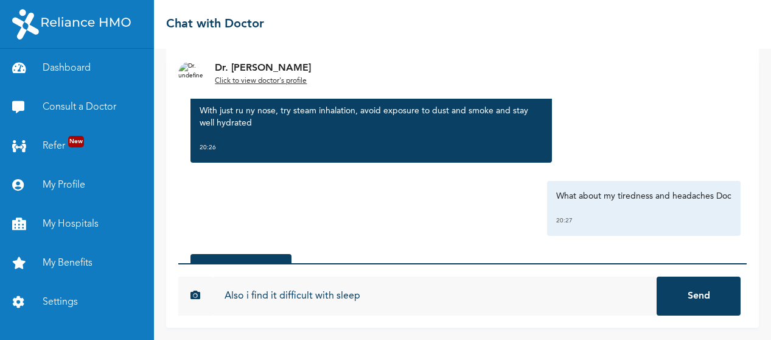
type input "Also i find it difficult with sleep"
click at [657, 276] on button "Send" at bounding box center [699, 295] width 84 height 39
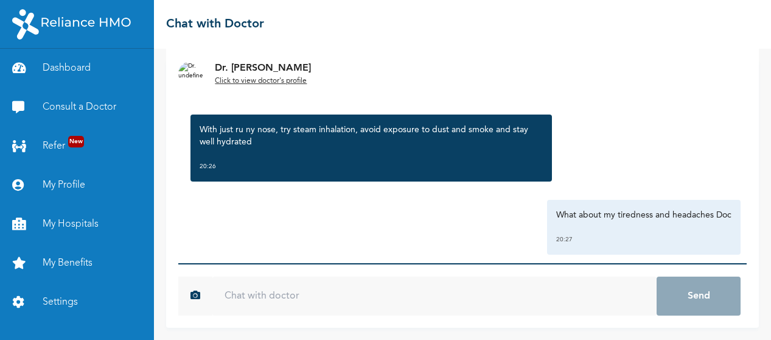
scroll to position [1309, 0]
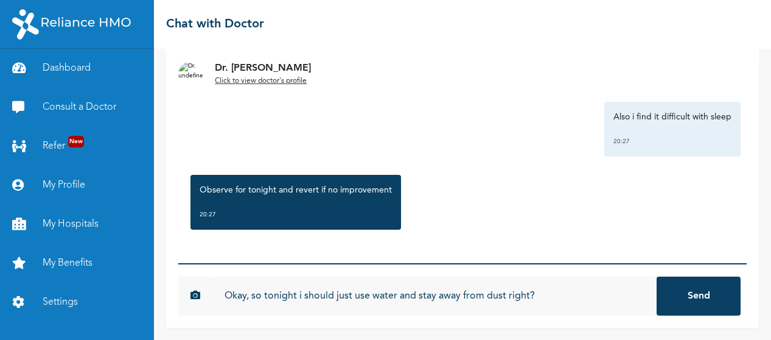
type input "Okay, so tonight i should just use water and stay away from dust right?"
click at [657, 276] on button "Send" at bounding box center [699, 295] width 84 height 39
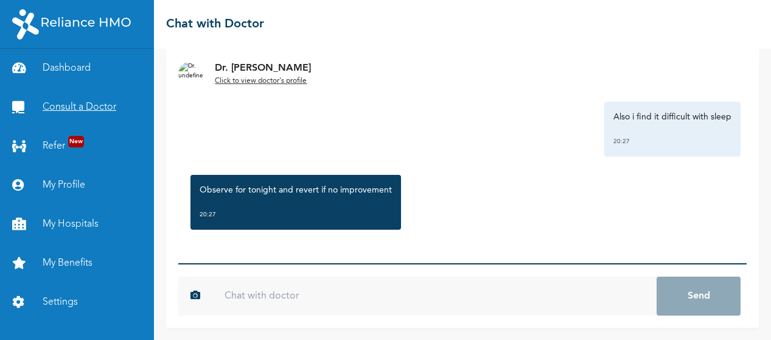
click at [83, 98] on link "Consult a Doctor" at bounding box center [77, 107] width 154 height 39
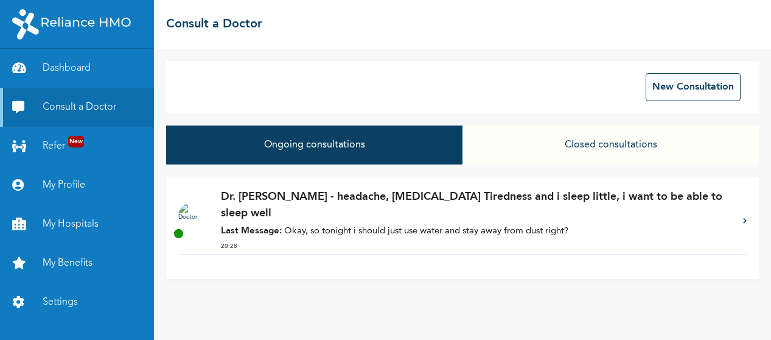
click at [310, 223] on div "Dr. [PERSON_NAME] - headache, [MEDICAL_DATA] Tiredness and i sleep little, i wa…" at bounding box center [476, 221] width 510 height 65
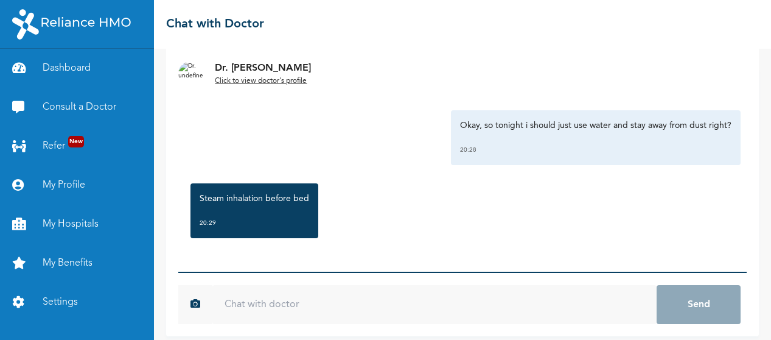
scroll to position [52, 0]
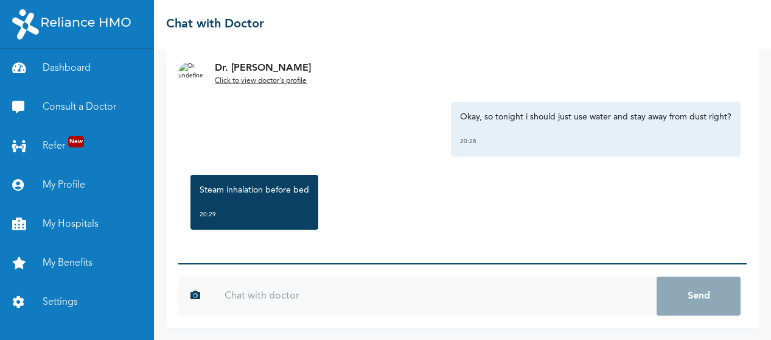
click at [283, 292] on input "text" at bounding box center [434, 295] width 444 height 39
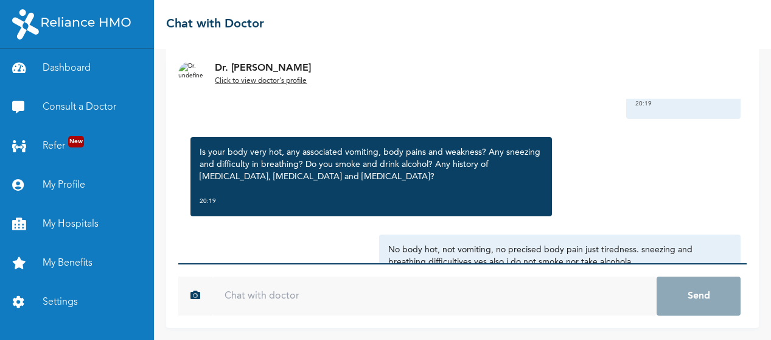
scroll to position [792, 0]
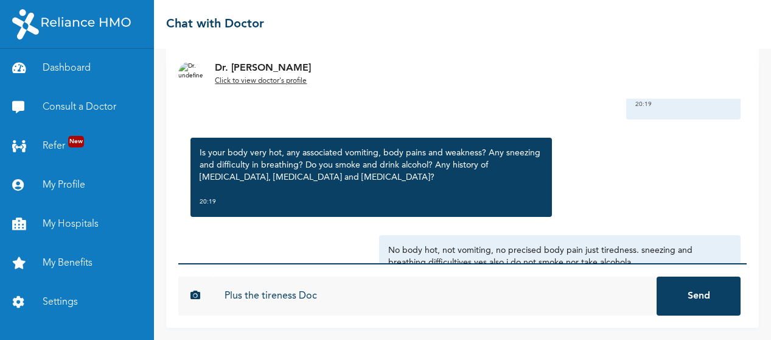
type input "Plus the tireness Doc"
click at [657, 276] on button "Send" at bounding box center [699, 295] width 84 height 39
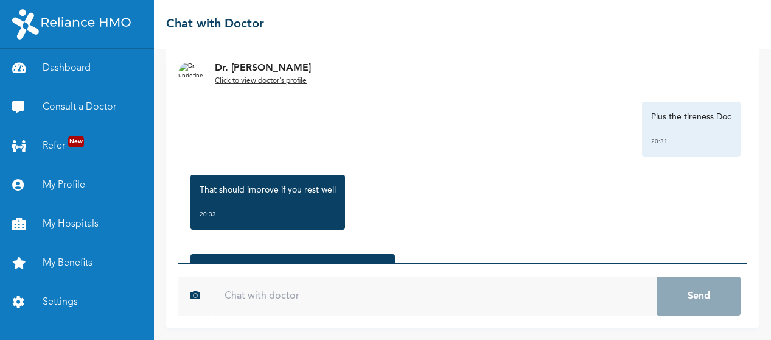
scroll to position [1680, 0]
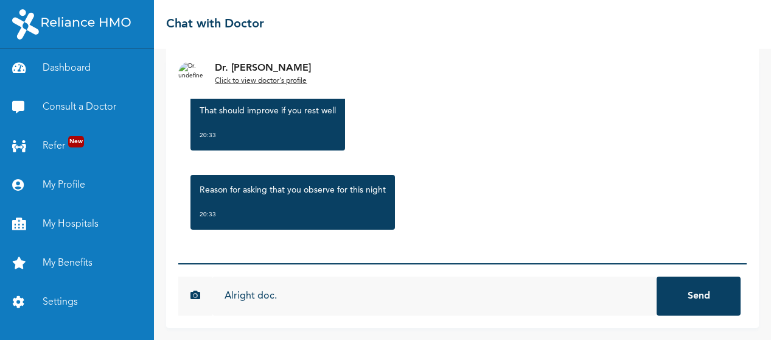
type input "Alright doc."
click at [657, 276] on button "Send" at bounding box center [699, 295] width 84 height 39
type input "Will keep in touch [DATE]"
click at [657, 276] on button "Send" at bounding box center [699, 295] width 84 height 39
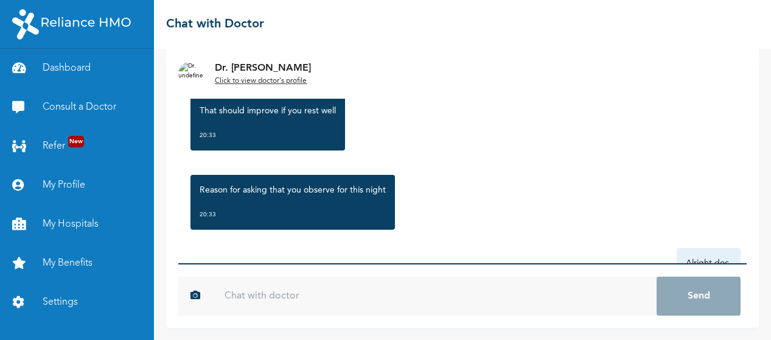
scroll to position [1814, 0]
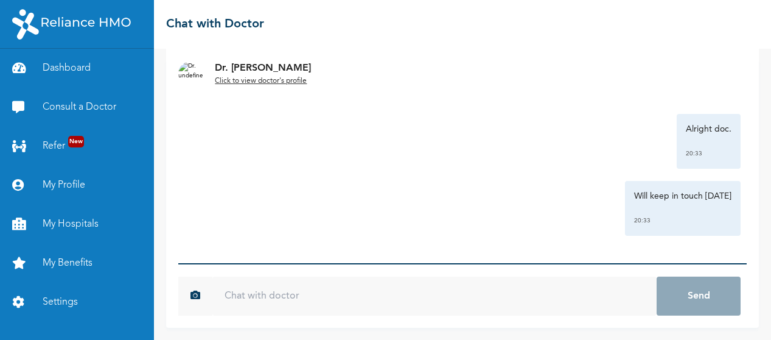
type input "h"
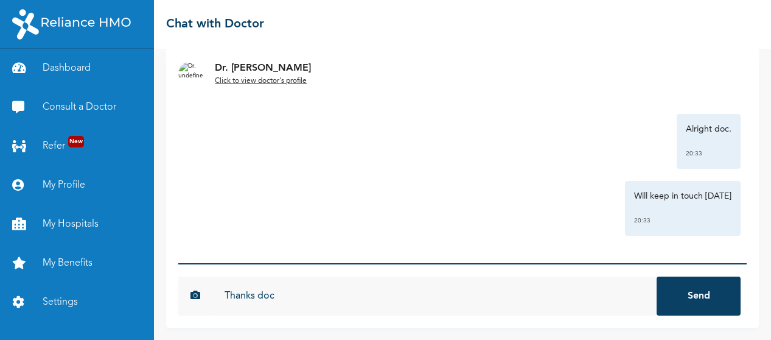
type input "Thanks doc"
click at [657, 276] on button "Send" at bounding box center [699, 295] width 84 height 39
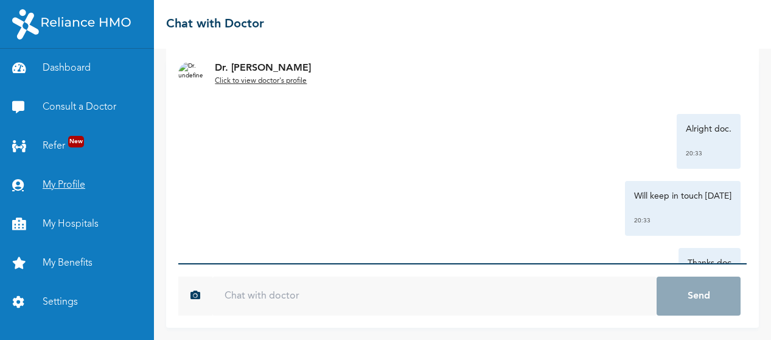
click at [59, 184] on link "My Profile" at bounding box center [77, 185] width 154 height 39
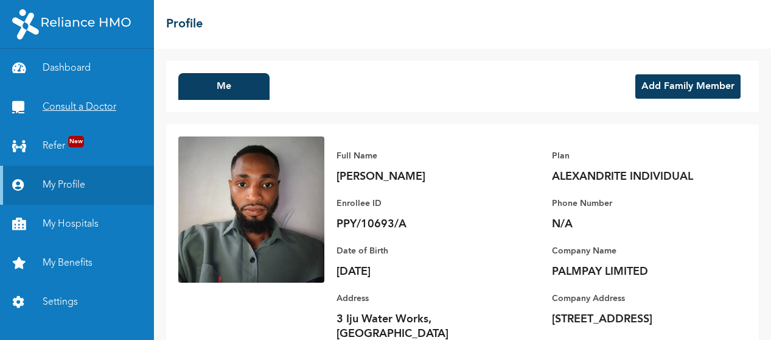
click at [58, 110] on link "Consult a Doctor" at bounding box center [77, 107] width 154 height 39
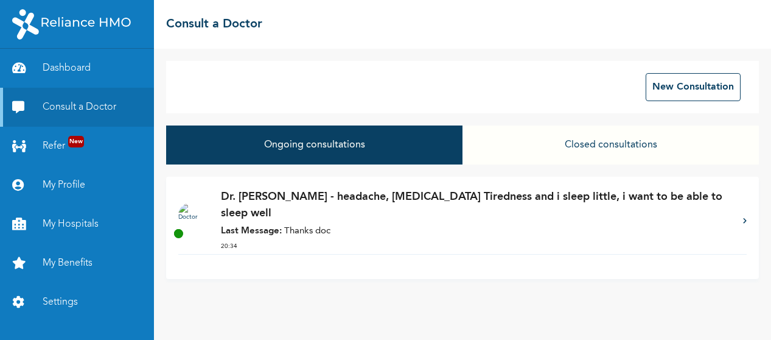
click at [320, 203] on p "Dr. [PERSON_NAME] - headache, [MEDICAL_DATA] Tiredness and i sleep little, i wa…" at bounding box center [476, 205] width 510 height 33
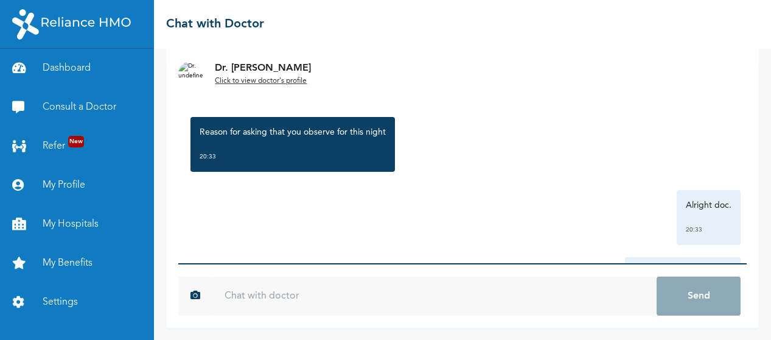
scroll to position [1881, 0]
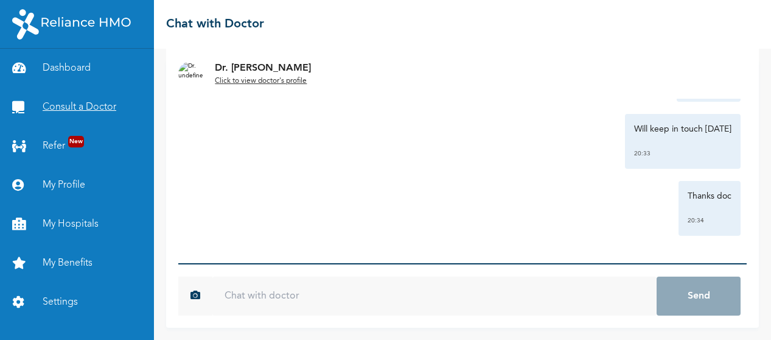
click at [72, 96] on link "Consult a Doctor" at bounding box center [77, 107] width 154 height 39
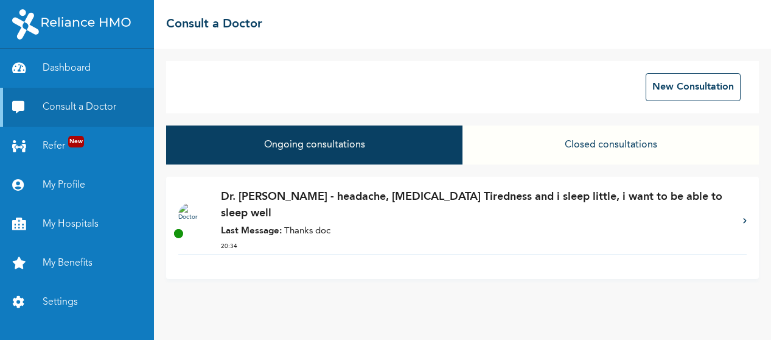
click at [410, 208] on div "Dr. [PERSON_NAME] - headache, [MEDICAL_DATA] Tiredness and i sleep little, i wa…" at bounding box center [476, 221] width 510 height 65
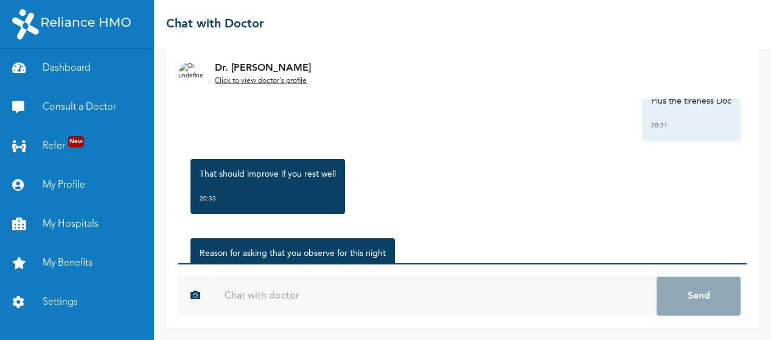
scroll to position [1881, 0]
